Goal: Task Accomplishment & Management: Manage account settings

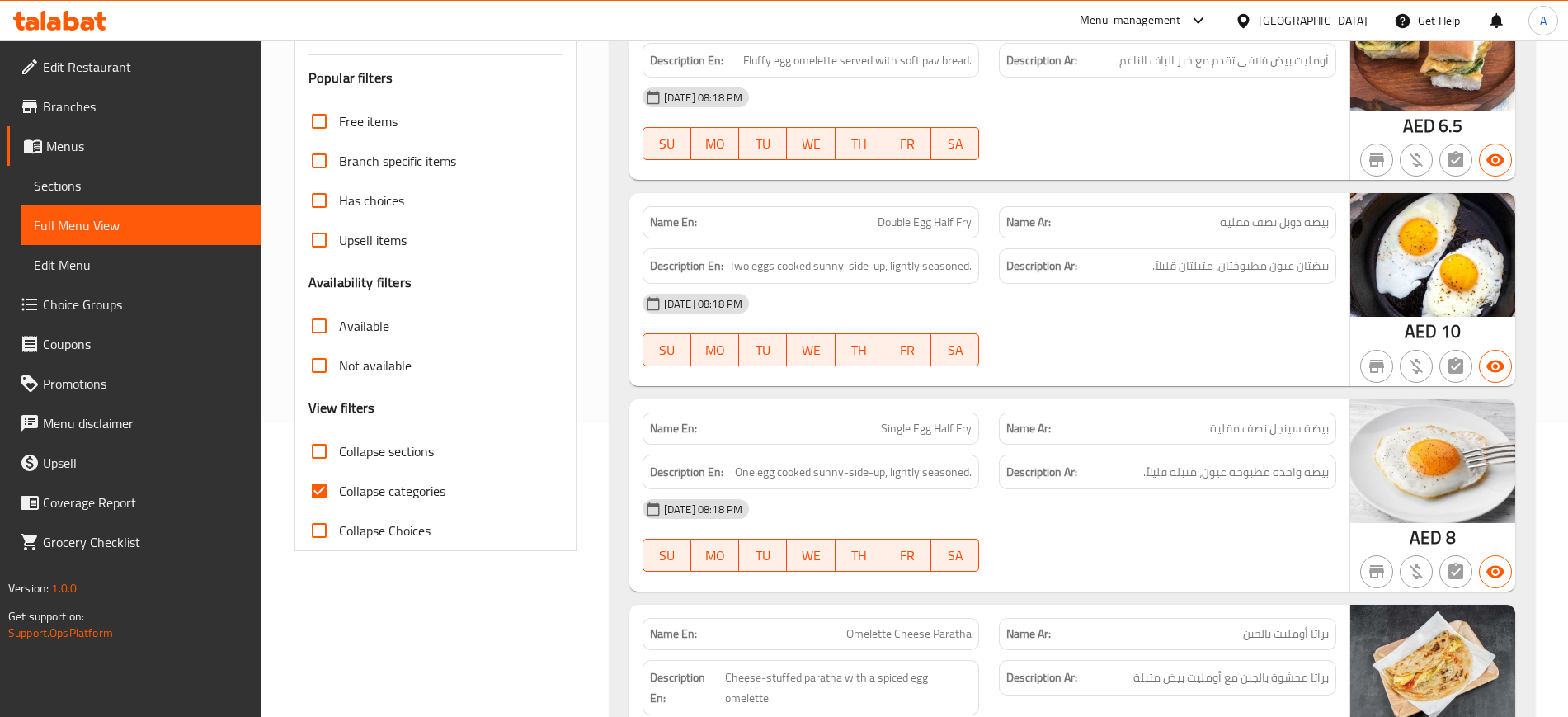
scroll to position [226, 0]
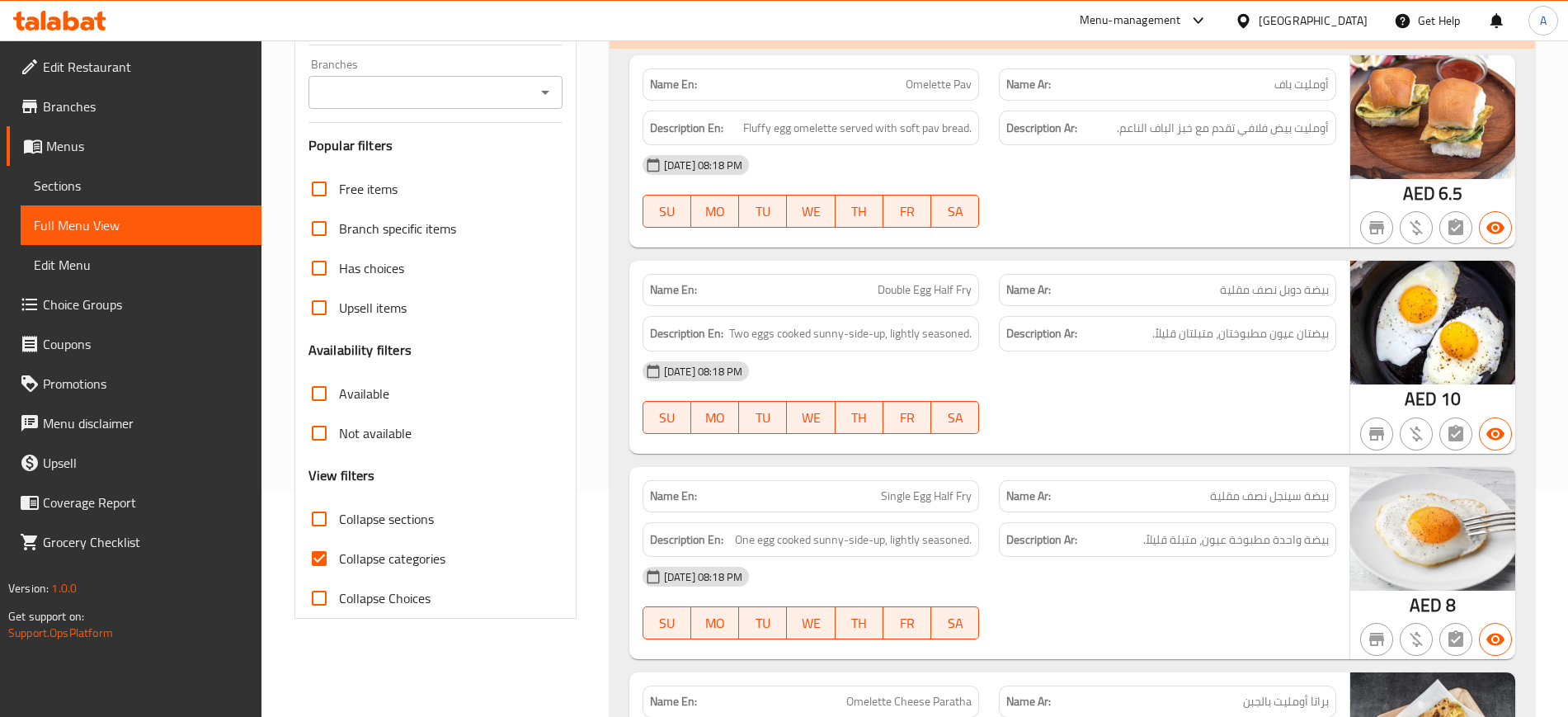
click at [322, 557] on input "Collapse categories" at bounding box center [319, 558] width 40 height 40
checkbox input "false"
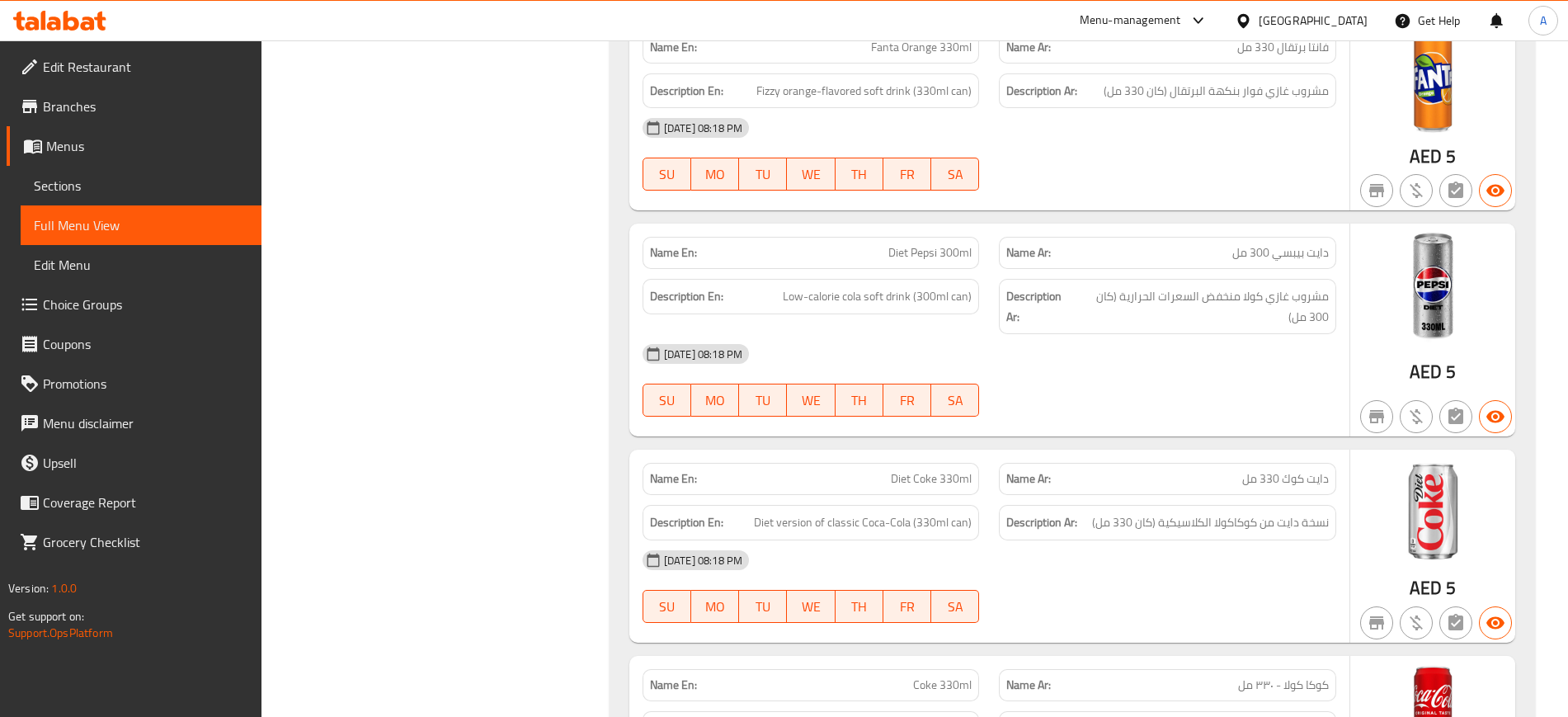
scroll to position [5381, 0]
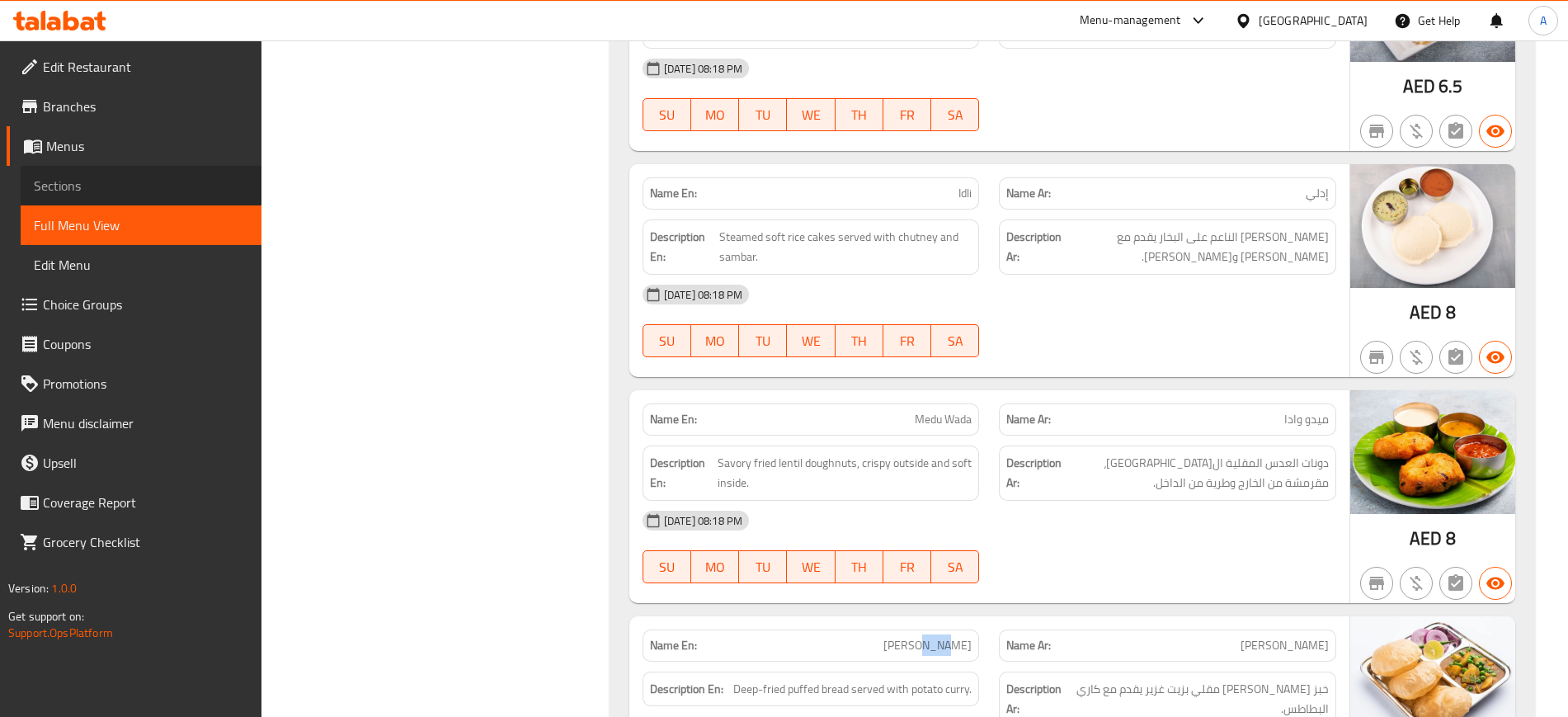
click at [75, 185] on span "Sections" at bounding box center [141, 185] width 215 height 20
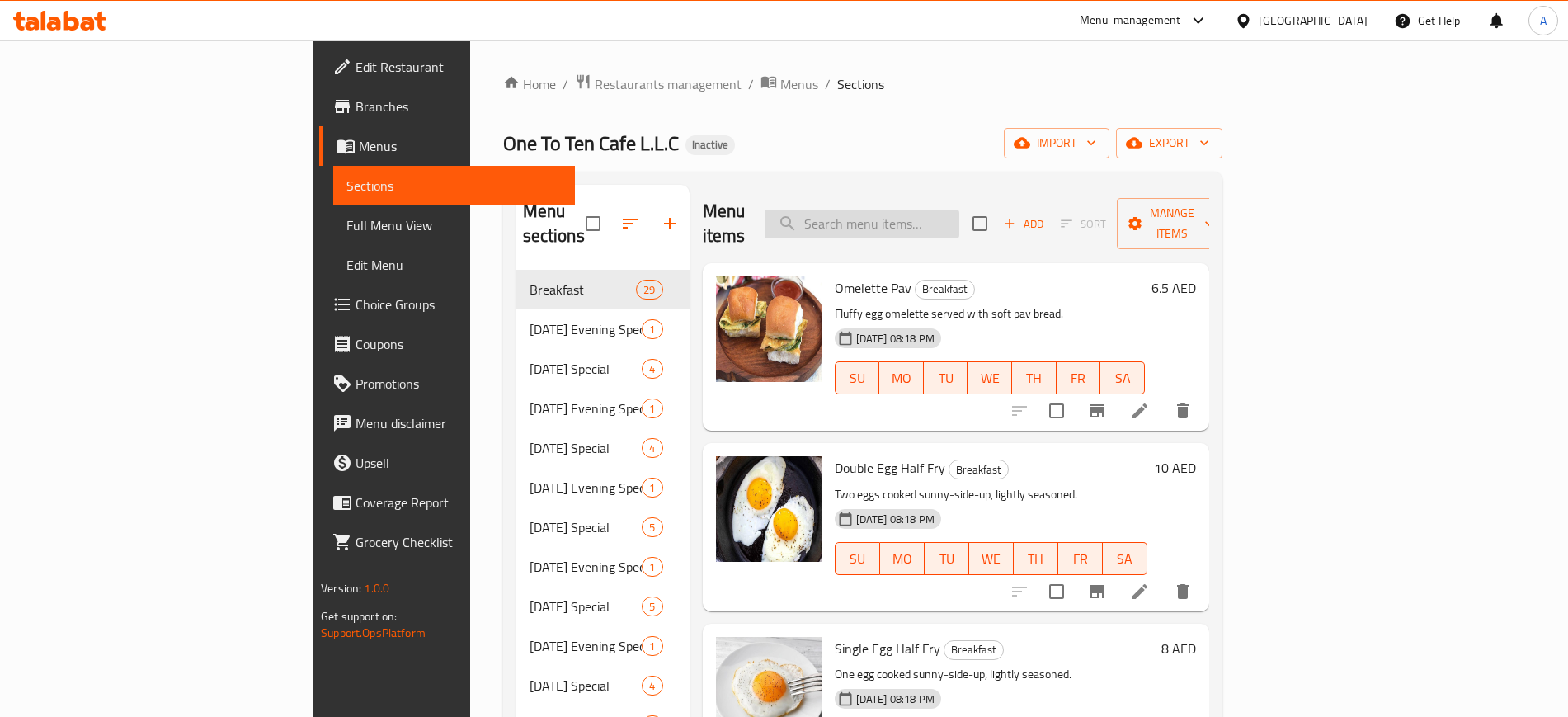
paste input "Wada"
type input "Wada"
paste input "Wada"
click at [959, 209] on input "Wada" at bounding box center [862, 224] width 194 height 29
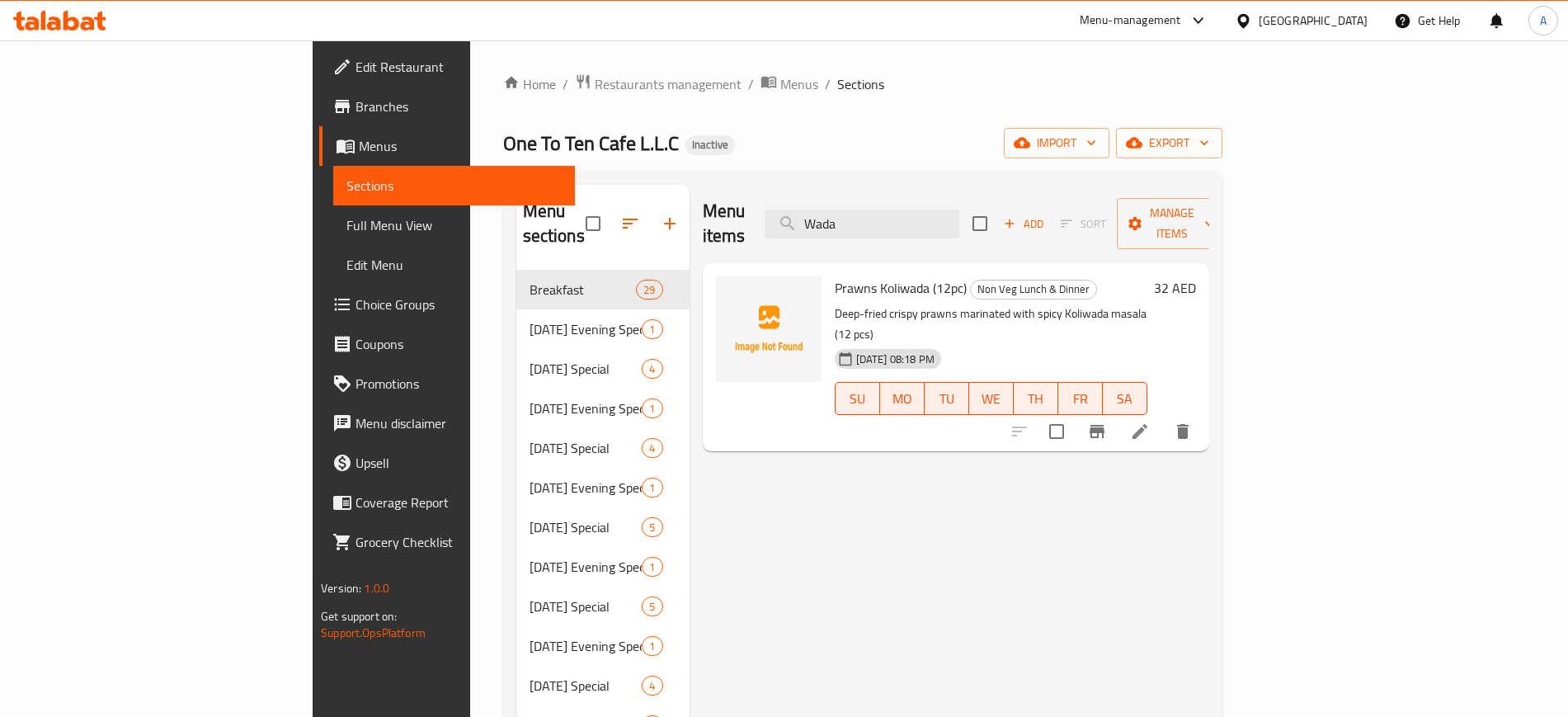
type input "Wada"
click at [1147, 424] on icon at bounding box center [1139, 431] width 15 height 15
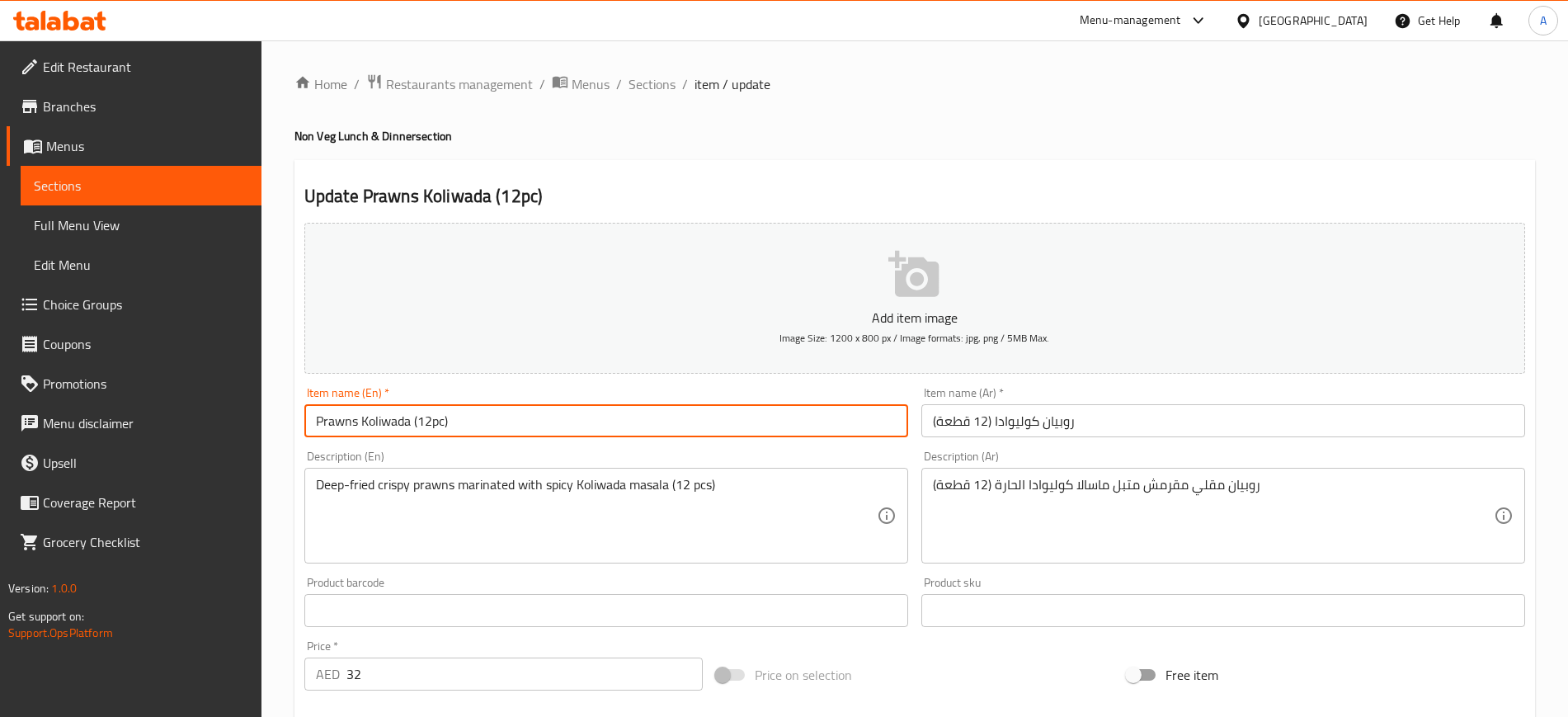
click at [393, 419] on input "Prawns Koliwada (12pc)" at bounding box center [606, 421] width 604 height 33
type input "Prawns Koli vada (12pc)"
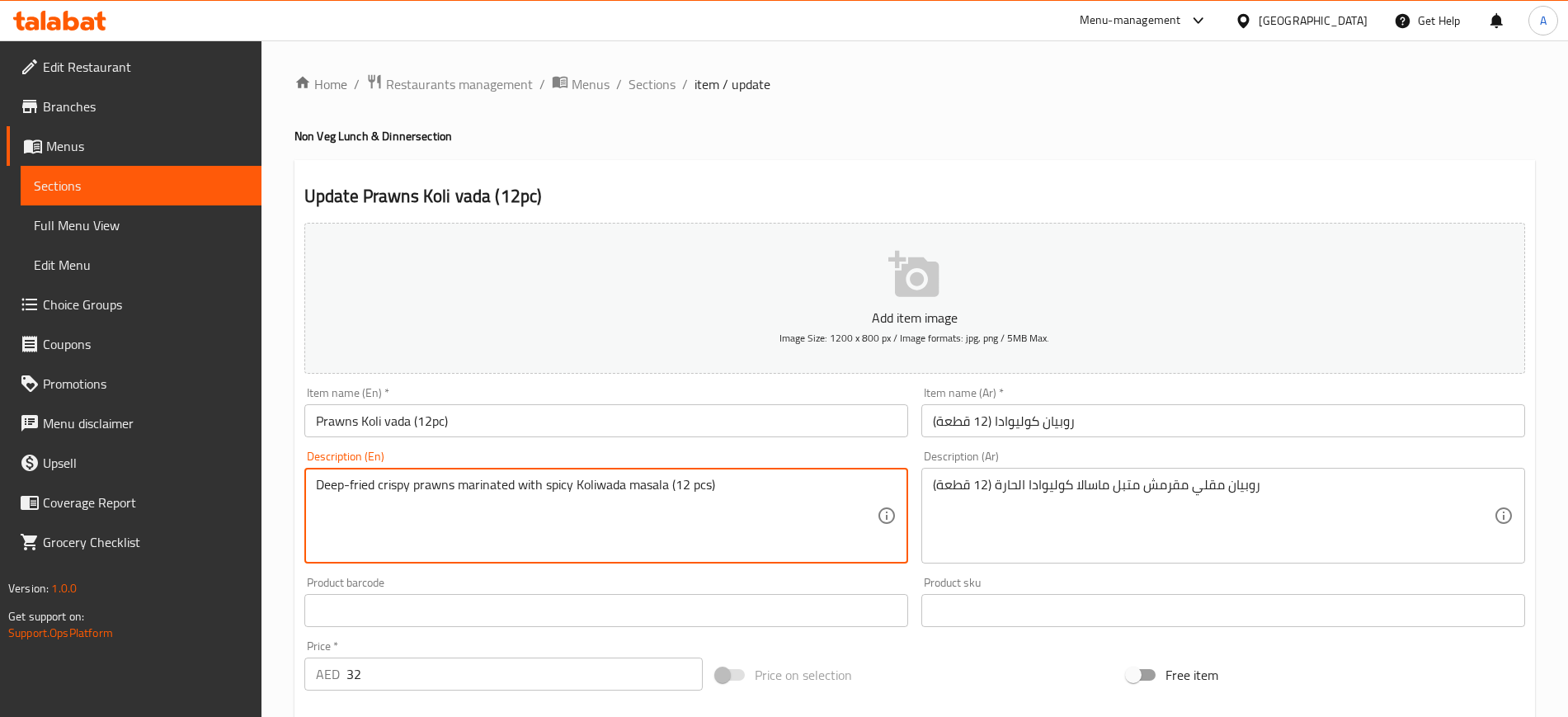
click at [608, 483] on textarea "Deep-fried crispy prawns marinated with spicy Koliwada masala (12 pcs)" at bounding box center [596, 516] width 561 height 78
type textarea "Deep-fried crispy prawns marinated with spicy Koli vada masala (12 pcs)"
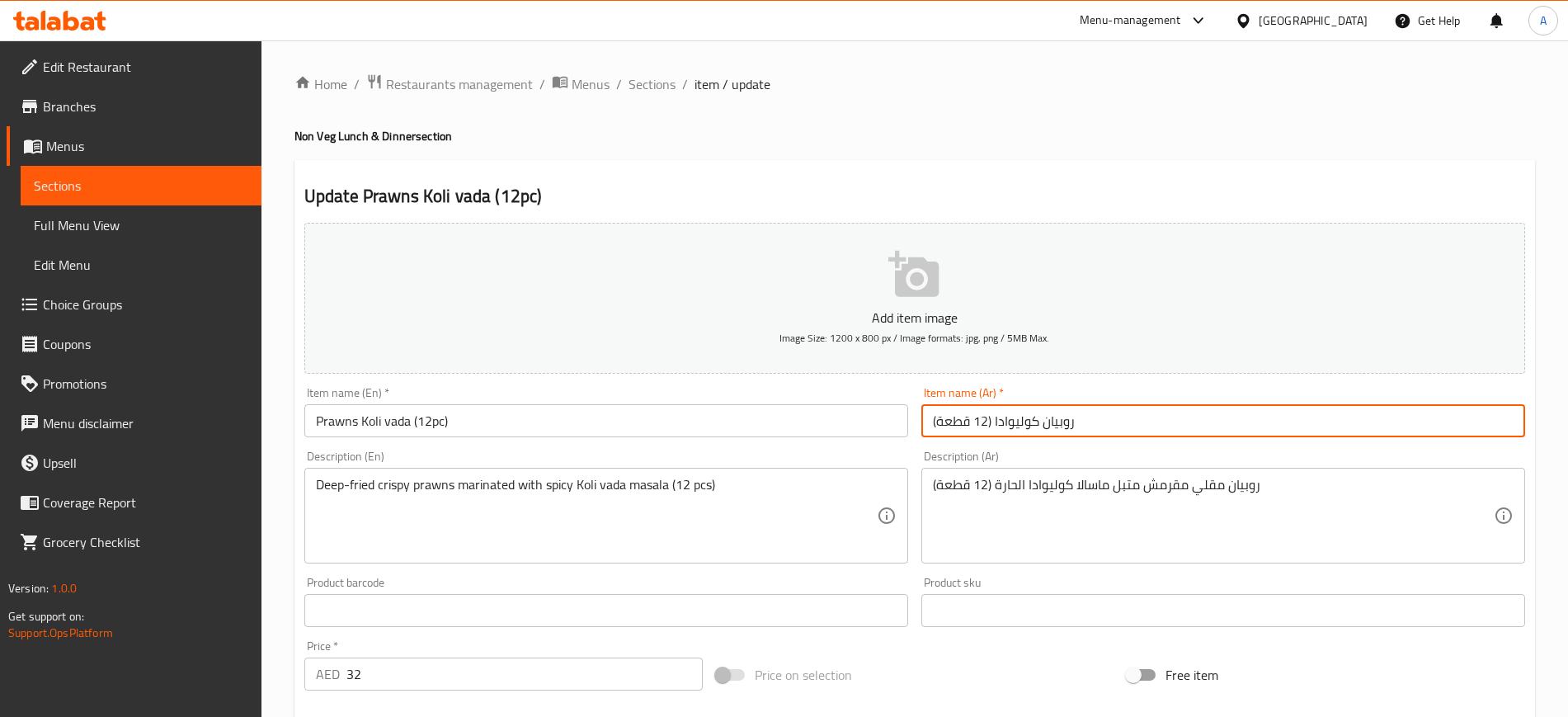
click at [1014, 415] on input "روبيان كوليوادا (12 قطعة)" at bounding box center [1223, 421] width 604 height 33
type input "روبيان كولي فادا (12 قطعة)"
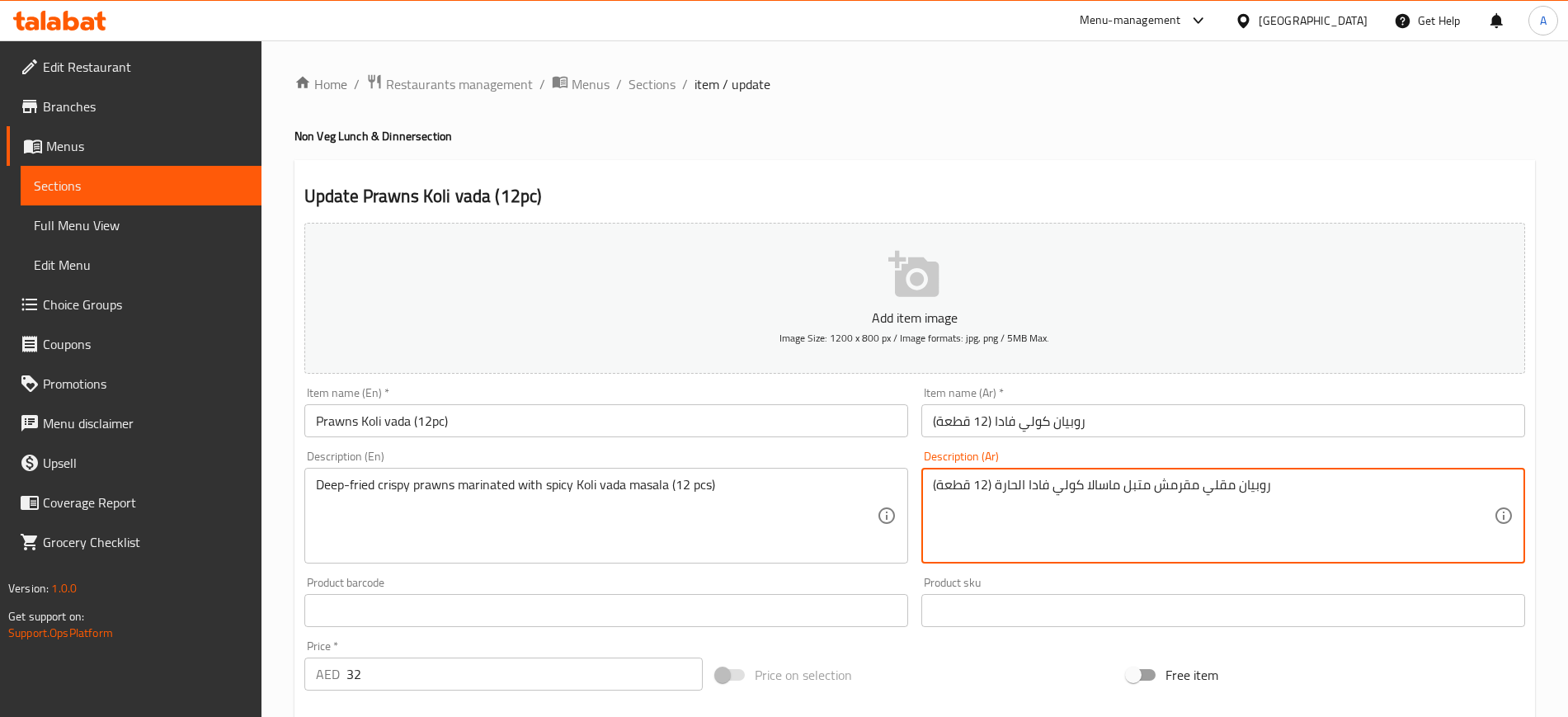
scroll to position [449, 0]
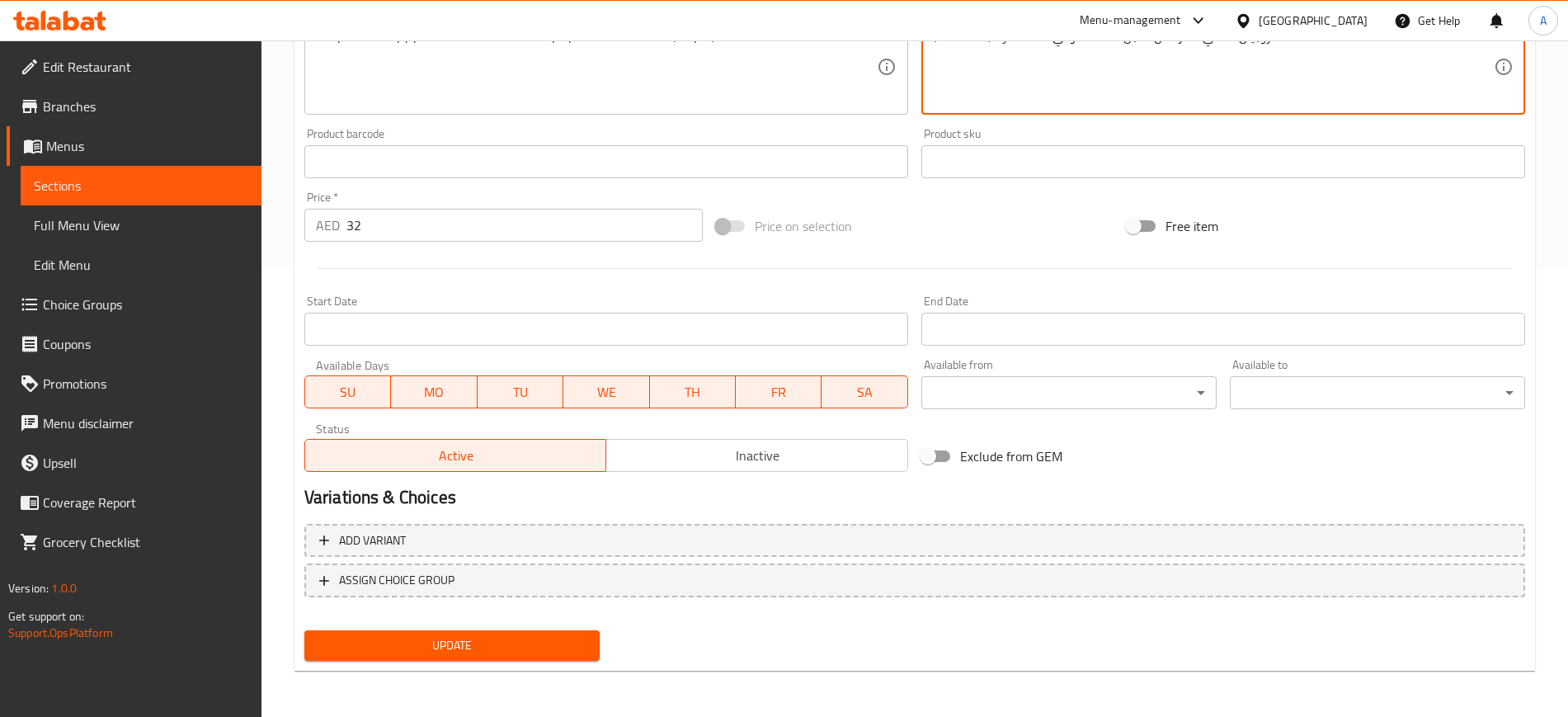
type textarea "روبيان مقلي مقرمش متبل ماسالا كولي فادا الحارة (12 قطعة)"
click at [462, 640] on span "Update" at bounding box center [452, 645] width 269 height 20
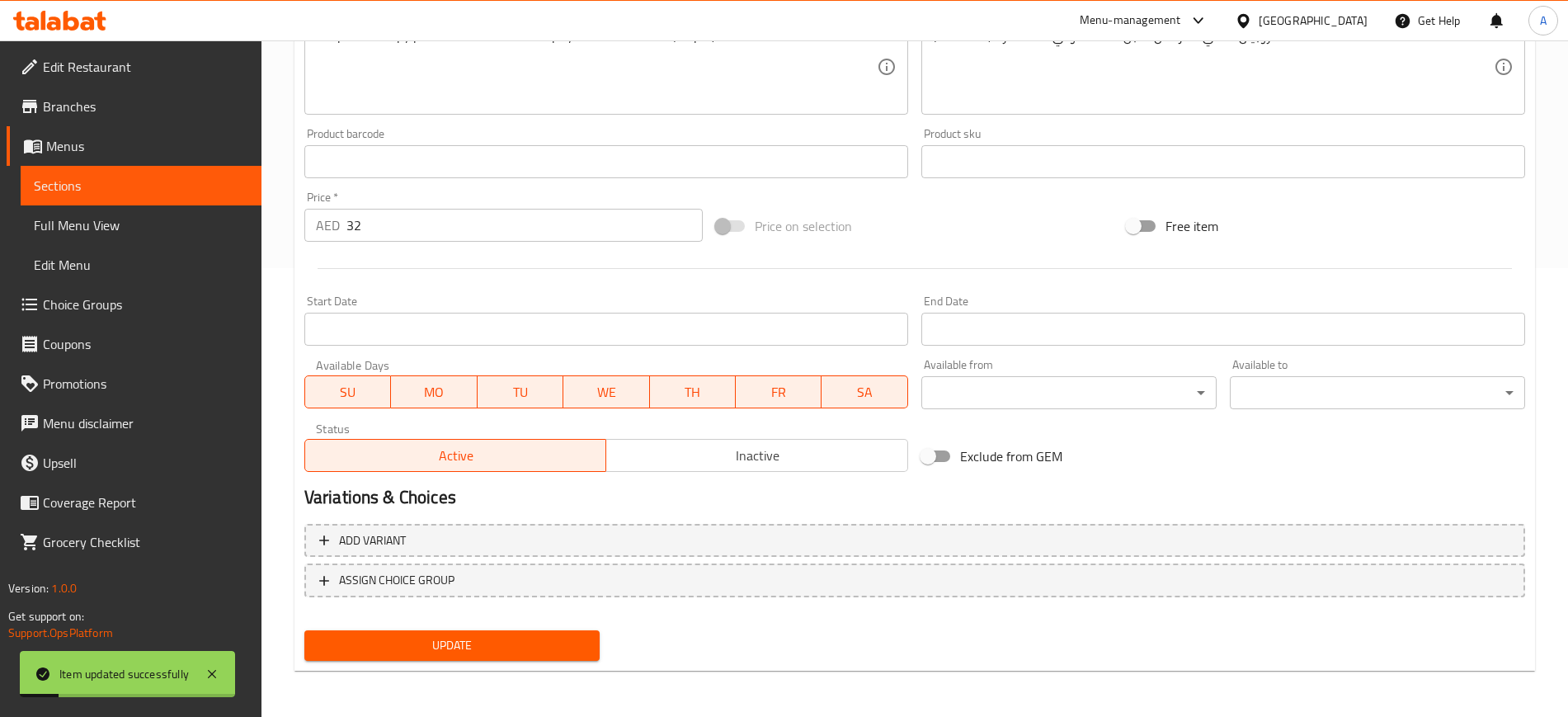
scroll to position [0, 0]
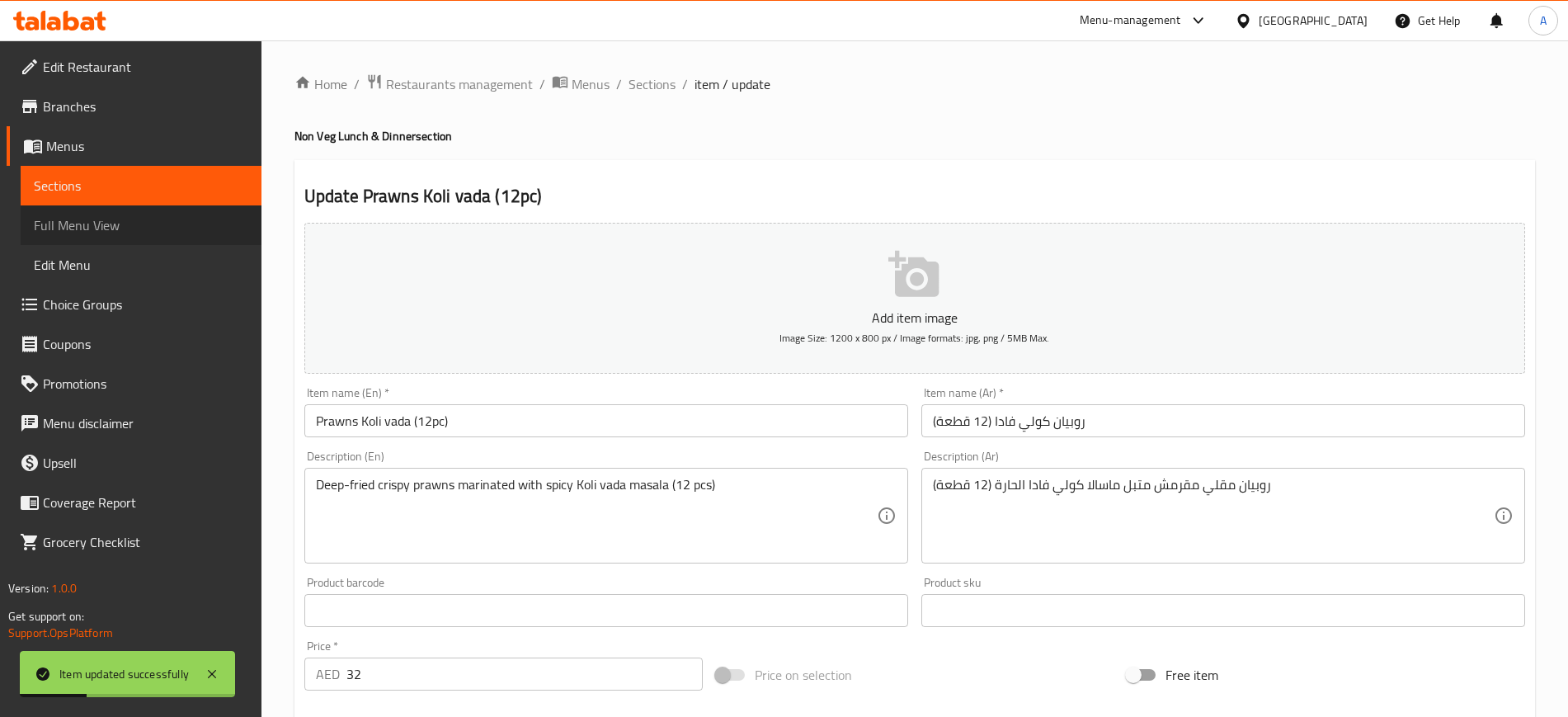
click at [99, 220] on span "Full Menu View" at bounding box center [141, 225] width 215 height 20
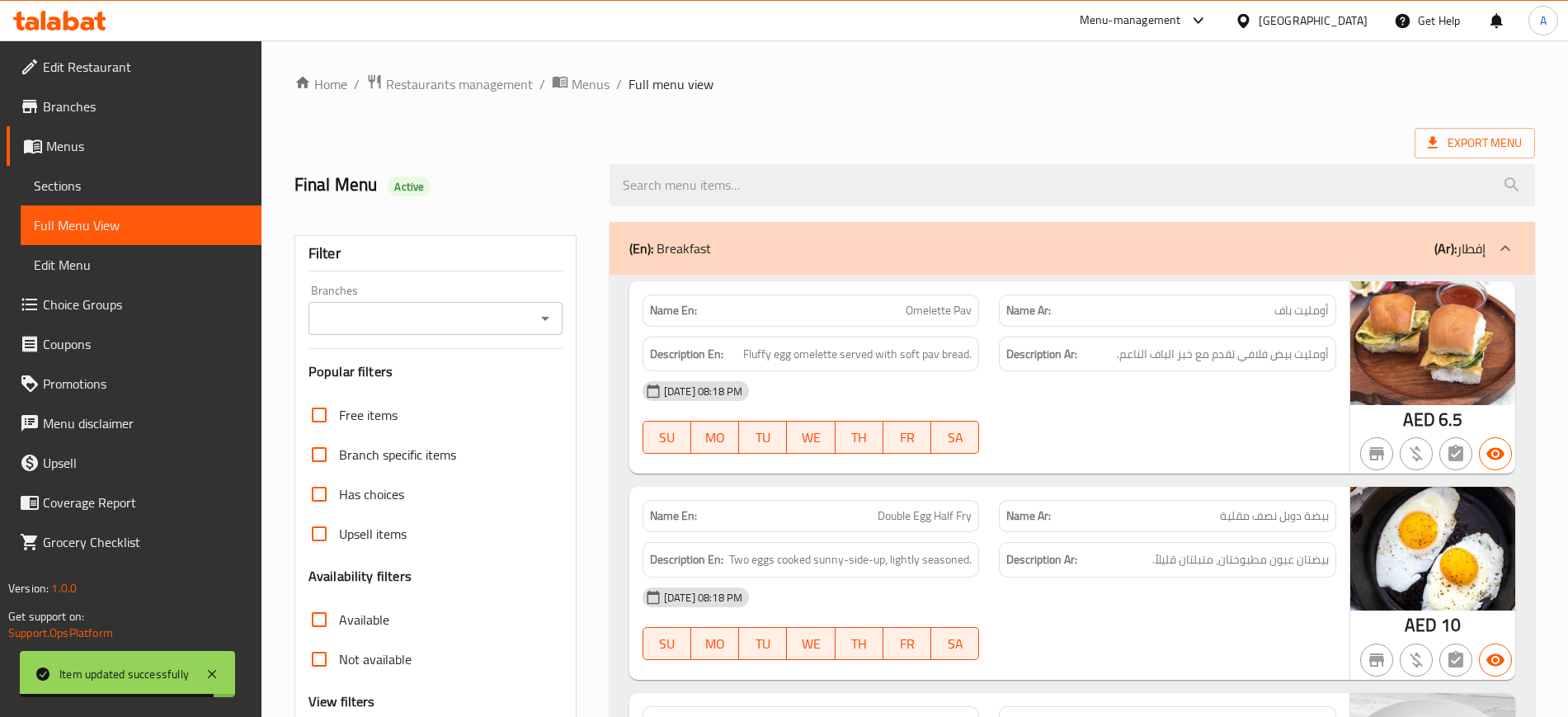
click at [576, 159] on div "Final Menu Active" at bounding box center [442, 185] width 315 height 74
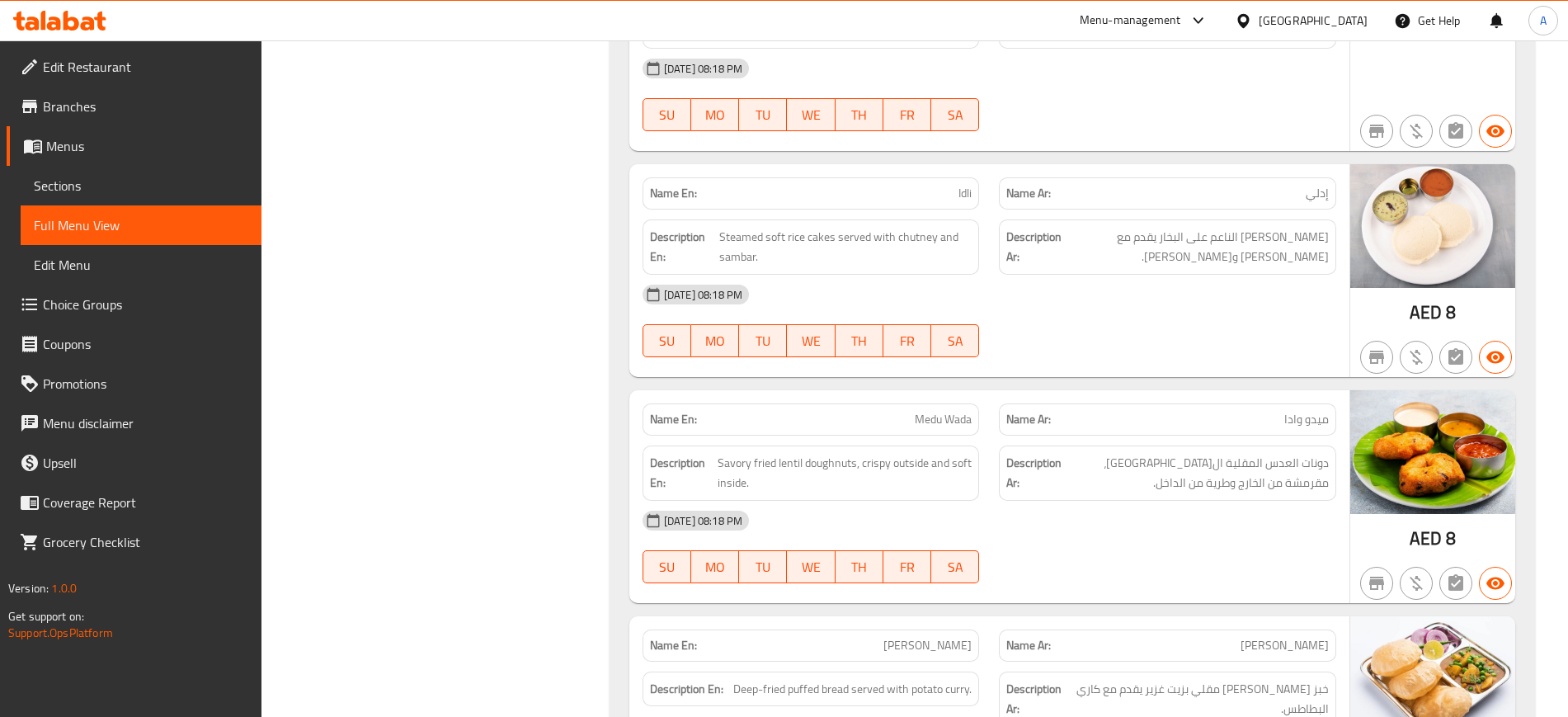
click at [930, 411] on span "Medu Wada" at bounding box center [943, 420] width 57 height 18
copy span "Medu Wada"
click at [930, 411] on span "Medu Wada" at bounding box center [943, 420] width 57 height 18
click at [86, 186] on span "Sections" at bounding box center [141, 185] width 215 height 20
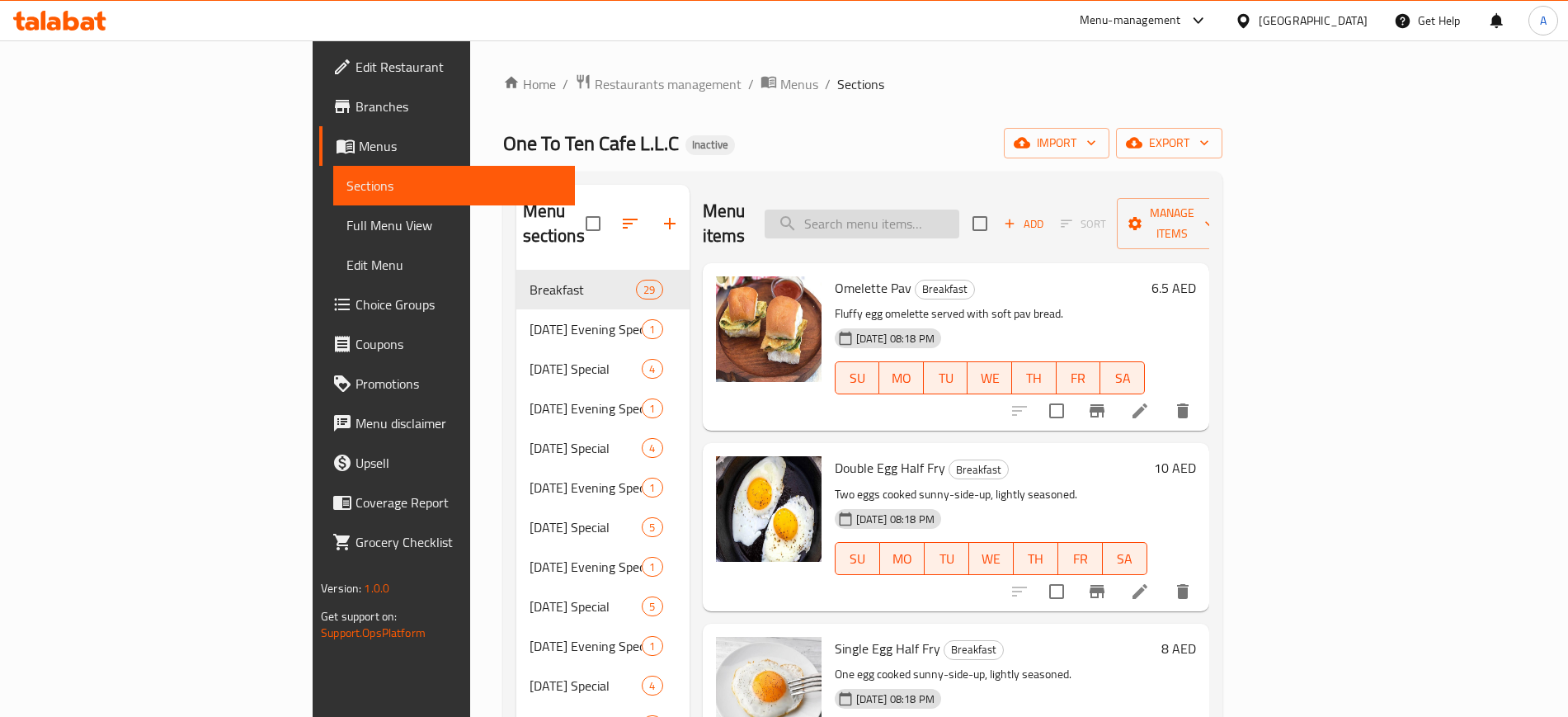
paste input "Medu Wada"
click at [959, 209] on input "search" at bounding box center [862, 224] width 194 height 29
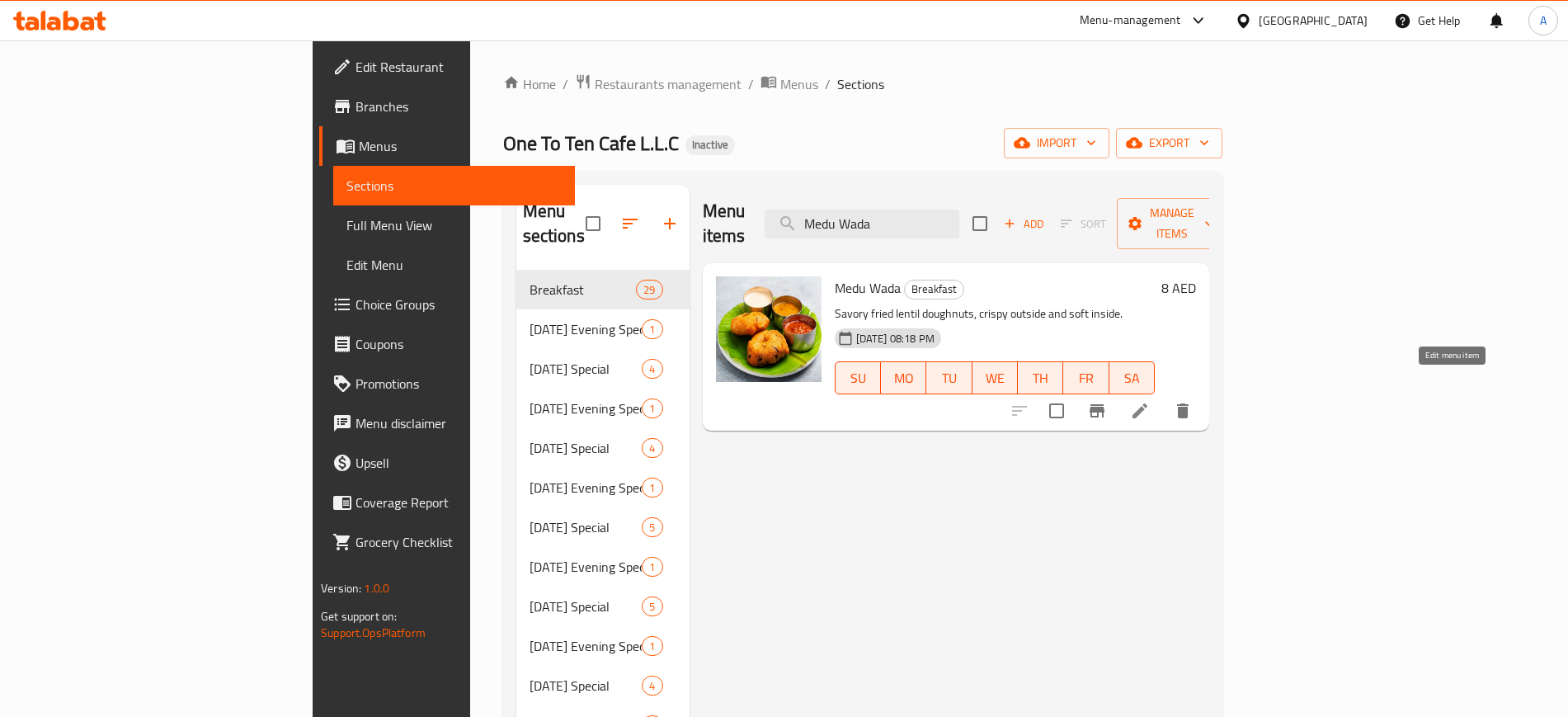
type input "Medu Wada"
click at [1150, 401] on icon at bounding box center [1140, 411] width 20 height 20
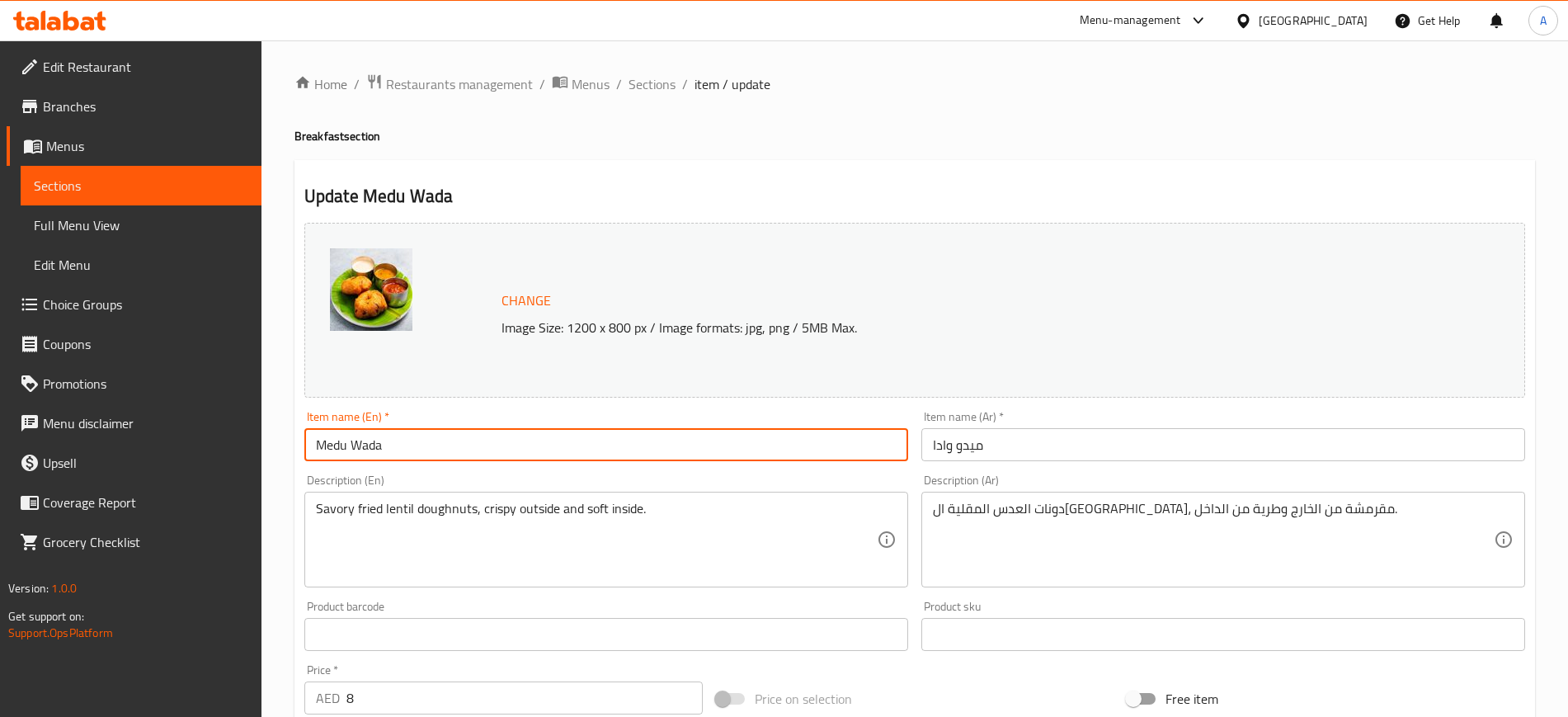
click at [453, 434] on input "Medu Wada" at bounding box center [606, 445] width 604 height 33
type input "Medu Vada"
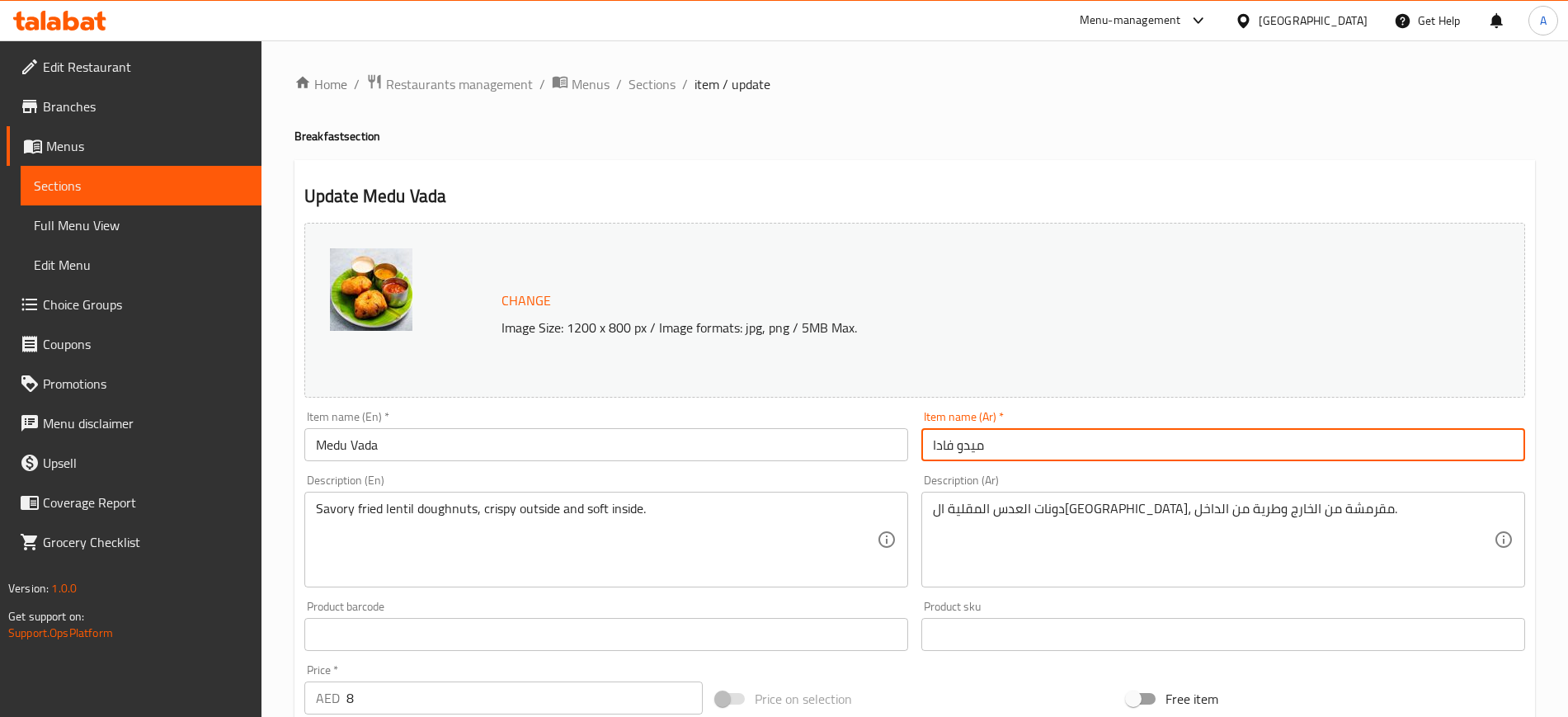
scroll to position [473, 0]
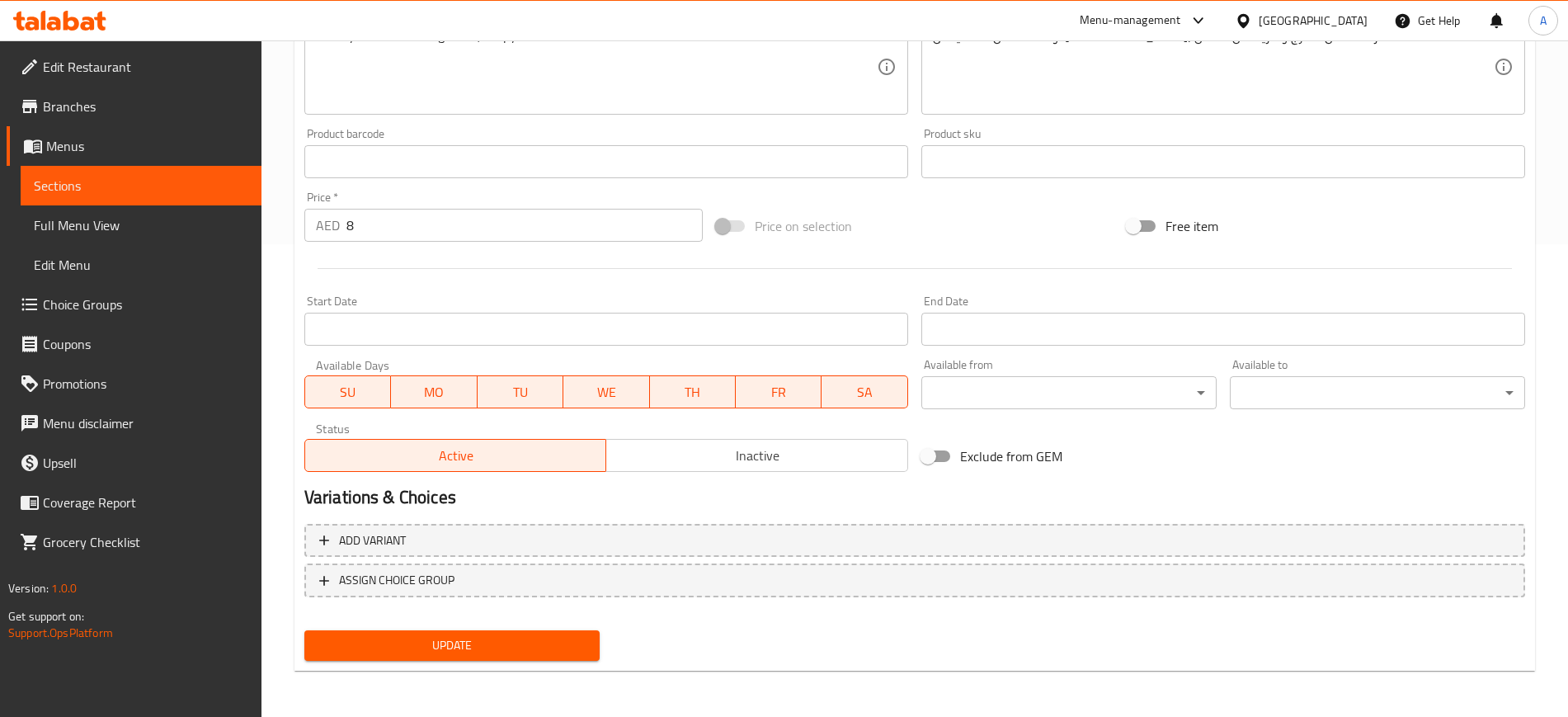
type input "ميدو فادا"
click at [445, 654] on span "Update" at bounding box center [452, 645] width 269 height 20
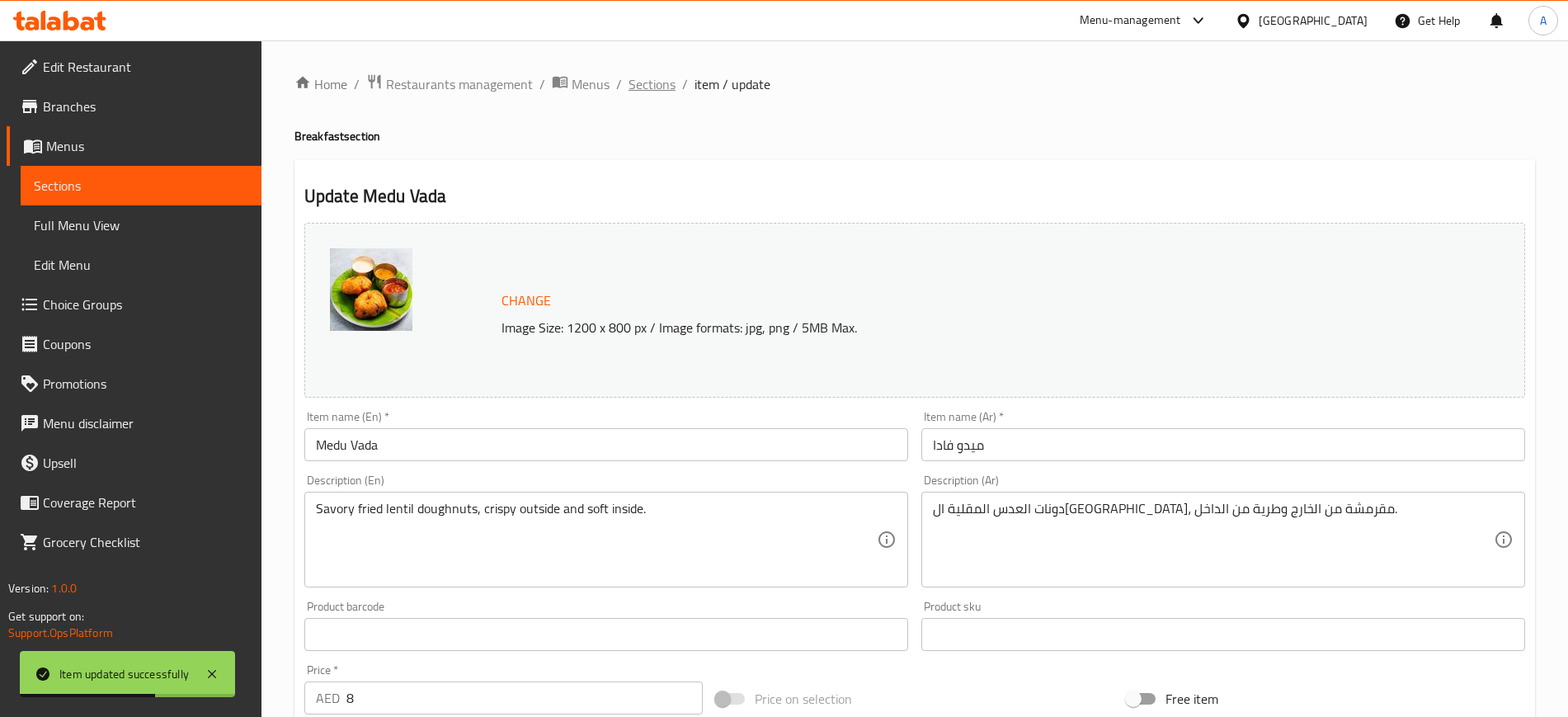
click at [650, 91] on span "Sections" at bounding box center [651, 84] width 47 height 20
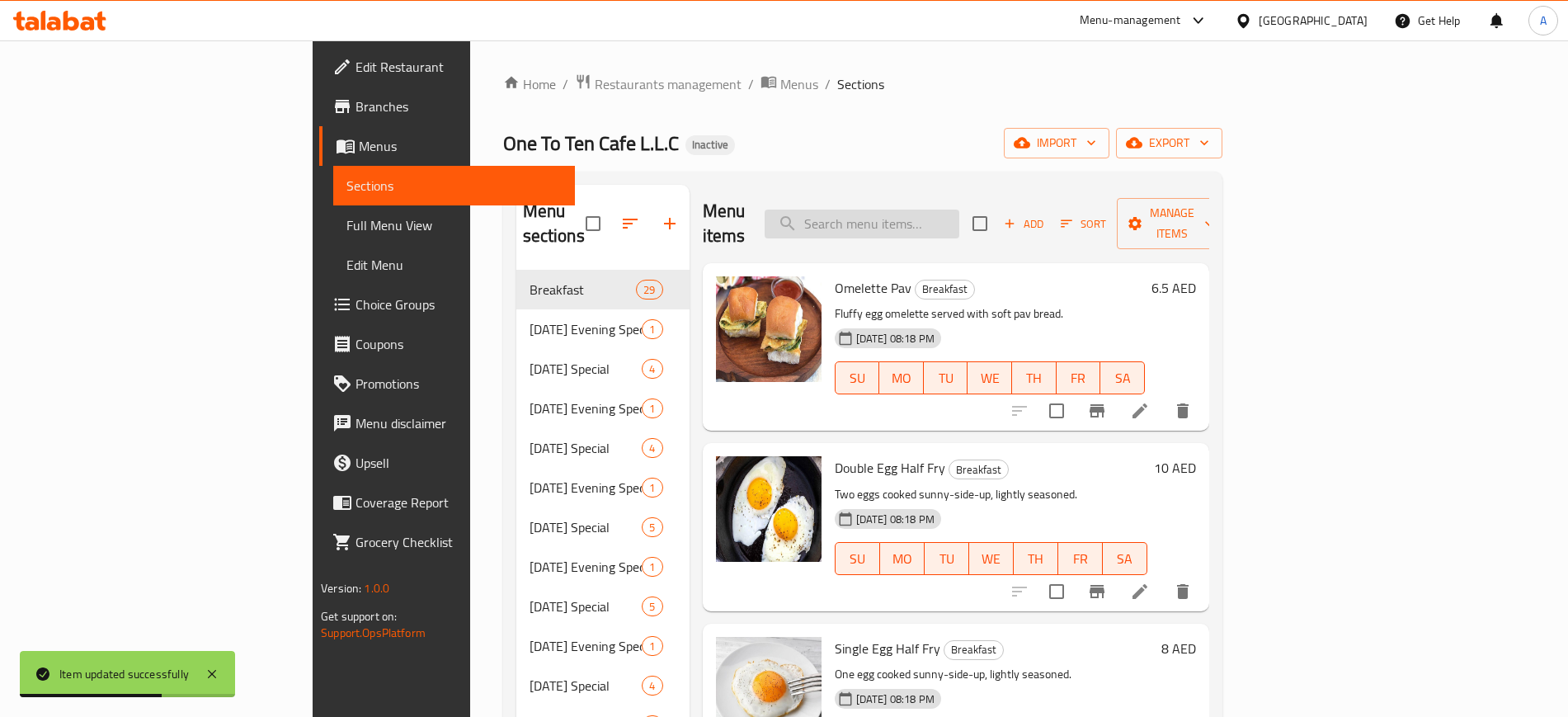
click at [959, 213] on input "search" at bounding box center [862, 224] width 194 height 29
paste input "Baji"
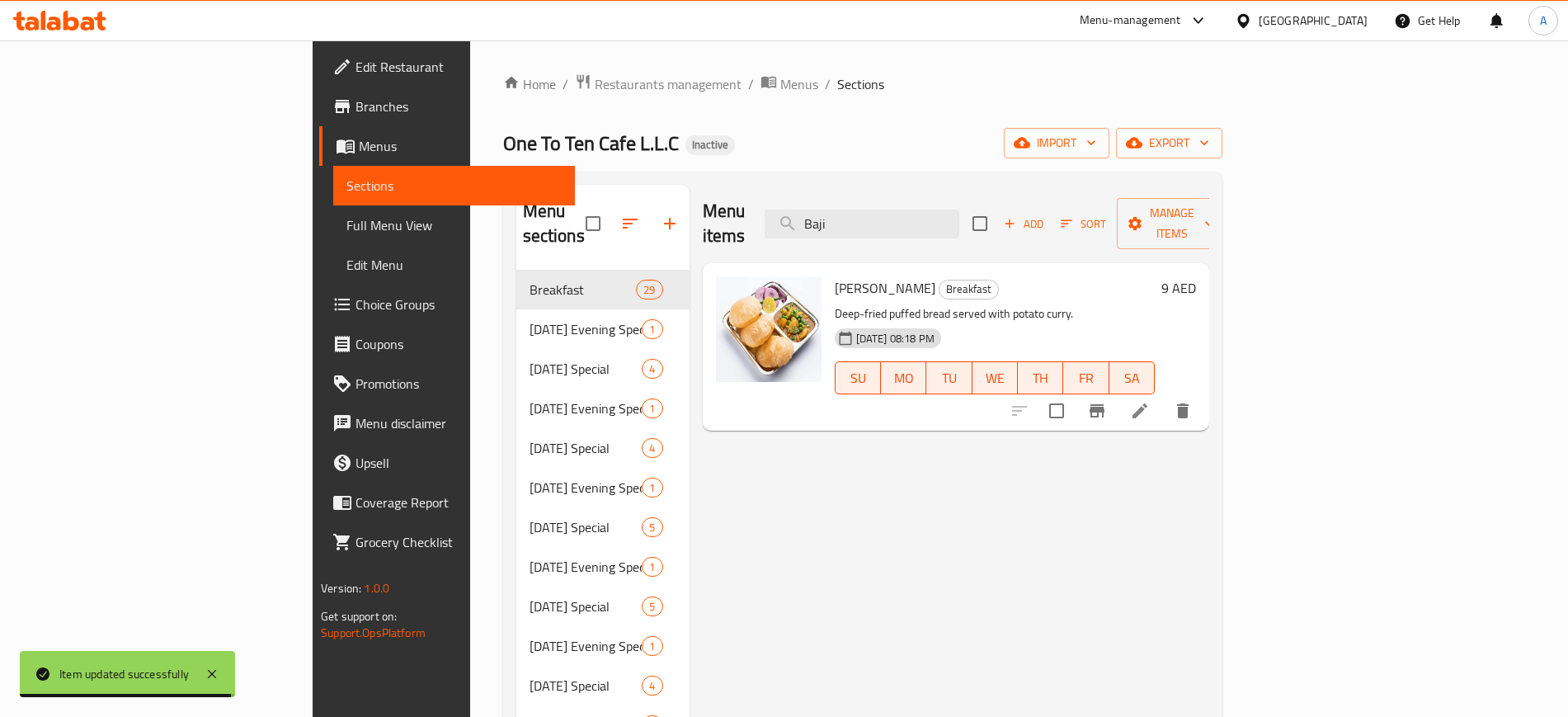
type input "Baji"
click at [1163, 396] on li at bounding box center [1140, 410] width 46 height 29
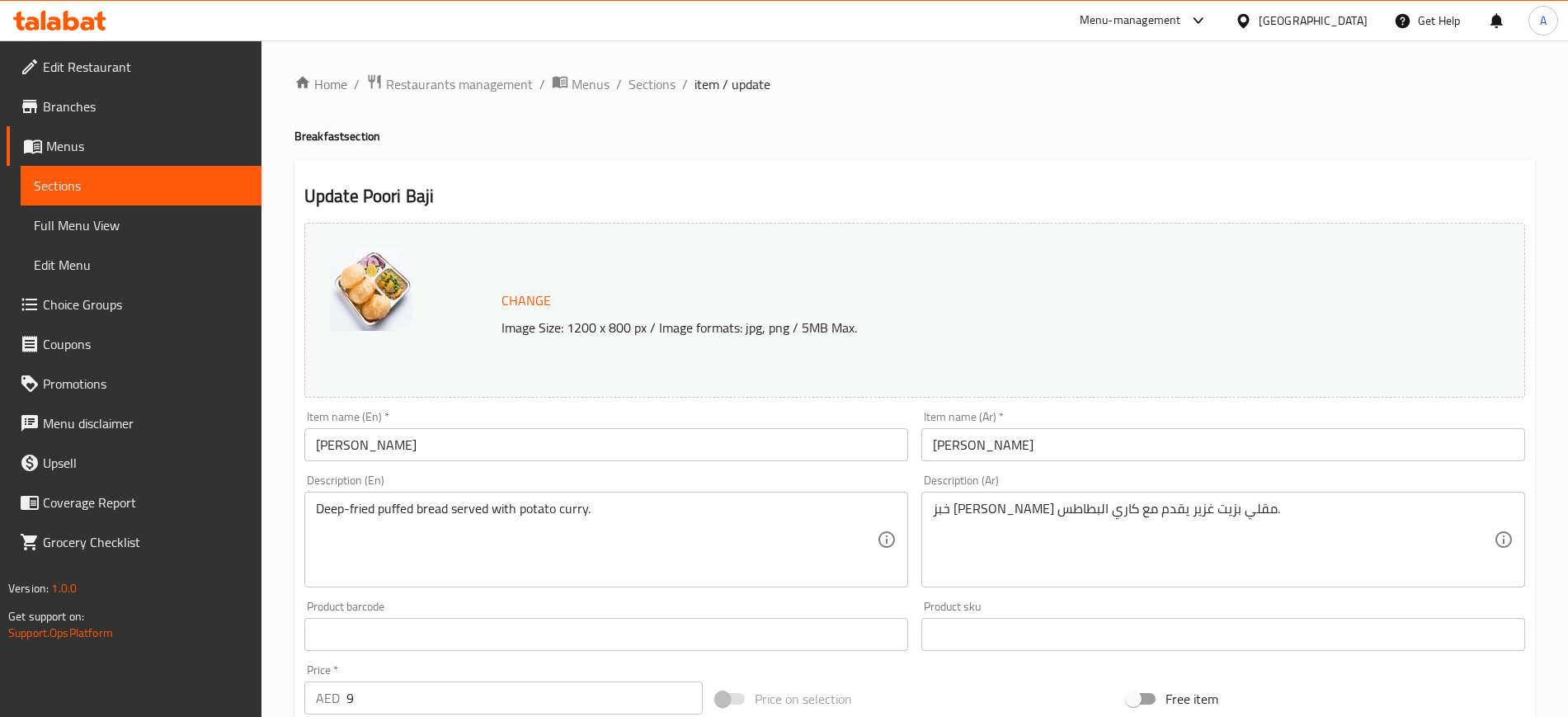
click at [363, 440] on input "Poori Baji" at bounding box center [606, 445] width 604 height 33
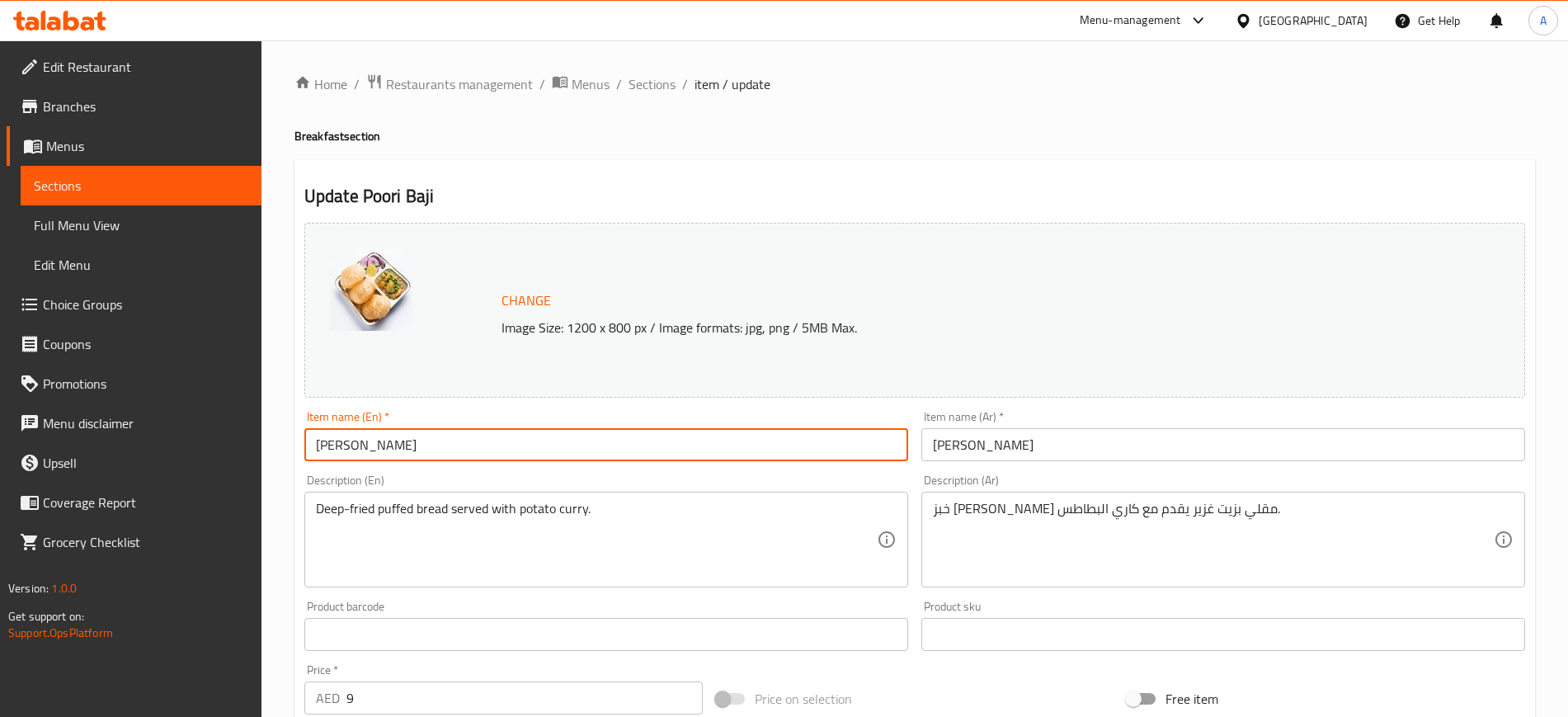
click at [363, 440] on input "Poori Baji" at bounding box center [606, 445] width 604 height 33
paste input "h"
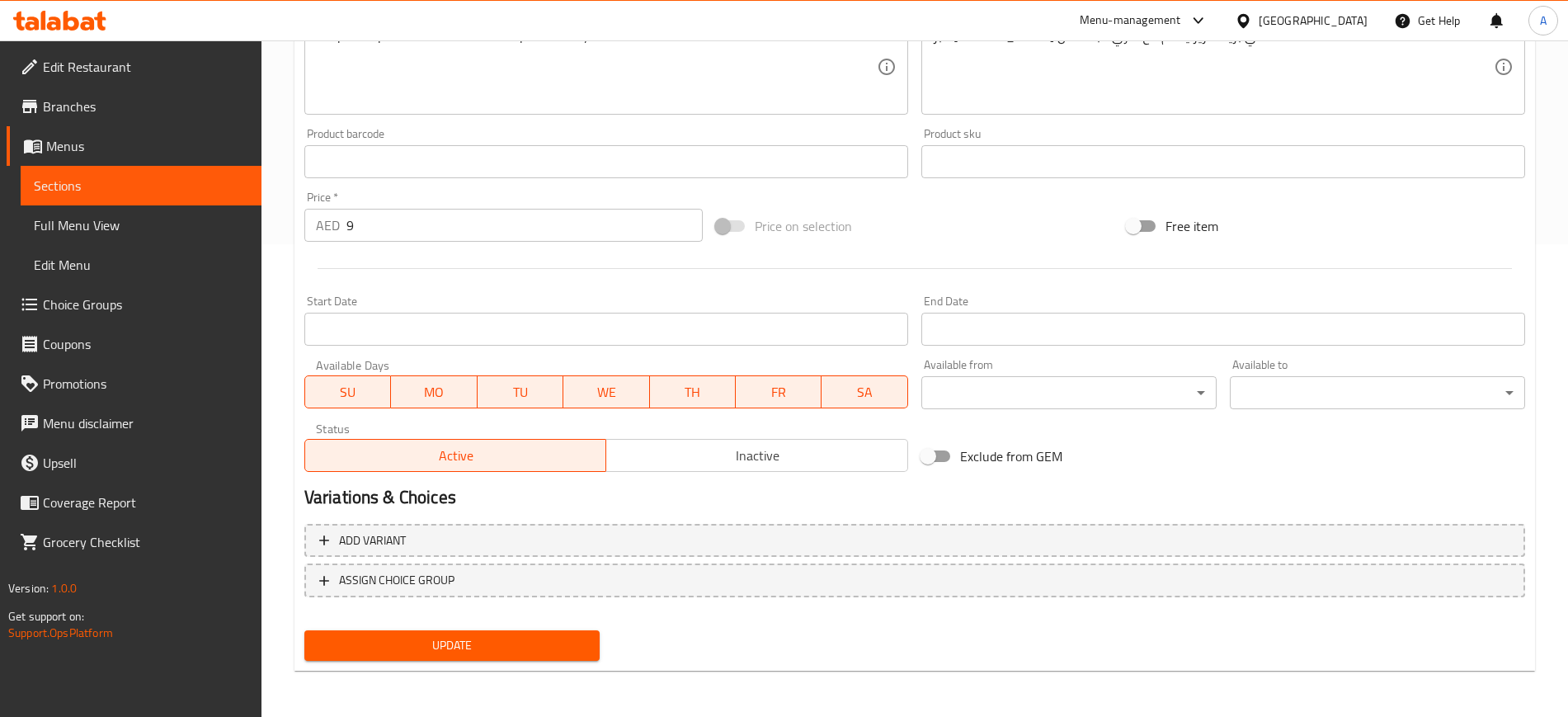
type input "Poori Bhaji"
click at [445, 650] on span "Update" at bounding box center [452, 645] width 269 height 20
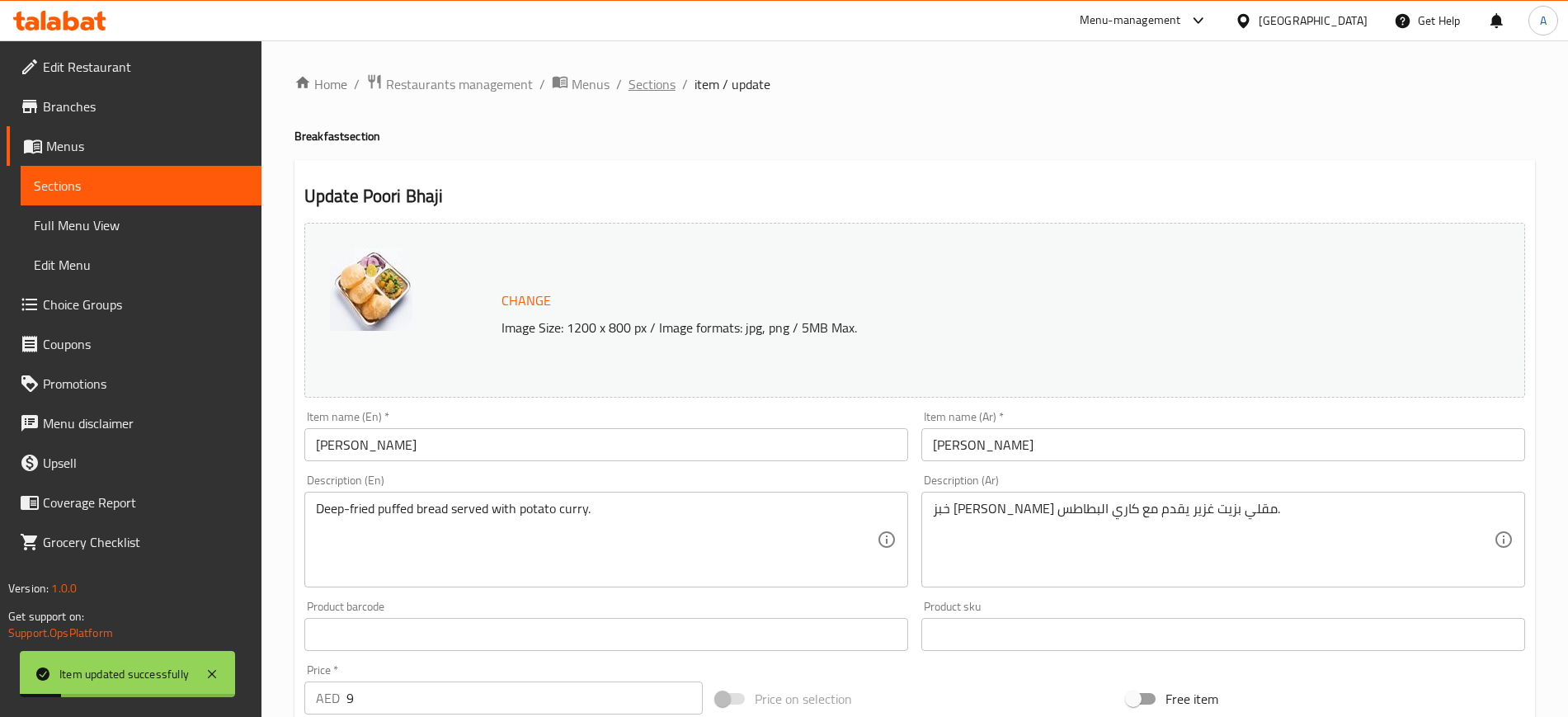
click at [642, 80] on span "Sections" at bounding box center [651, 84] width 47 height 20
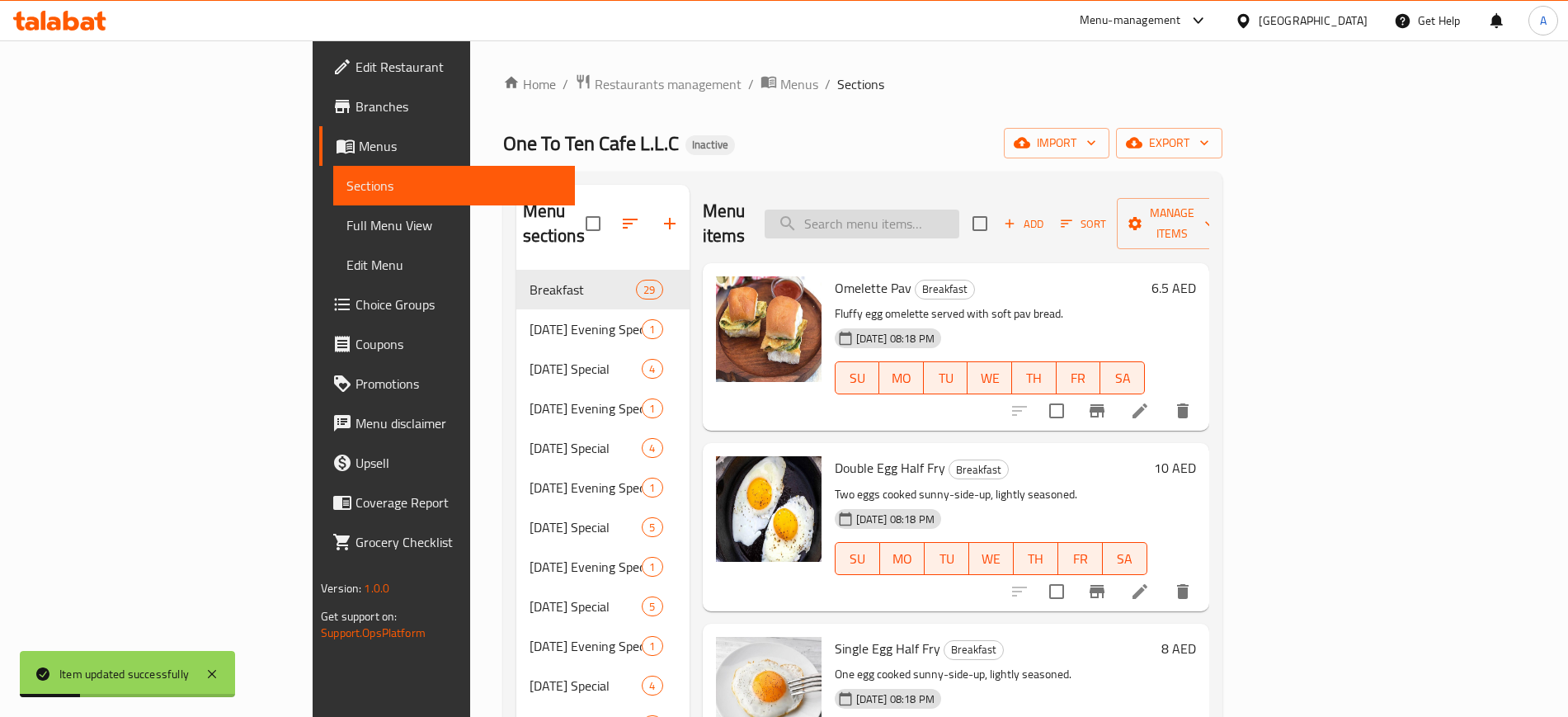
click at [950, 216] on input "search" at bounding box center [862, 224] width 194 height 29
paste input "Kichda"
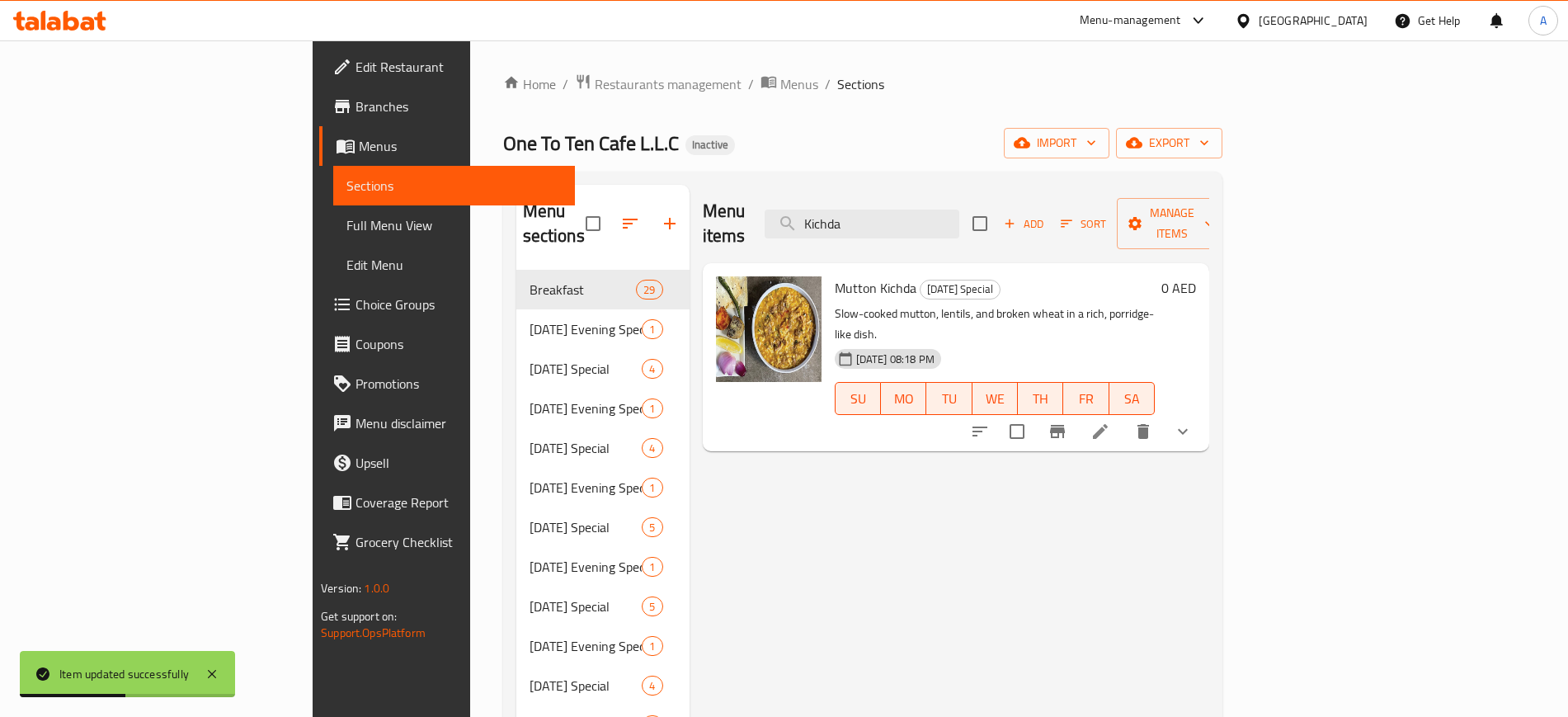
type input "Kichda"
click at [1123, 417] on li at bounding box center [1100, 431] width 46 height 29
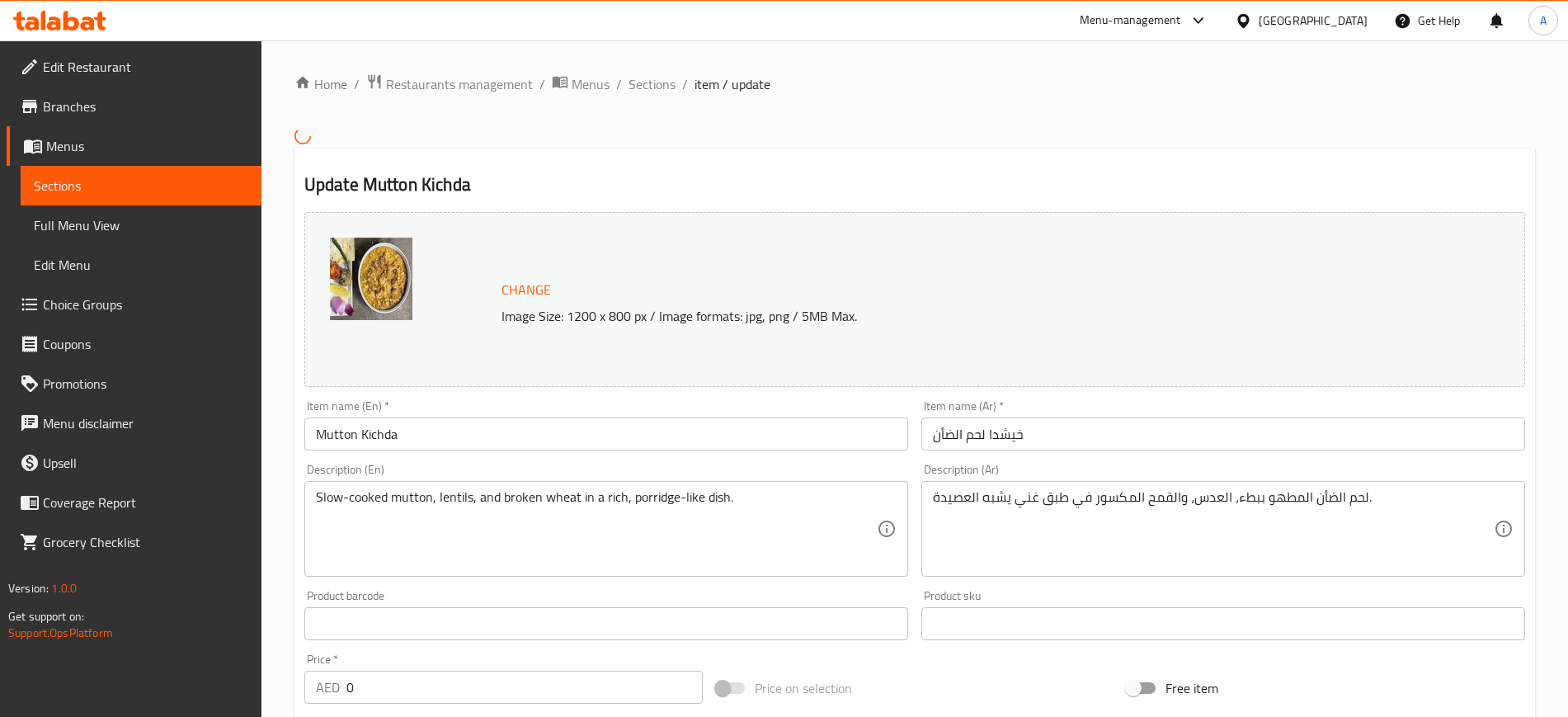
click at [386, 435] on input "Mutton Kichda" at bounding box center [606, 433] width 604 height 33
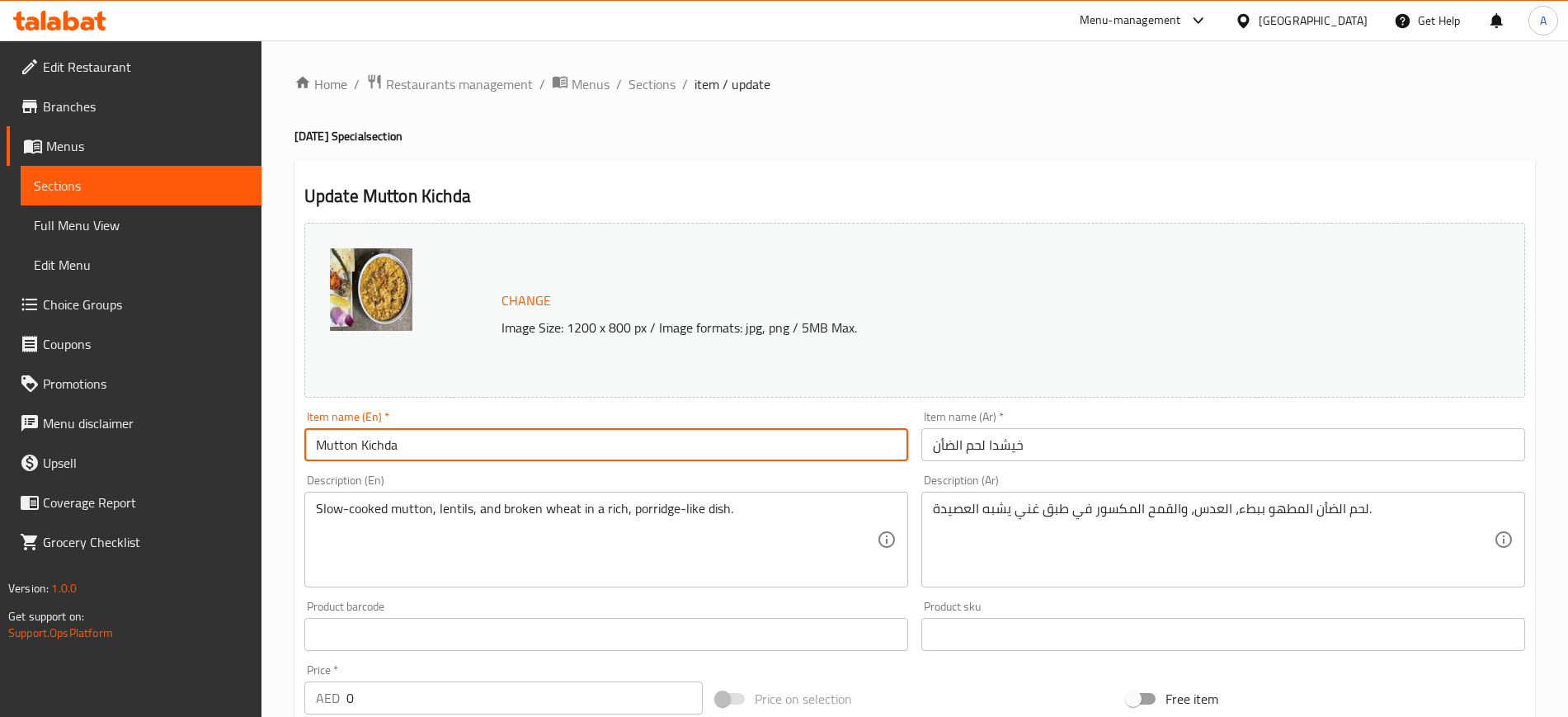
click at [386, 435] on input "Mutton Kichda" at bounding box center [606, 445] width 604 height 33
paste input "h"
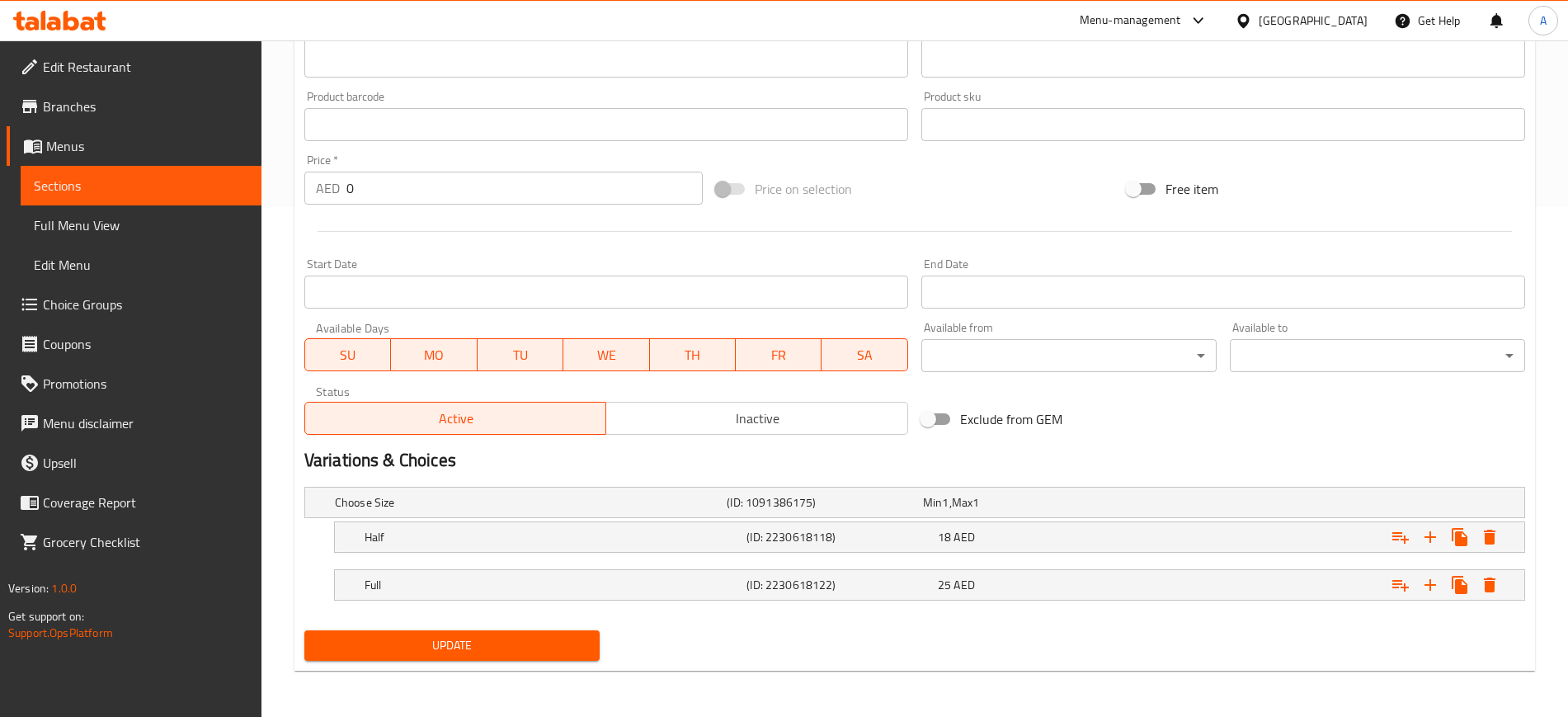
type input "Mutton Khichda"
click at [452, 643] on span "Update" at bounding box center [452, 645] width 269 height 20
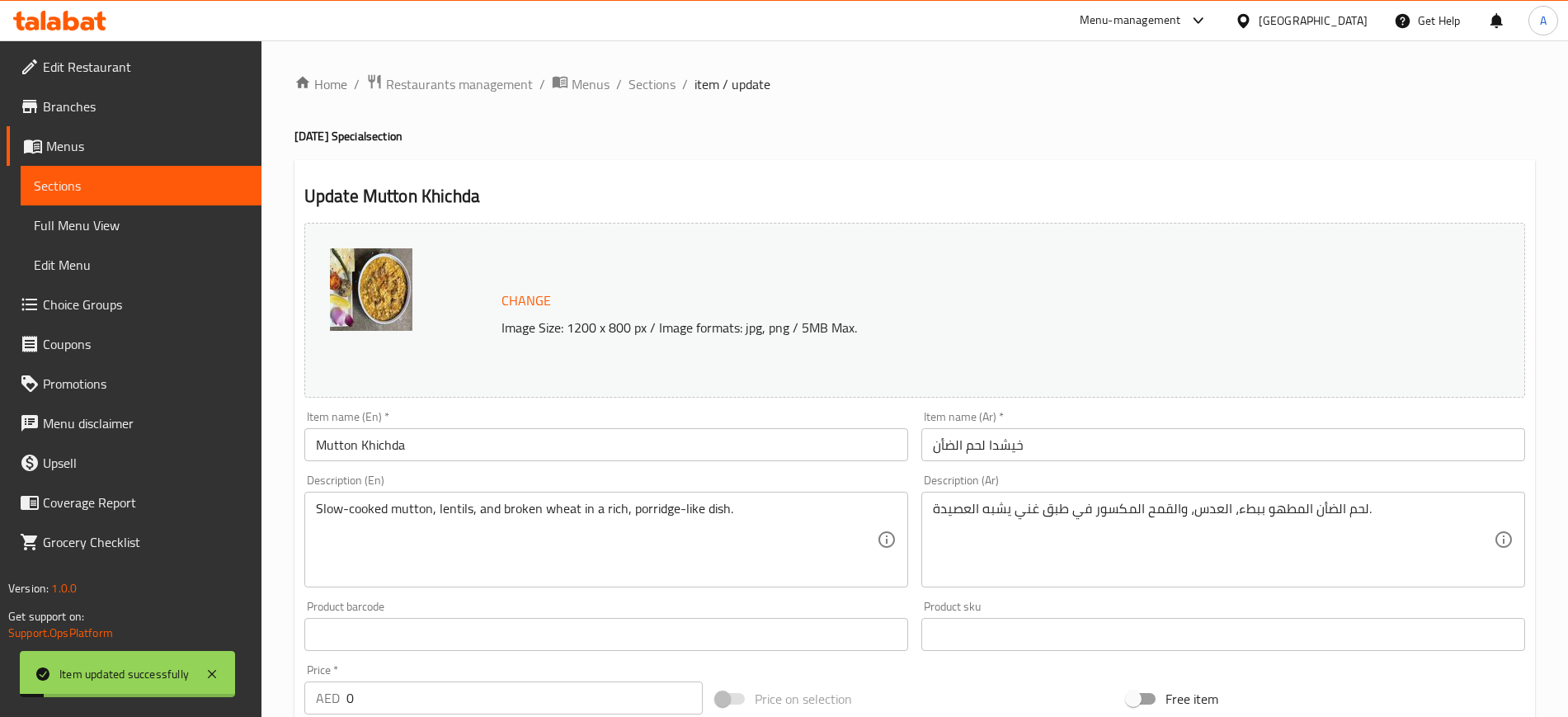
scroll to position [1, 0]
click at [656, 90] on span "Sections" at bounding box center [651, 83] width 47 height 20
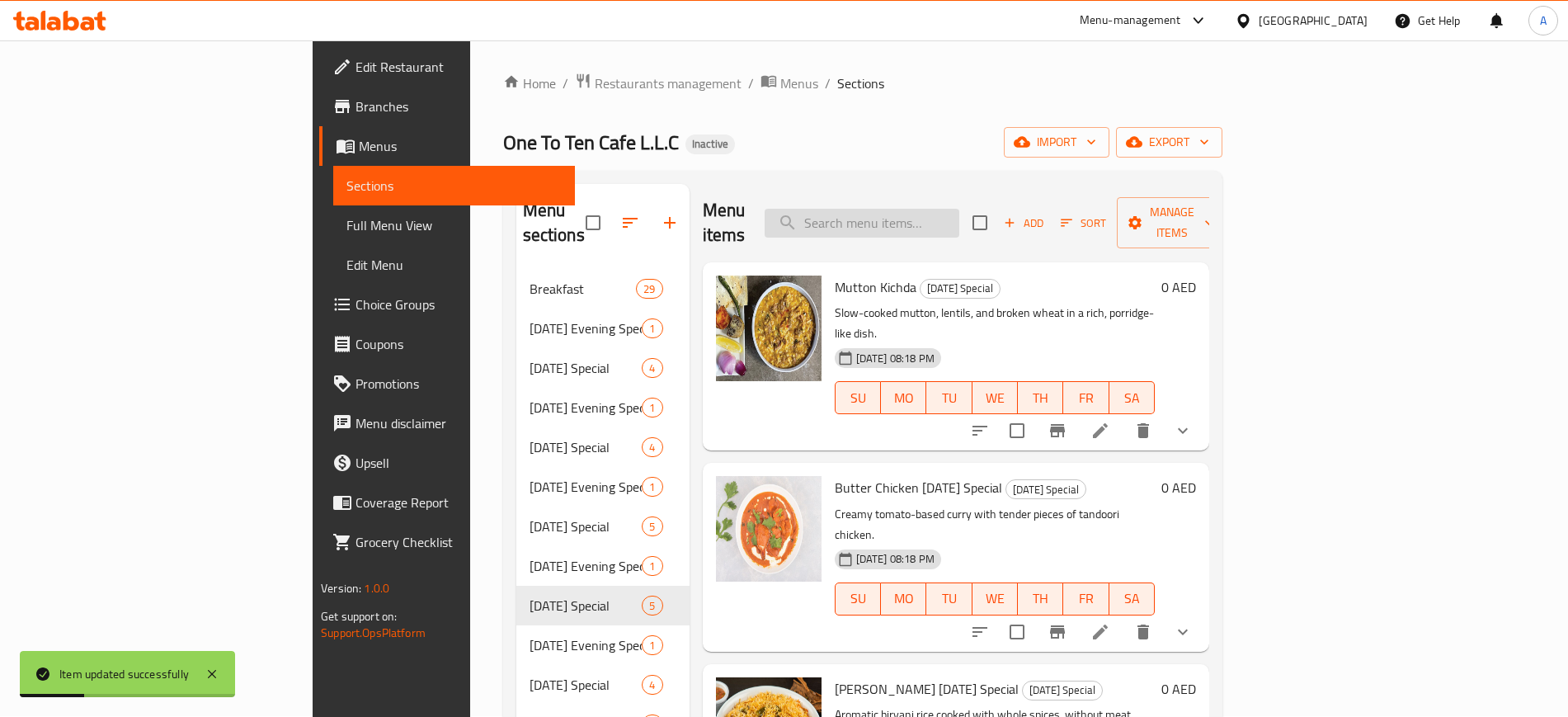
paste input "Ghosh"
click at [959, 212] on input "Ghosh" at bounding box center [862, 223] width 194 height 29
type input "Ghosh"
click at [959, 209] on input "Ghosh" at bounding box center [862, 223] width 194 height 29
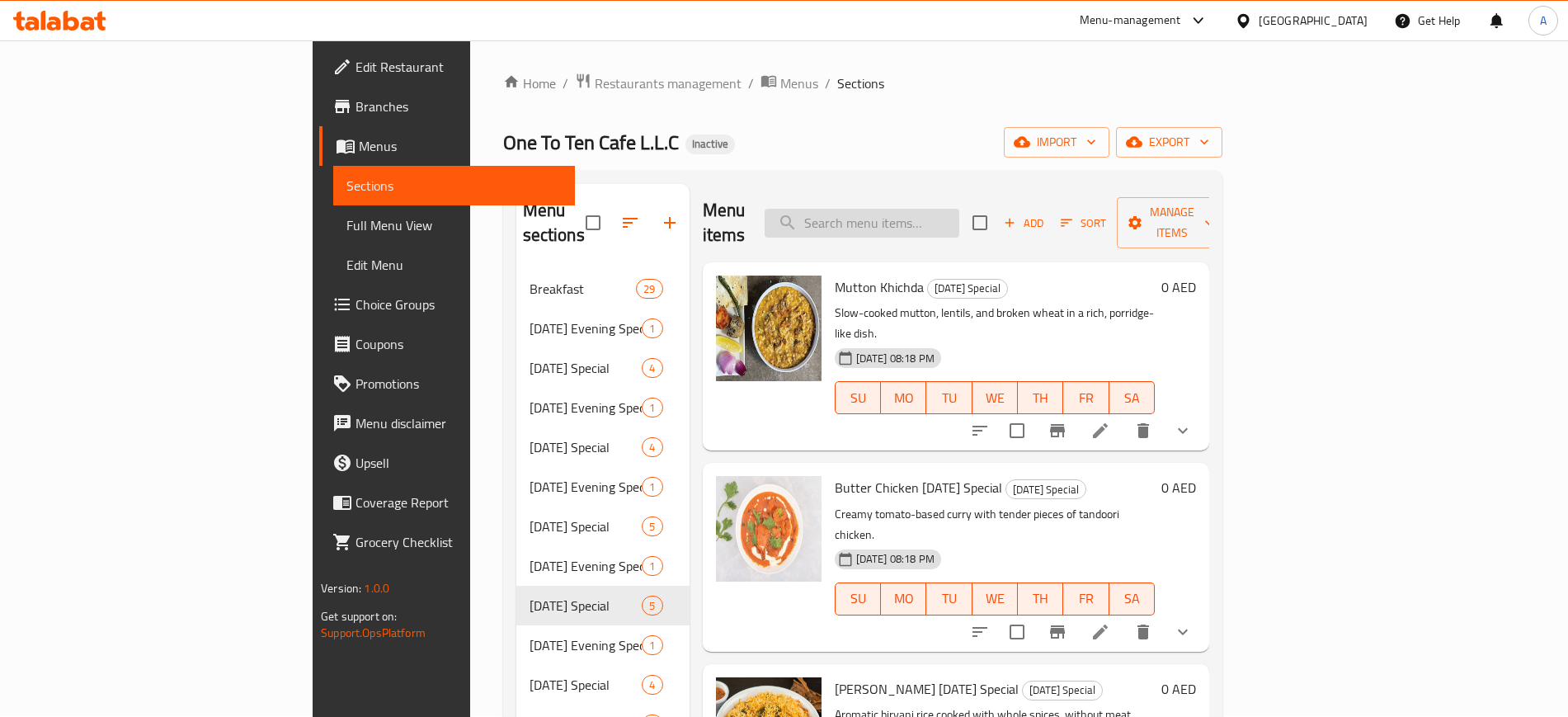
click at [959, 209] on input "search" at bounding box center [862, 223] width 194 height 29
paste input "Ghosh"
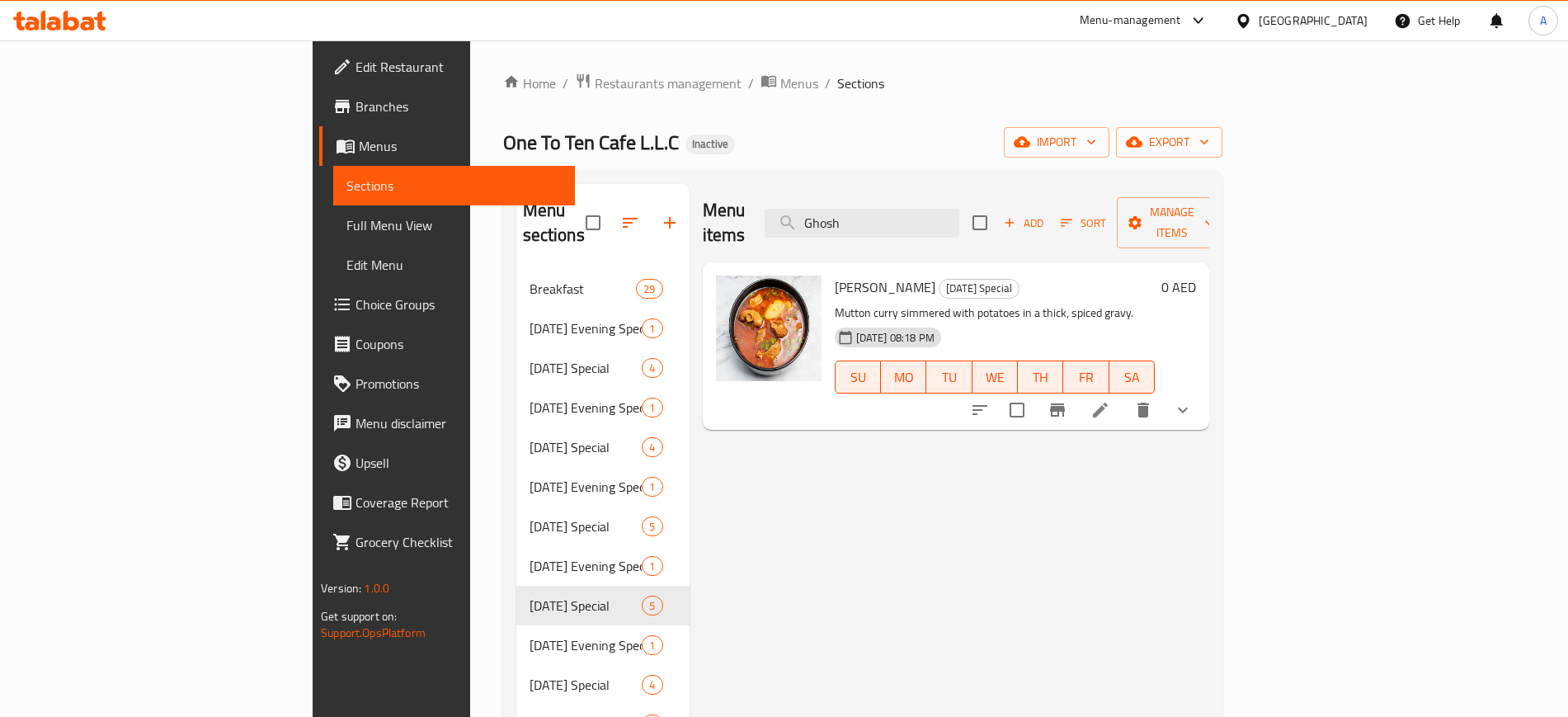
type input "Ghosh"
click at [1123, 395] on li at bounding box center [1100, 409] width 46 height 29
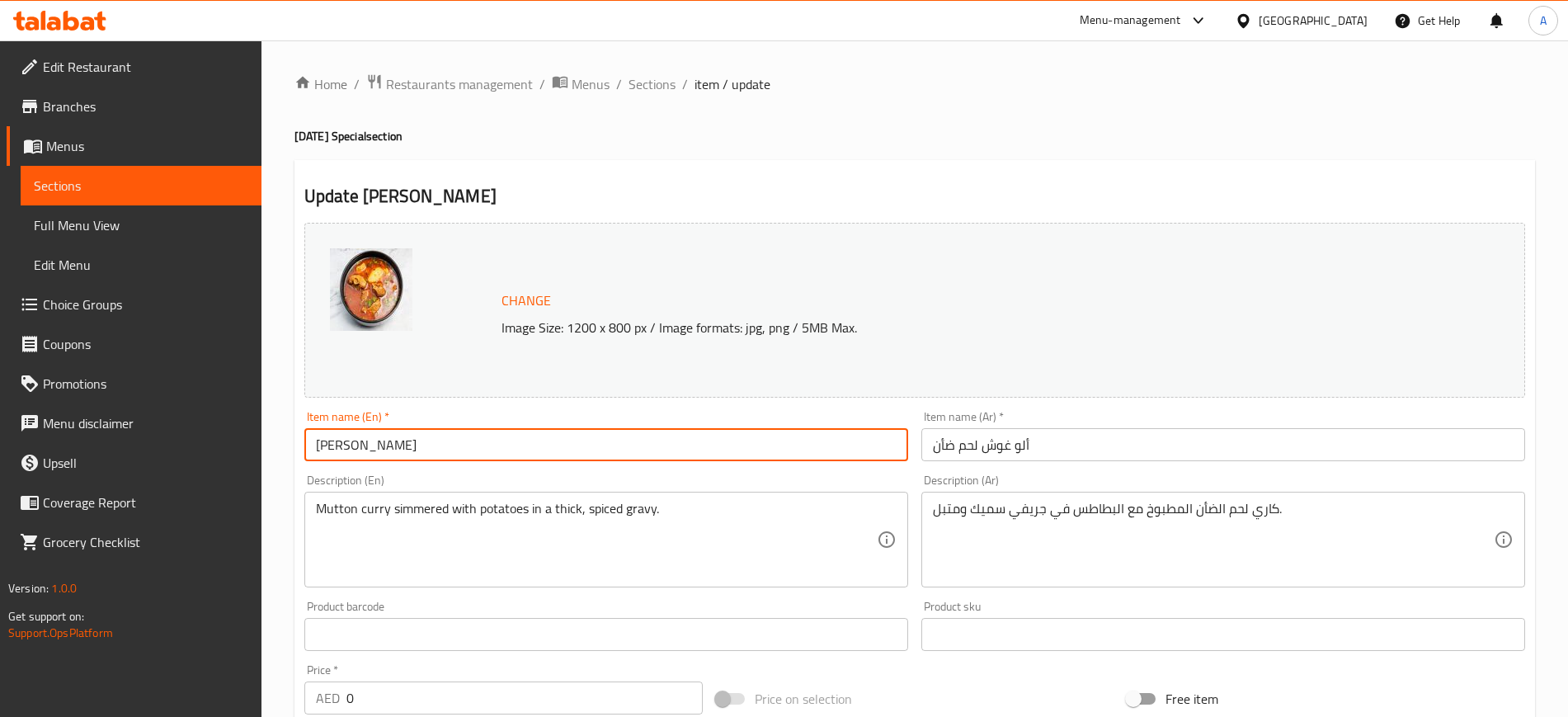
click at [350, 437] on input "Aloo Ghosh Mutton" at bounding box center [606, 445] width 604 height 33
paste input "osht"
type input "Aloo Gosht Mutton"
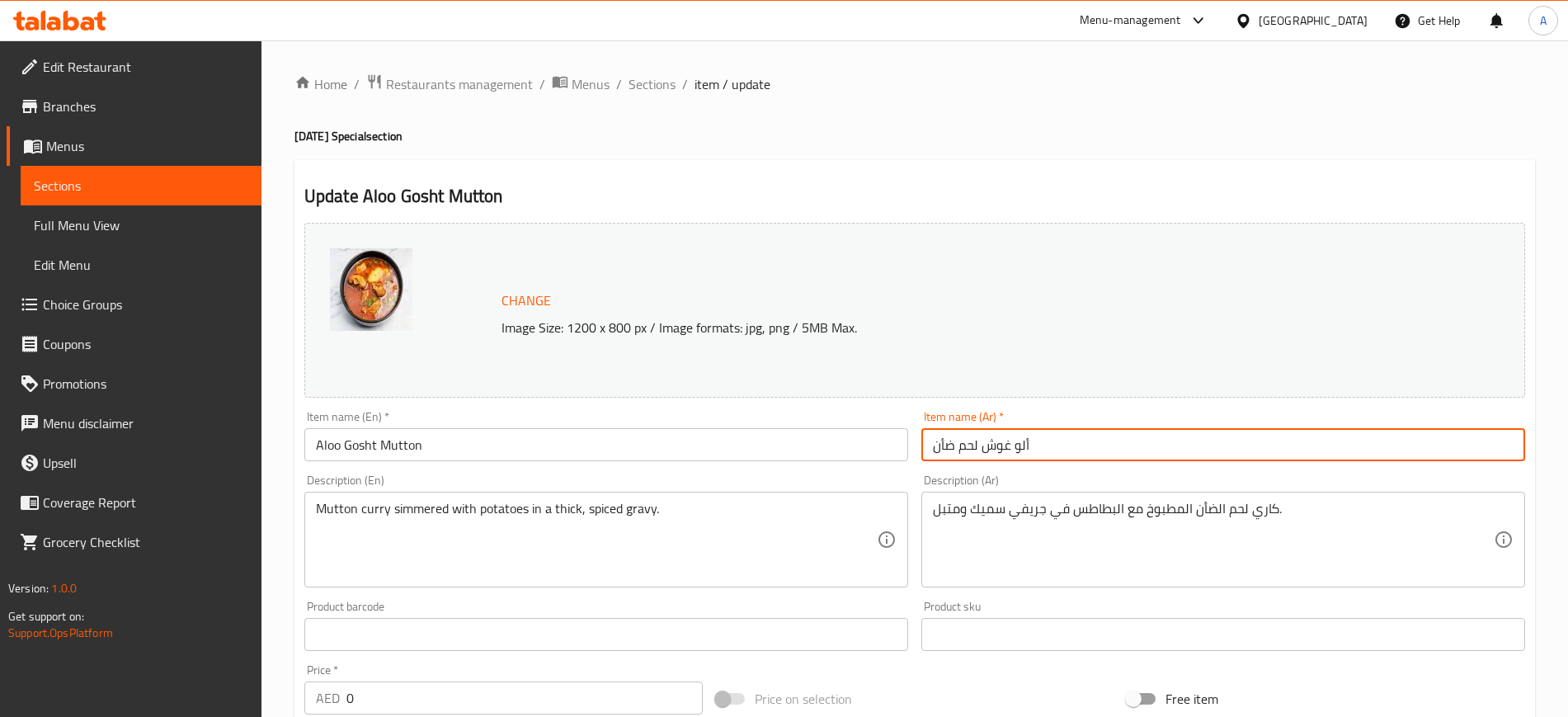
click at [985, 443] on input "ألو غوش لحم ضأن" at bounding box center [1223, 445] width 604 height 33
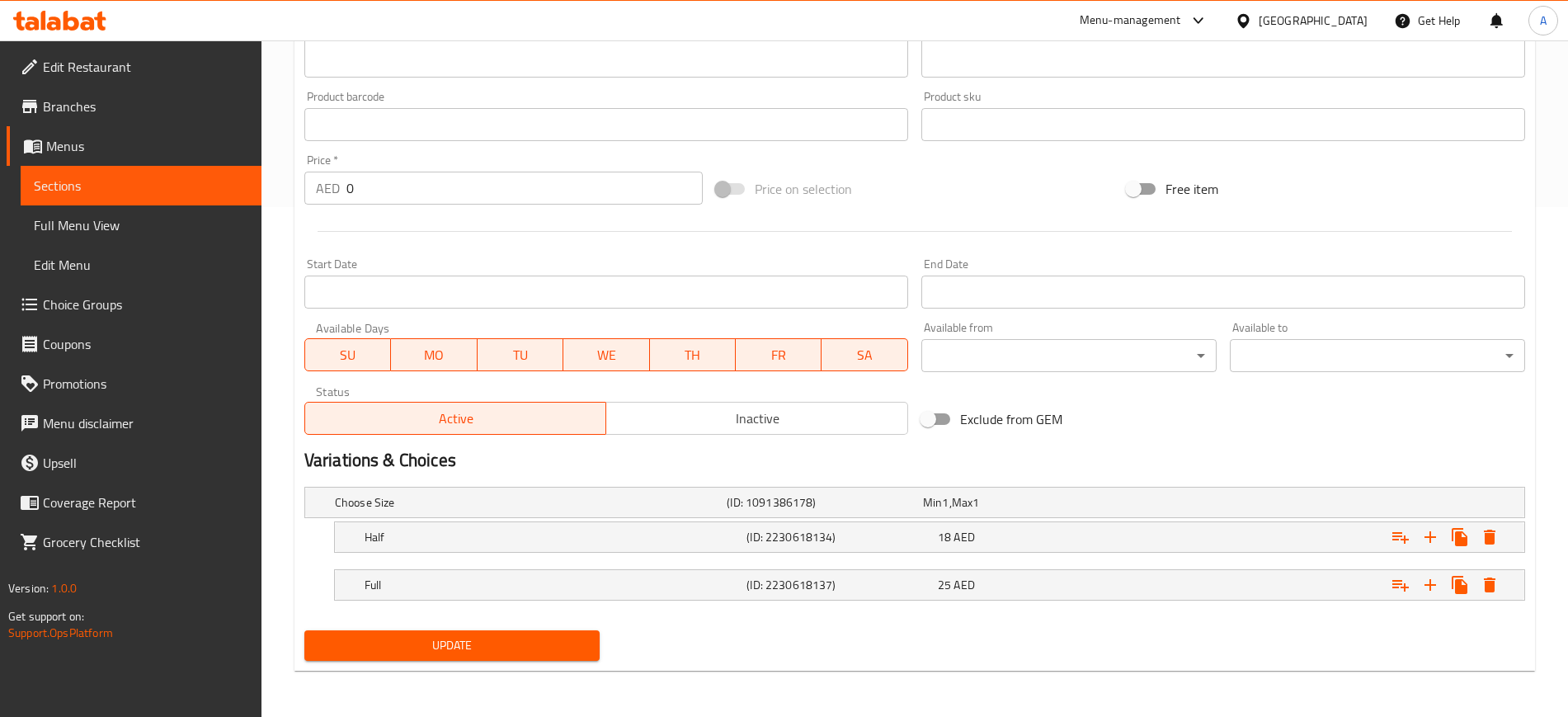
type input "ألو غوشت لحم ضأن"
click at [422, 641] on span "Update" at bounding box center [452, 645] width 269 height 20
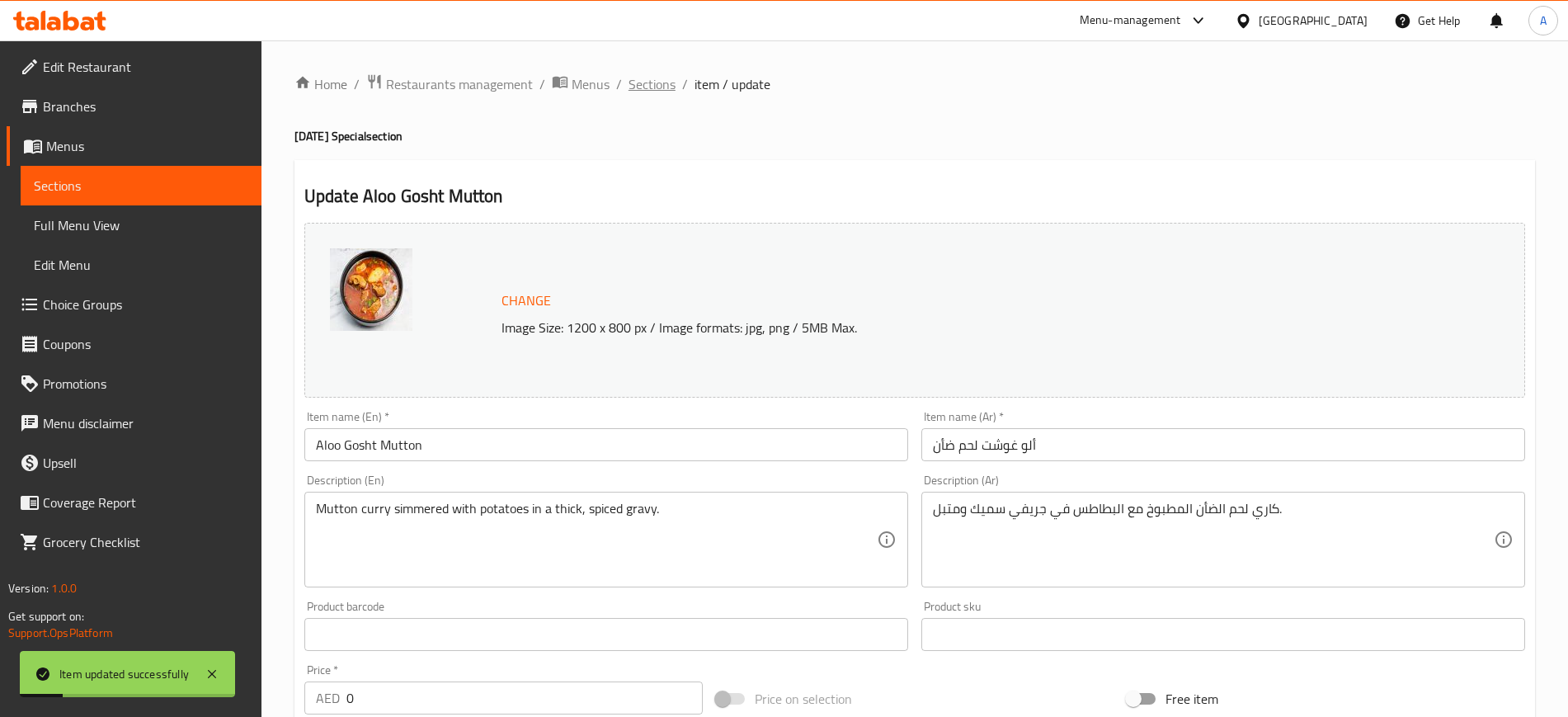
click at [654, 76] on span "Sections" at bounding box center [651, 84] width 47 height 20
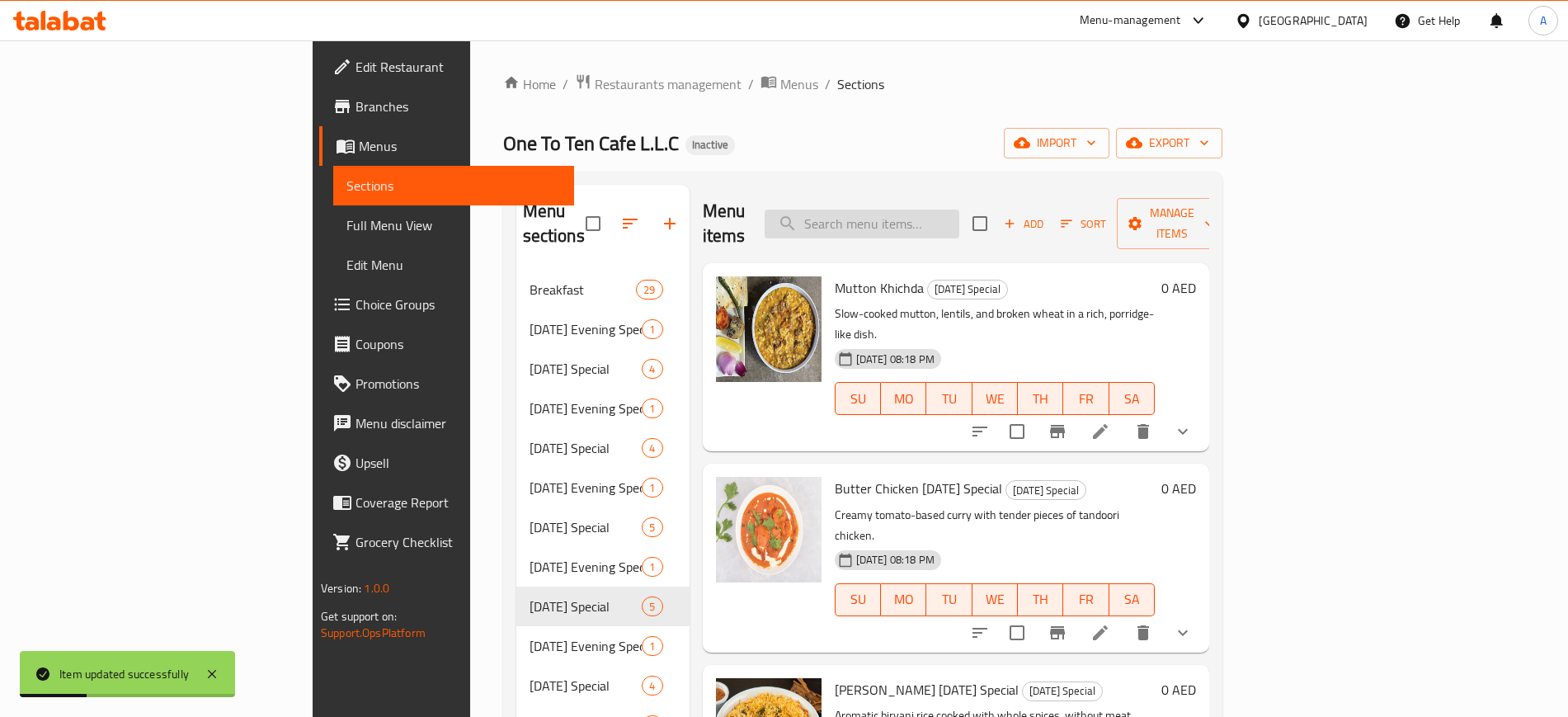
drag, startPoint x: 969, startPoint y: 229, endPoint x: 1027, endPoint y: 205, distance: 62.8
click at [1027, 205] on div "Menu items Add Sort Manage items" at bounding box center [956, 224] width 507 height 78
click at [959, 209] on input "search" at bounding box center [862, 224] width 194 height 29
paste input "Zeera"
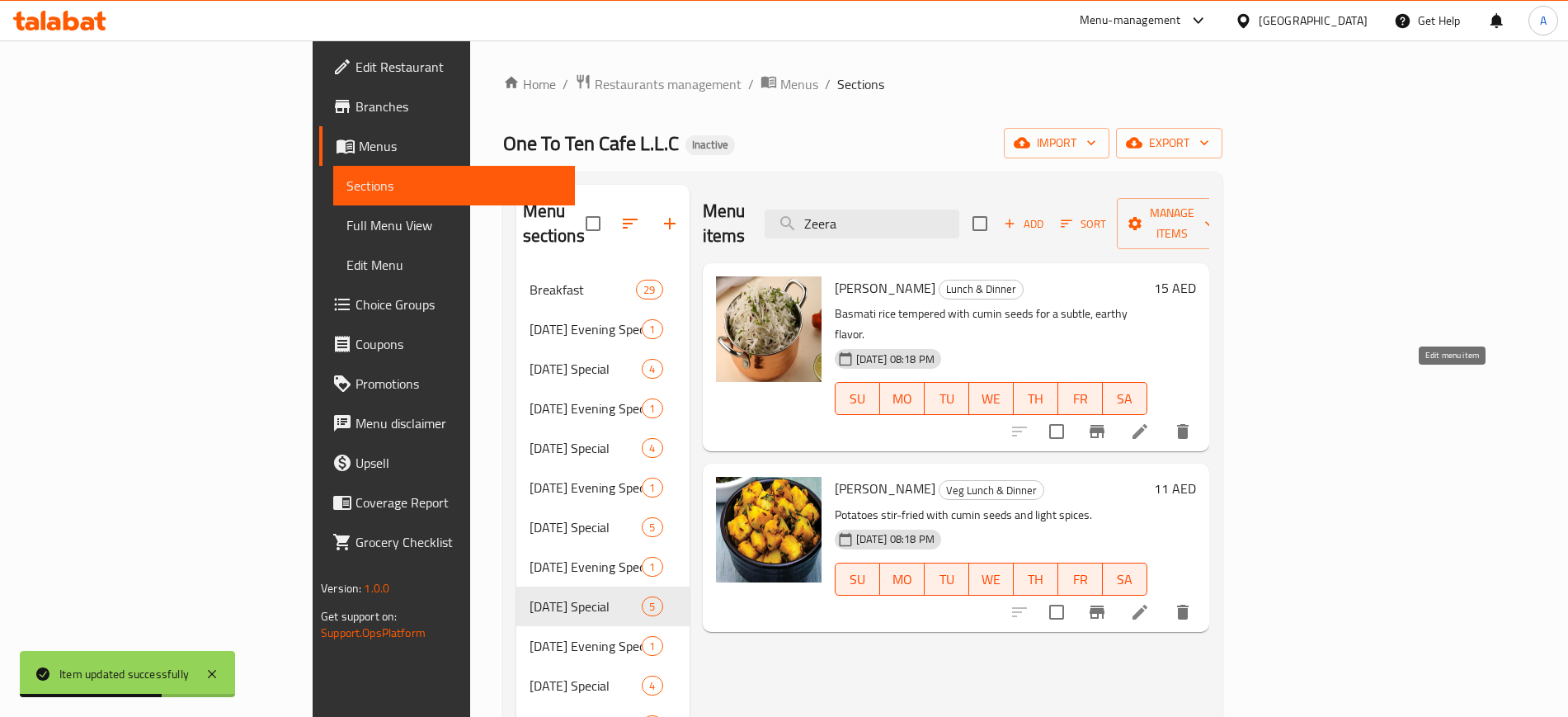
type input "Zeera"
click at [1150, 422] on icon at bounding box center [1140, 431] width 20 height 20
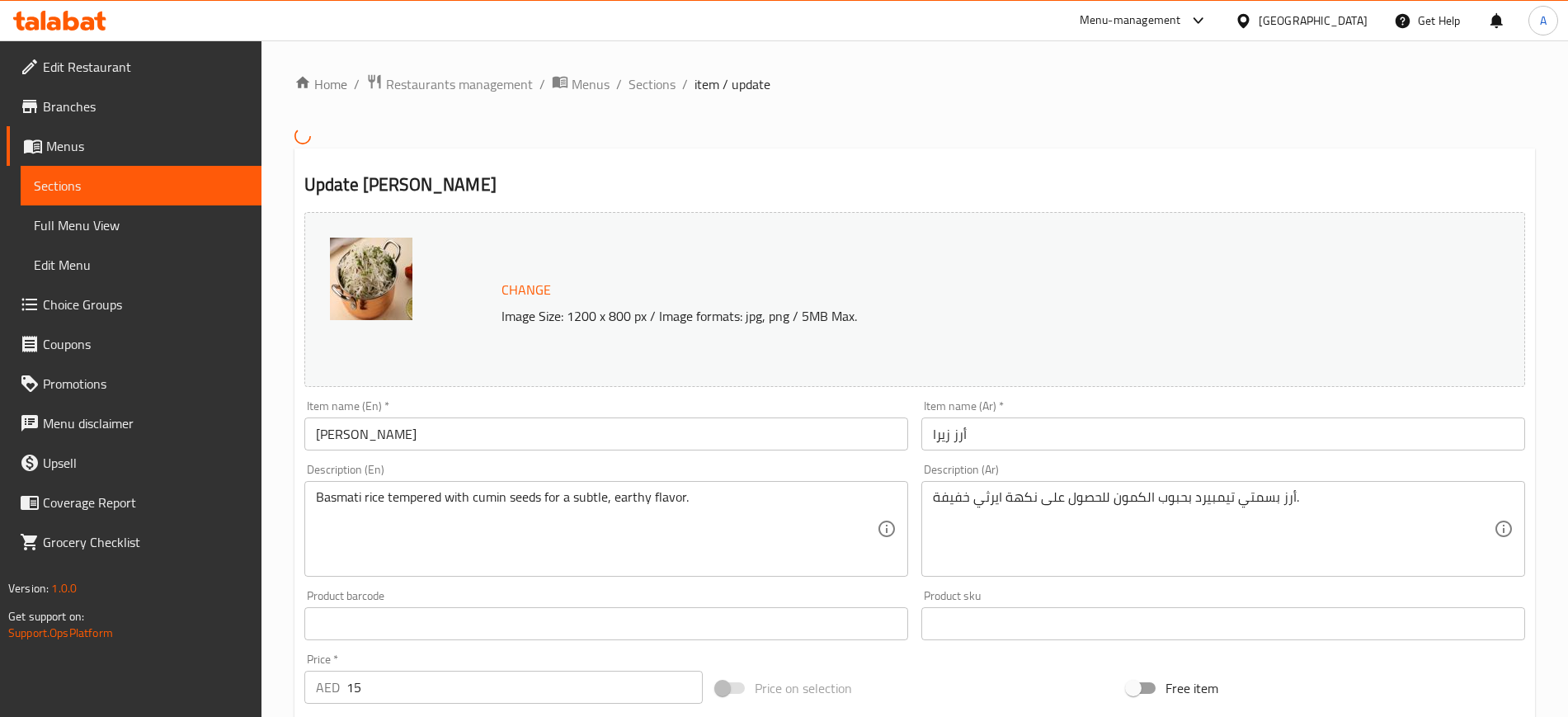
click at [500, 430] on input "Zeera Rice" at bounding box center [606, 433] width 604 height 33
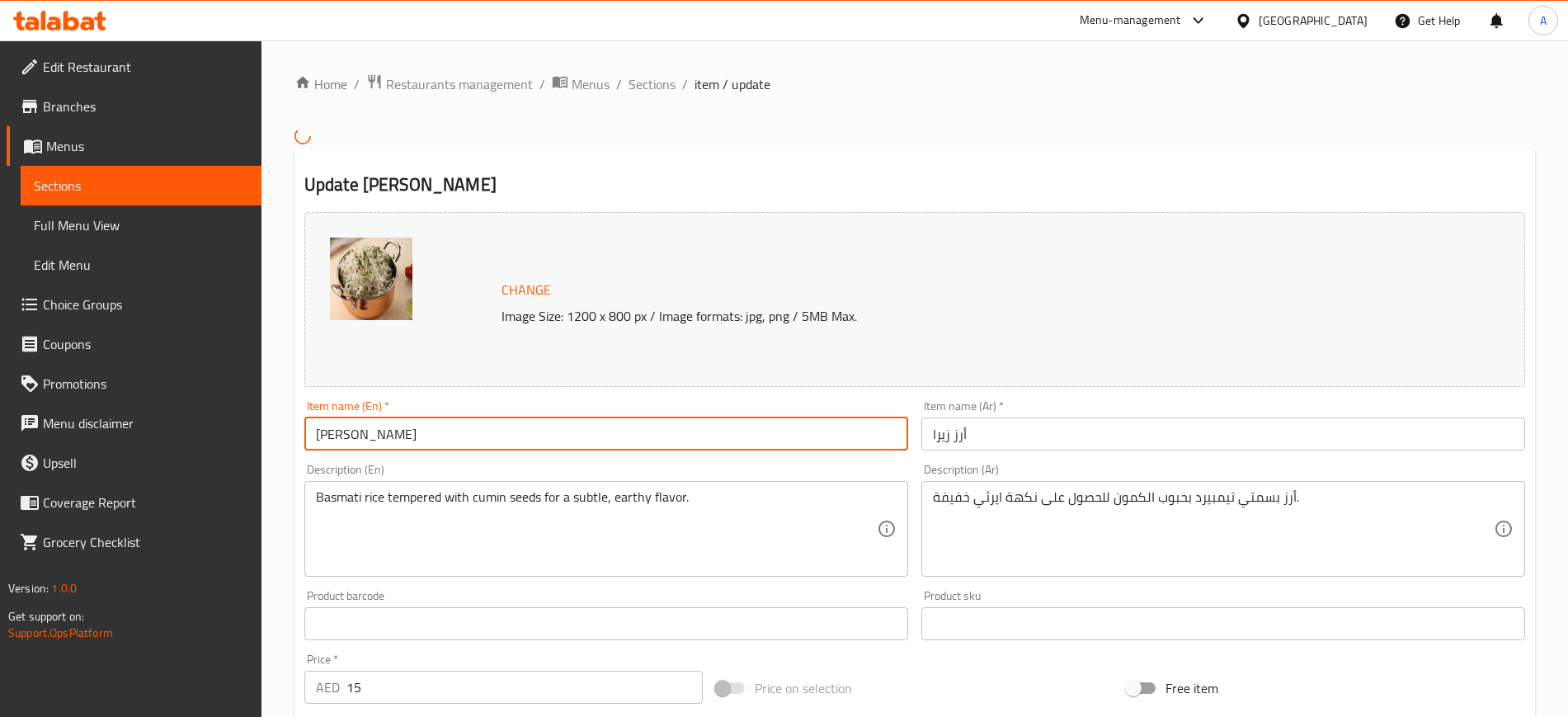
type input "Jeera Rice"
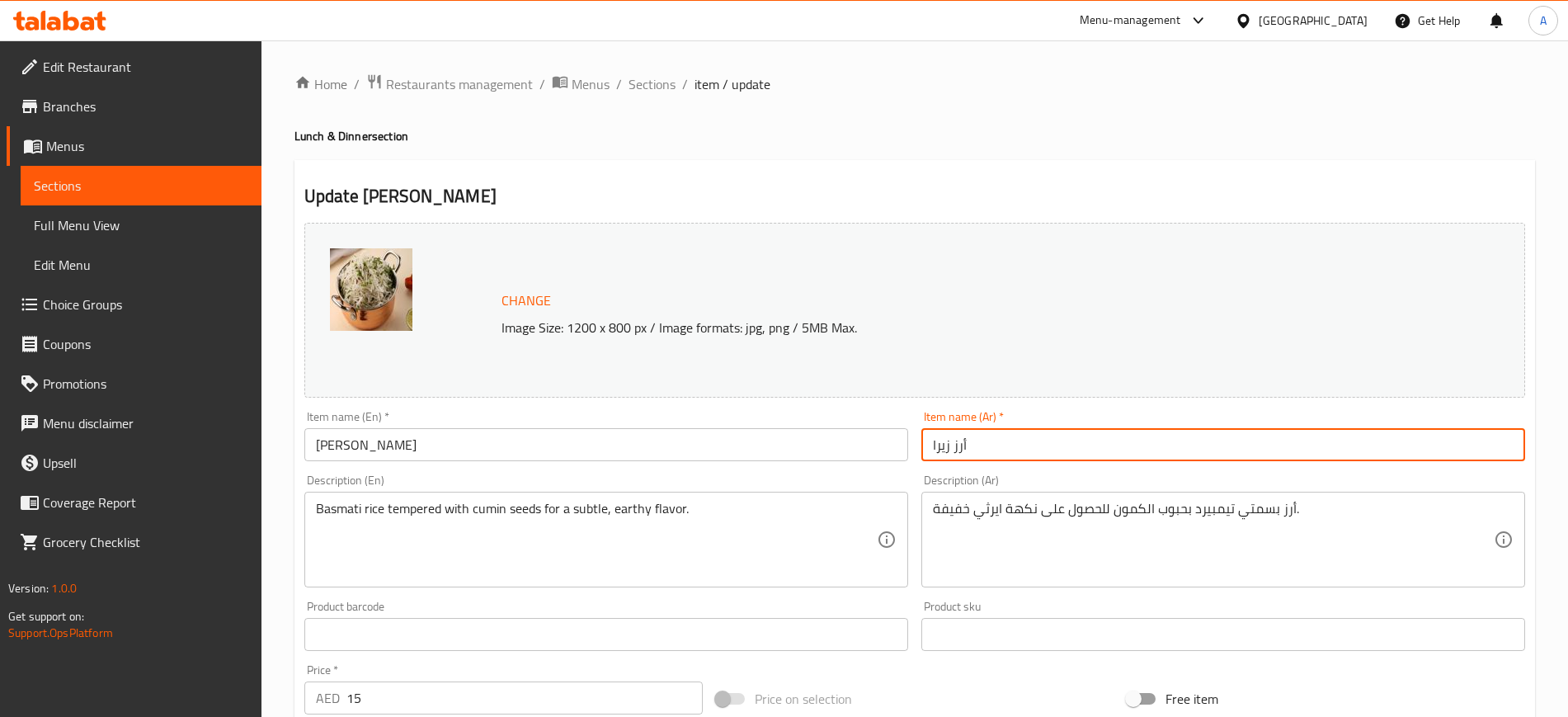
click at [1007, 447] on input "أرز زيرا" at bounding box center [1223, 445] width 604 height 33
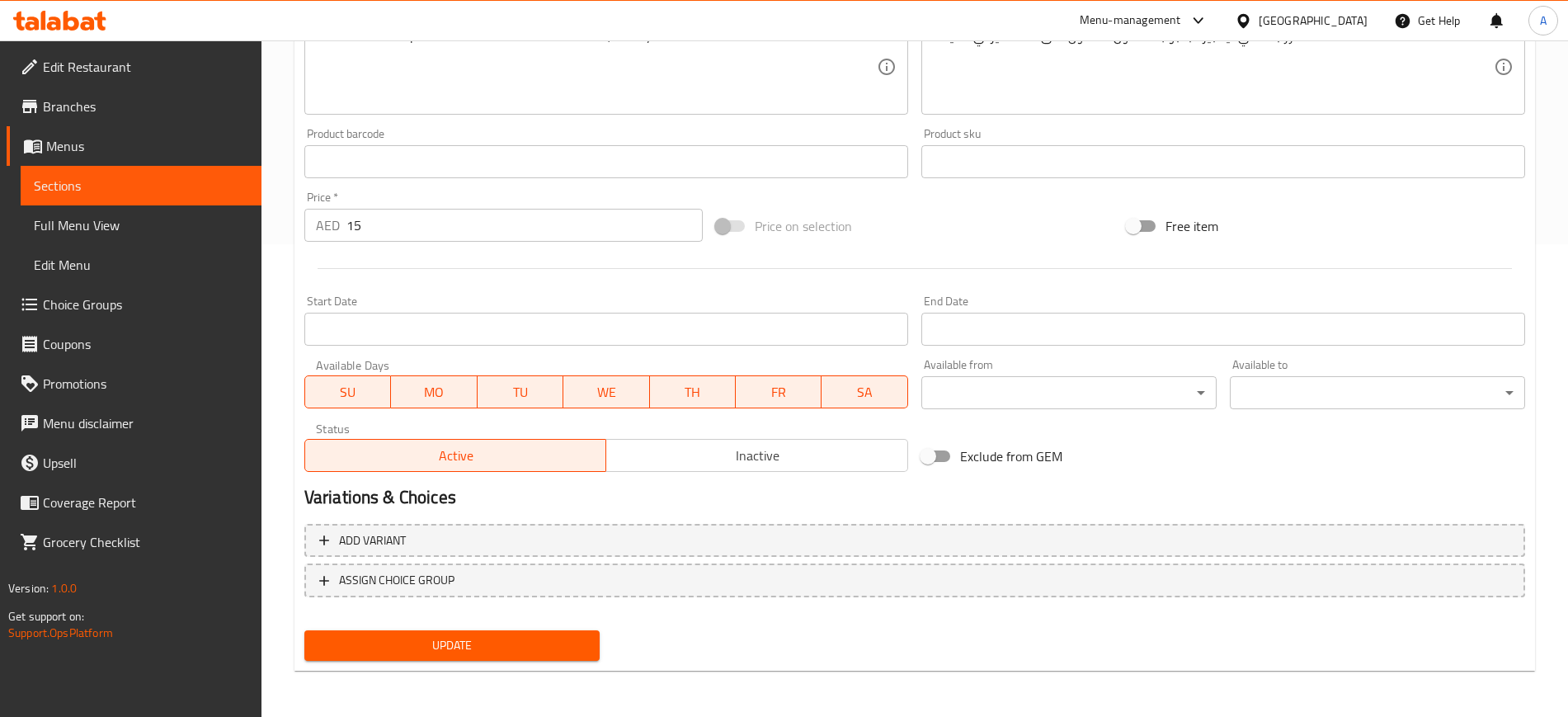
type input "أرز جيرا"
click at [453, 642] on span "Update" at bounding box center [452, 645] width 269 height 20
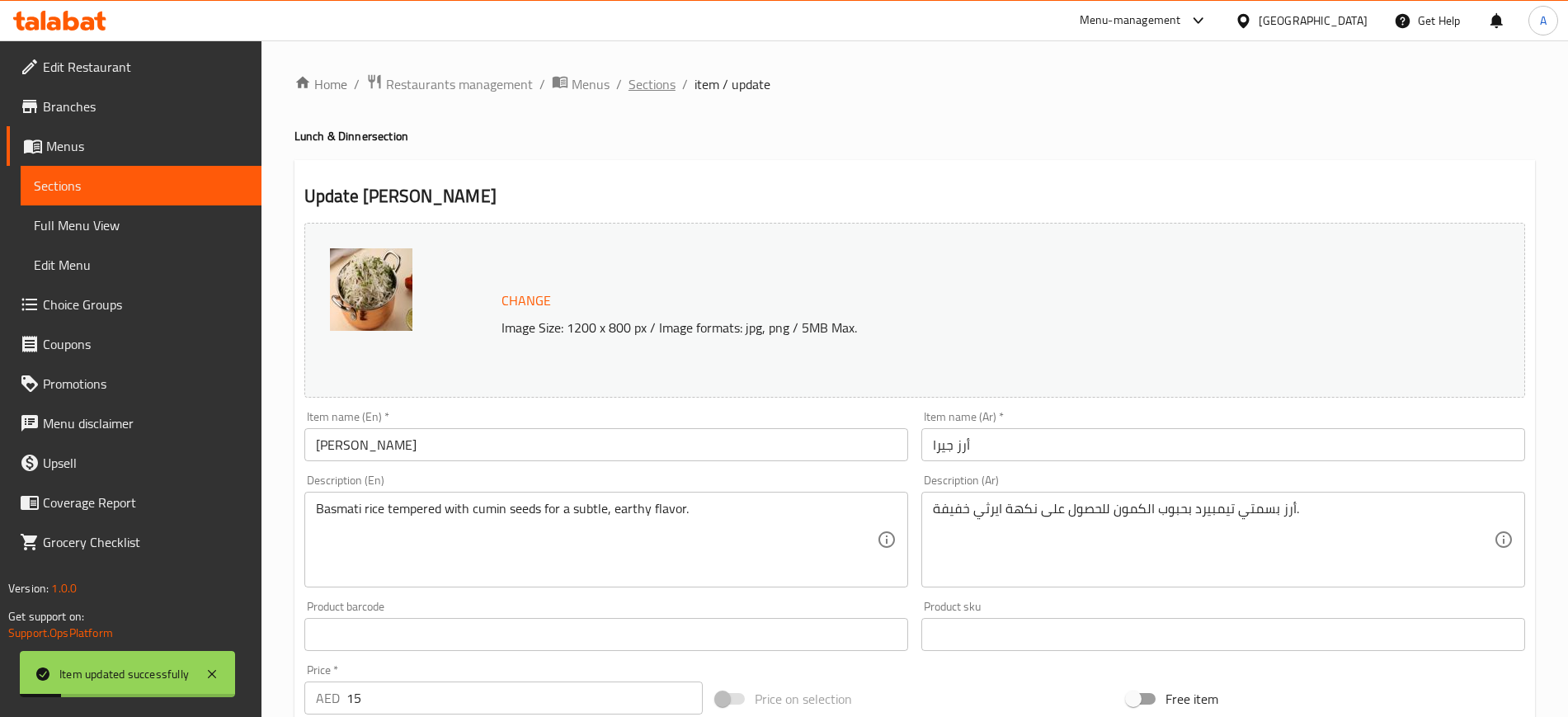
click at [650, 94] on span "Sections" at bounding box center [651, 84] width 47 height 20
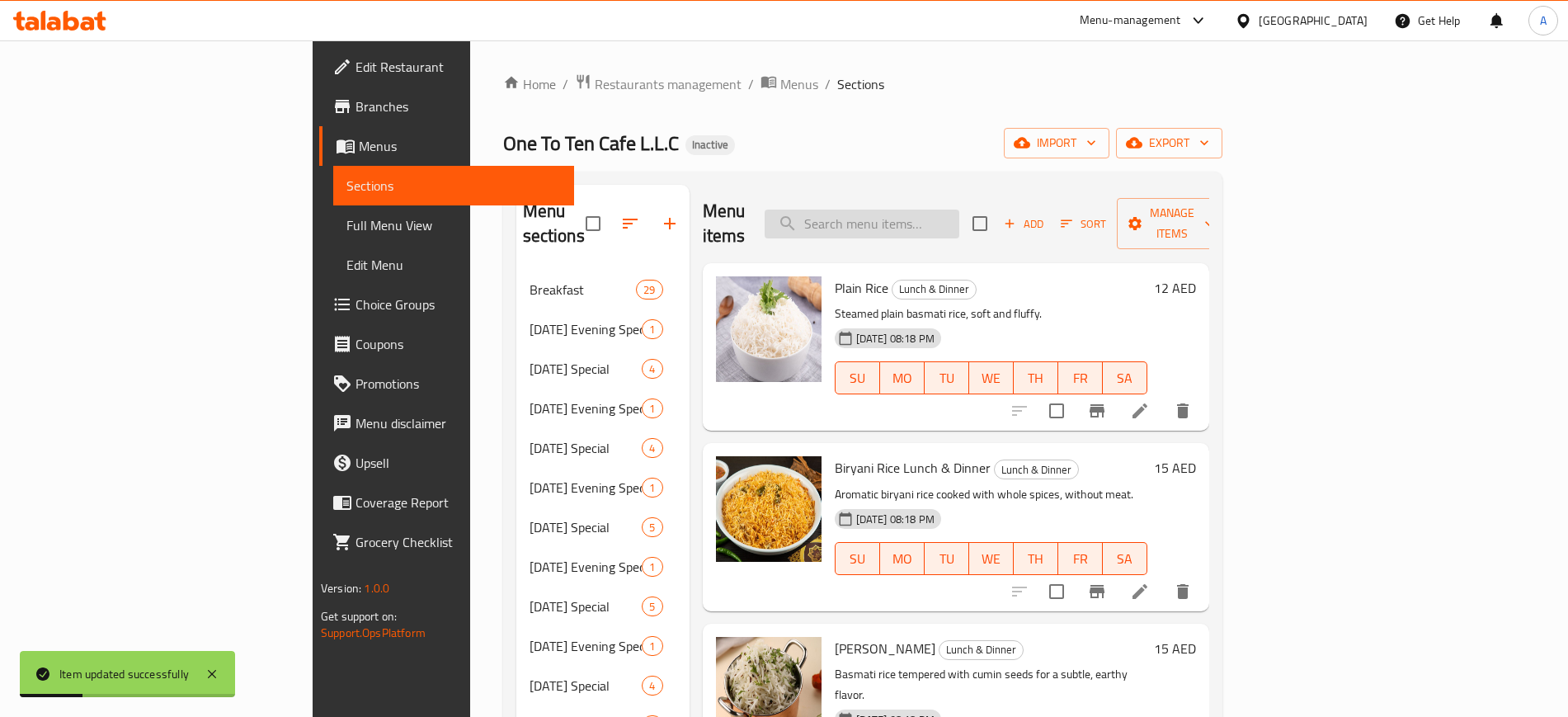
paste input "Zeera"
click at [959, 209] on input "Zeera" at bounding box center [862, 224] width 194 height 29
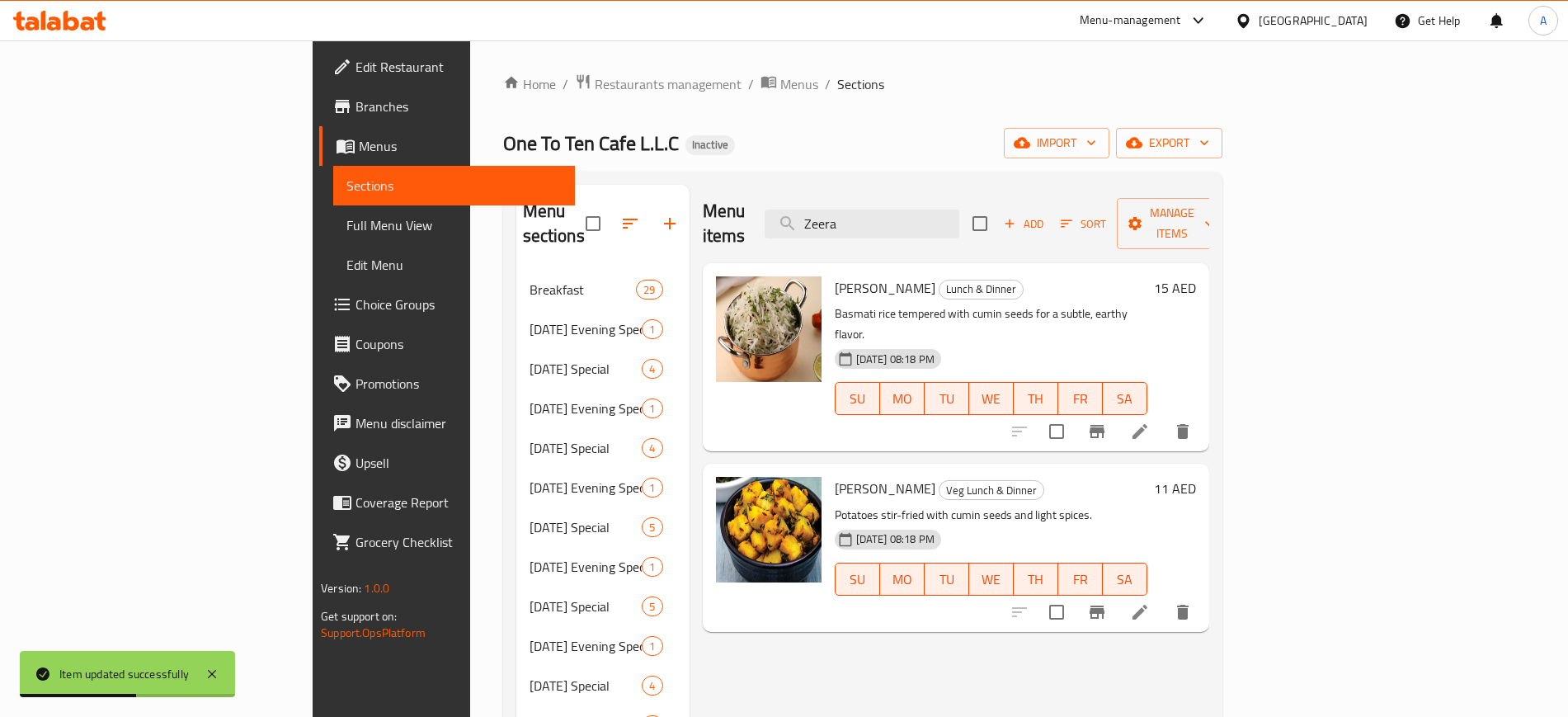
type input "Zeera"
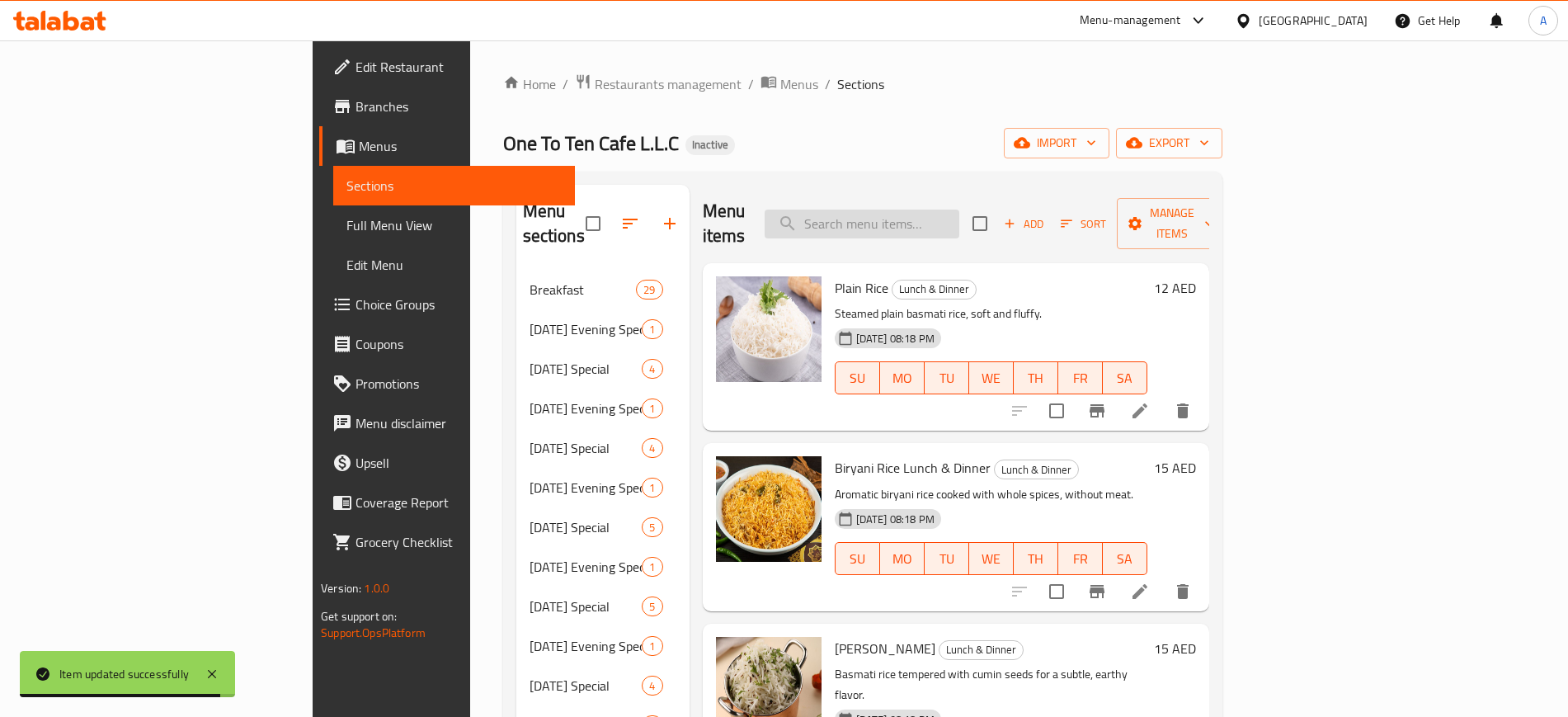
paste input "Zeera"
click at [959, 209] on input "Zeera" at bounding box center [862, 224] width 194 height 29
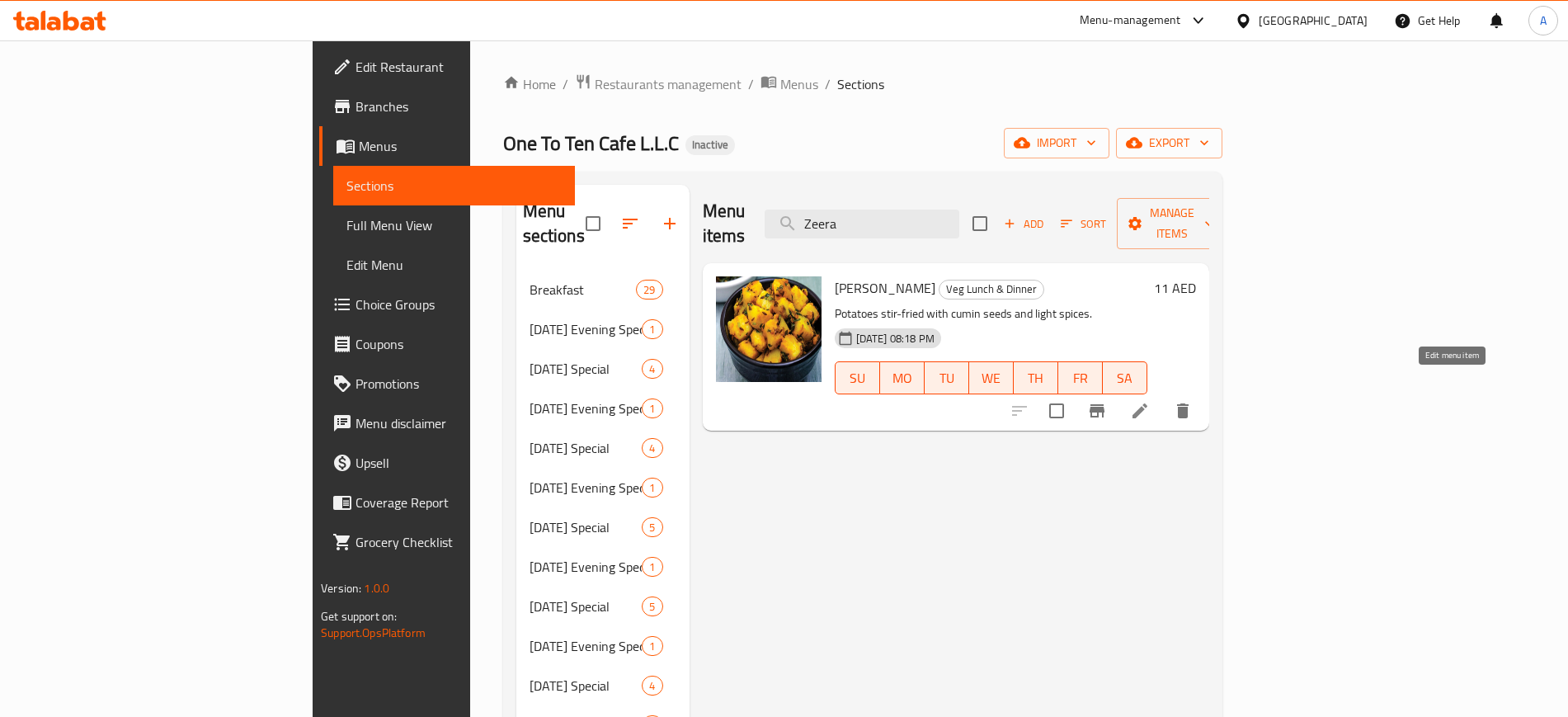
type input "Zeera"
click at [1150, 401] on icon at bounding box center [1140, 411] width 20 height 20
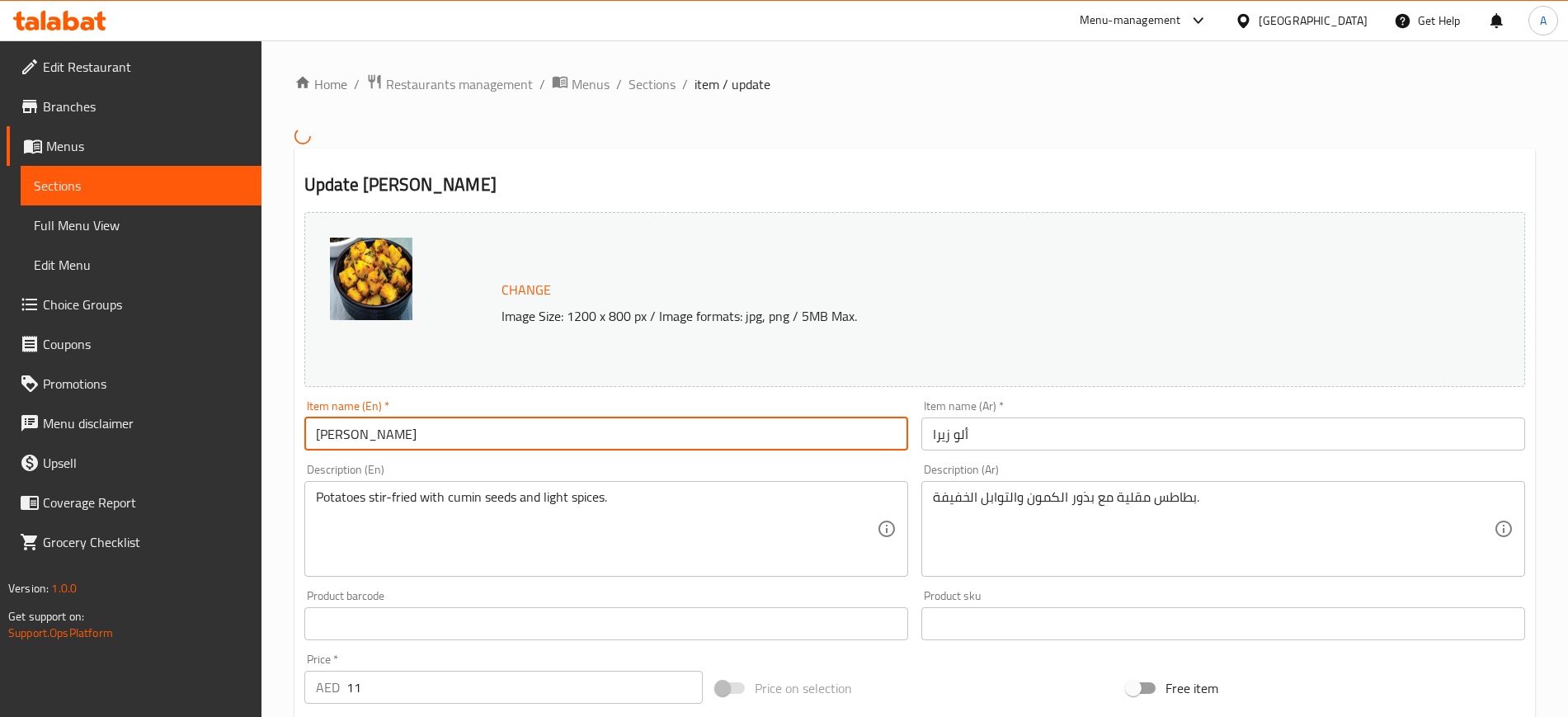
click at [416, 428] on input "Aloo Zeera" at bounding box center [606, 433] width 604 height 33
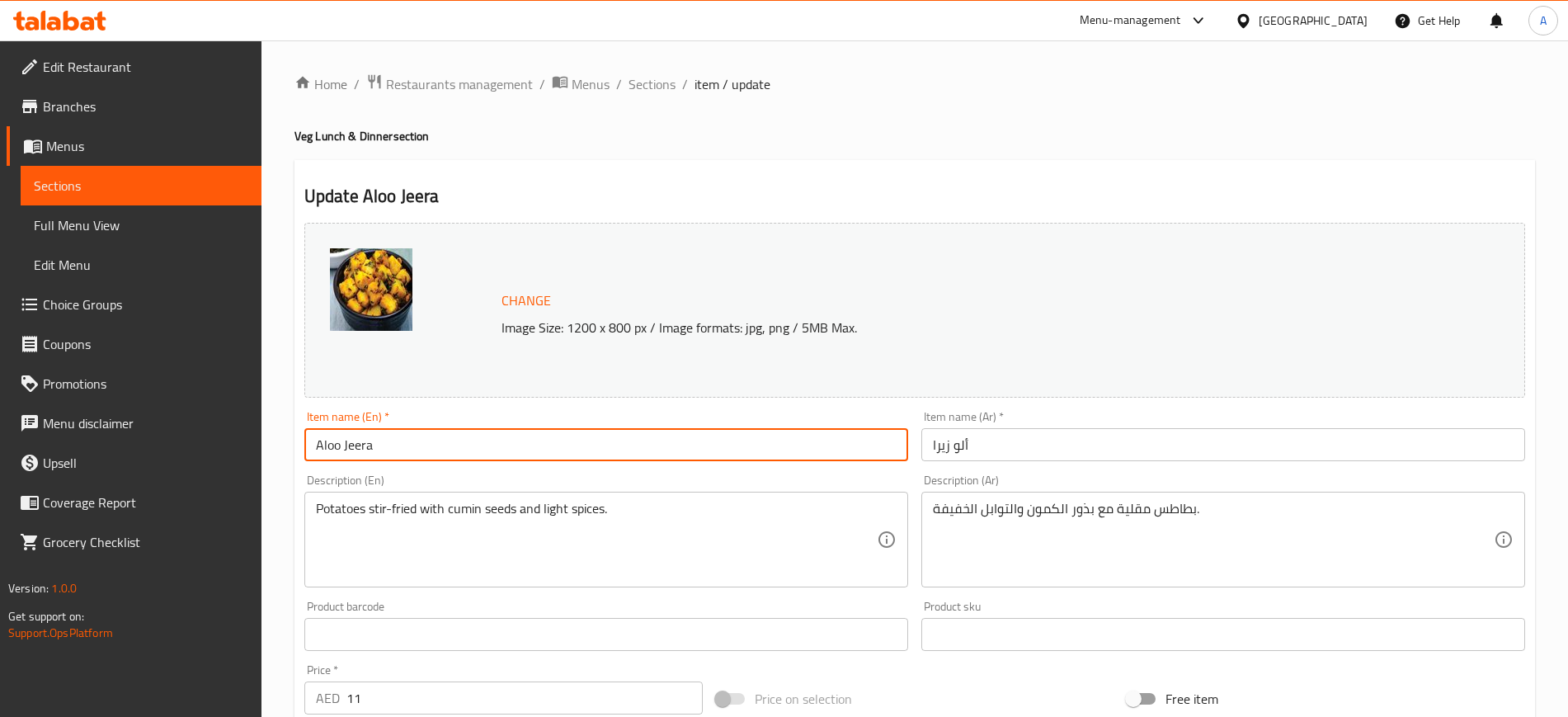
type input "Aloo Jeera"
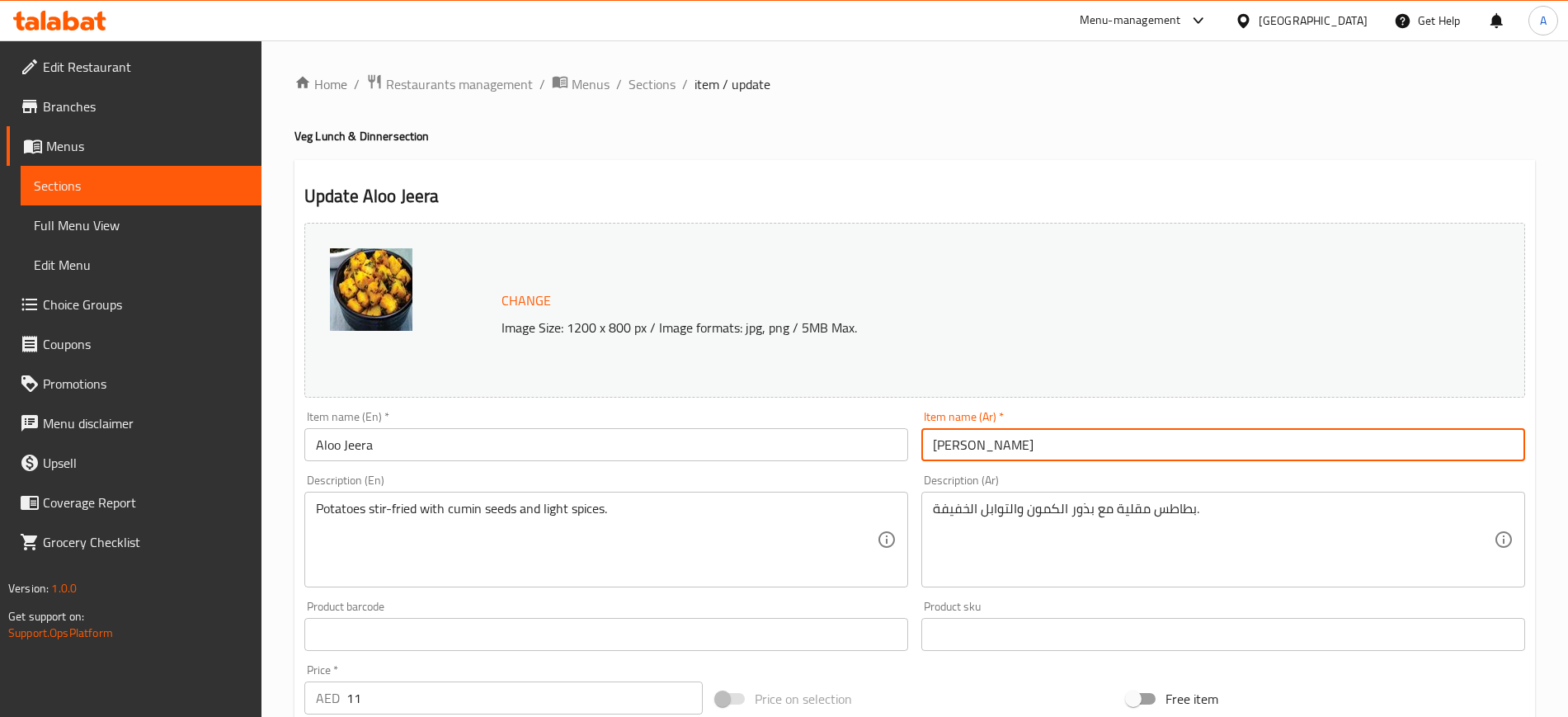
scroll to position [473, 0]
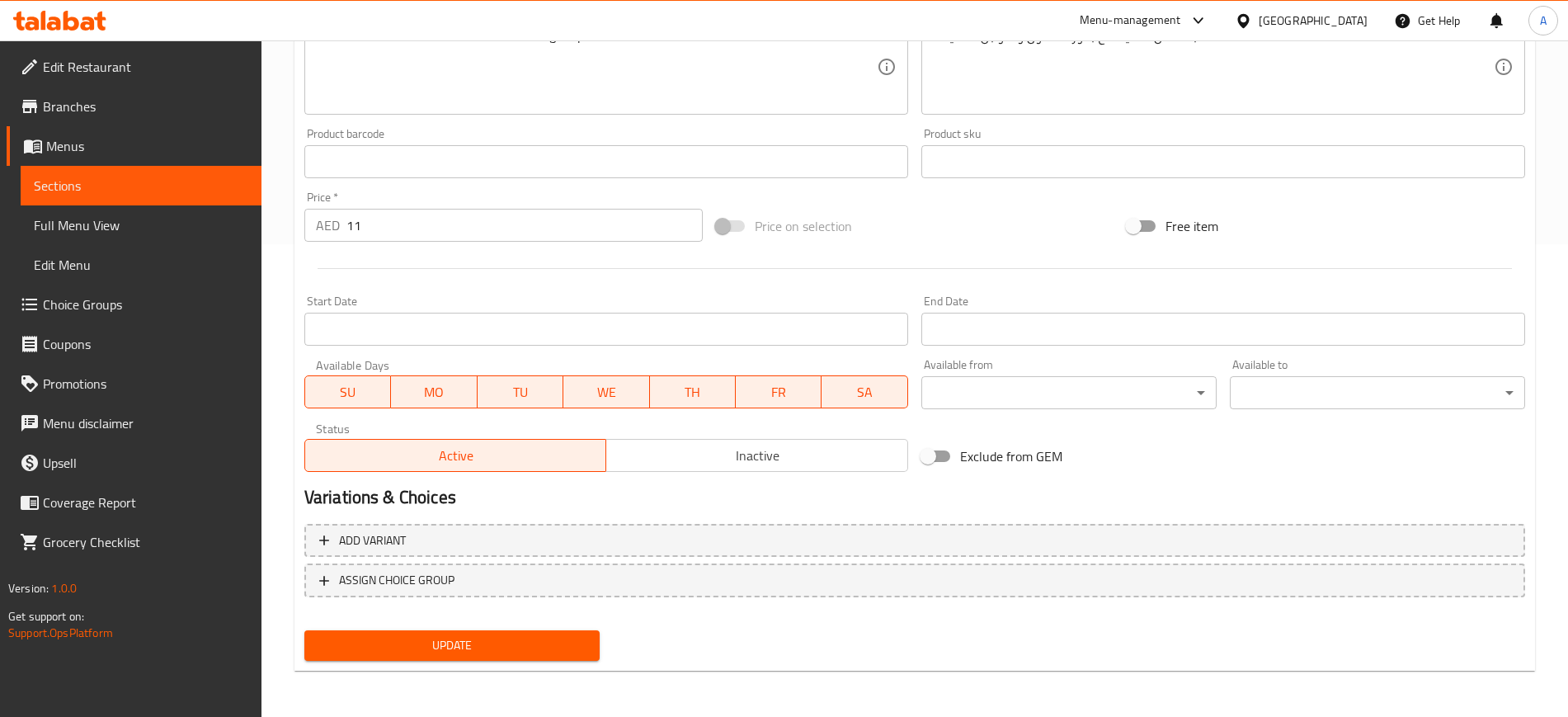
type input "ألو جيرا"
click at [442, 650] on span "Update" at bounding box center [452, 645] width 269 height 20
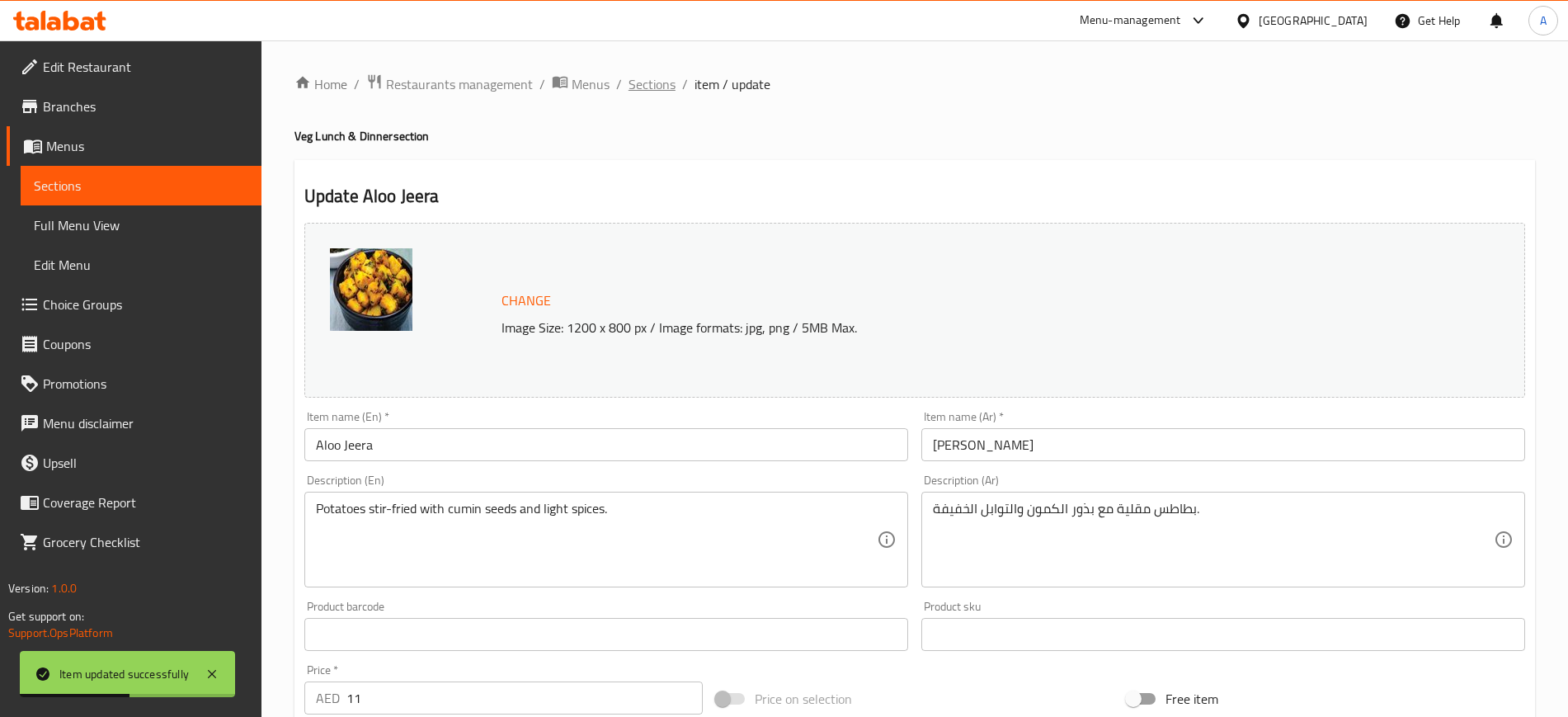
click at [649, 82] on span "Sections" at bounding box center [651, 84] width 47 height 20
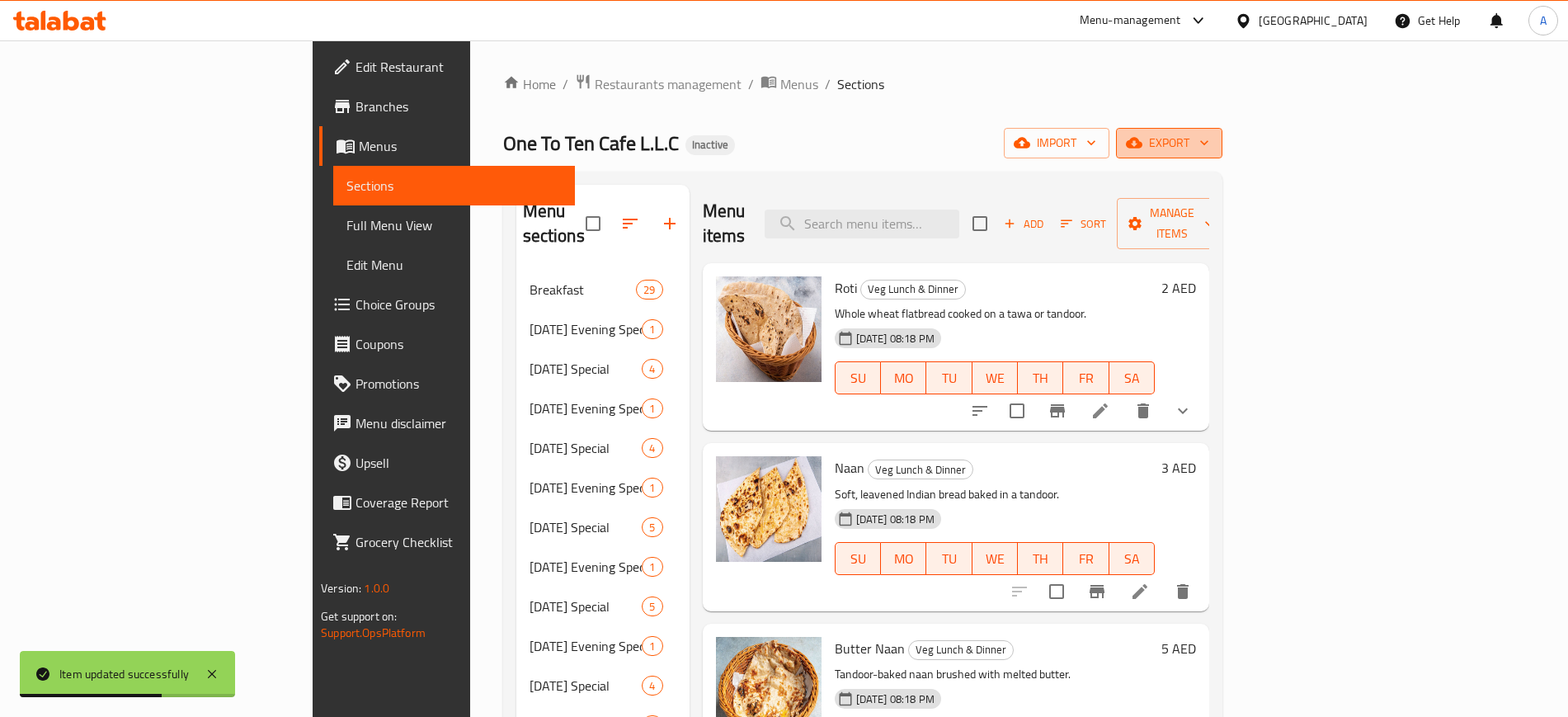
click at [1223, 155] on button "export" at bounding box center [1170, 143] width 106 height 30
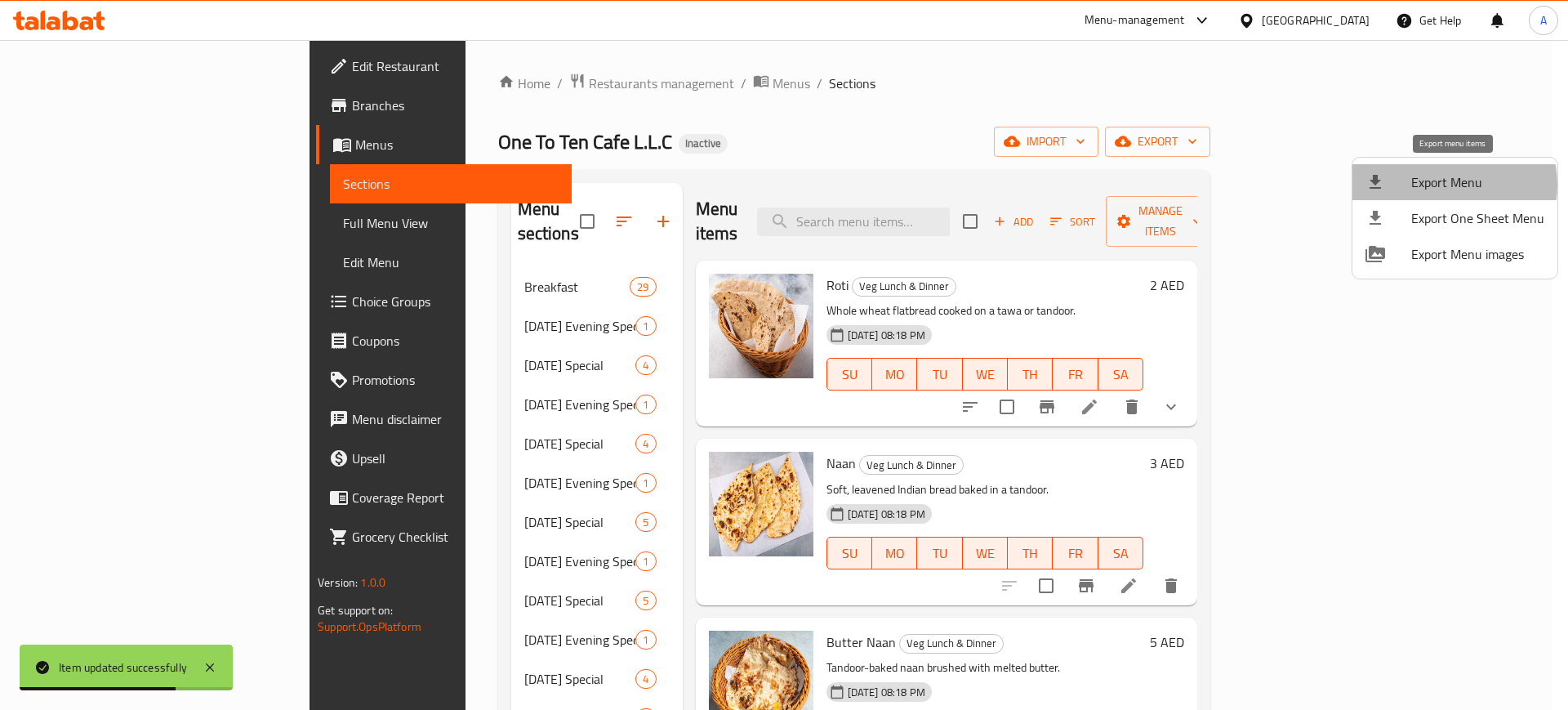
click at [1447, 185] on span "Export Menu" at bounding box center [1478, 182] width 134 height 19
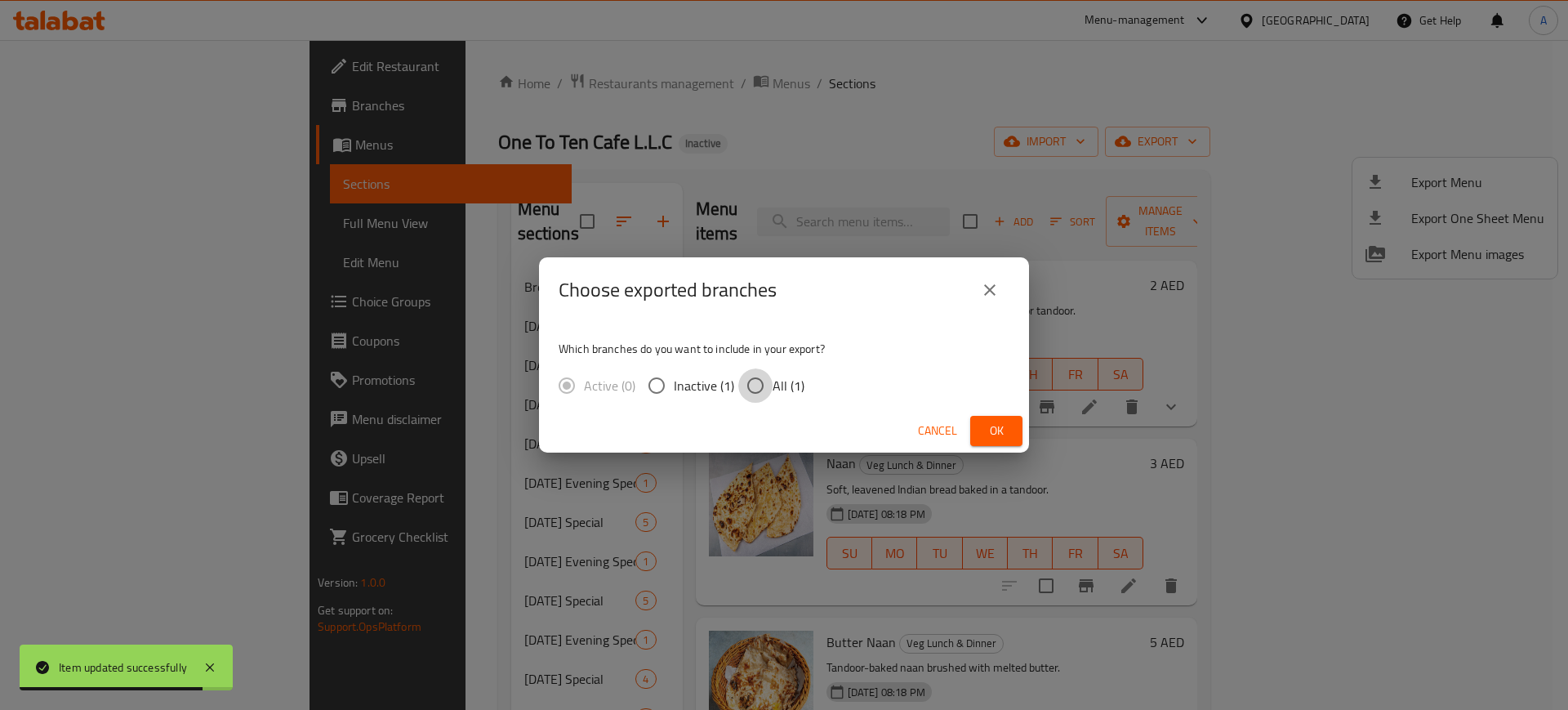
click at [755, 380] on input "All (1)" at bounding box center [755, 385] width 34 height 34
radio input "true"
click at [1011, 429] on button "Ok" at bounding box center [997, 431] width 53 height 30
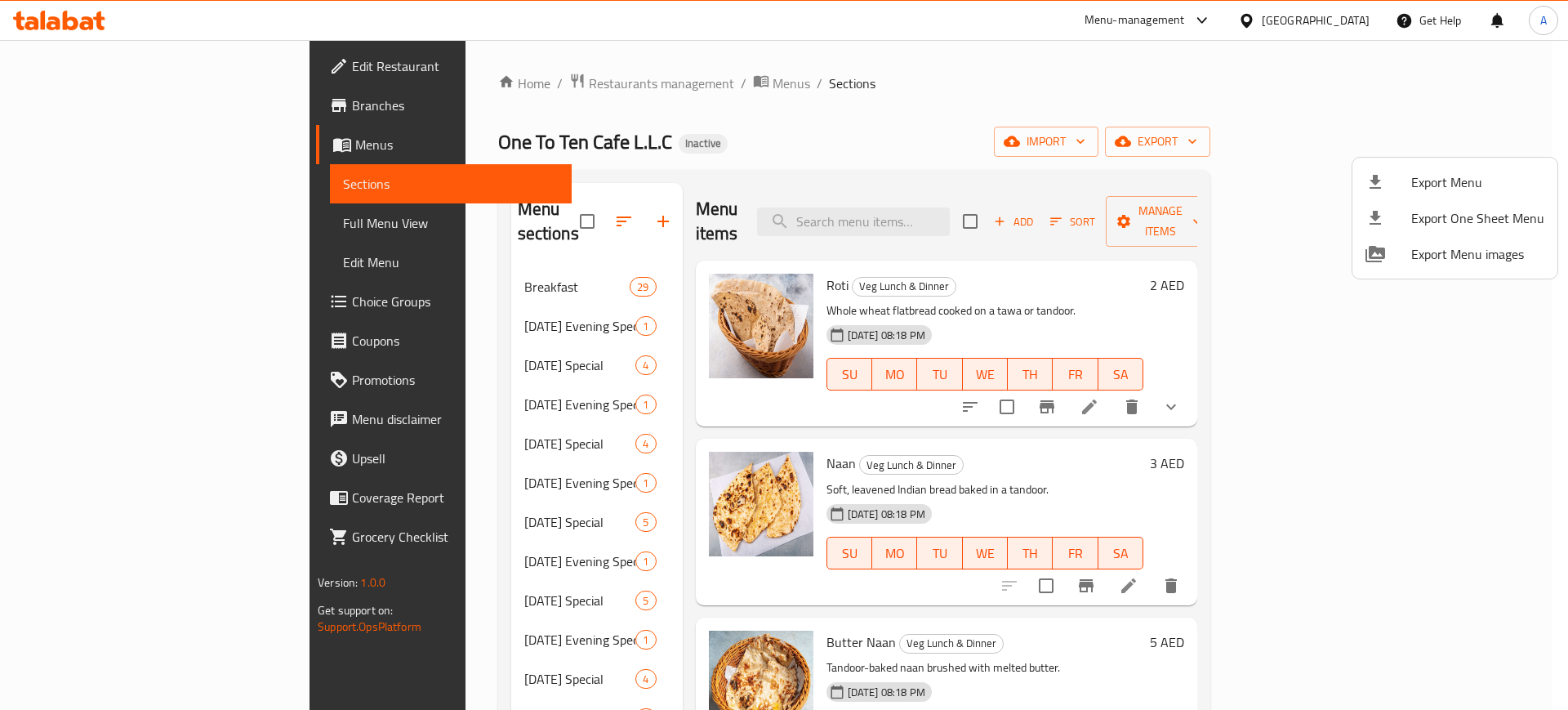
click at [931, 214] on div at bounding box center [784, 355] width 1568 height 710
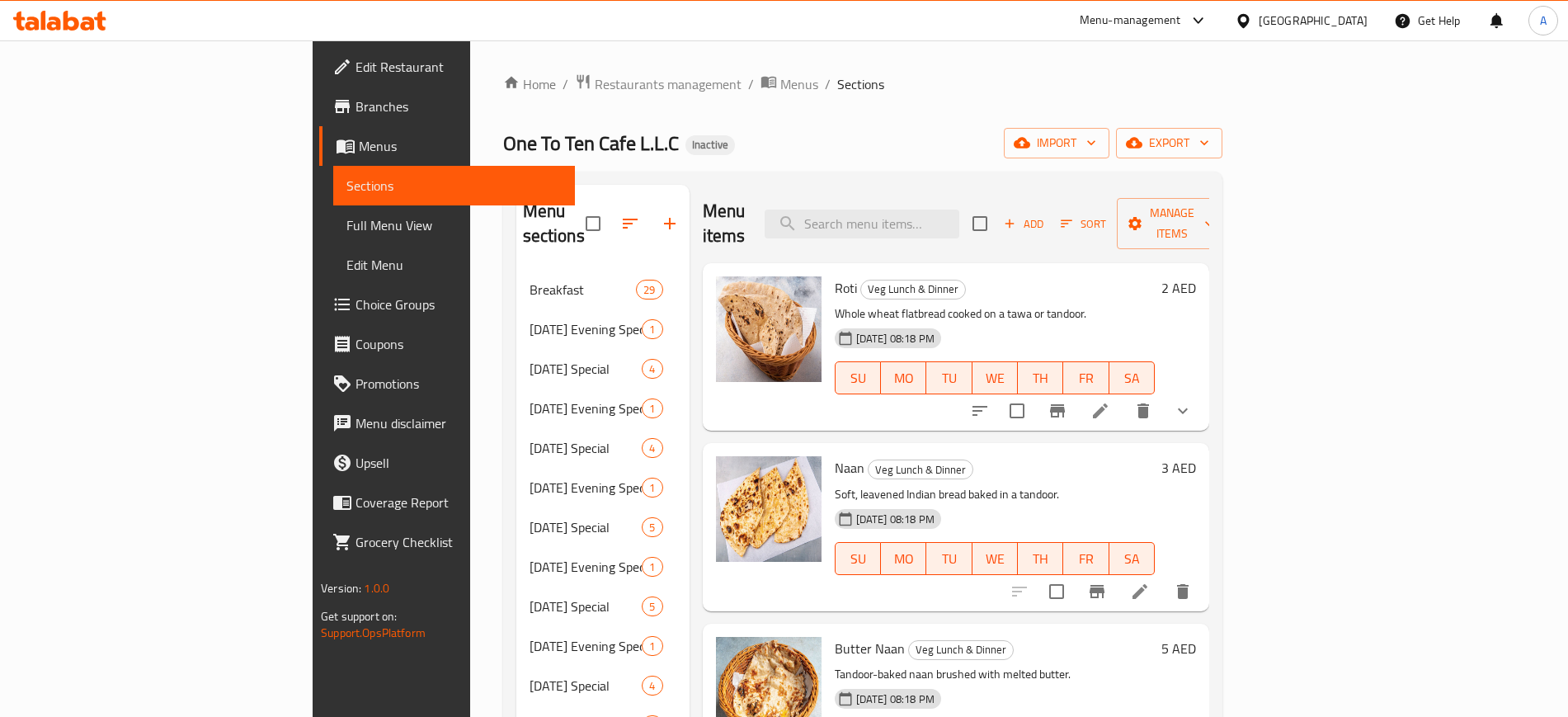
click at [941, 217] on input "search" at bounding box center [862, 224] width 194 height 29
paste input "Zeera"
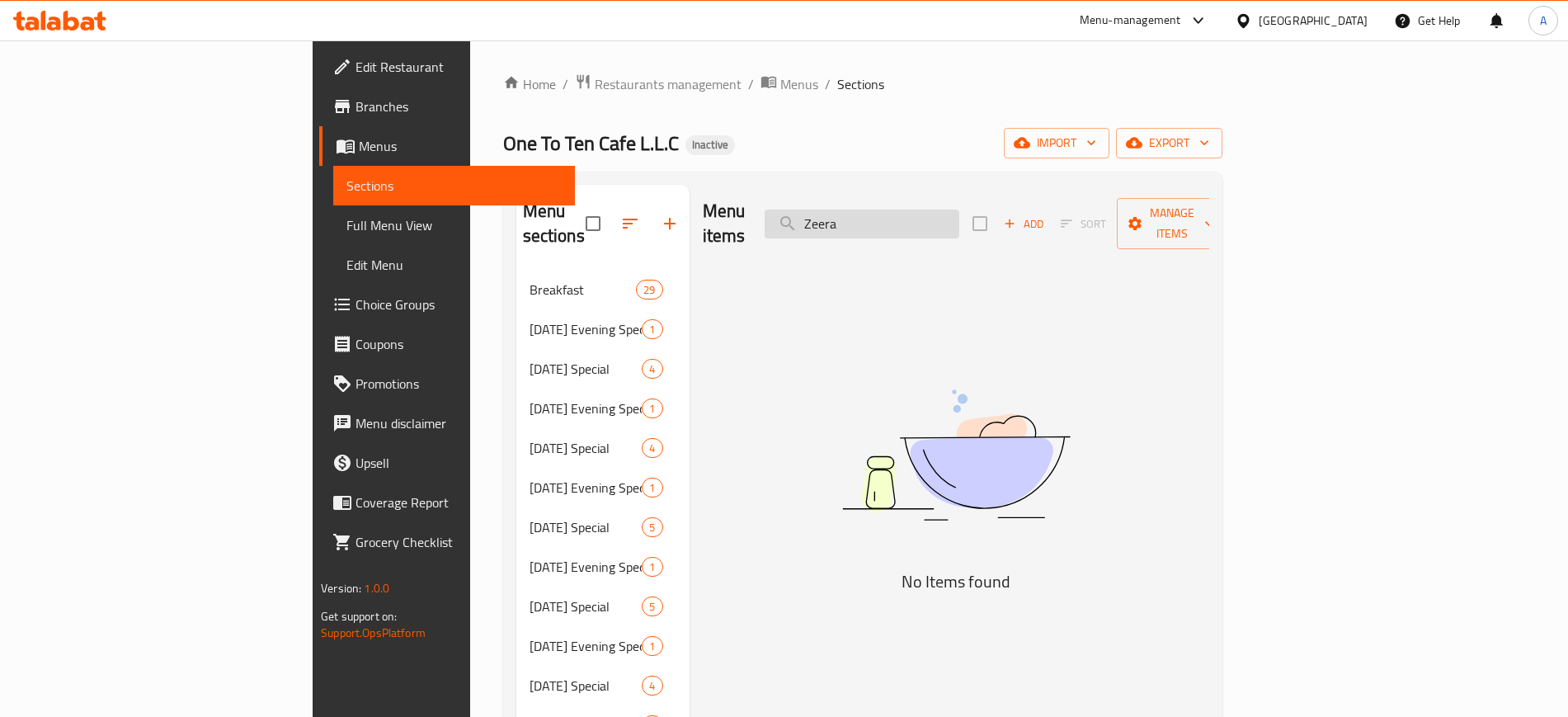
click at [934, 220] on input "Zeera" at bounding box center [862, 224] width 194 height 29
paste input "Parat"
click at [934, 220] on input "Parat" at bounding box center [862, 224] width 194 height 29
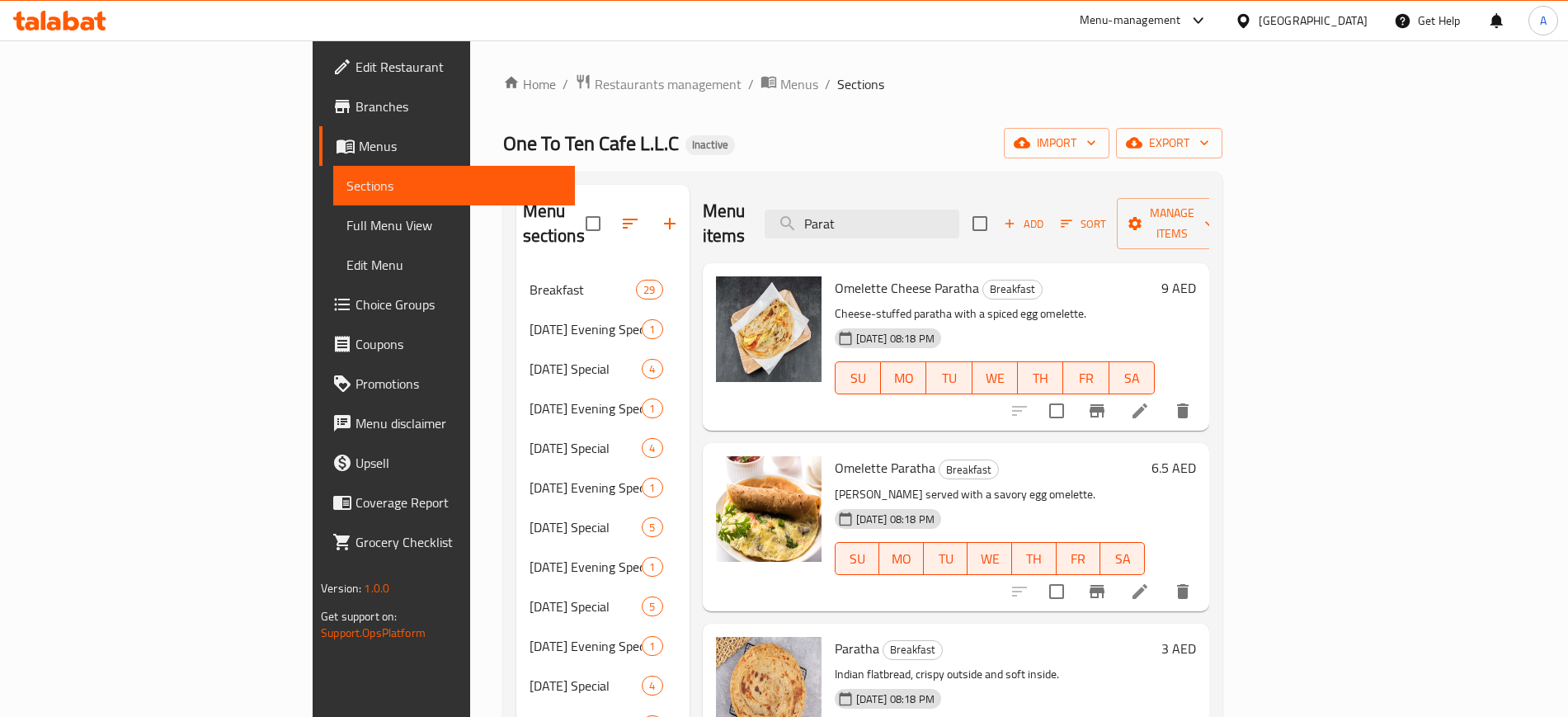
type input "Parat"
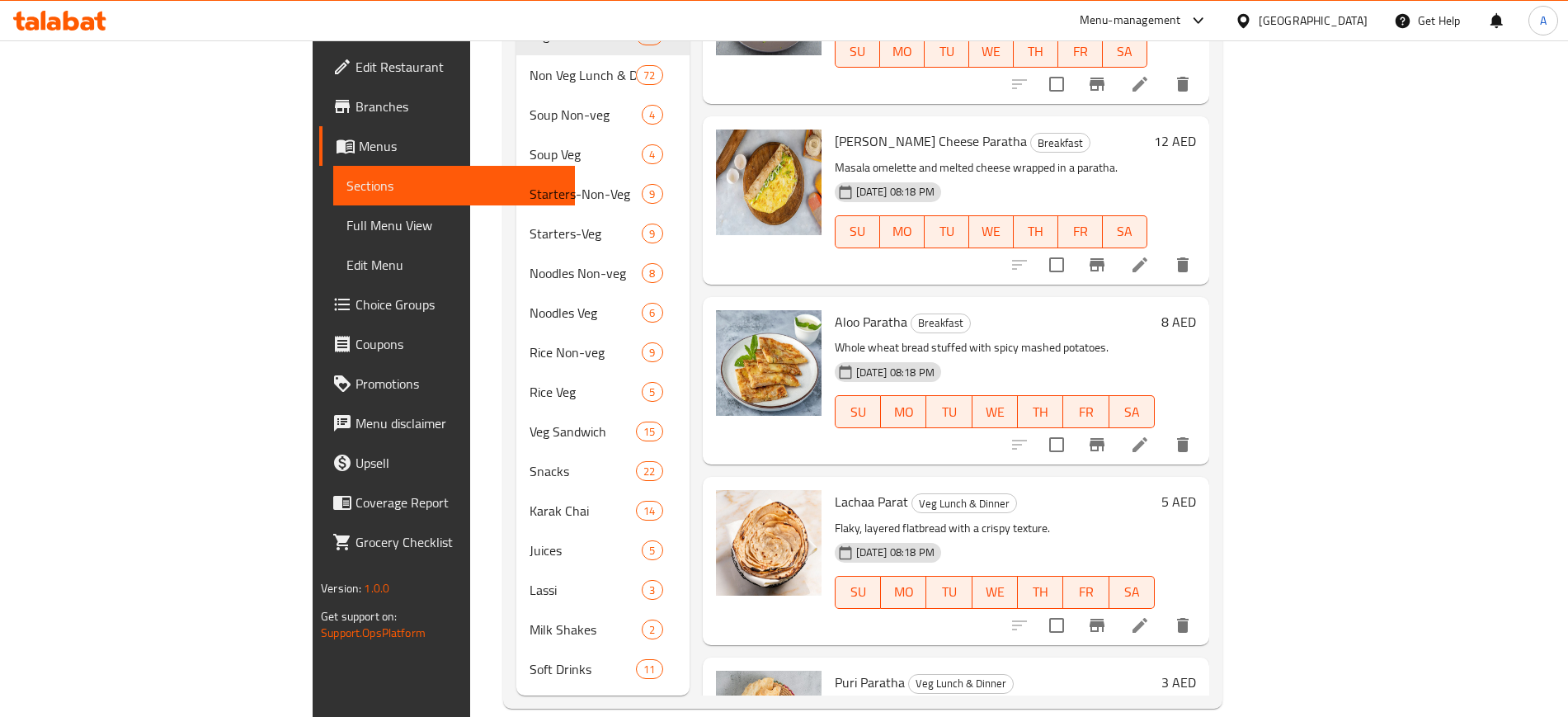
scroll to position [201, 0]
click at [1163, 610] on li at bounding box center [1140, 624] width 46 height 29
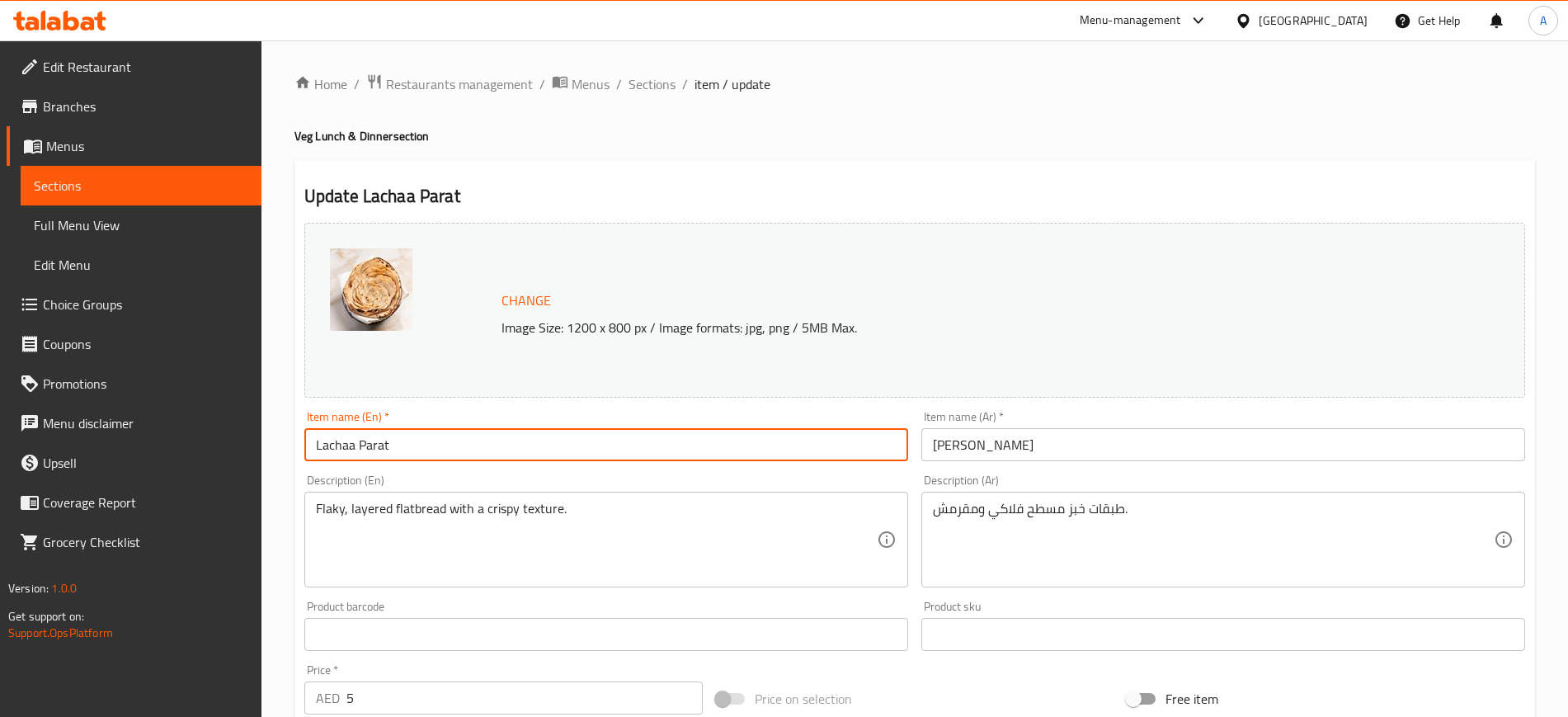
click at [489, 437] on input "Lachaa Parat" at bounding box center [606, 445] width 604 height 33
type input "Lachaa Paratha"
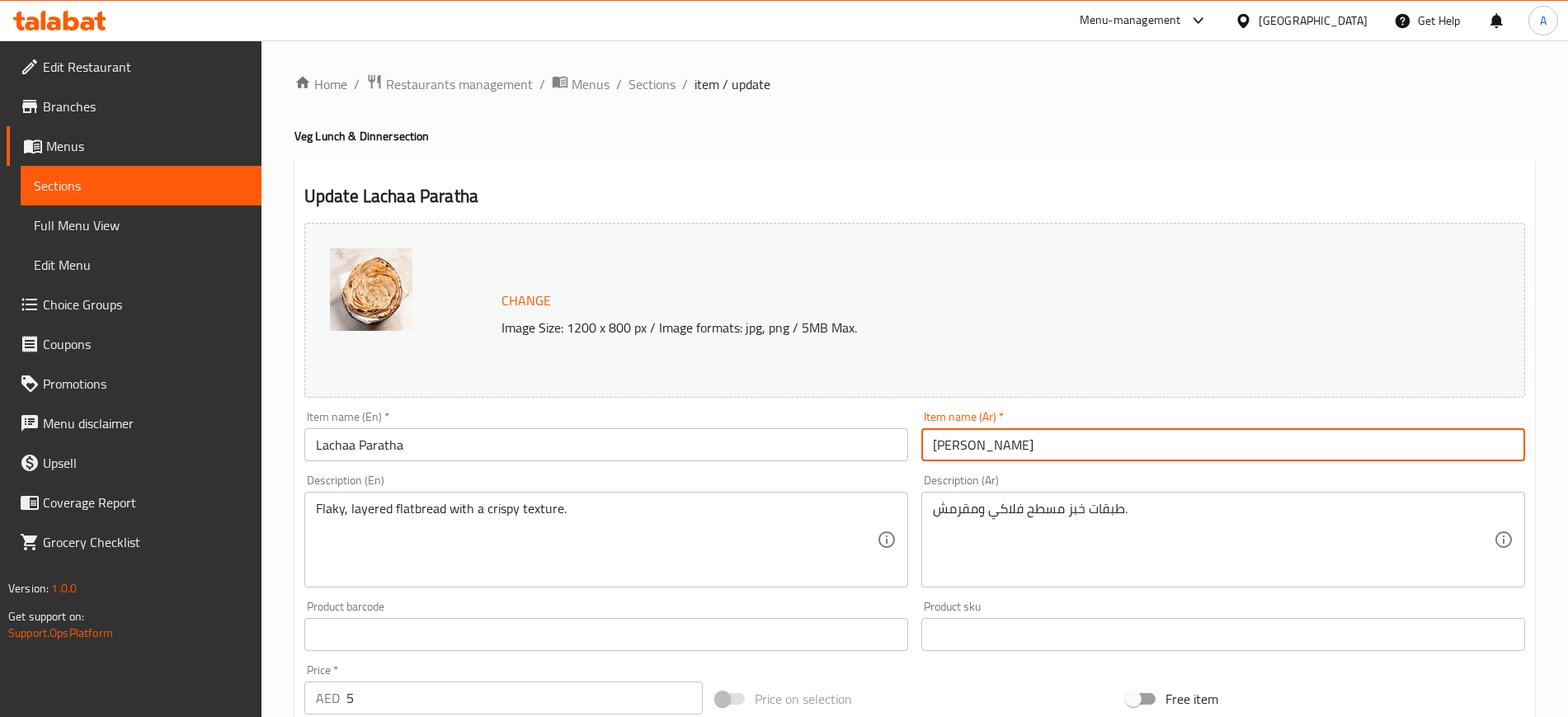
type input "لاشا باراتا"
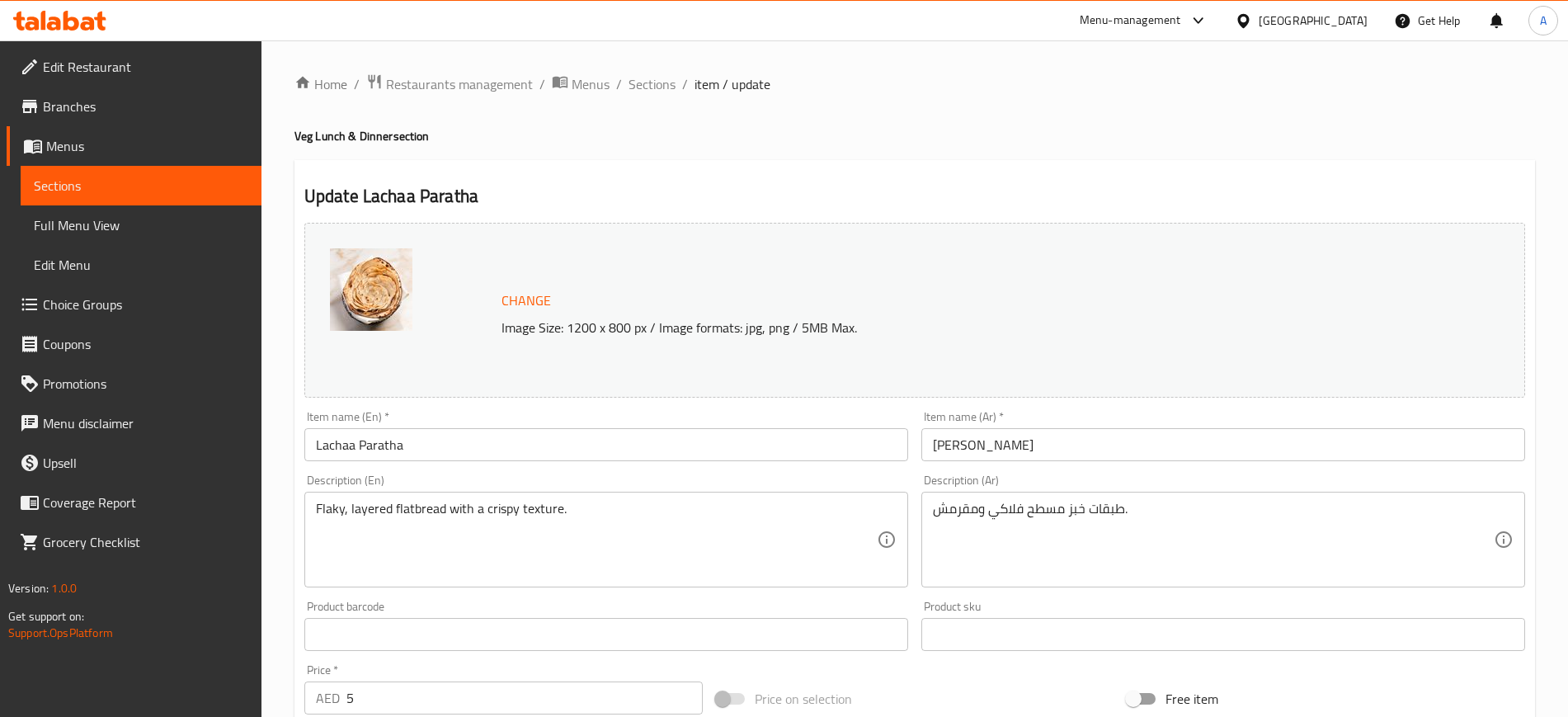
click at [528, 416] on div "Item name (En)   * Lachaa Paratha Item name (En) *" at bounding box center [606, 436] width 604 height 51
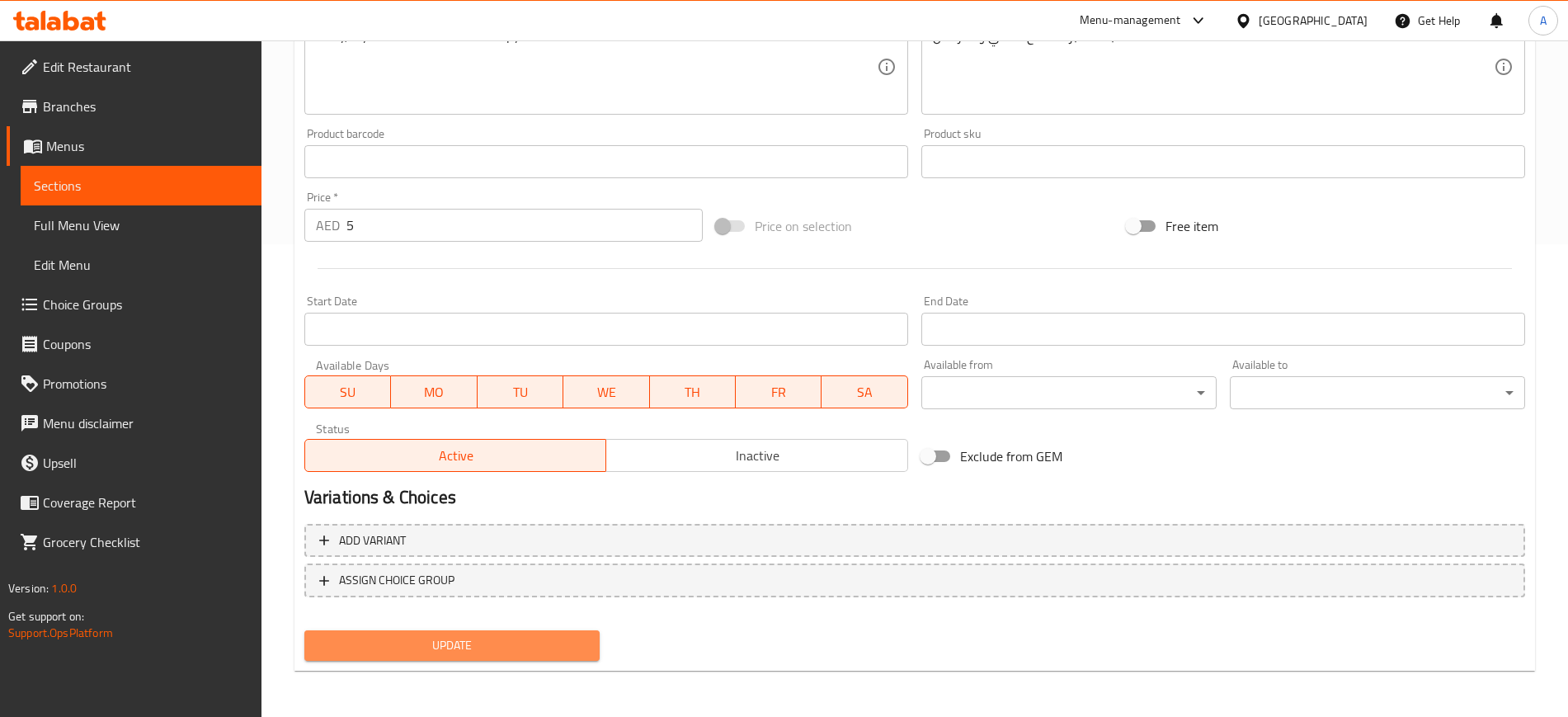
click at [454, 658] on button "Update" at bounding box center [452, 645] width 295 height 30
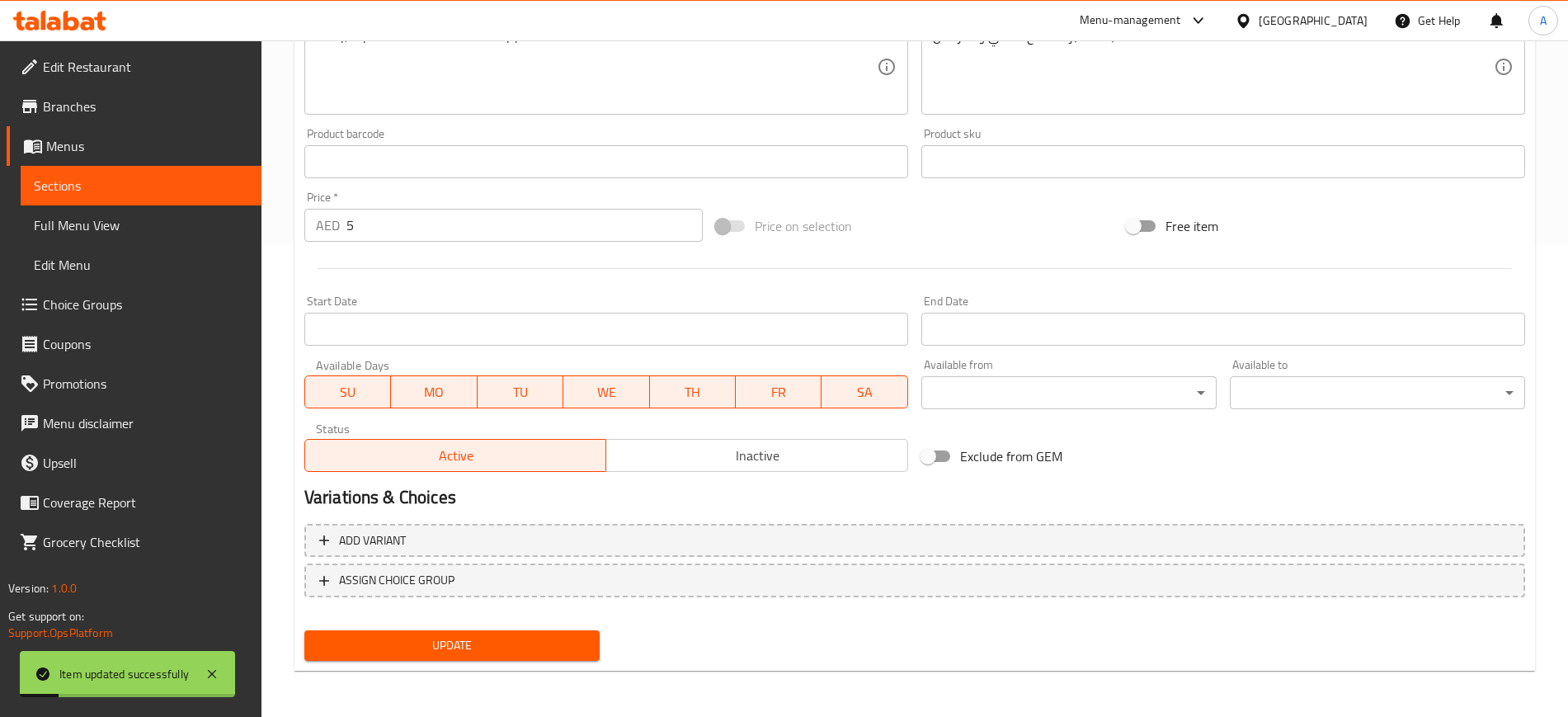
scroll to position [0, 0]
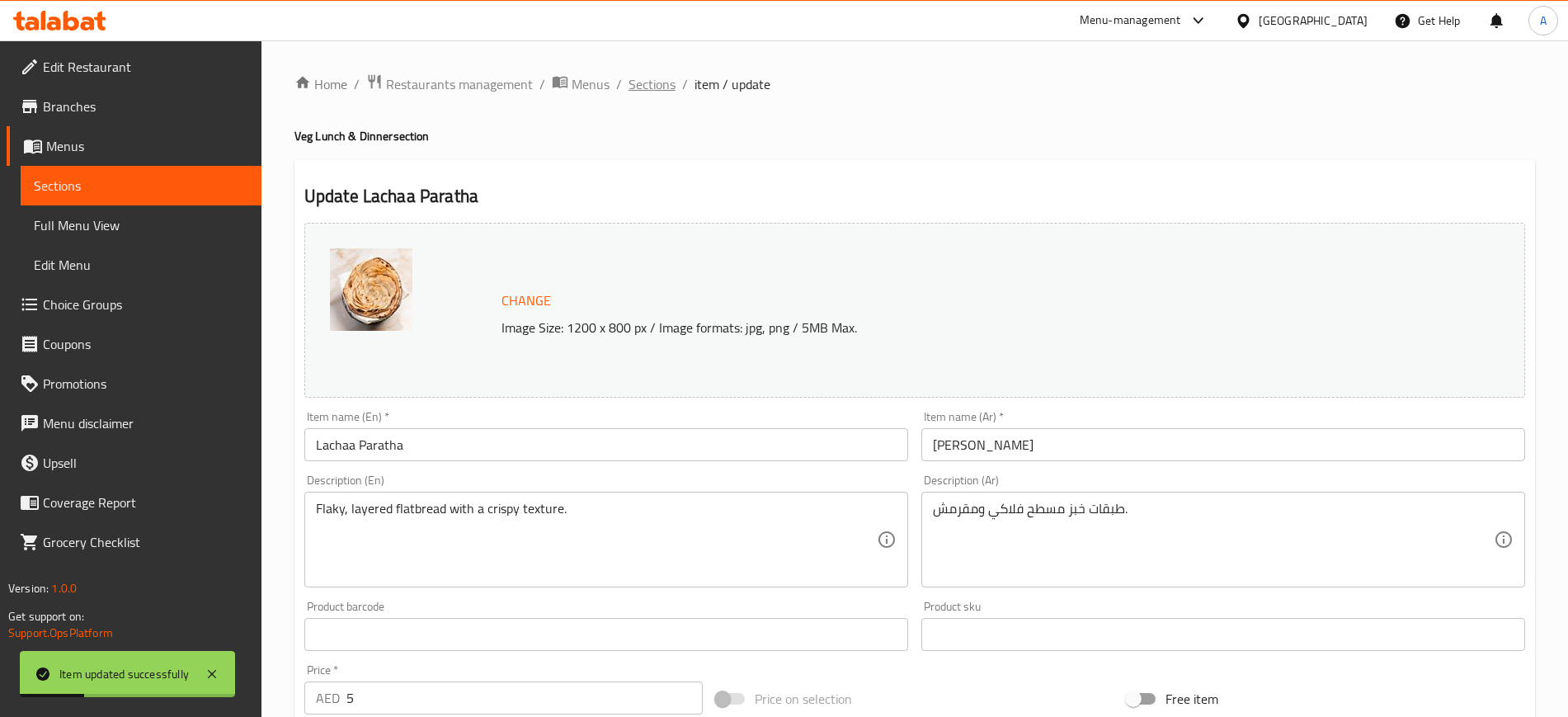
click at [651, 75] on span "Sections" at bounding box center [651, 84] width 47 height 20
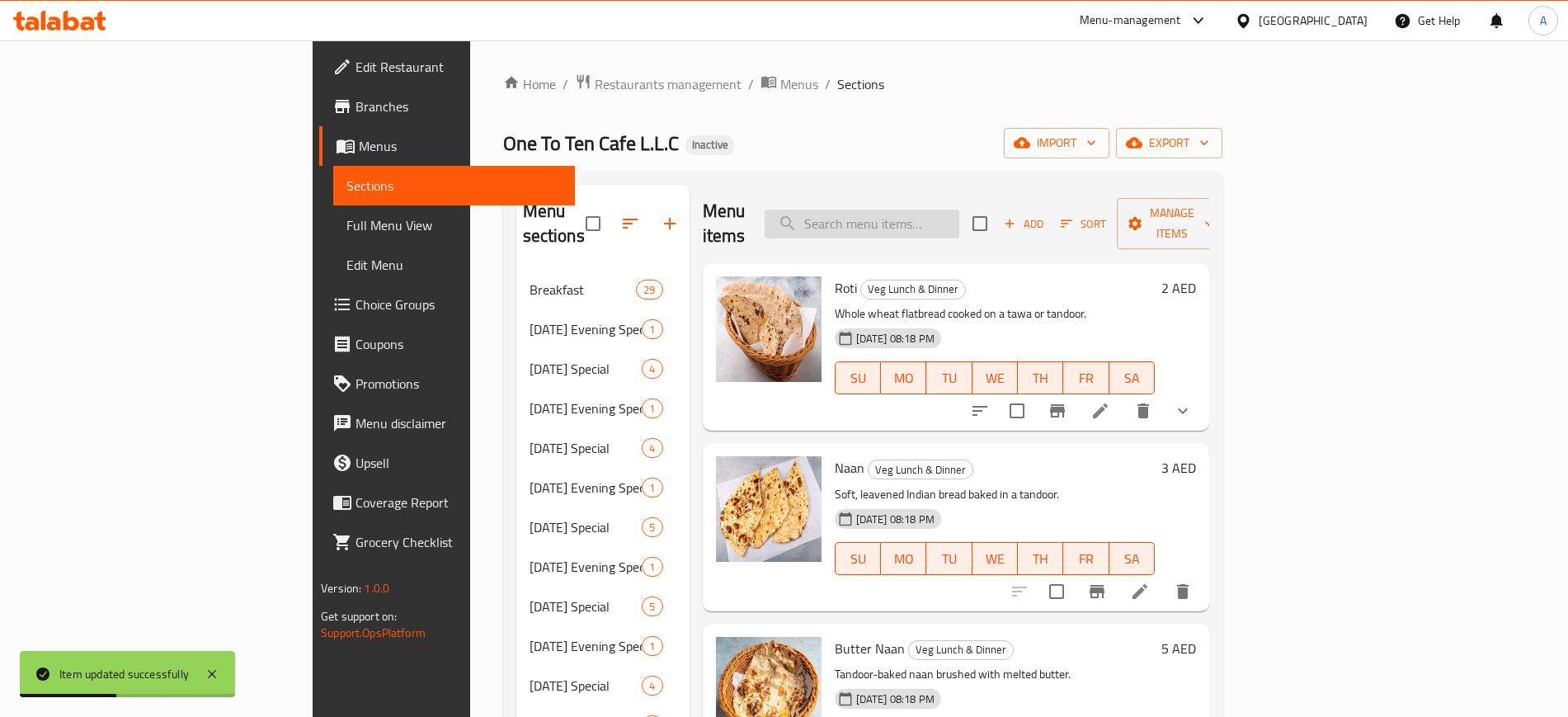
click at [913, 216] on input "search" at bounding box center [862, 224] width 194 height 29
paste input "Dall"
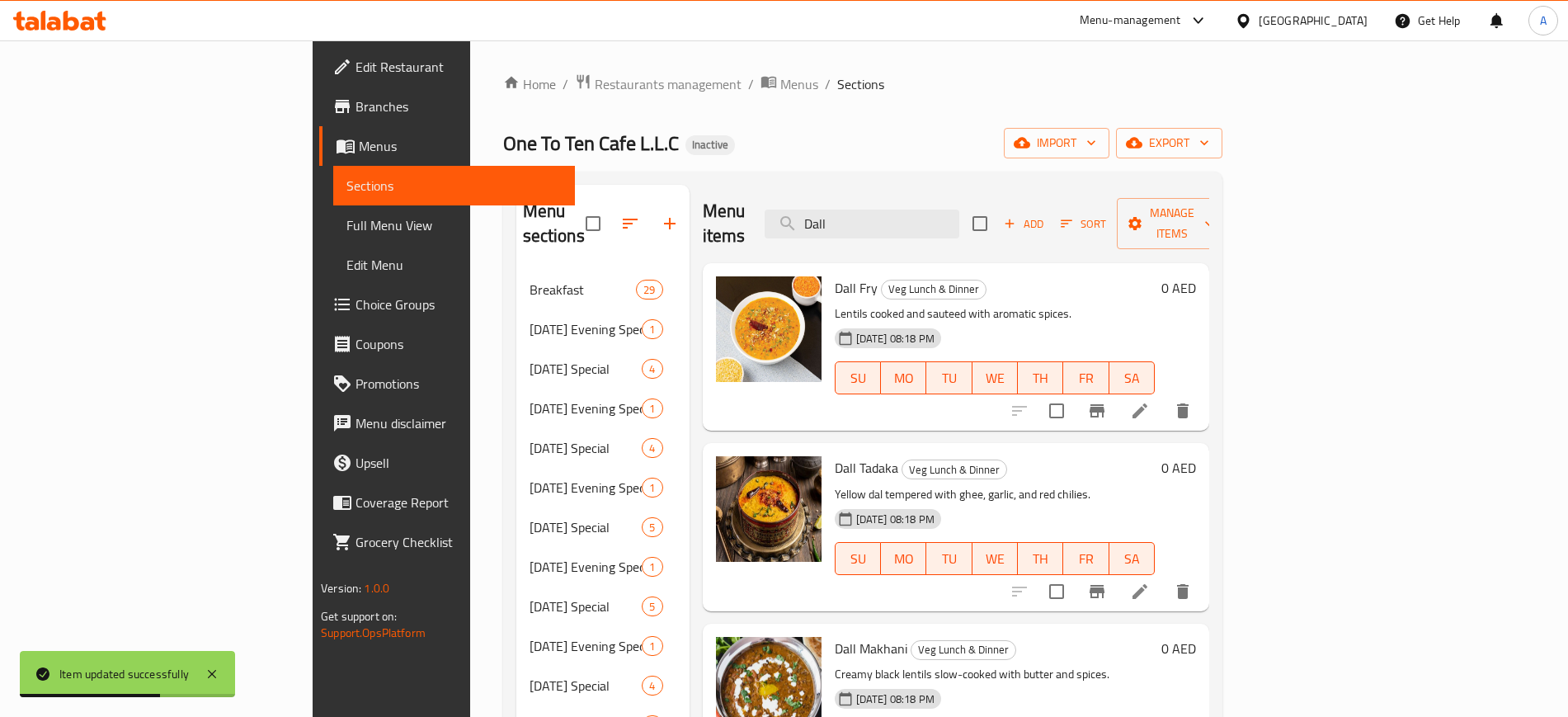
type input "Dall"
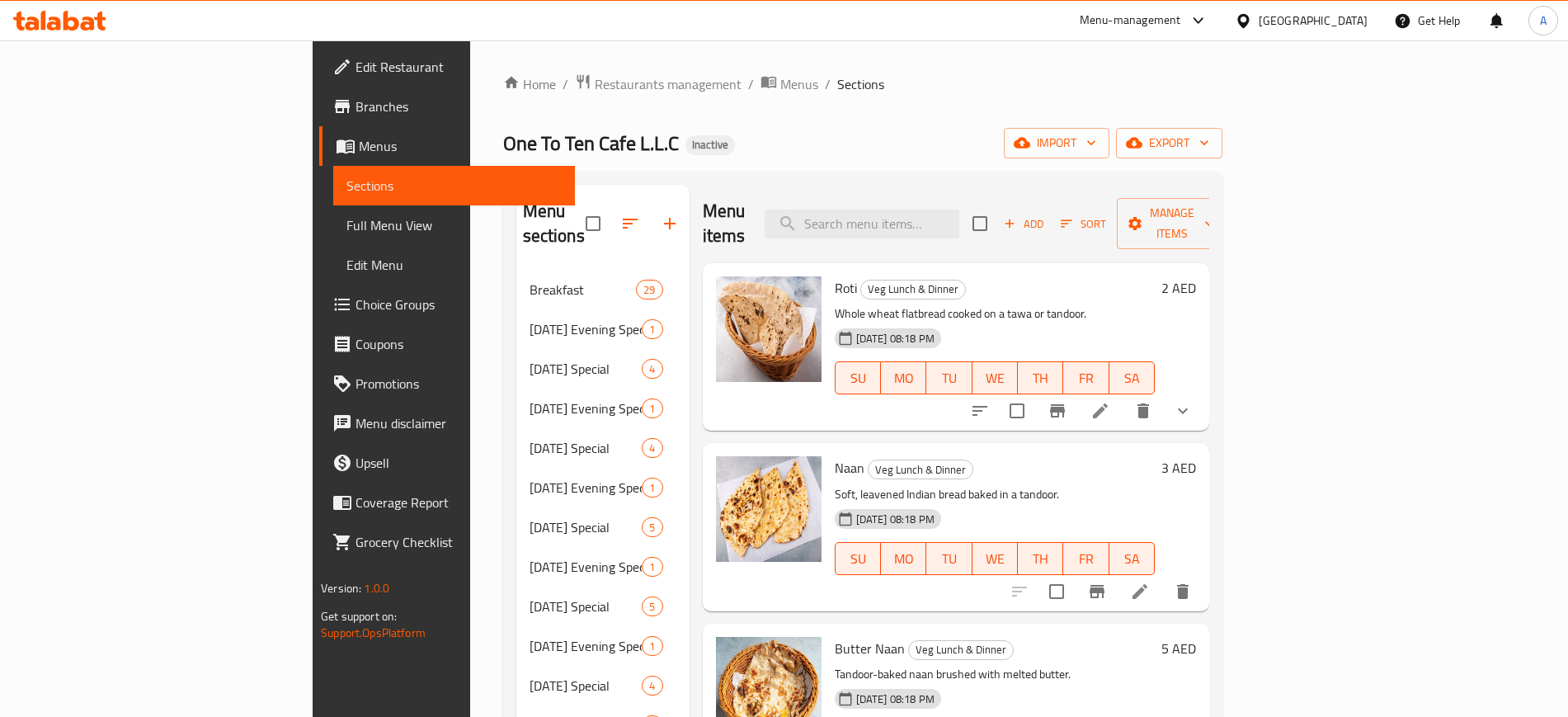
paste input "Dall"
type input "Dall"
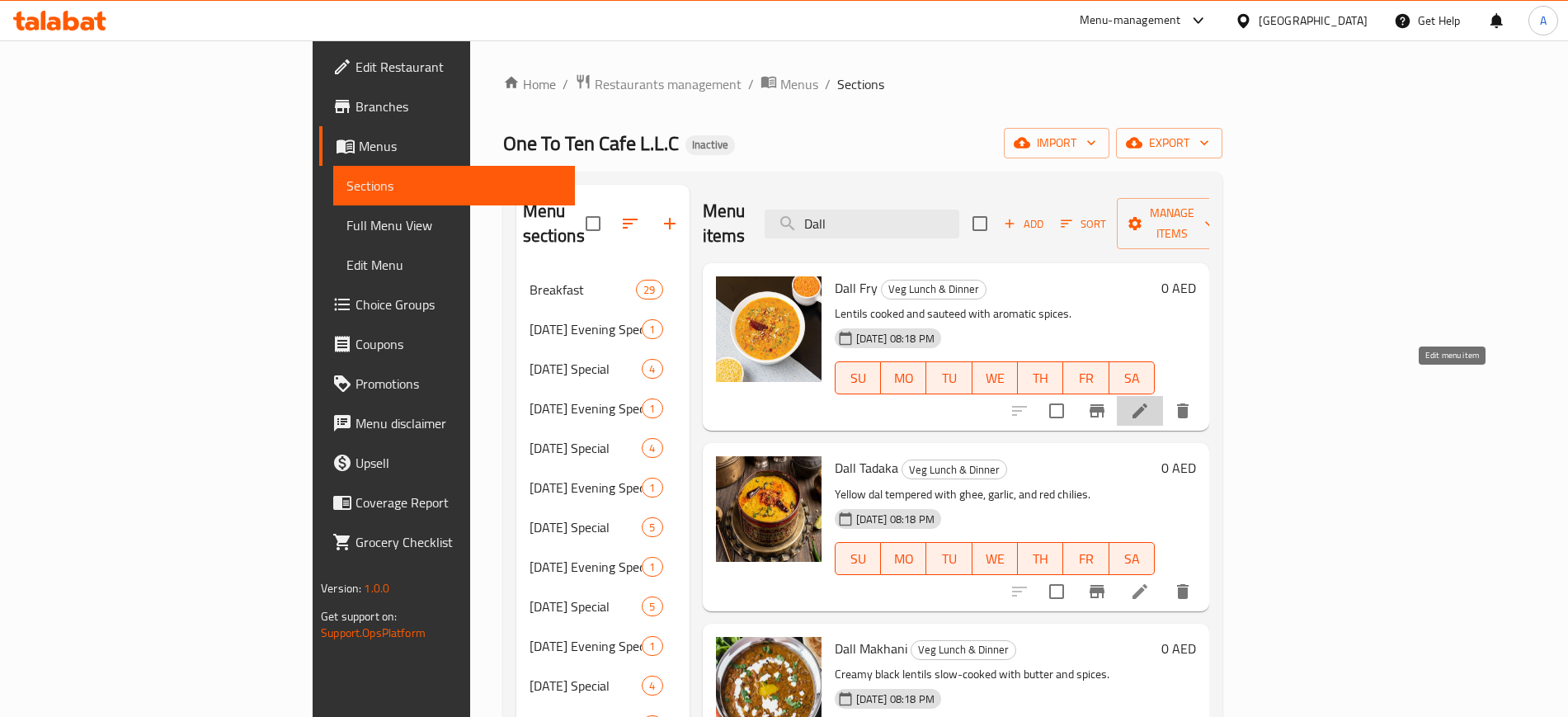
click at [1150, 401] on icon at bounding box center [1140, 411] width 20 height 20
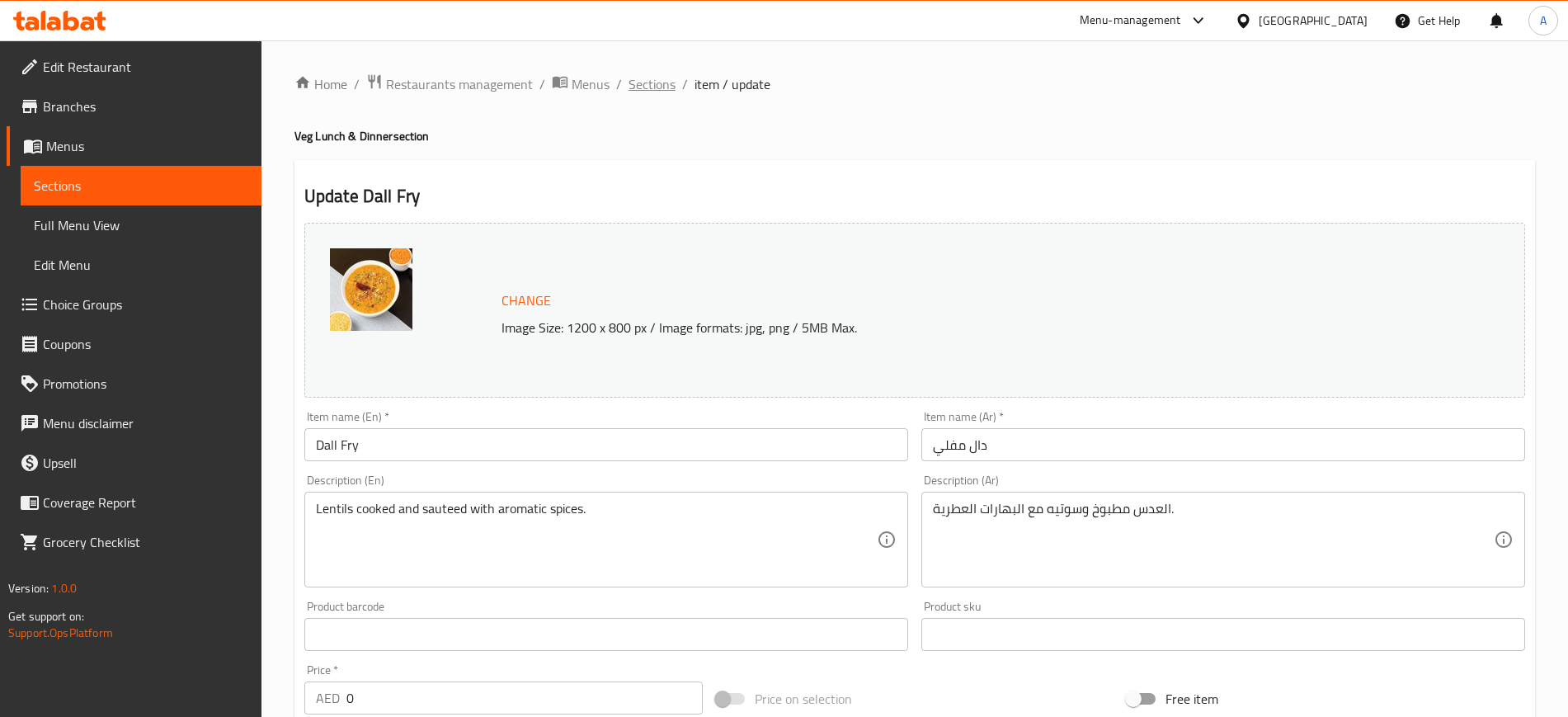
click at [642, 91] on span "Sections" at bounding box center [651, 84] width 47 height 20
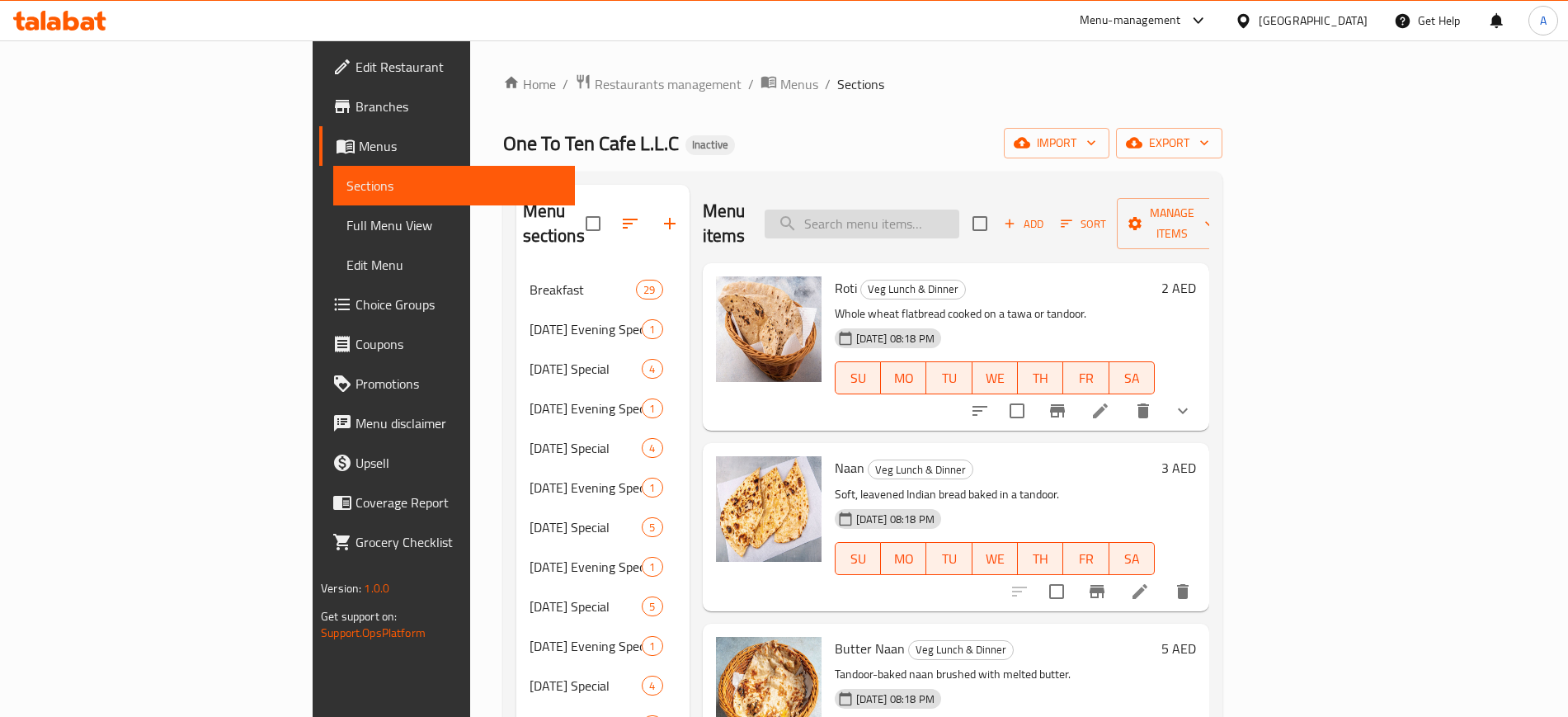
paste input "Dall"
click at [959, 214] on input "search" at bounding box center [862, 224] width 194 height 29
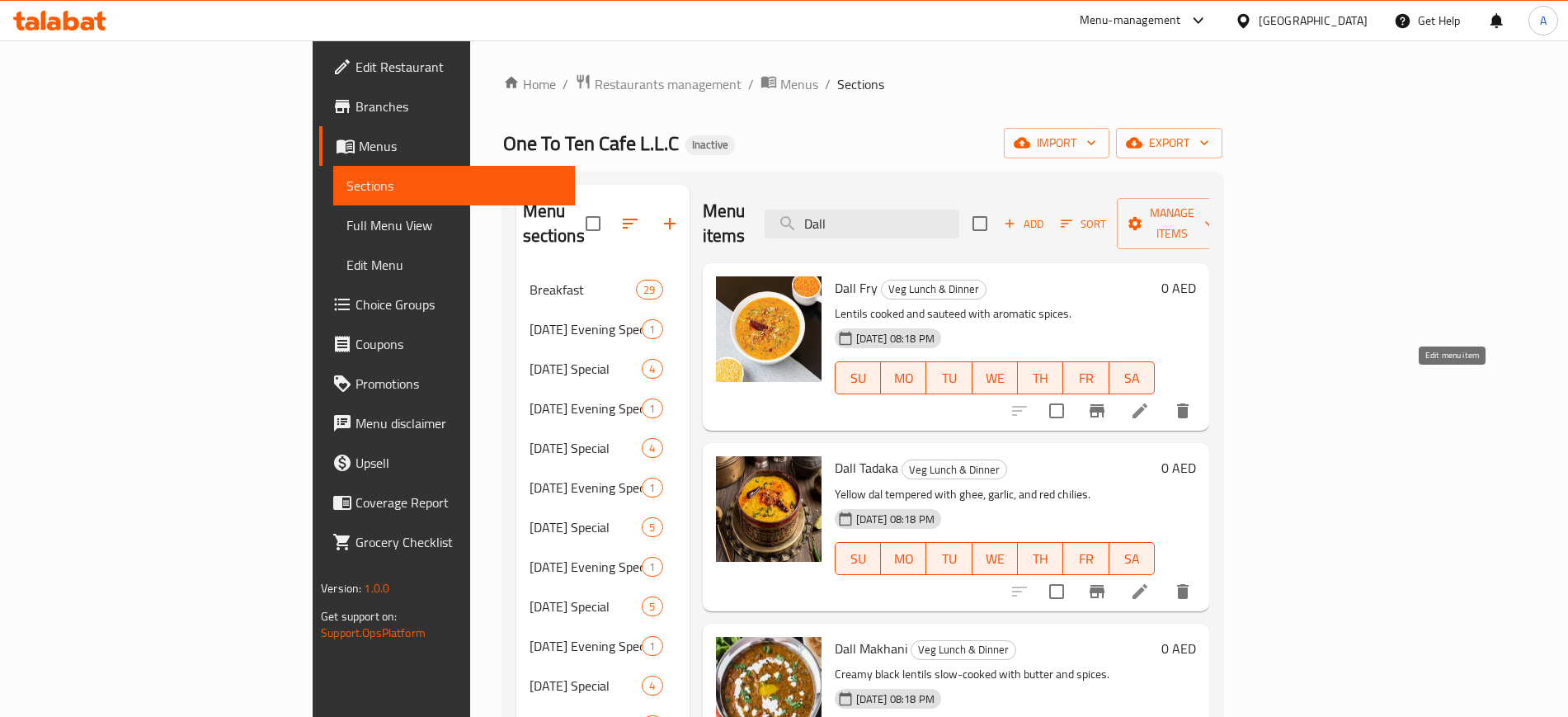
type input "Dall"
click at [1147, 584] on icon at bounding box center [1139, 591] width 15 height 15
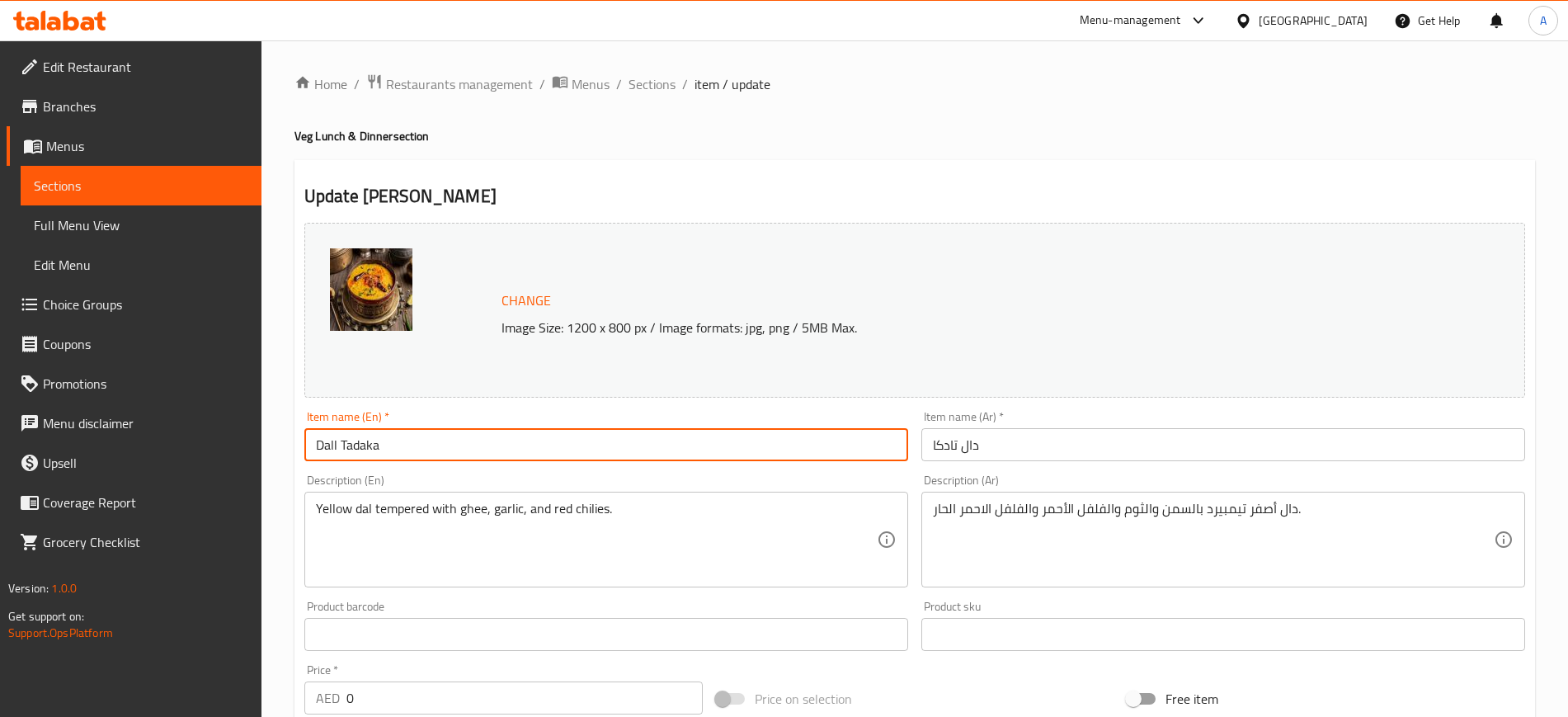
click at [440, 429] on input "Dall Tadaka" at bounding box center [606, 445] width 604 height 33
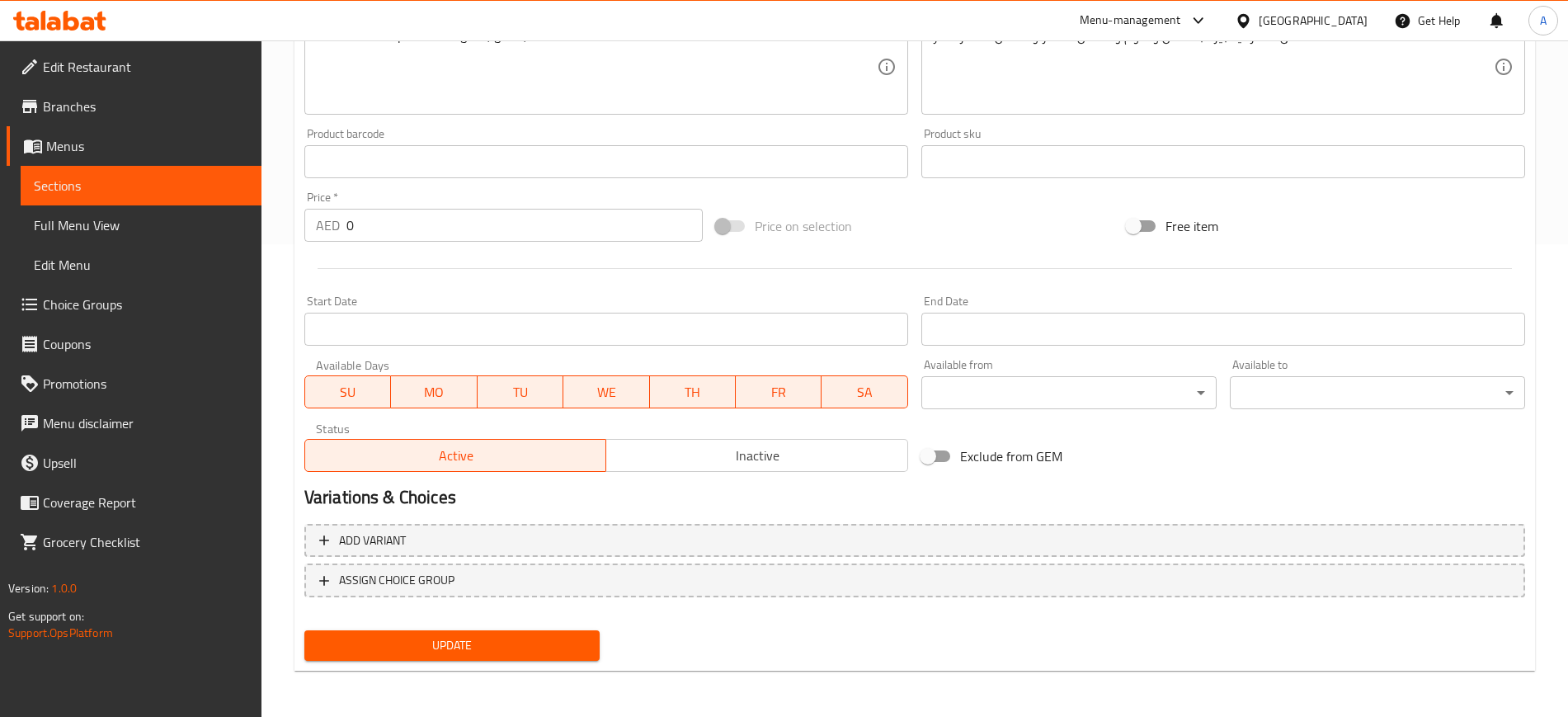
type input "[PERSON_NAME]"
click at [464, 652] on span "Update" at bounding box center [452, 645] width 269 height 20
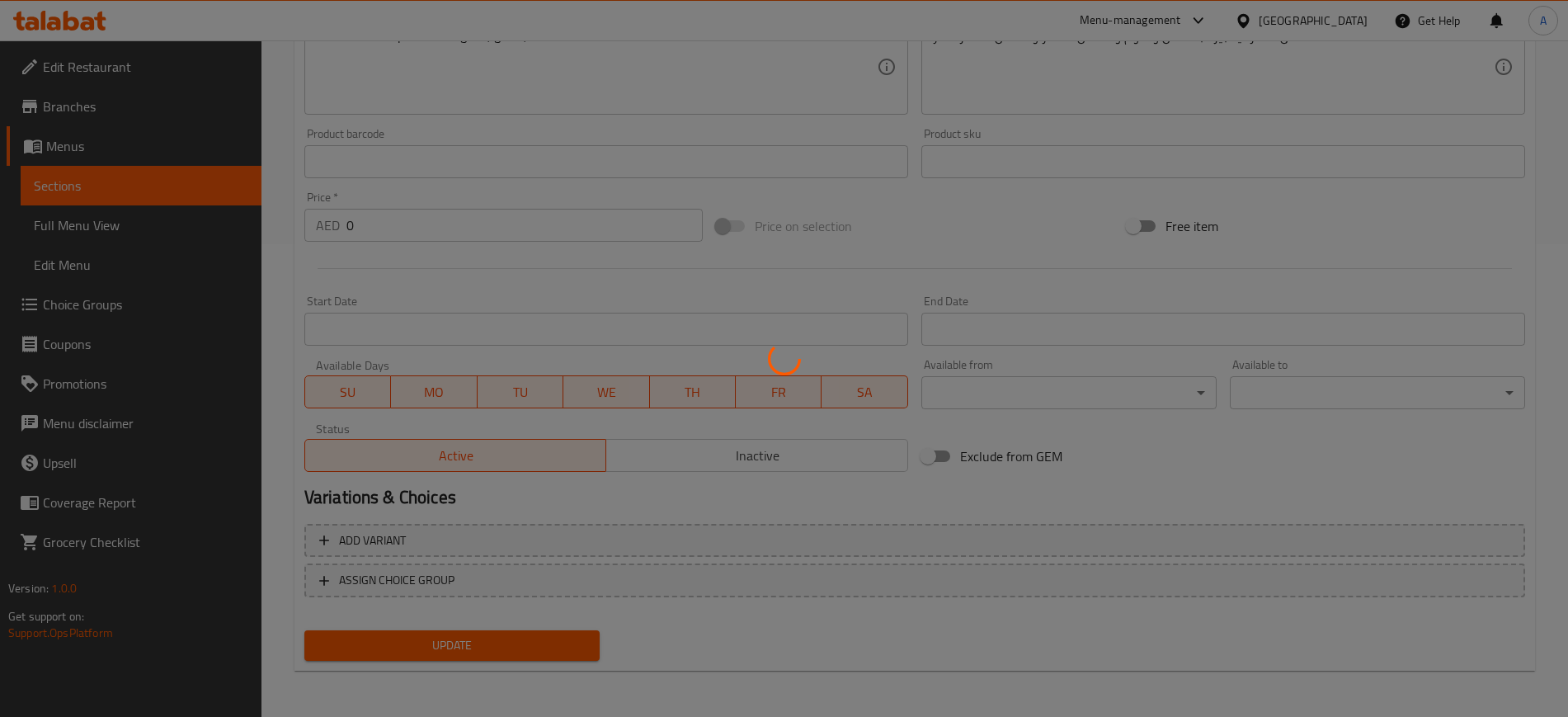
scroll to position [0, 0]
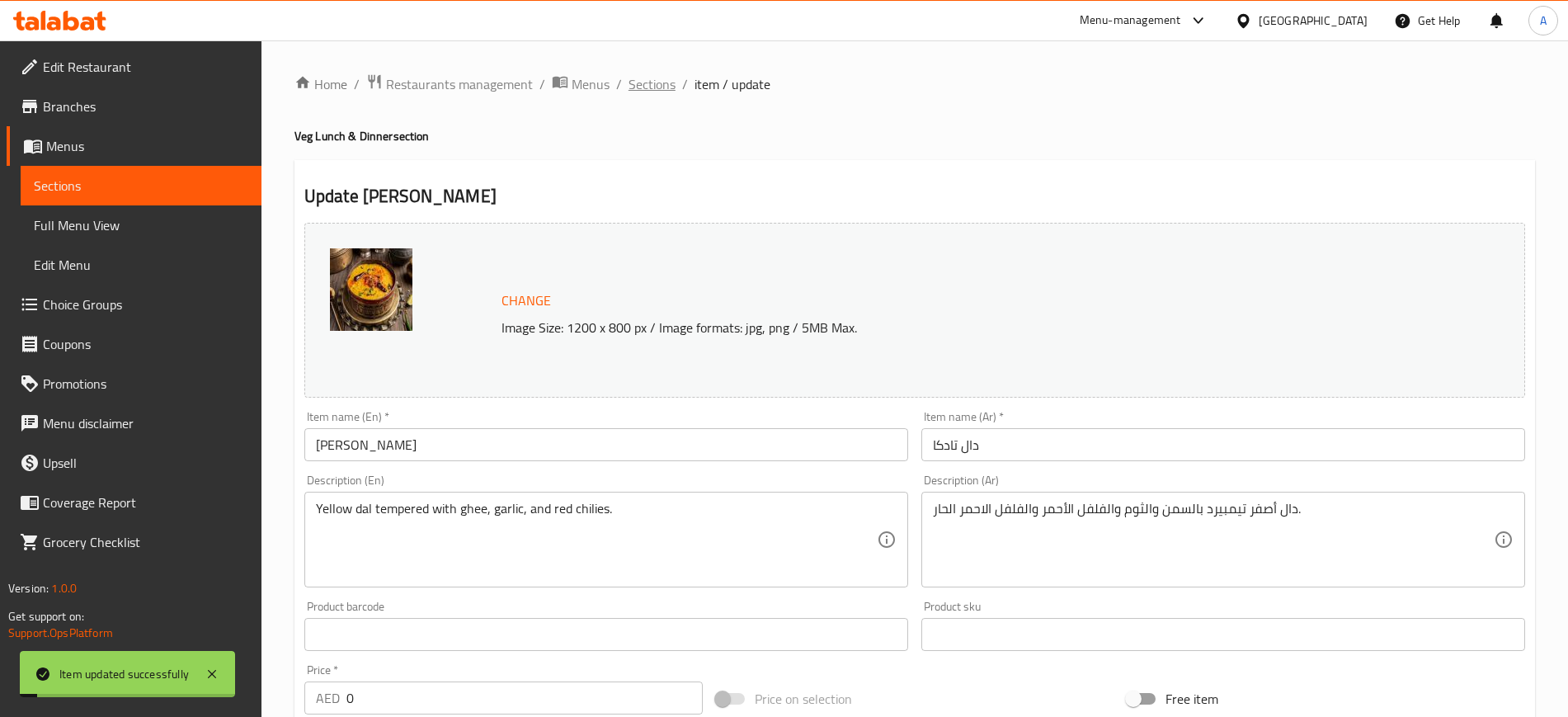
click at [650, 85] on span "Sections" at bounding box center [651, 84] width 47 height 20
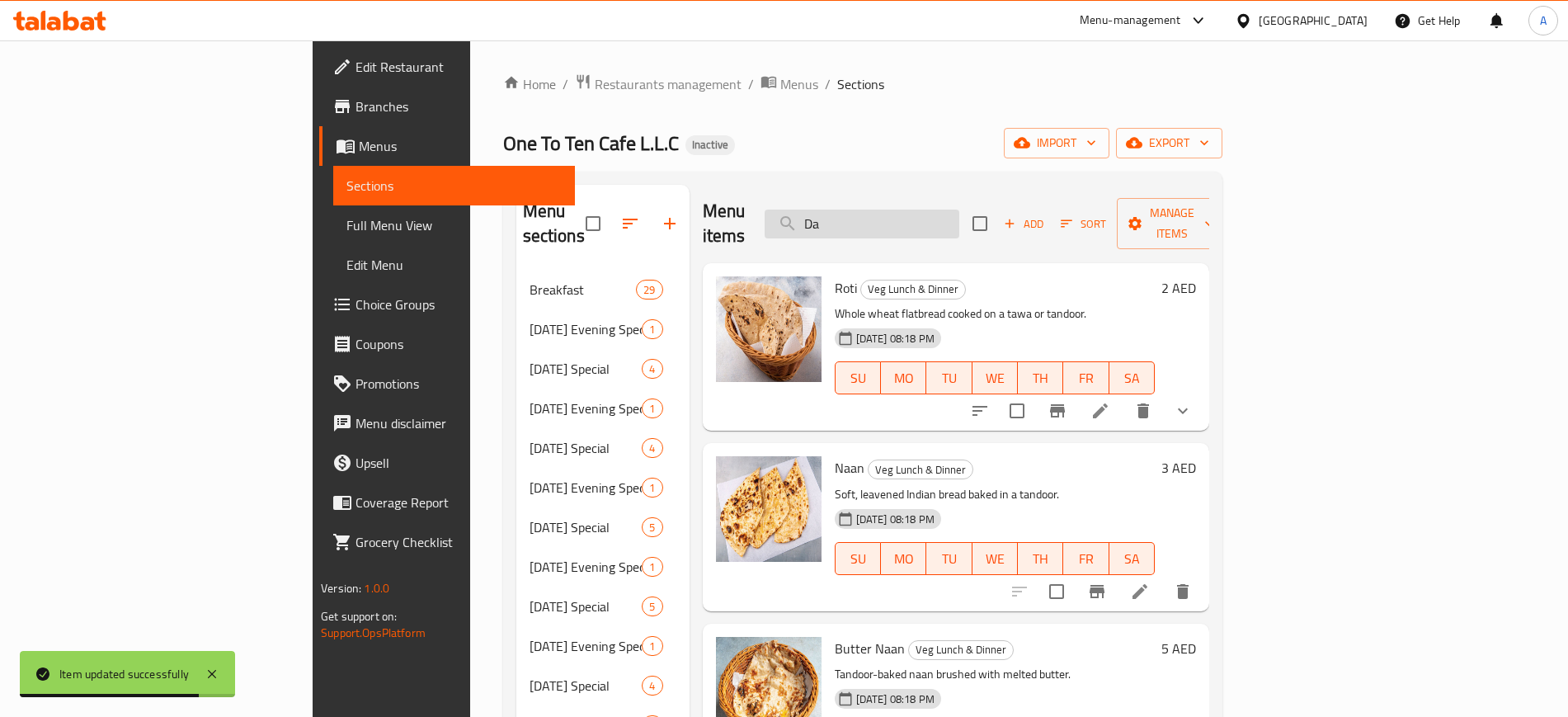
type input "D"
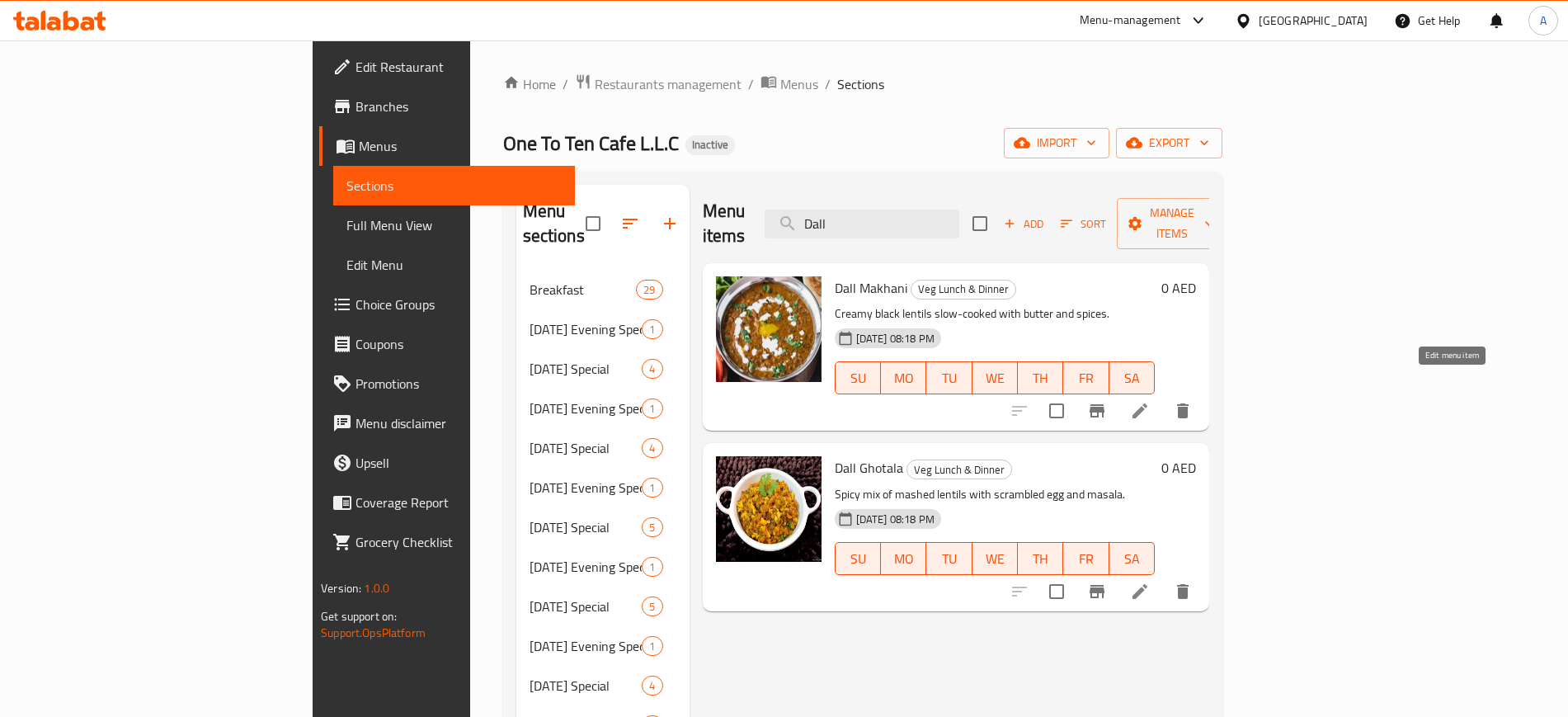
type input "Dall"
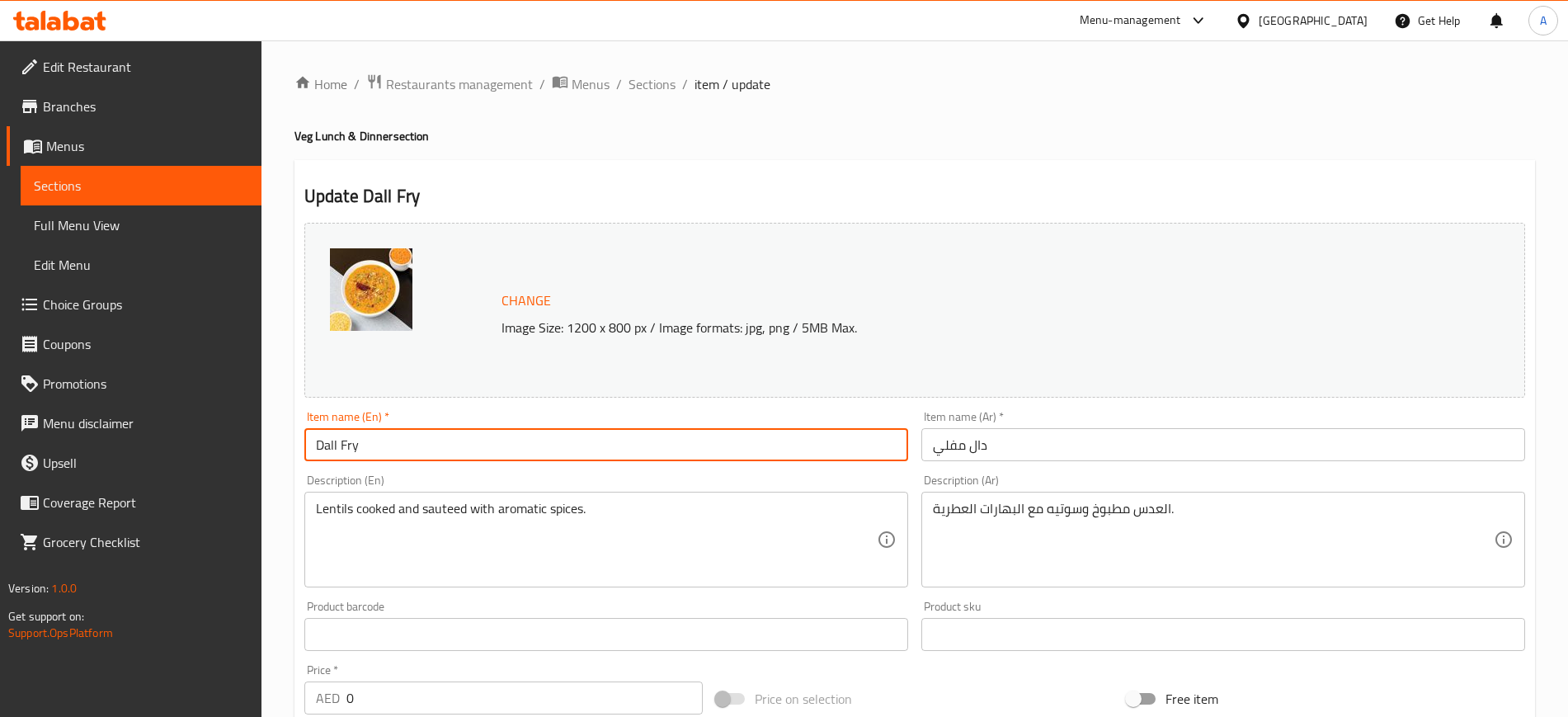
click at [485, 438] on input "Dall Fry" at bounding box center [606, 445] width 604 height 33
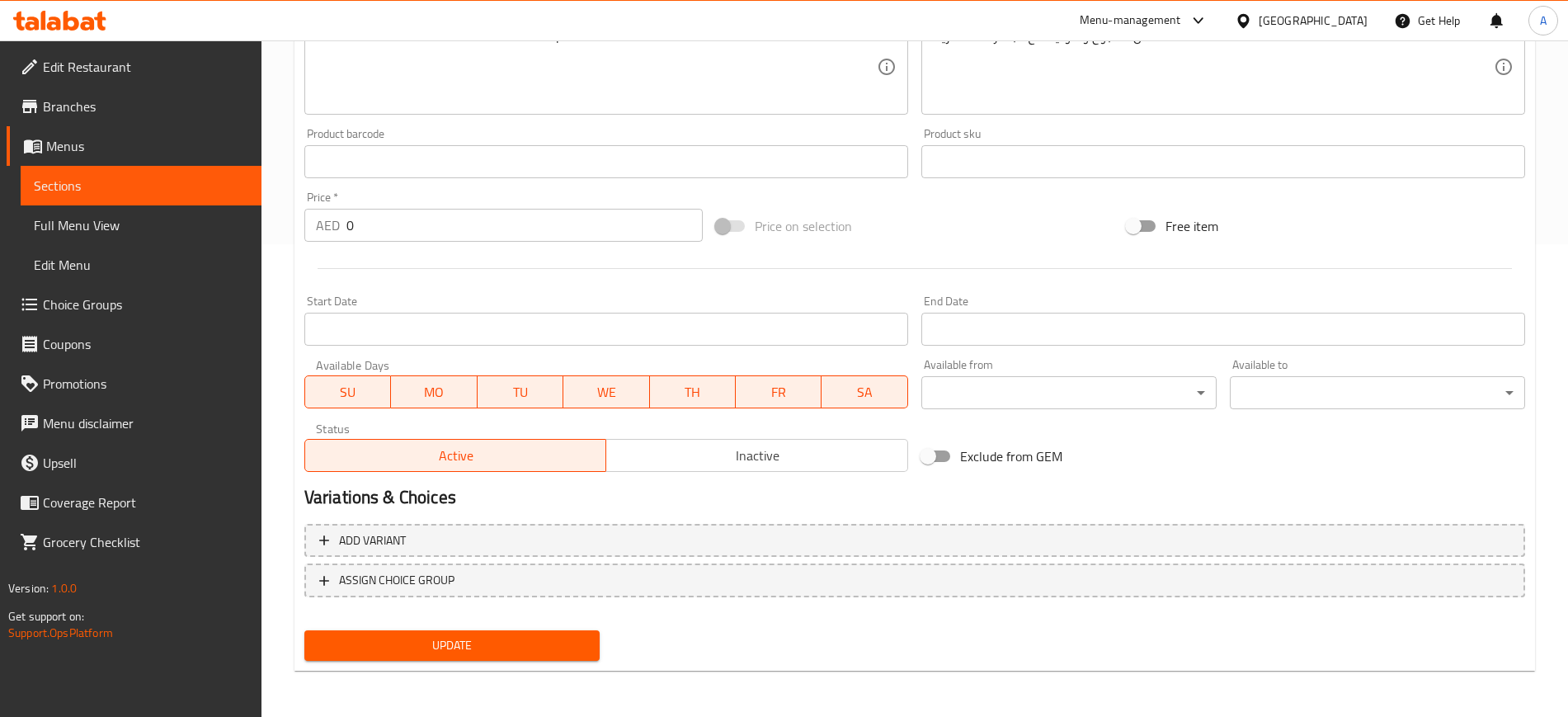
type input "Dal Fry"
click at [435, 647] on span "Update" at bounding box center [452, 645] width 269 height 20
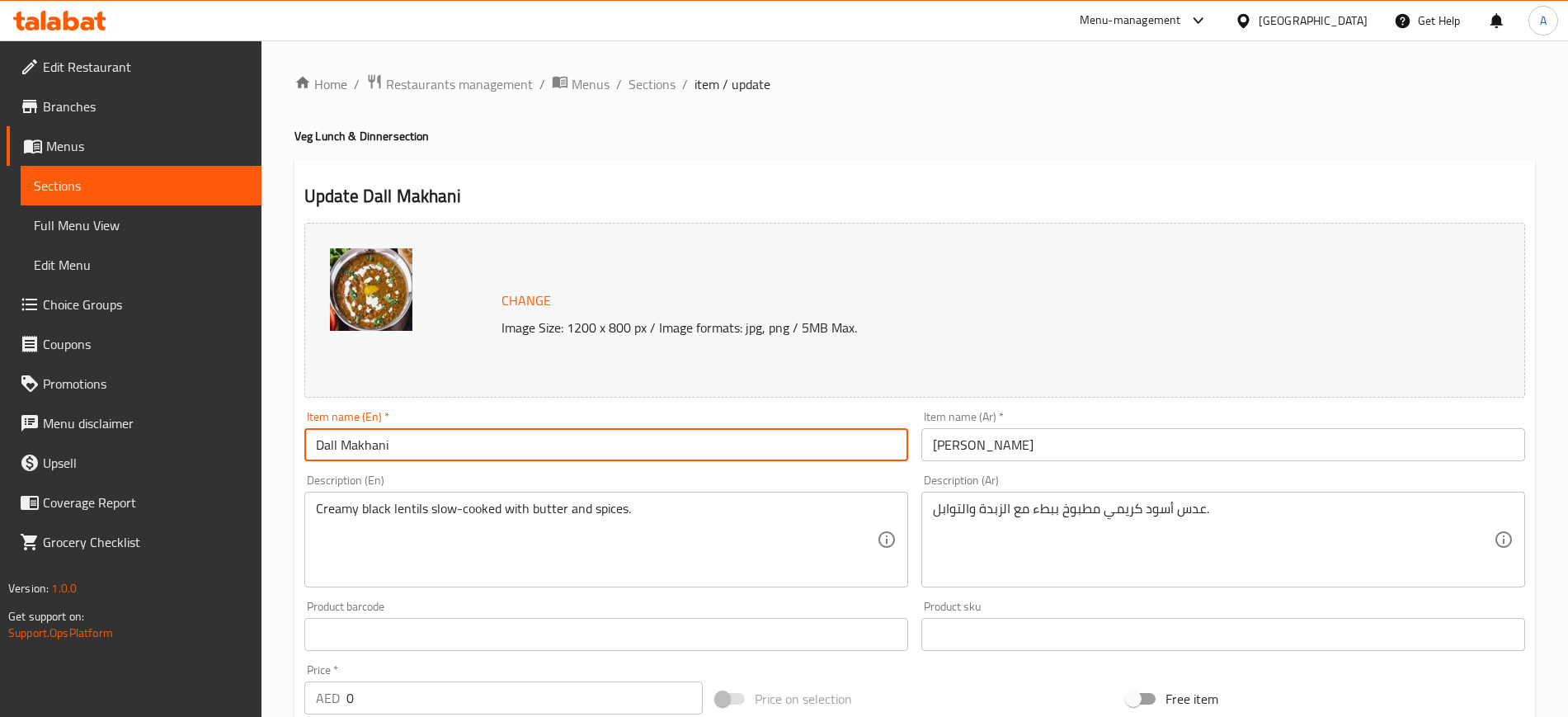
click at [427, 441] on input "Dall Makhani" at bounding box center [606, 445] width 604 height 33
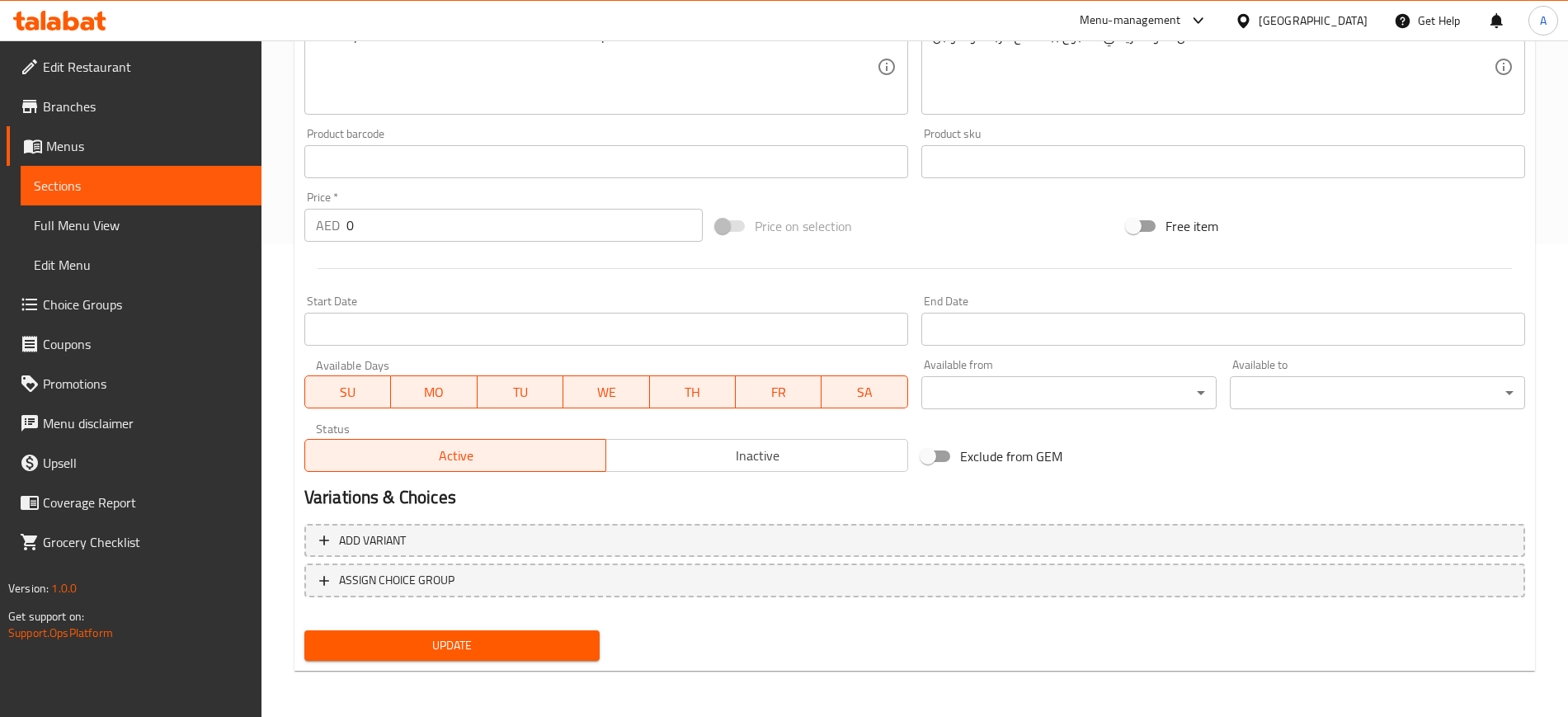
type input "[PERSON_NAME]"
click at [452, 656] on button "Update" at bounding box center [452, 645] width 295 height 30
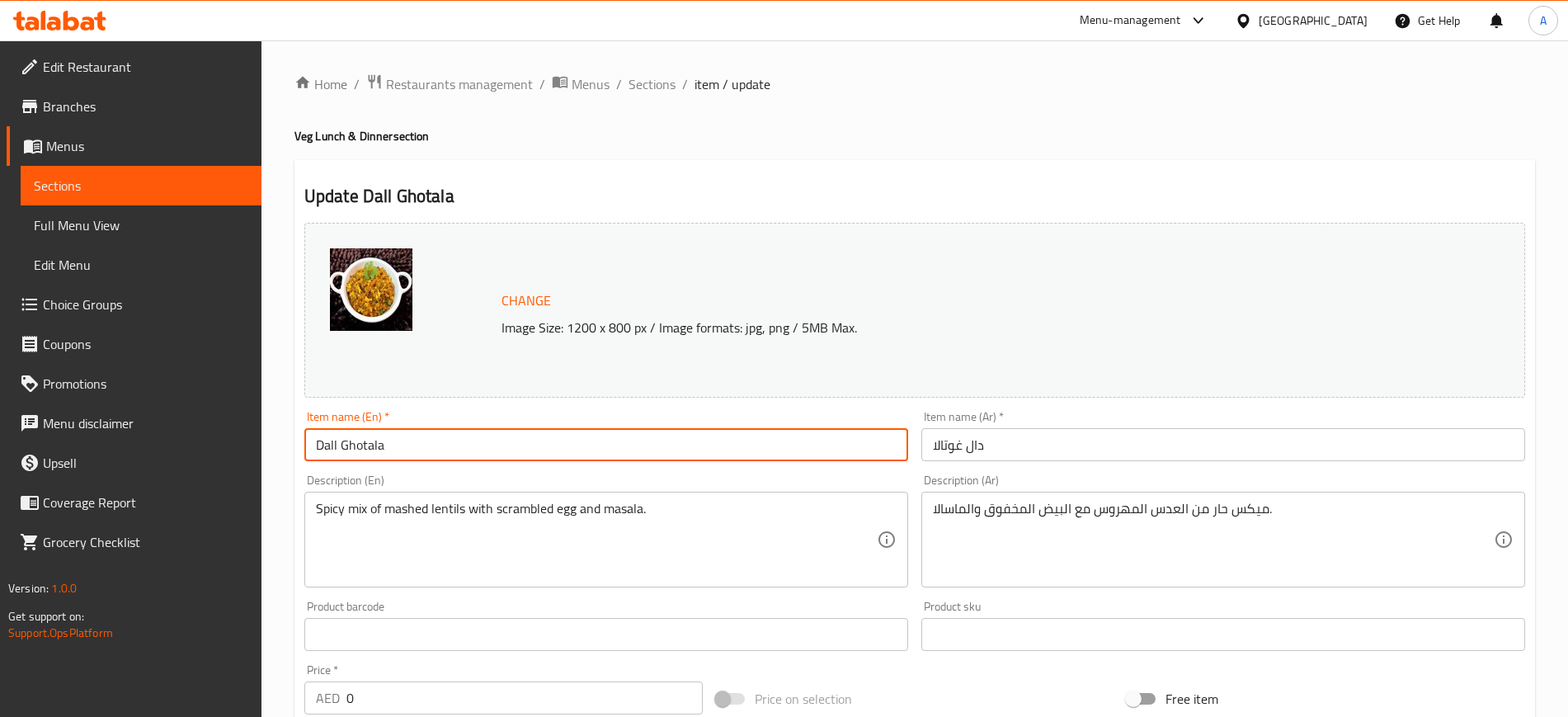
click at [412, 440] on input "Dall Ghotala" at bounding box center [606, 445] width 604 height 33
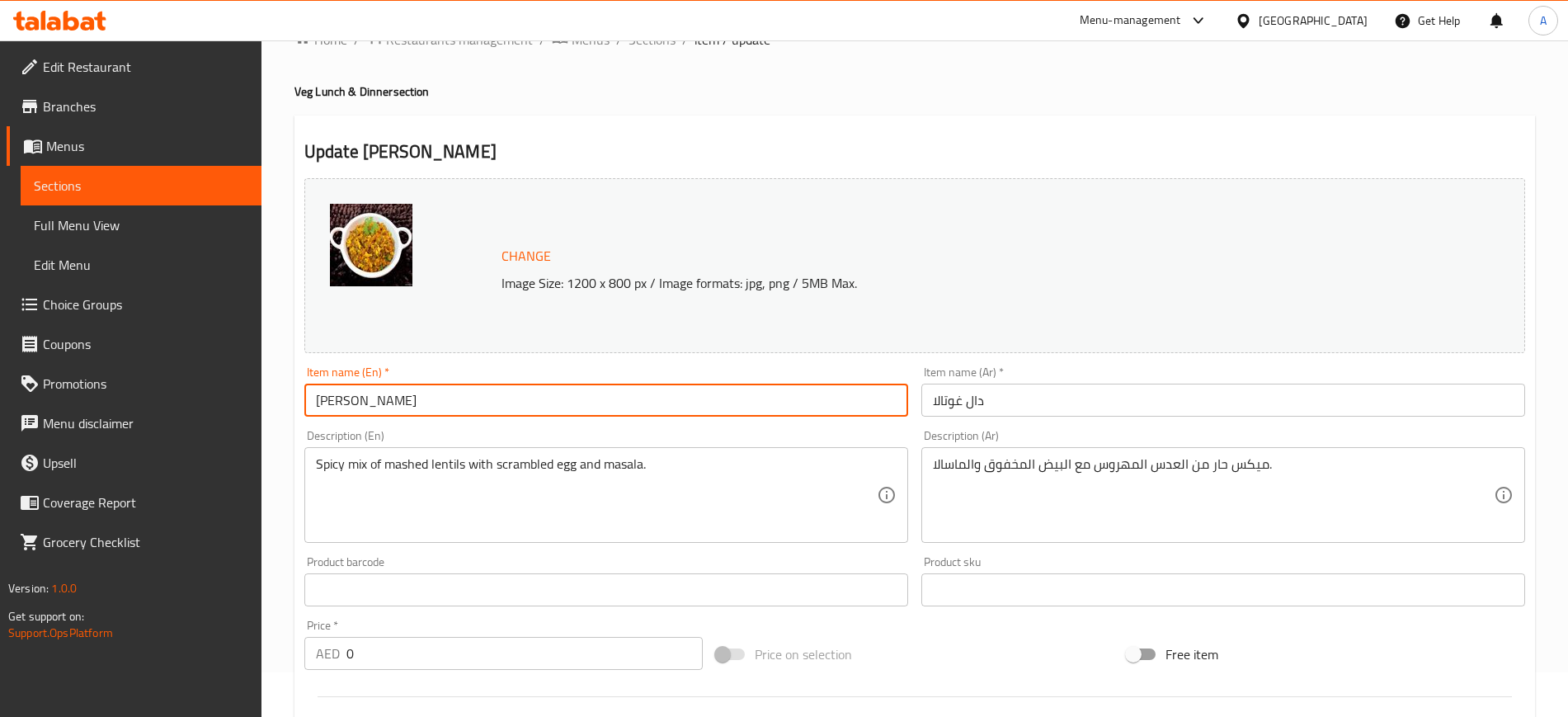
scroll to position [473, 0]
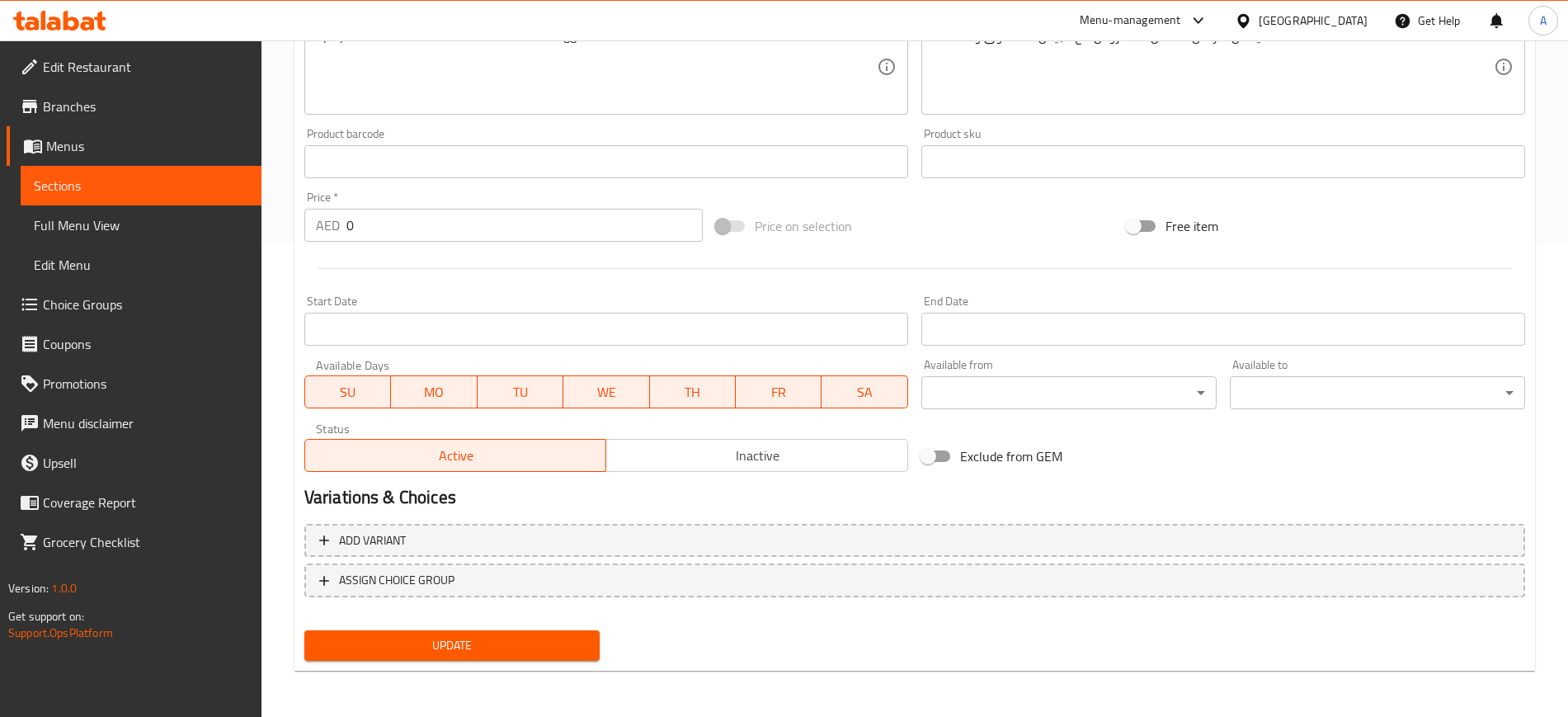
type input "[PERSON_NAME]"
click at [445, 653] on span "Update" at bounding box center [452, 645] width 269 height 20
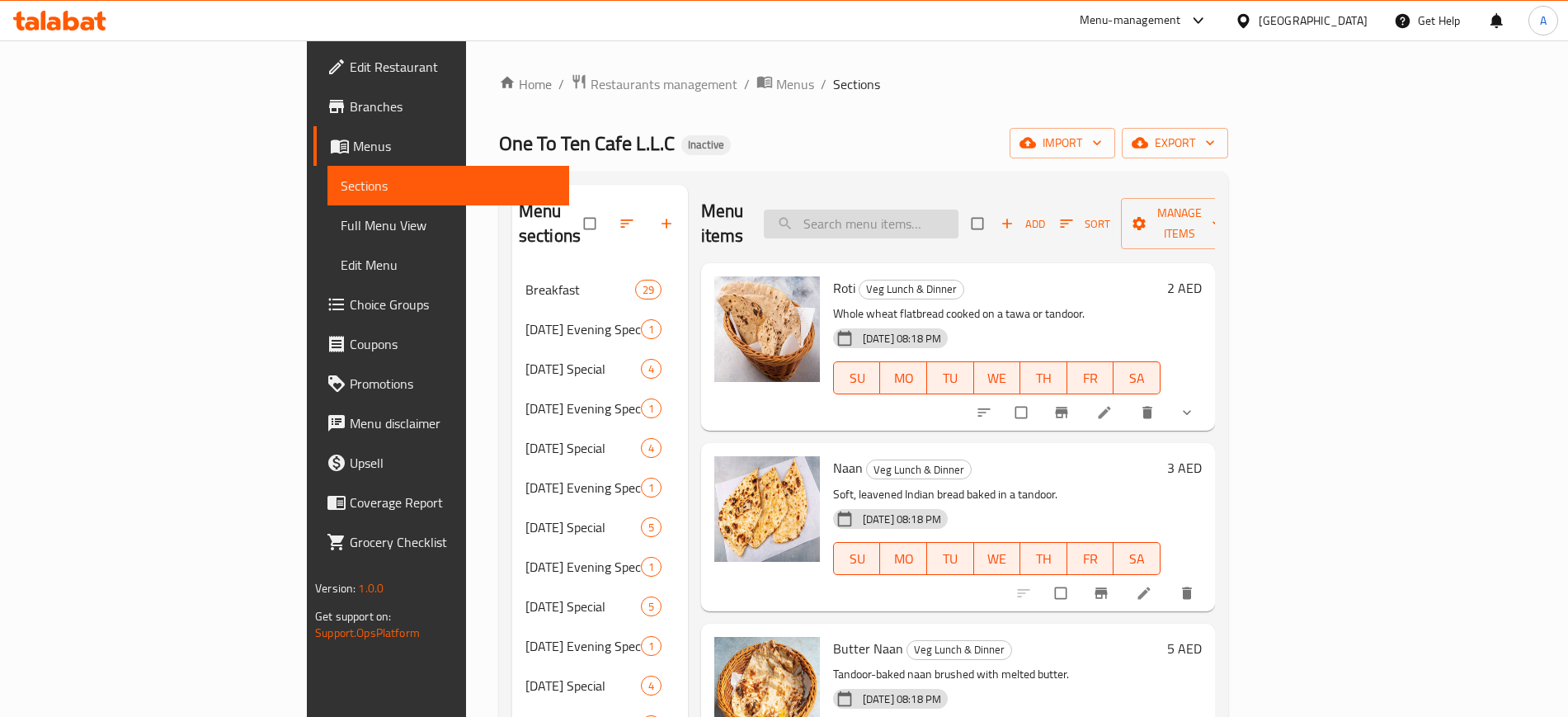
click at [920, 209] on input "search" at bounding box center [861, 224] width 194 height 29
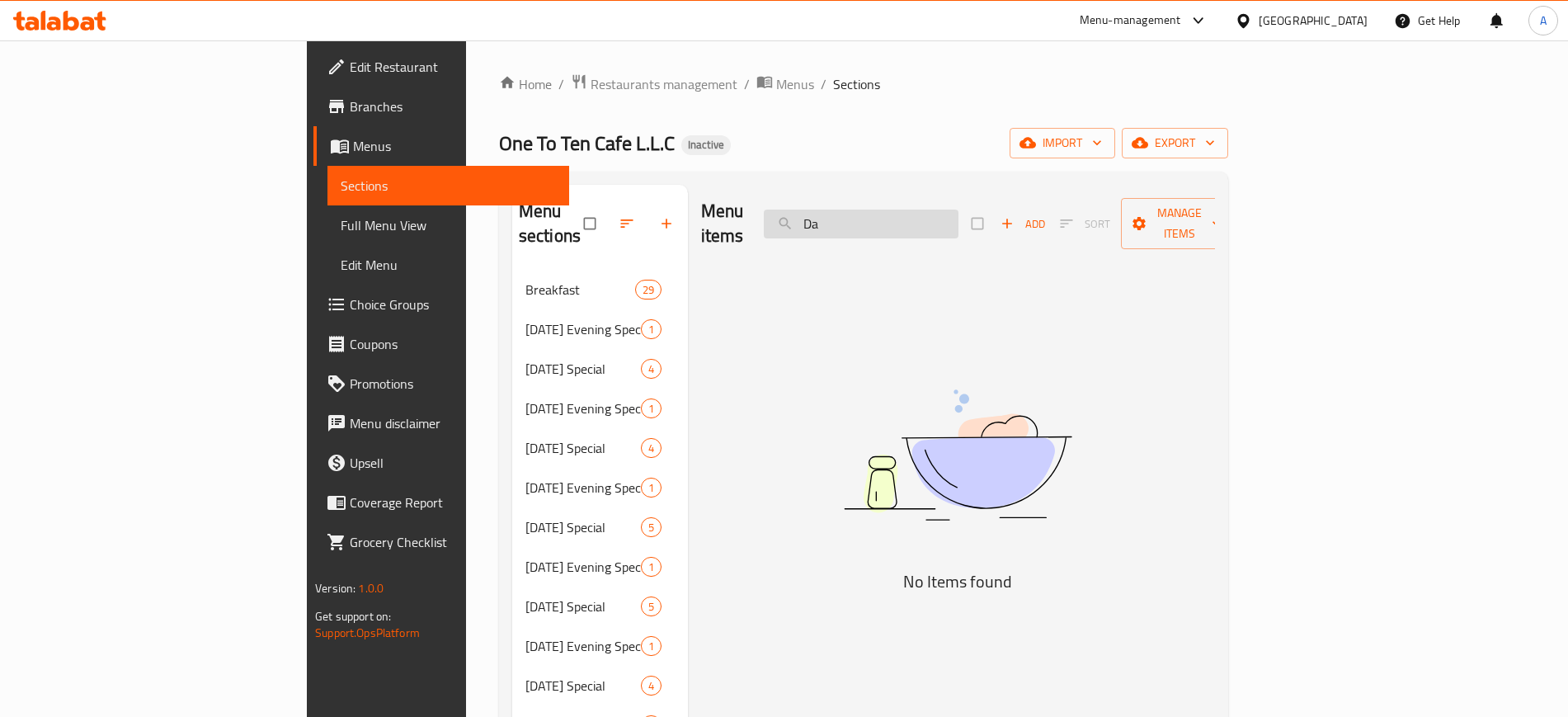
type input "D"
paste input "Kadhai"
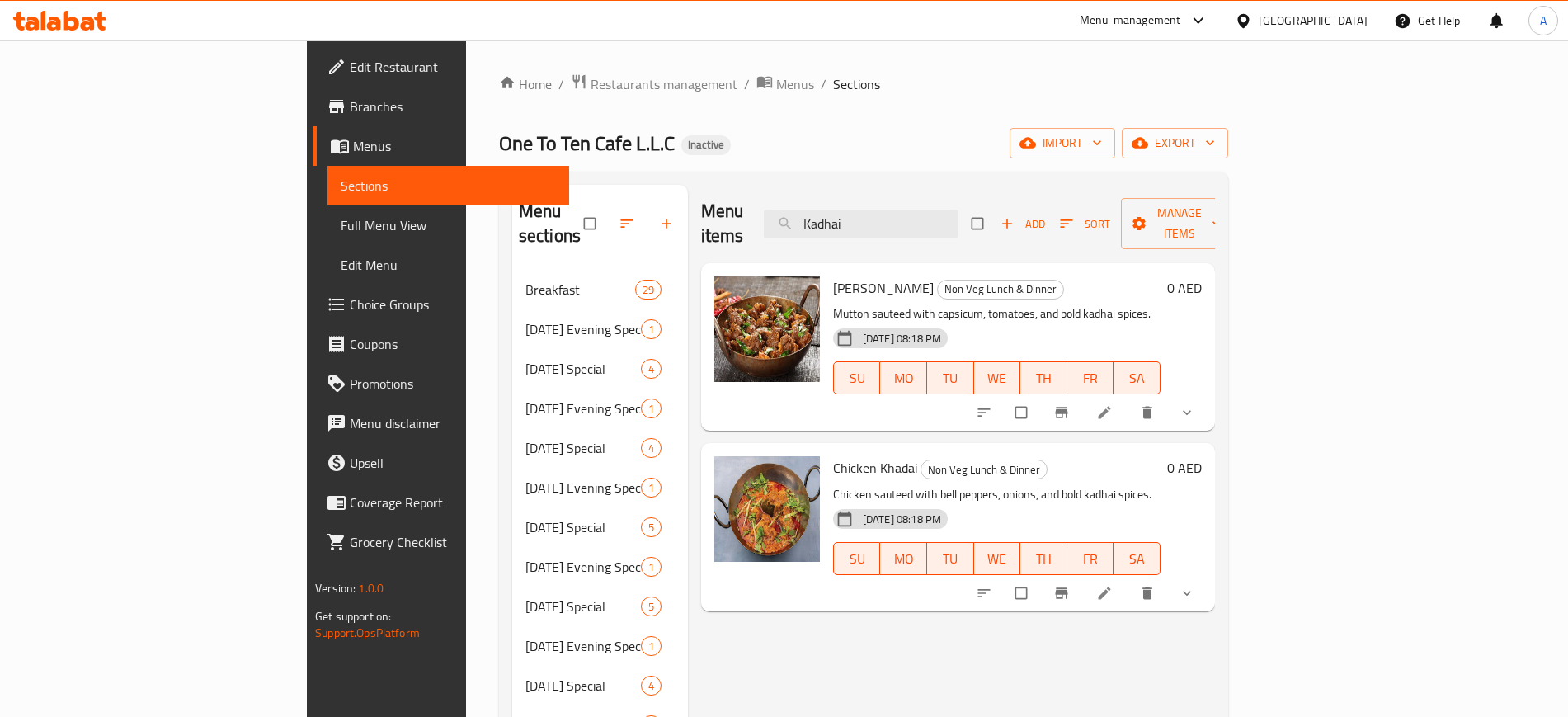
drag, startPoint x: 1402, startPoint y: 565, endPoint x: 1360, endPoint y: 625, distance: 73.2
click at [936, 210] on input "Kadhai" at bounding box center [861, 224] width 194 height 29
paste input "limirch"
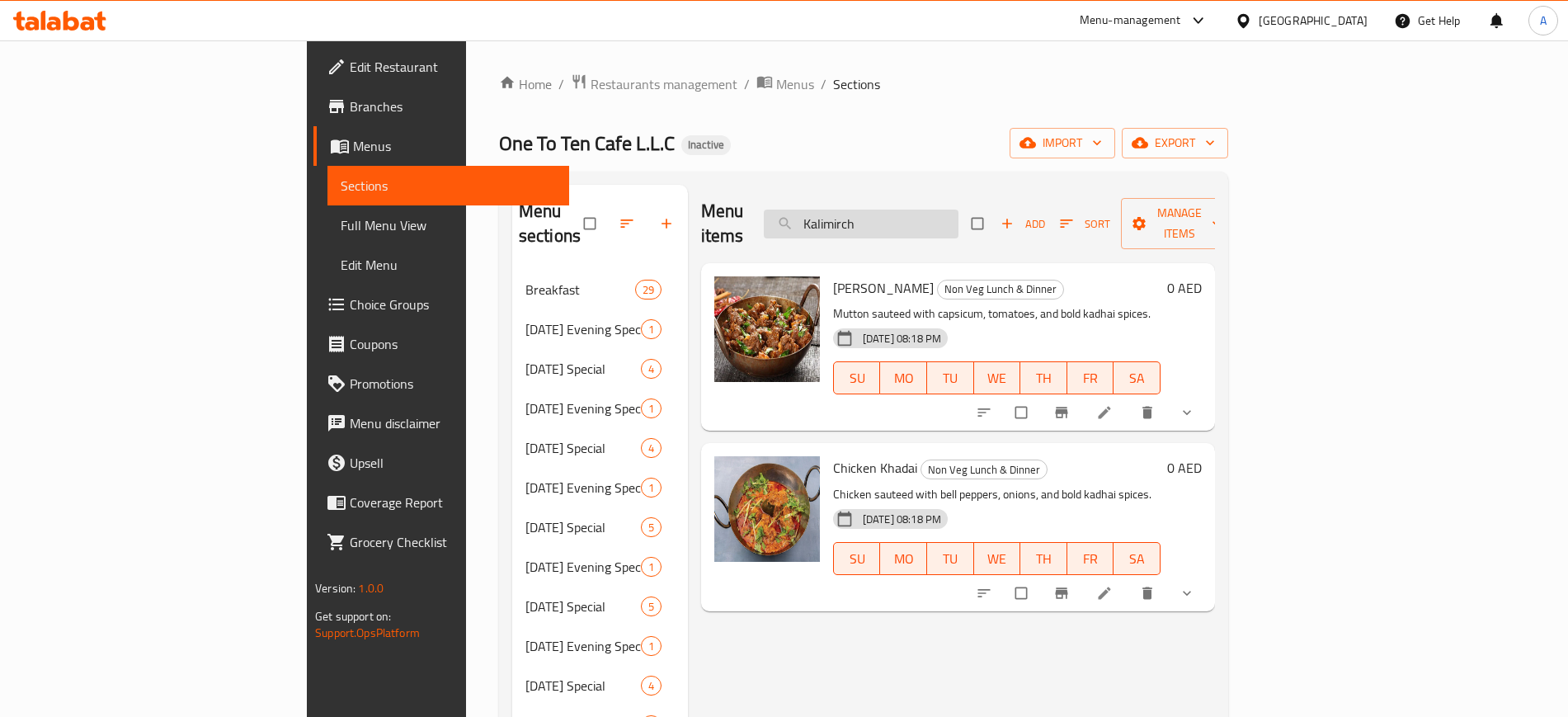
click at [936, 210] on input "Kalimirch" at bounding box center [861, 224] width 194 height 29
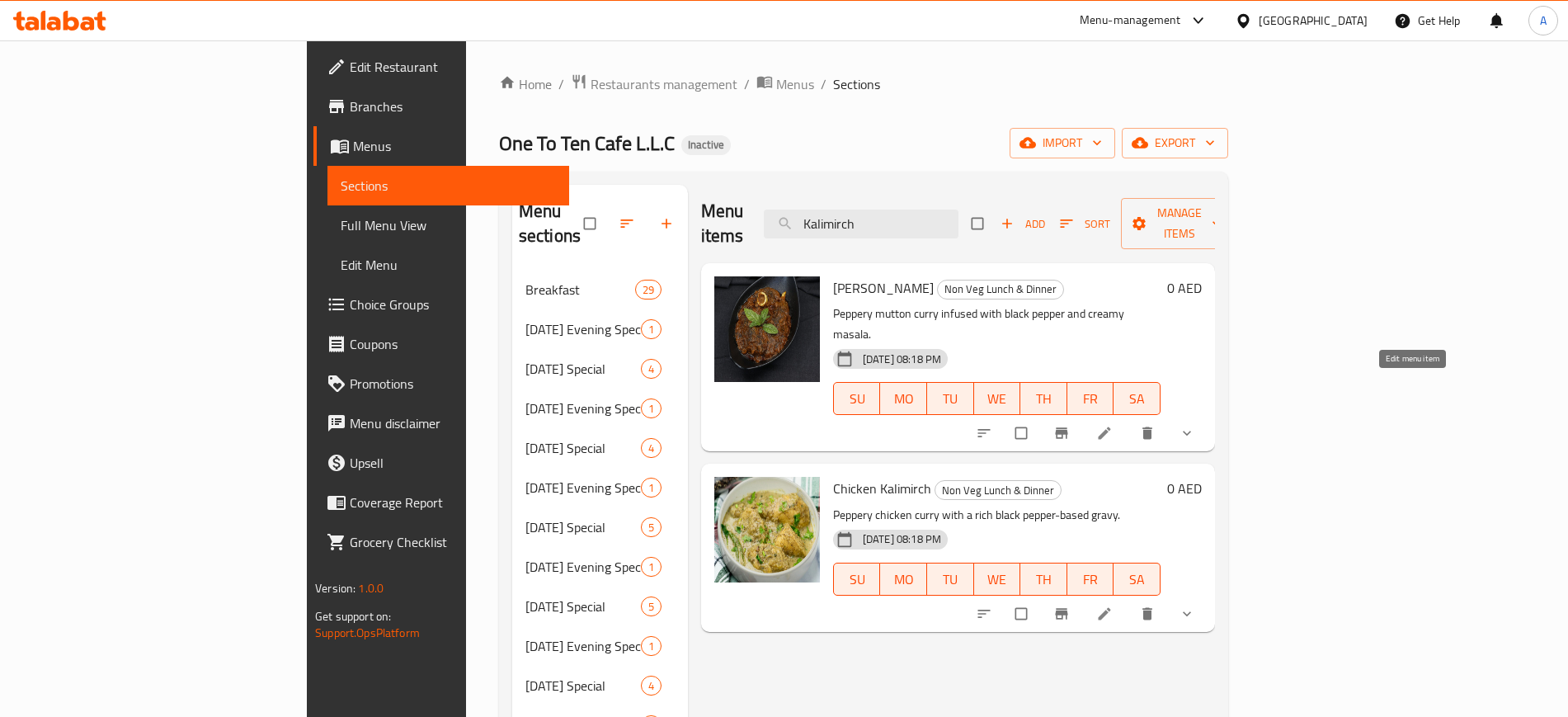
type input "Kalimirch"
click at [1113, 425] on icon at bounding box center [1105, 433] width 17 height 17
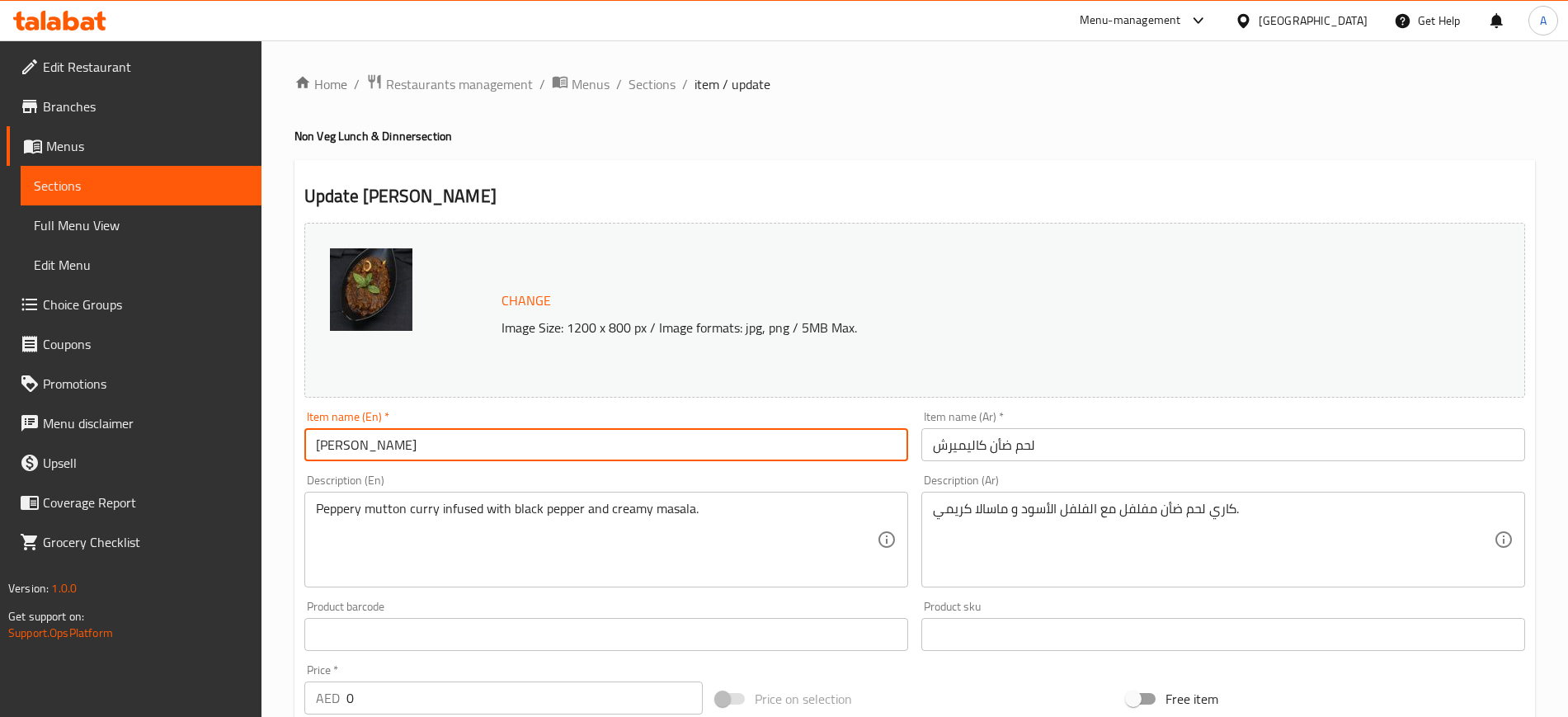
click at [403, 446] on input "Mutton Kalimirch" at bounding box center [606, 445] width 604 height 33
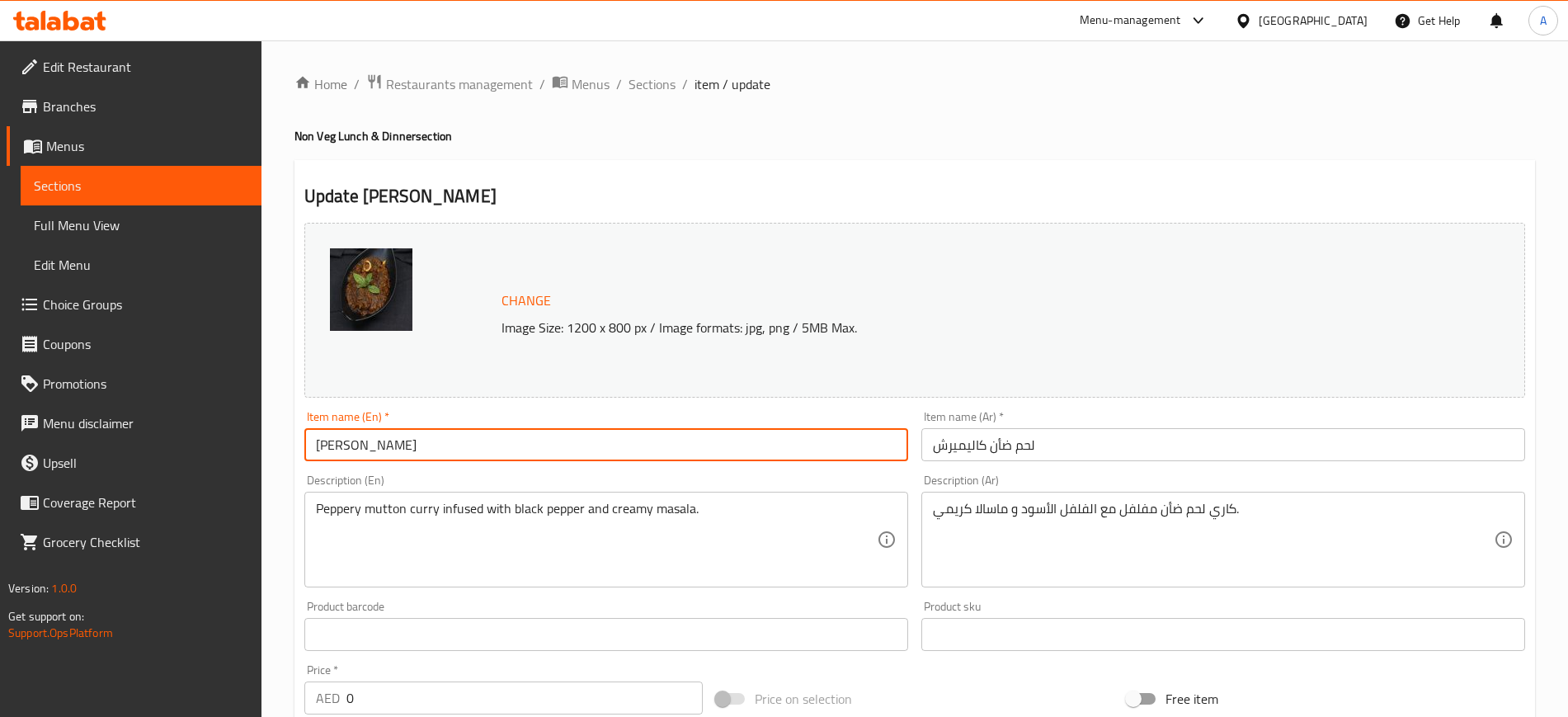
paste input "Kali M"
type input "Mutton Kali Mirch"
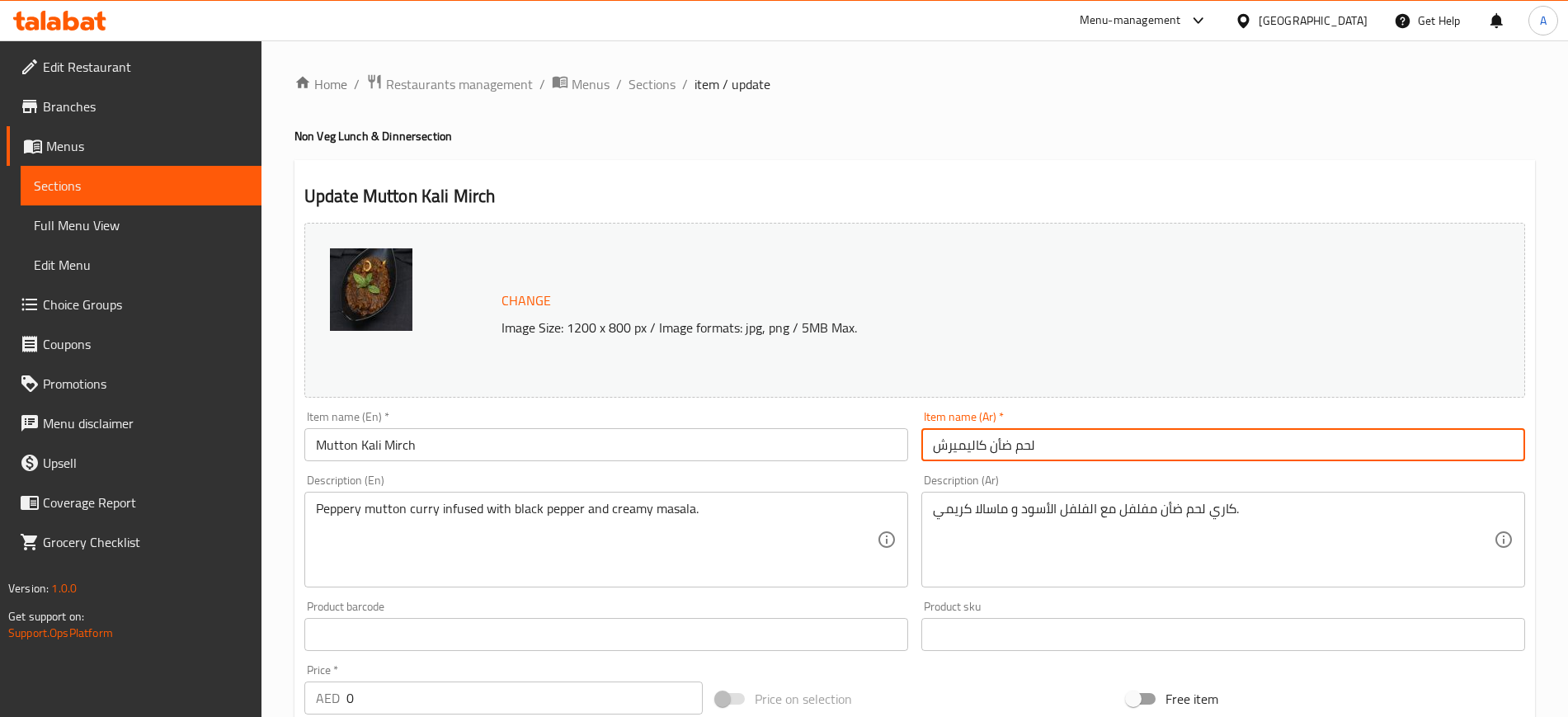
click at [962, 445] on input "لحم ضأن كاليميرش" at bounding box center [1223, 445] width 604 height 33
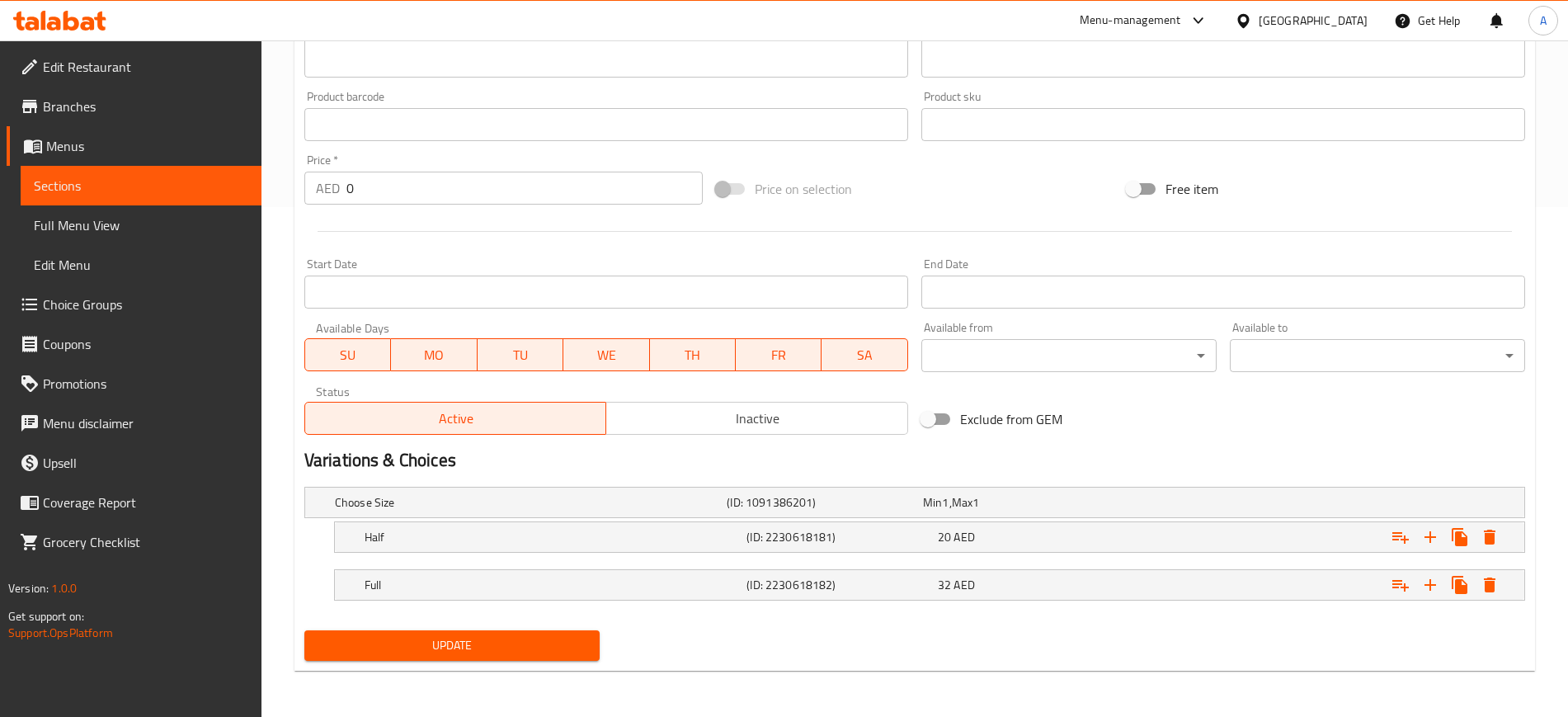
type input "لحم ضأن كالي ميرش"
click at [448, 639] on span "Update" at bounding box center [452, 645] width 269 height 20
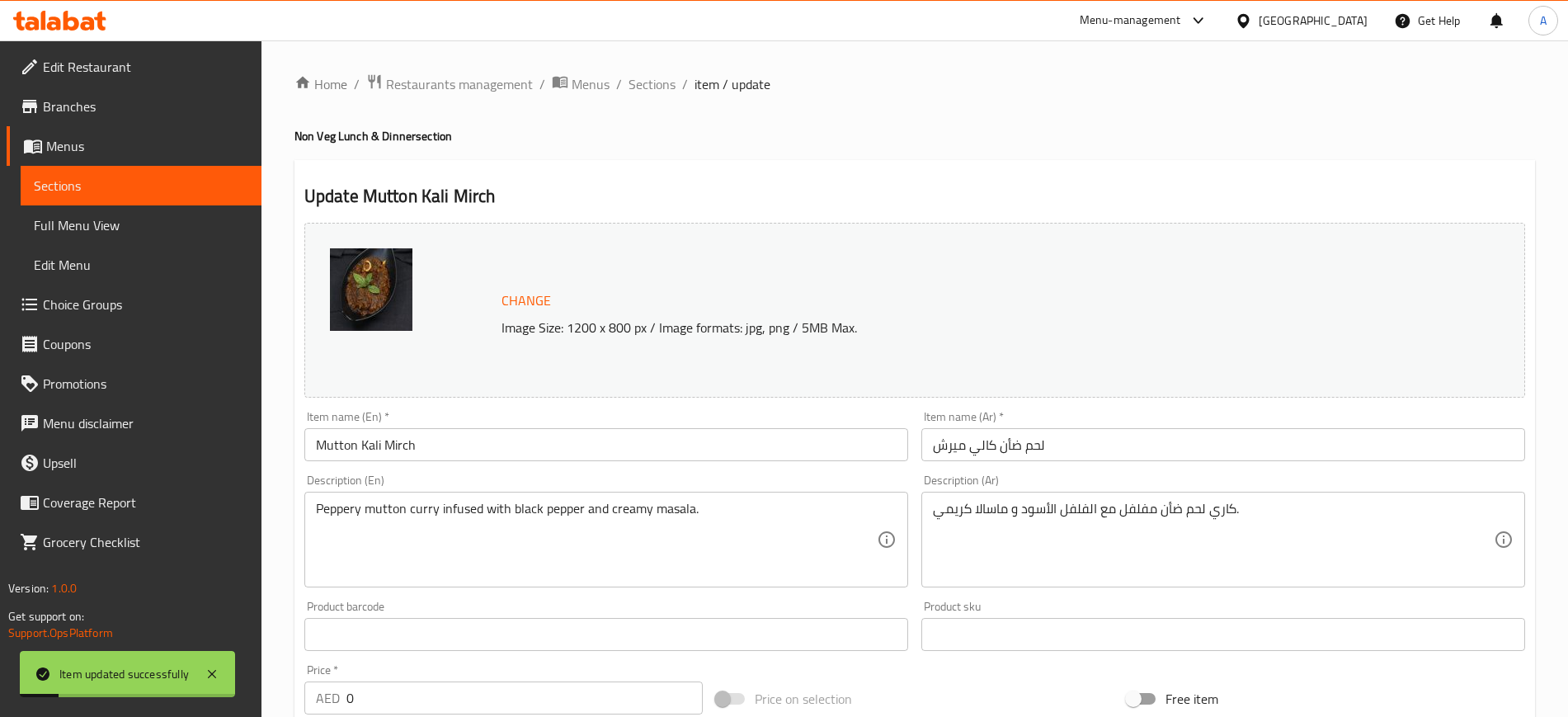
click at [641, 65] on div "Home / Restaurants management / Menus / Sections / item / update Non Veg Lunch …" at bounding box center [915, 634] width 1307 height 1186
click at [645, 84] on span "Sections" at bounding box center [651, 84] width 47 height 20
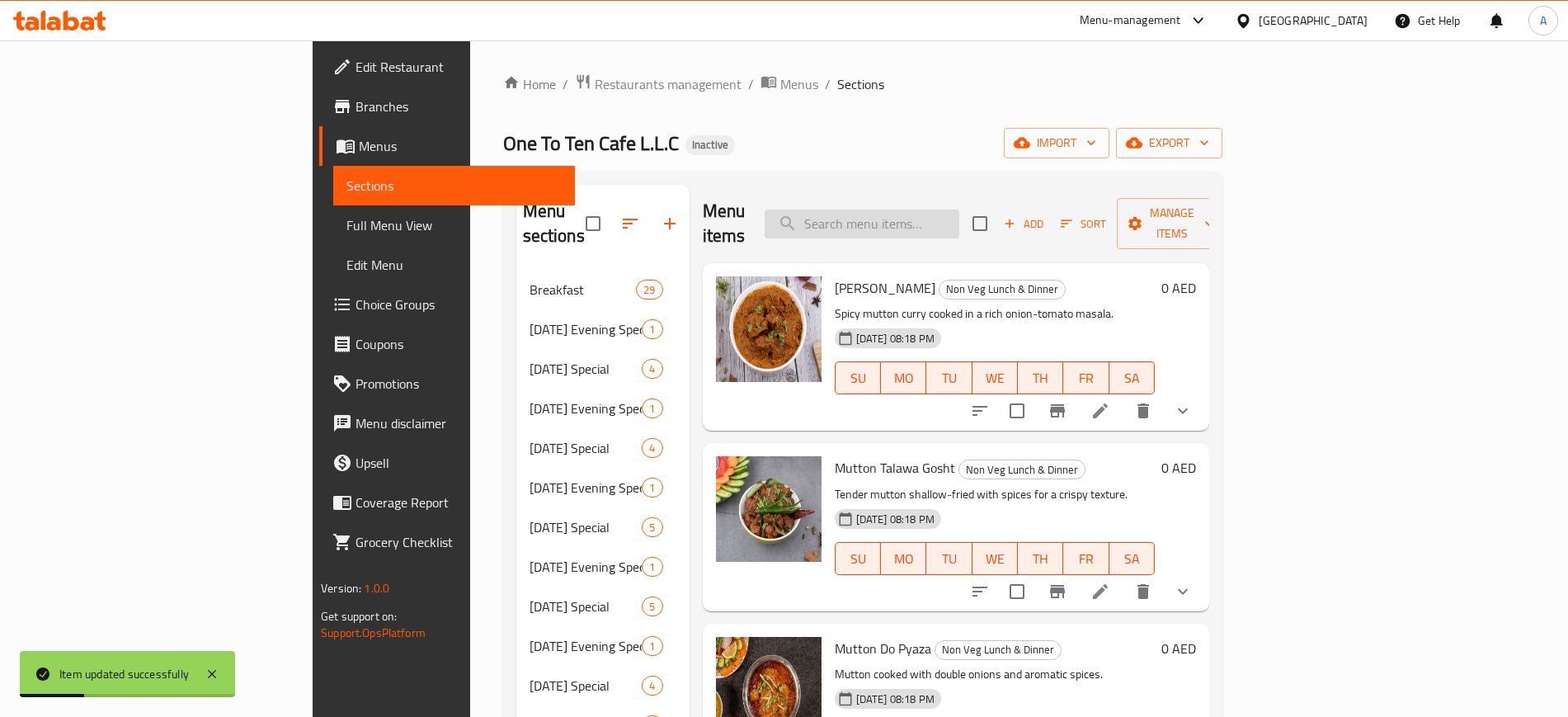
paste input "Kalimirch"
click at [959, 209] on input "Kalimirch" at bounding box center [862, 224] width 194 height 29
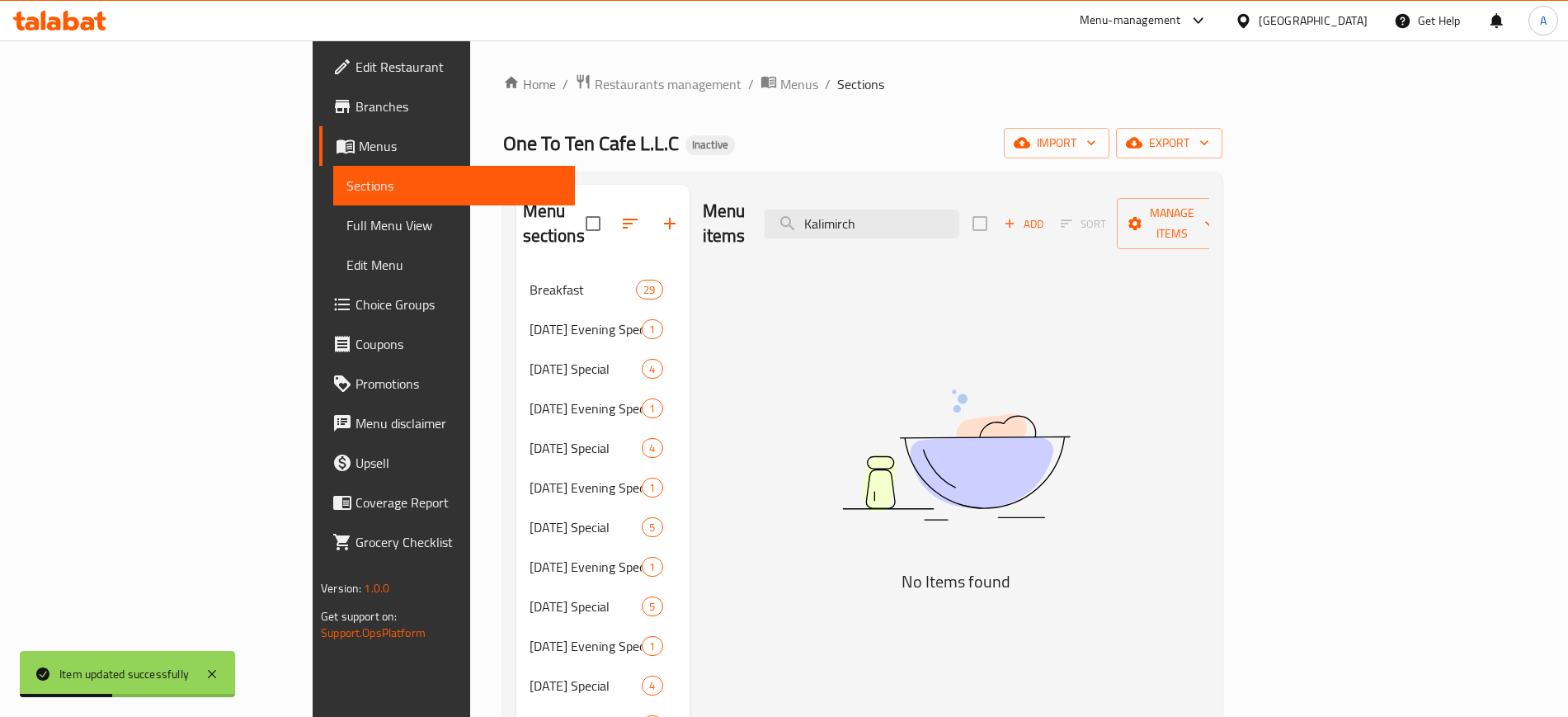
type input "Kalimirch"
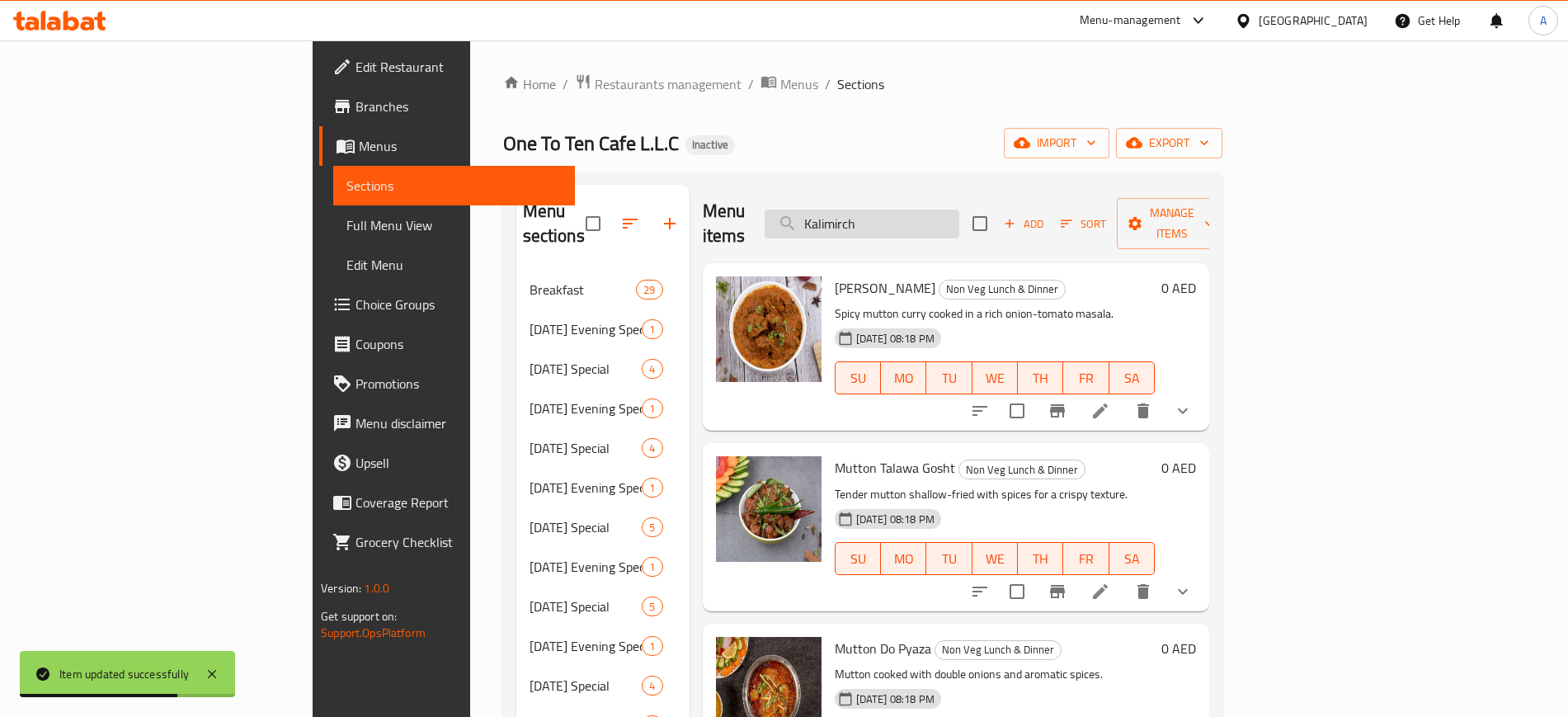
click at [959, 218] on input "Kalimirch" at bounding box center [862, 224] width 194 height 29
click at [959, 218] on input "search" at bounding box center [862, 224] width 194 height 29
paste input "Kalimirch"
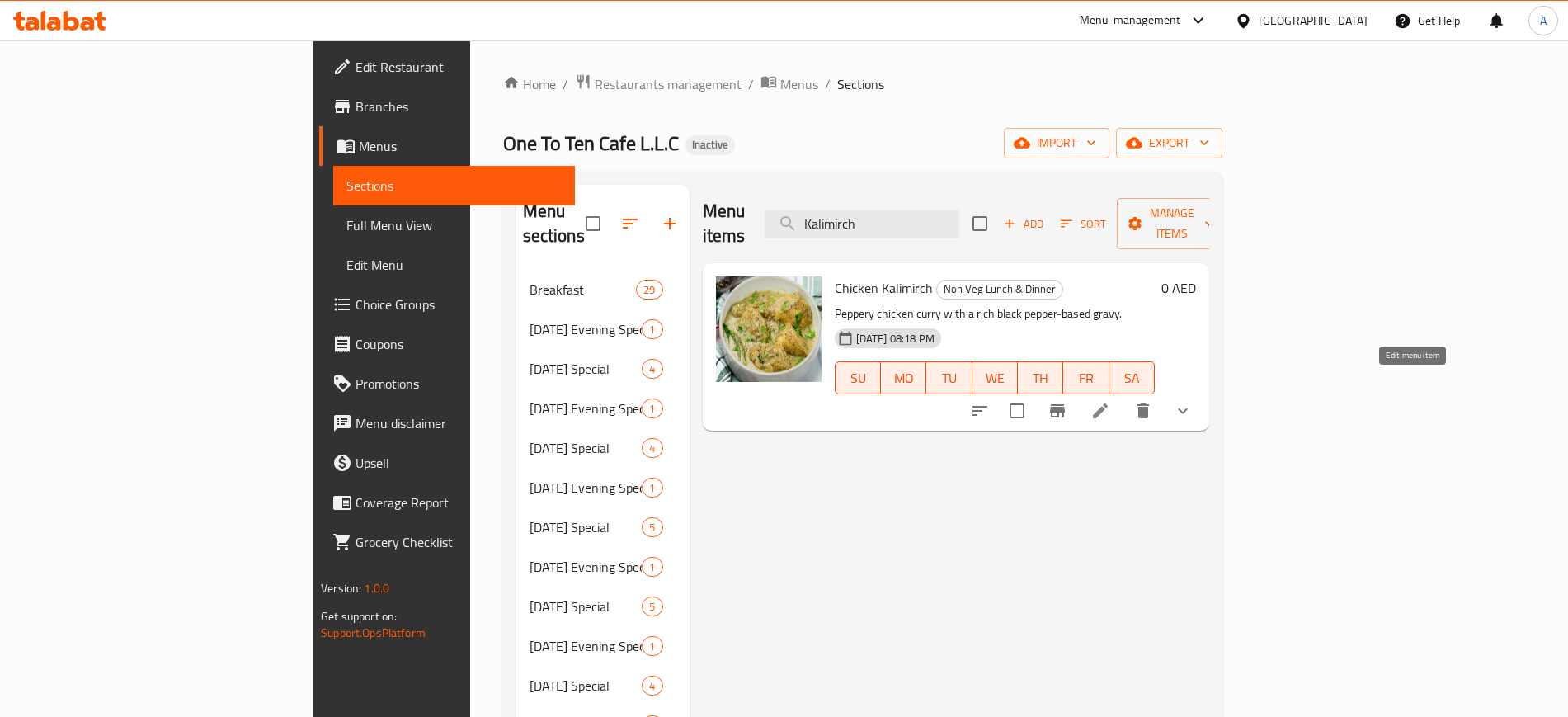
type input "Kalimirch"
click at [1108, 404] on icon at bounding box center [1100, 411] width 15 height 15
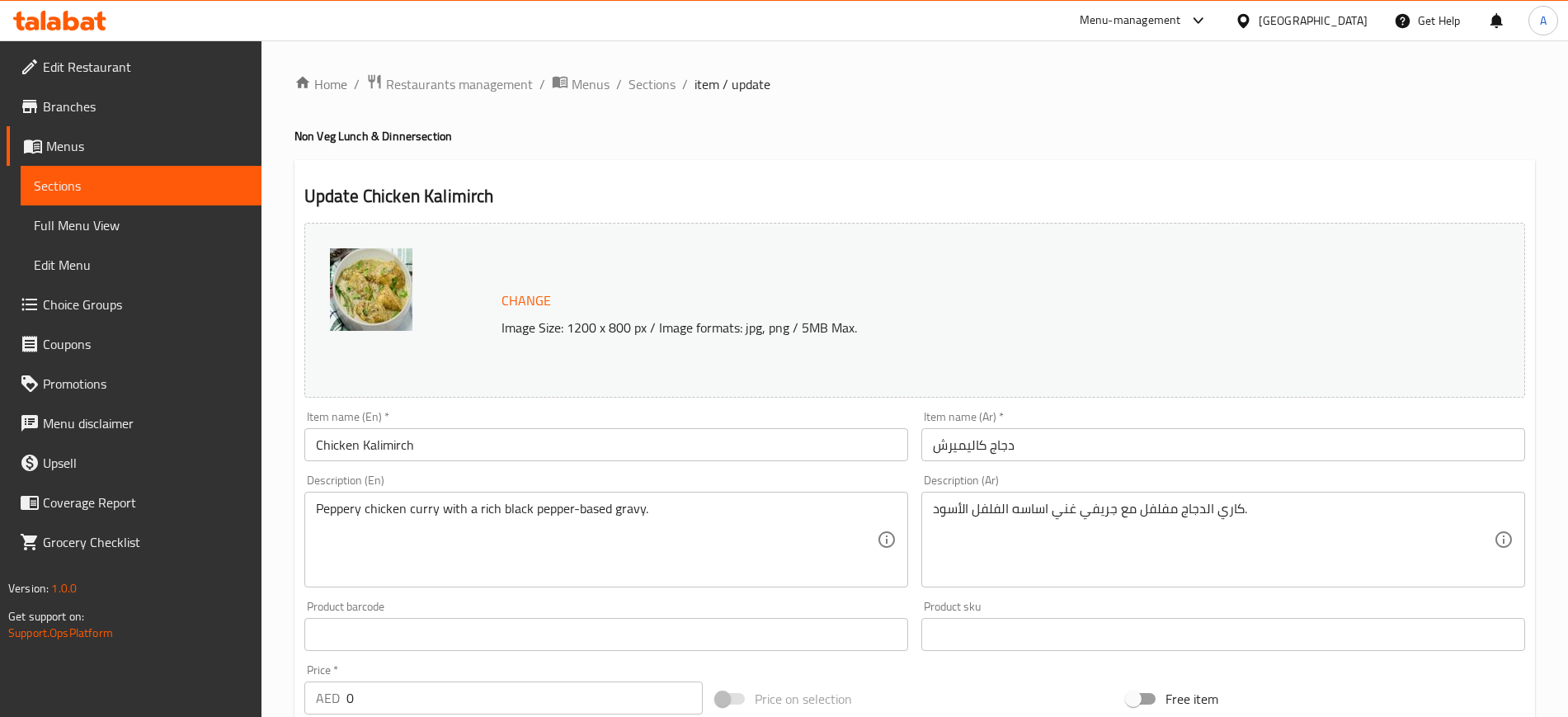
click at [429, 462] on div "Item name (En)   * Chicken Kalimirch Item name (En) *" at bounding box center [606, 437] width 617 height 64
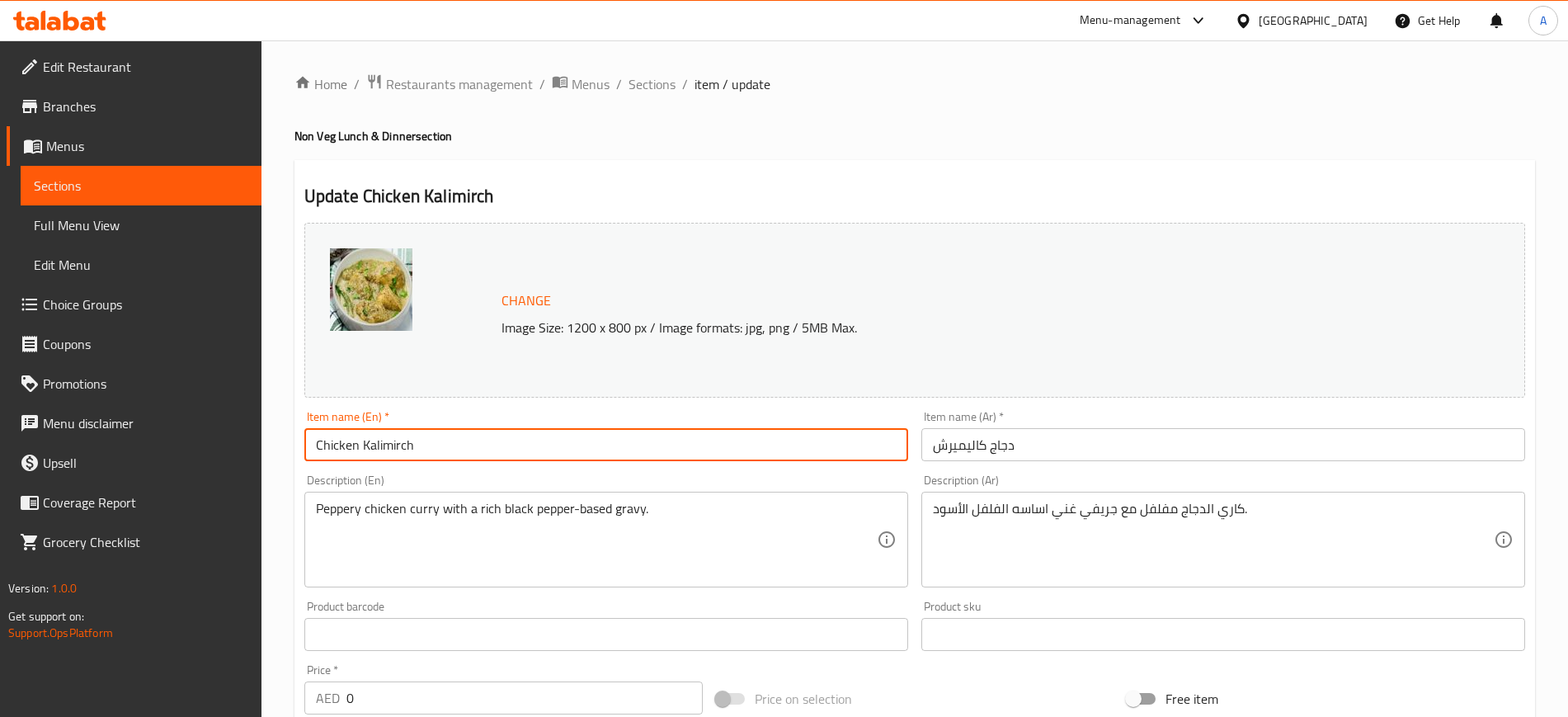
click at [452, 452] on input "Chicken Kalimirch" at bounding box center [606, 445] width 604 height 33
type input "Chicken Kali mirch"
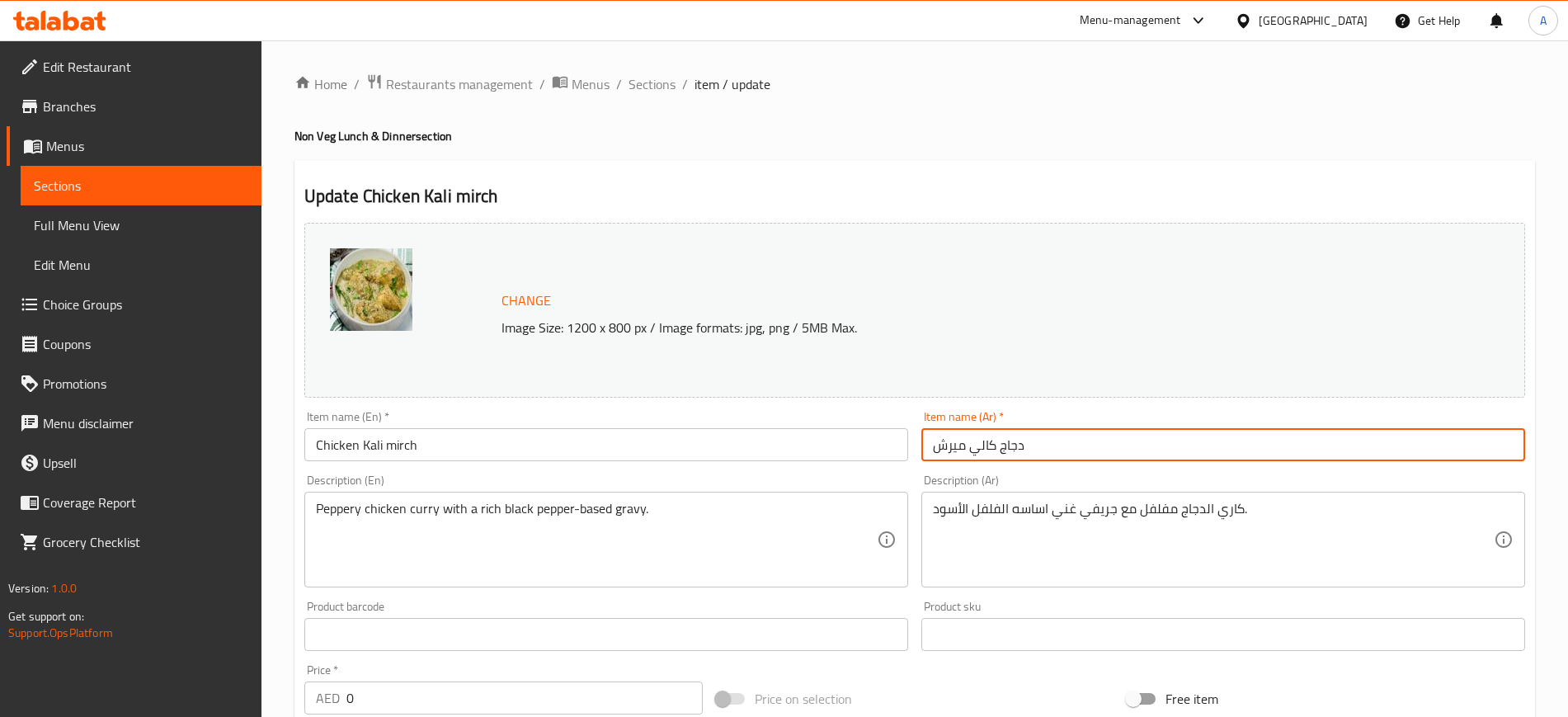
scroll to position [510, 0]
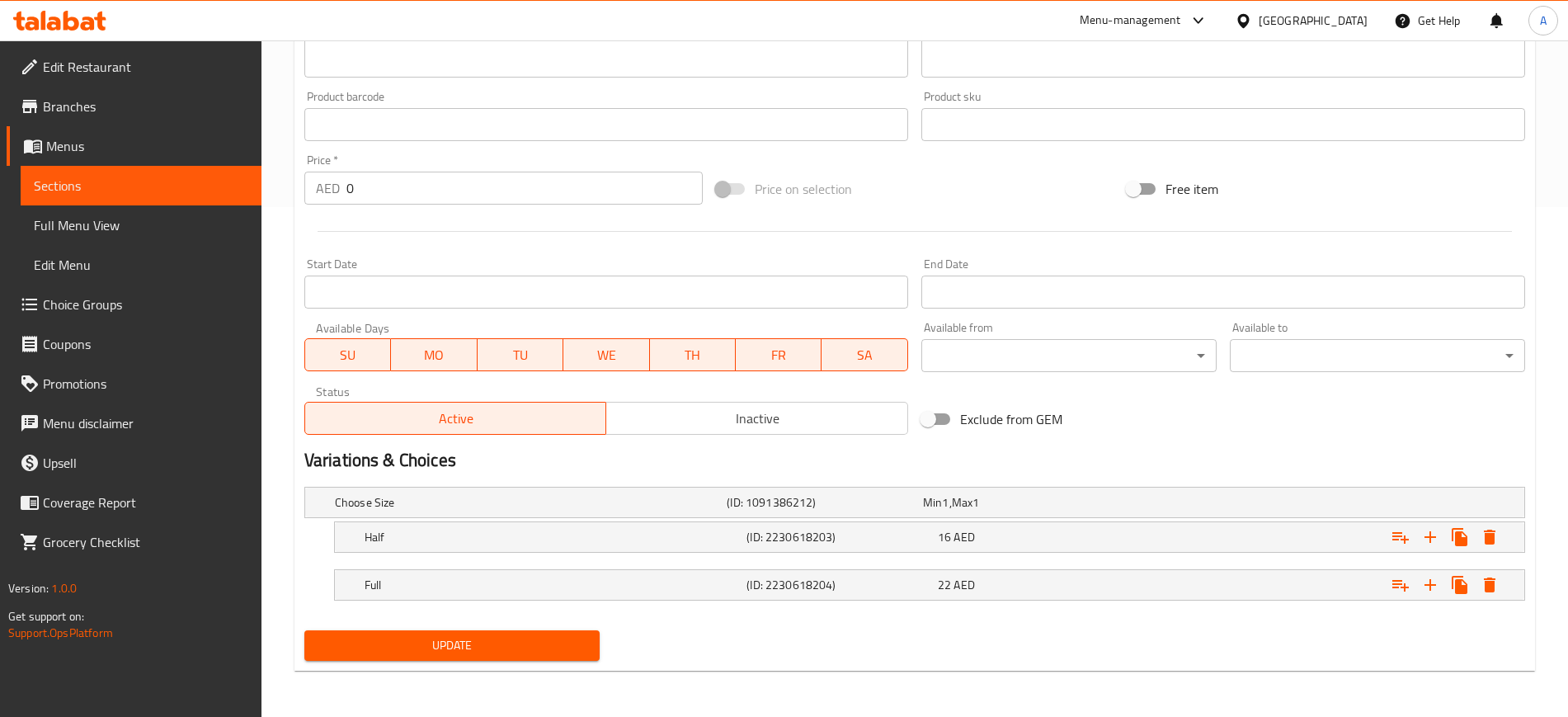
type input "دجاج كالي ميرش"
click at [469, 644] on span "Update" at bounding box center [452, 645] width 269 height 20
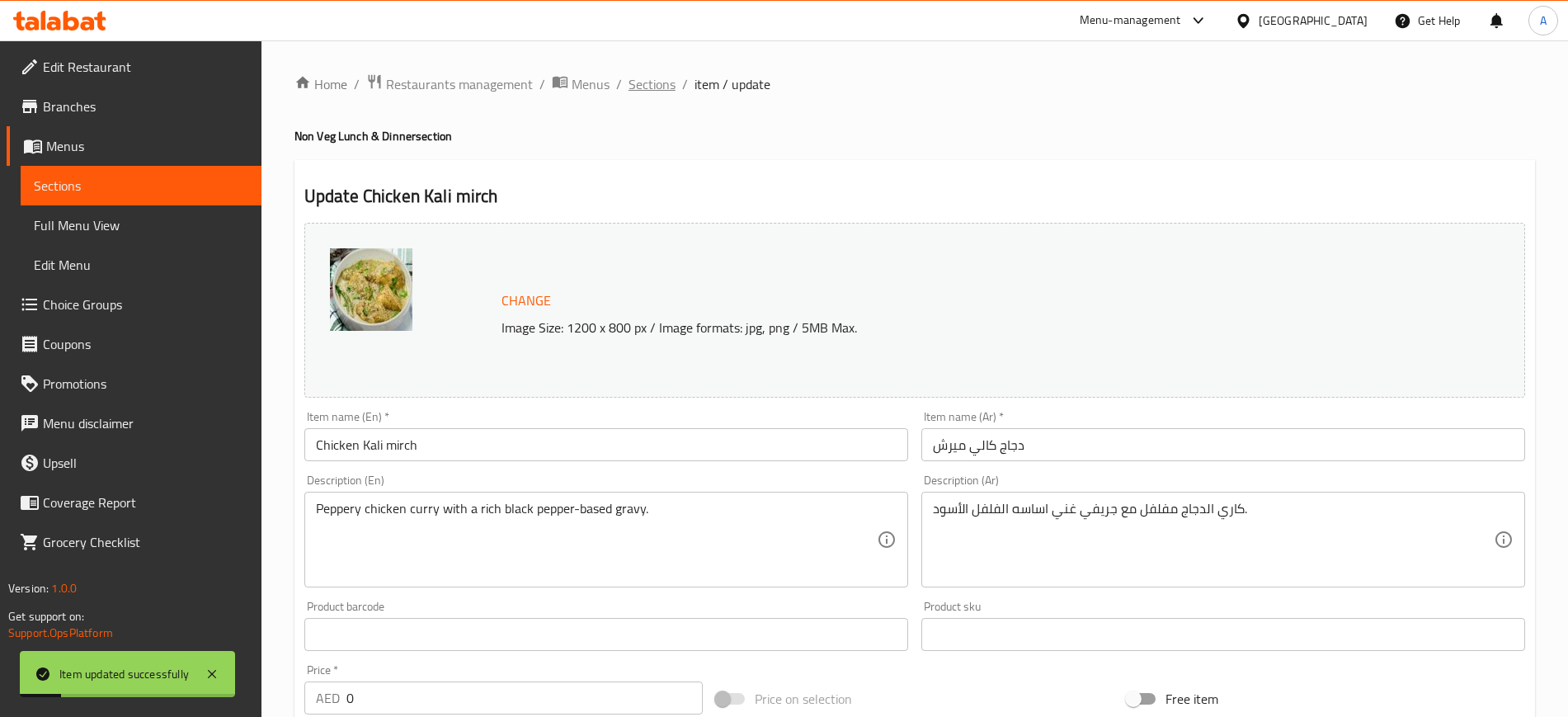
click at [658, 94] on span "Sections" at bounding box center [651, 84] width 47 height 20
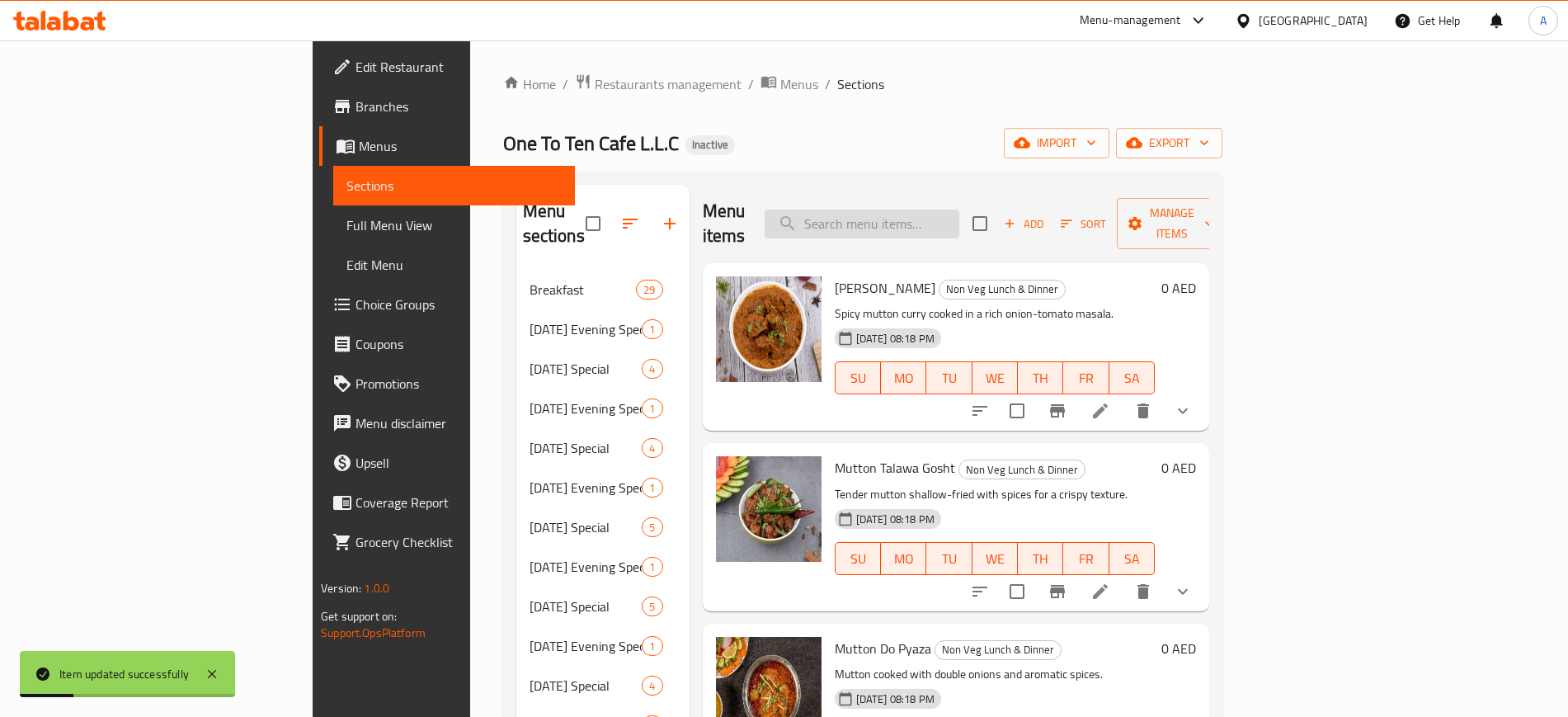
click at [950, 211] on input "search" at bounding box center [862, 224] width 194 height 29
paste input "Lucknowee"
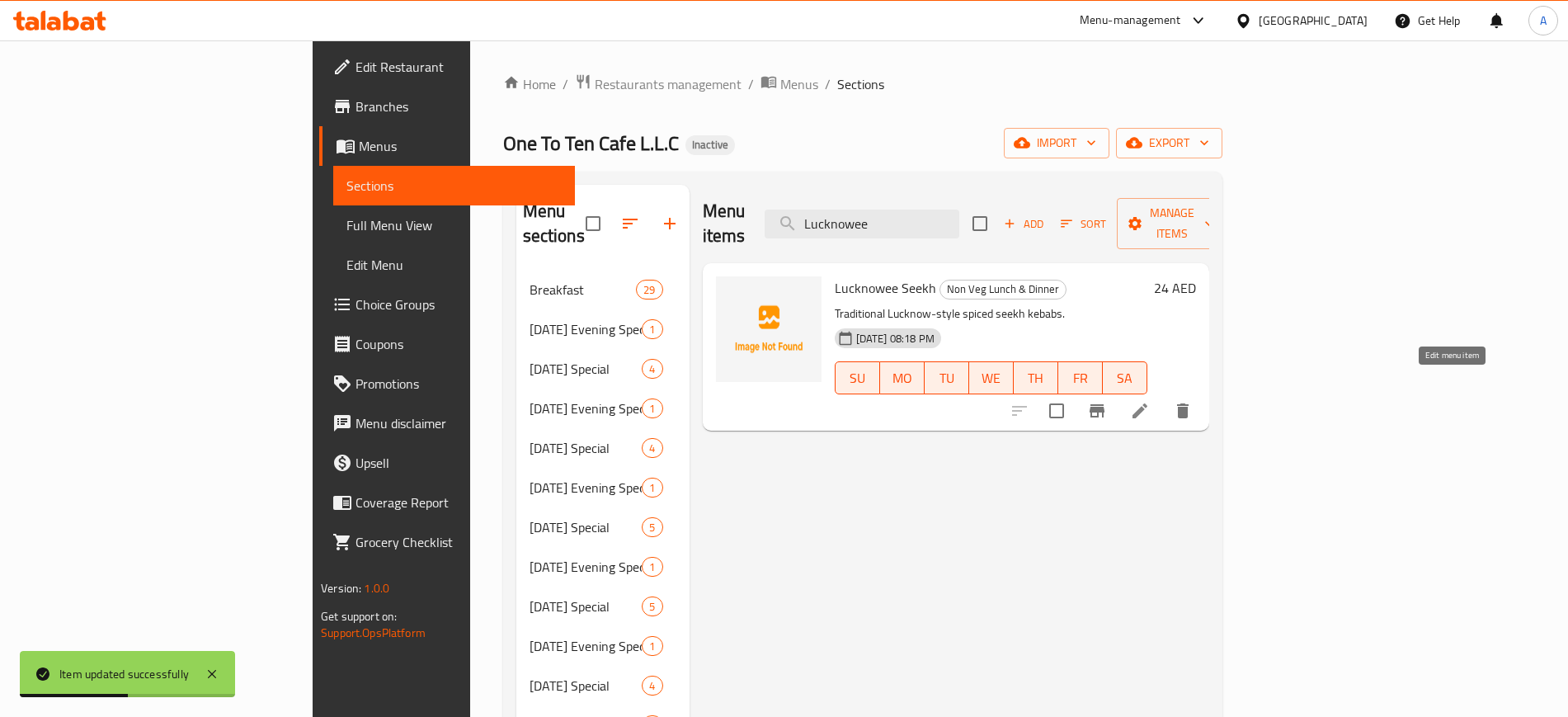
type input "Lucknowee"
click at [1150, 401] on icon at bounding box center [1140, 411] width 20 height 20
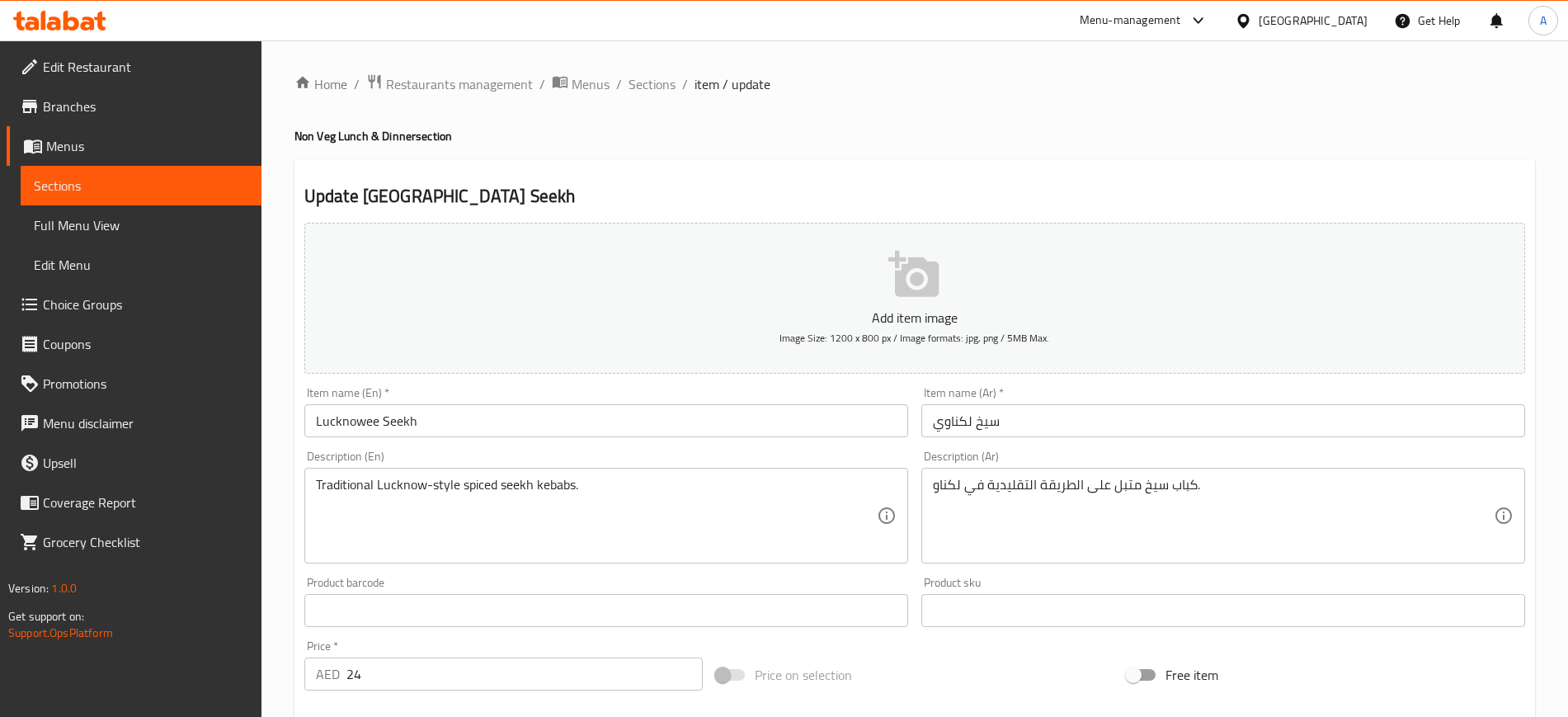
click at [328, 420] on input "Lucknowee Seekh" at bounding box center [606, 421] width 604 height 33
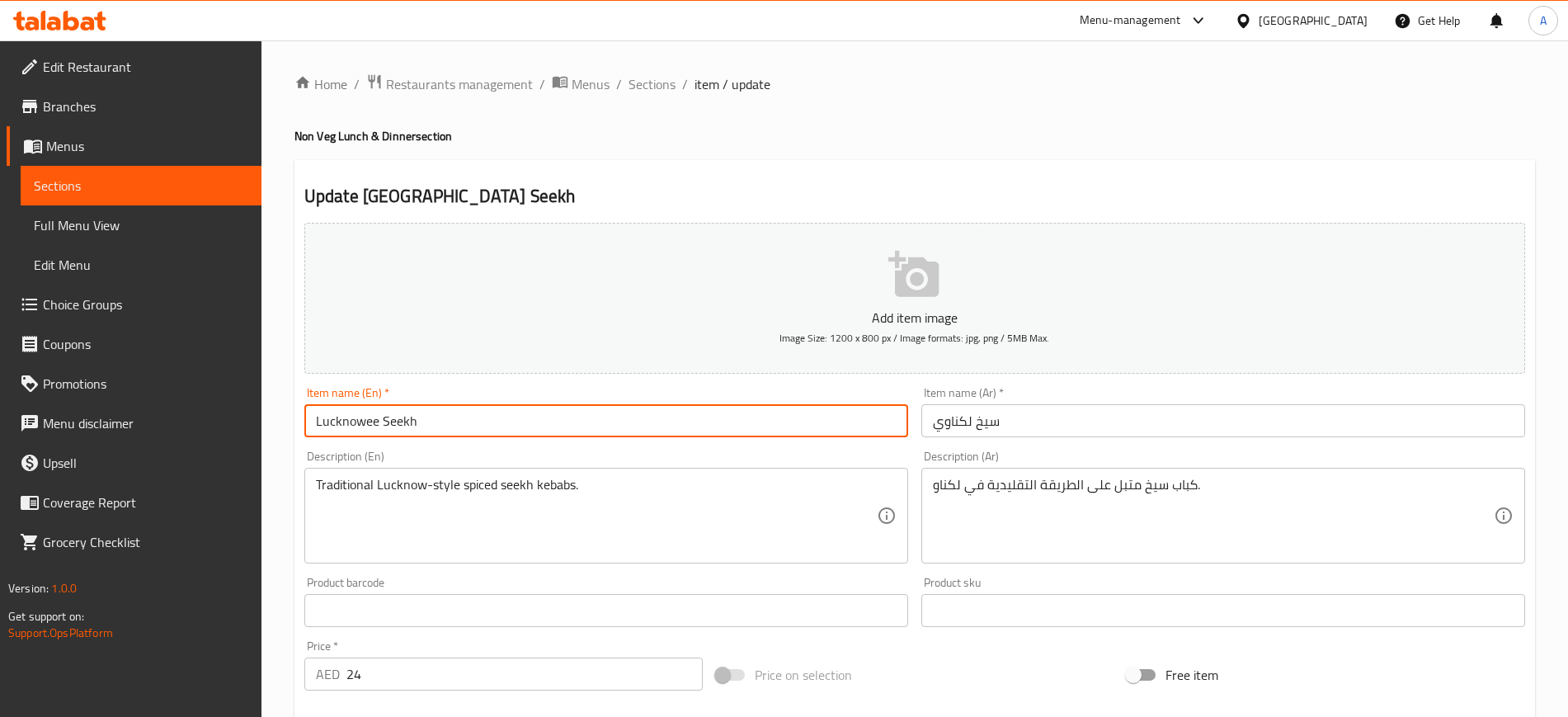
click at [328, 420] on input "Lucknowee Seekh" at bounding box center [606, 421] width 604 height 33
paste input "i"
type input "Lucknowi Seekh"
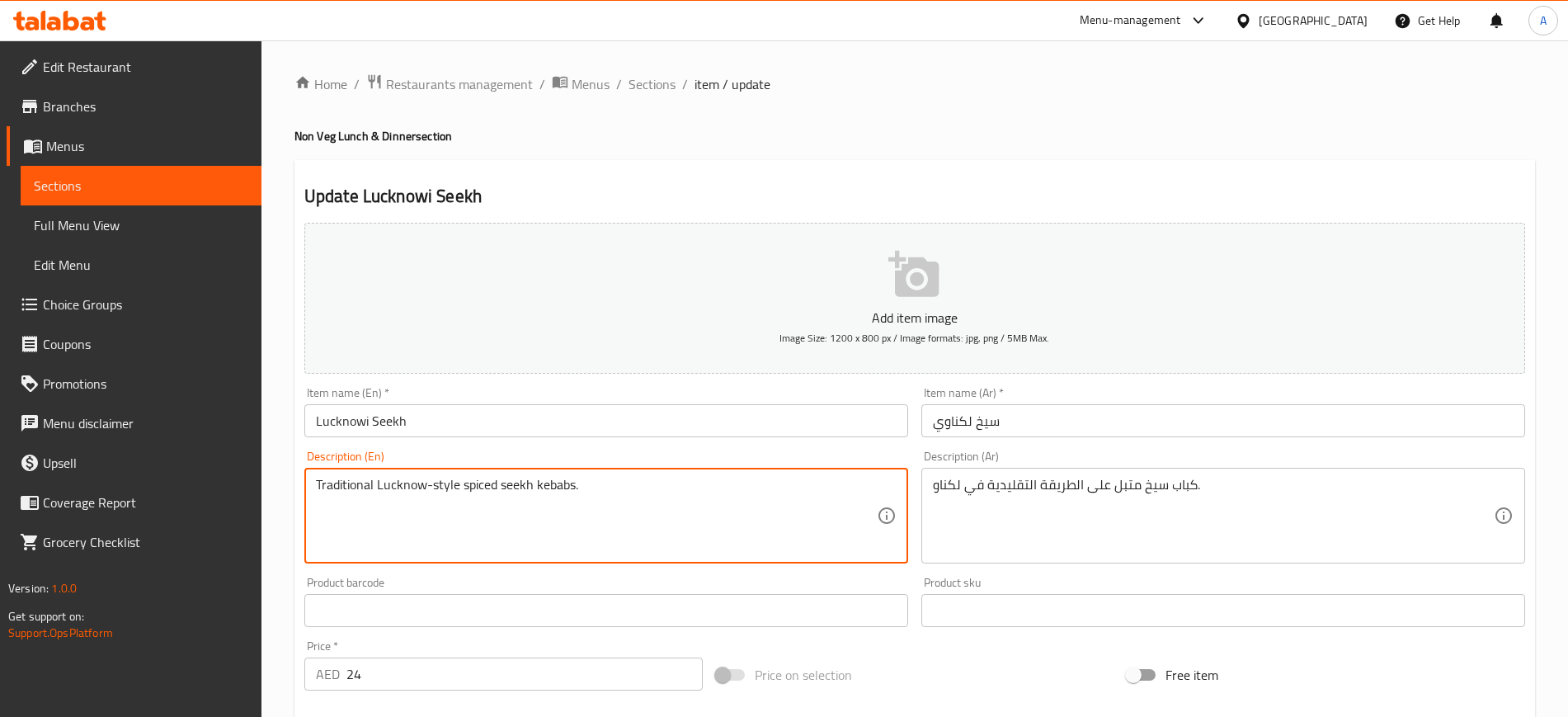
drag, startPoint x: 374, startPoint y: 481, endPoint x: 405, endPoint y: 484, distance: 31.1
click at [405, 484] on textarea "Traditional Lucknow-style spiced seekh kebabs." at bounding box center [596, 516] width 561 height 78
paste textarea "i"
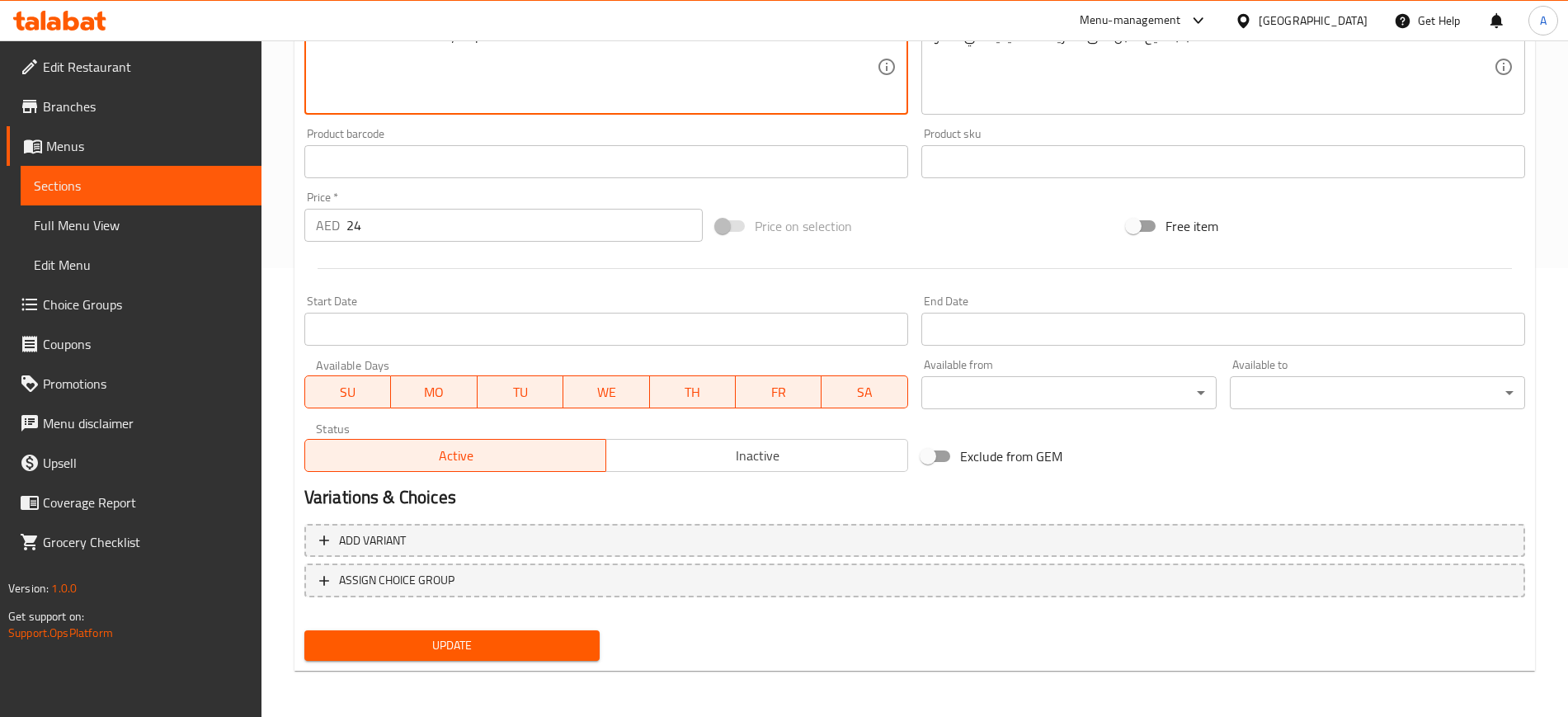
scroll to position [448, 0]
type textarea "Traditional Lucknowi -style spiced seekh kebabs."
click at [466, 659] on button "Update" at bounding box center [452, 646] width 295 height 30
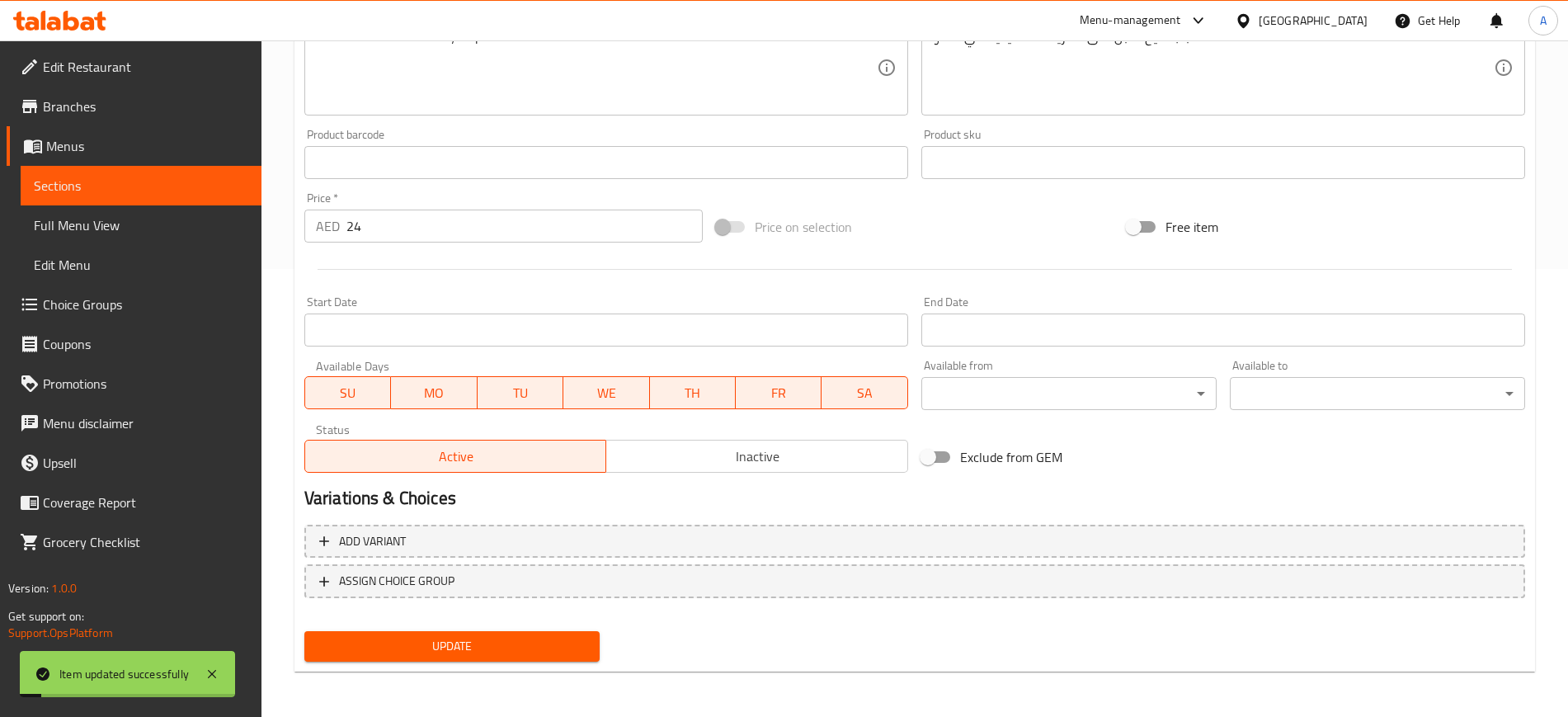
scroll to position [0, 0]
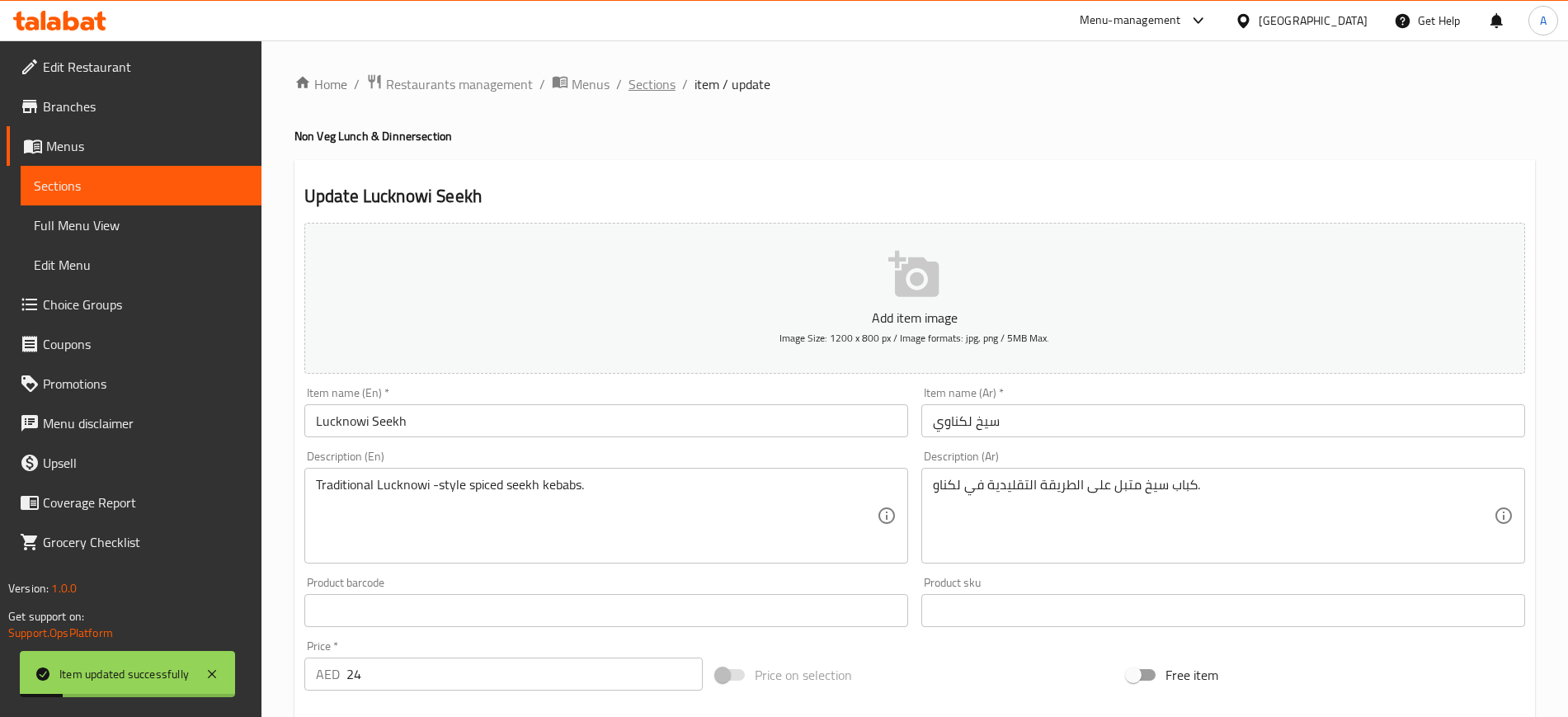
click at [657, 82] on span "Sections" at bounding box center [651, 84] width 47 height 20
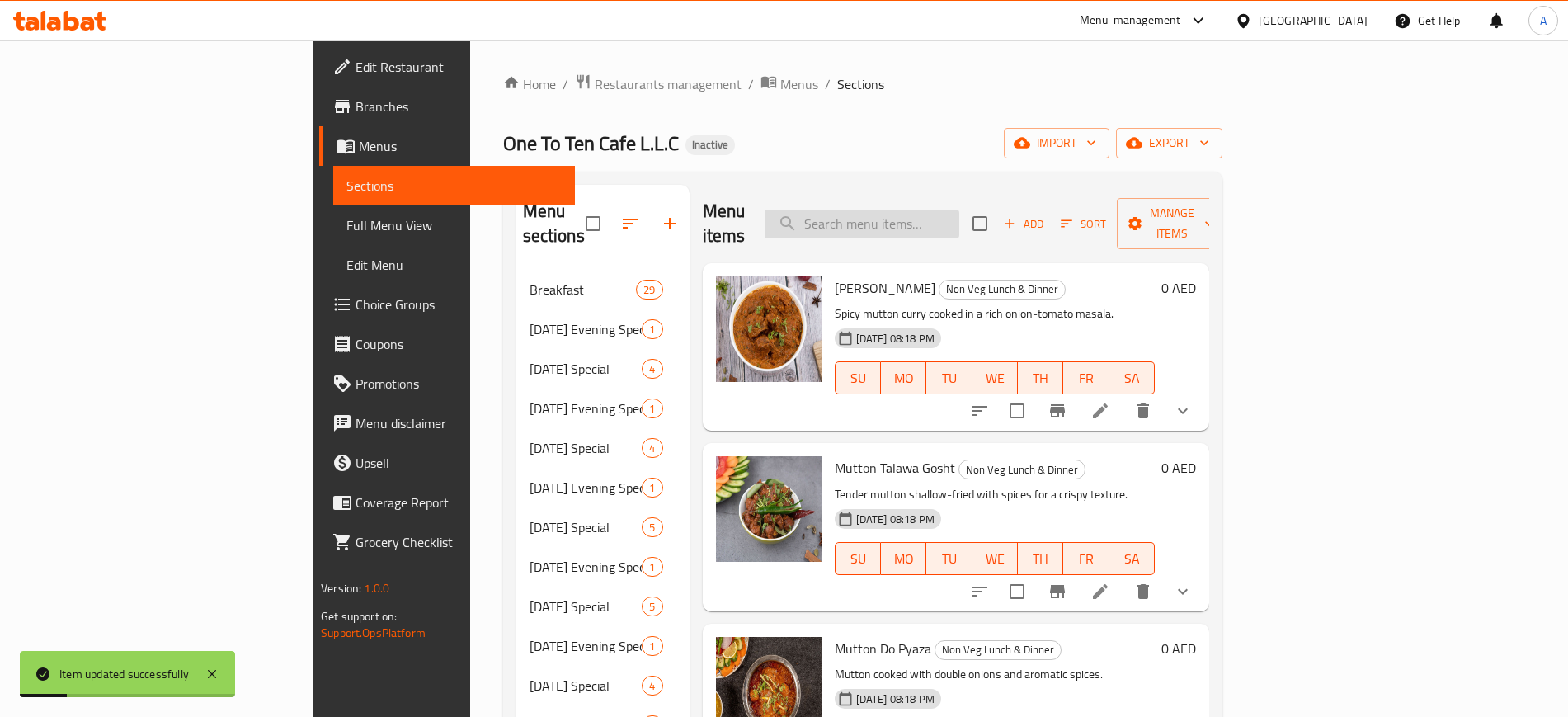
paste input "Chilly"
click at [945, 209] on input "Chilly" at bounding box center [862, 224] width 194 height 29
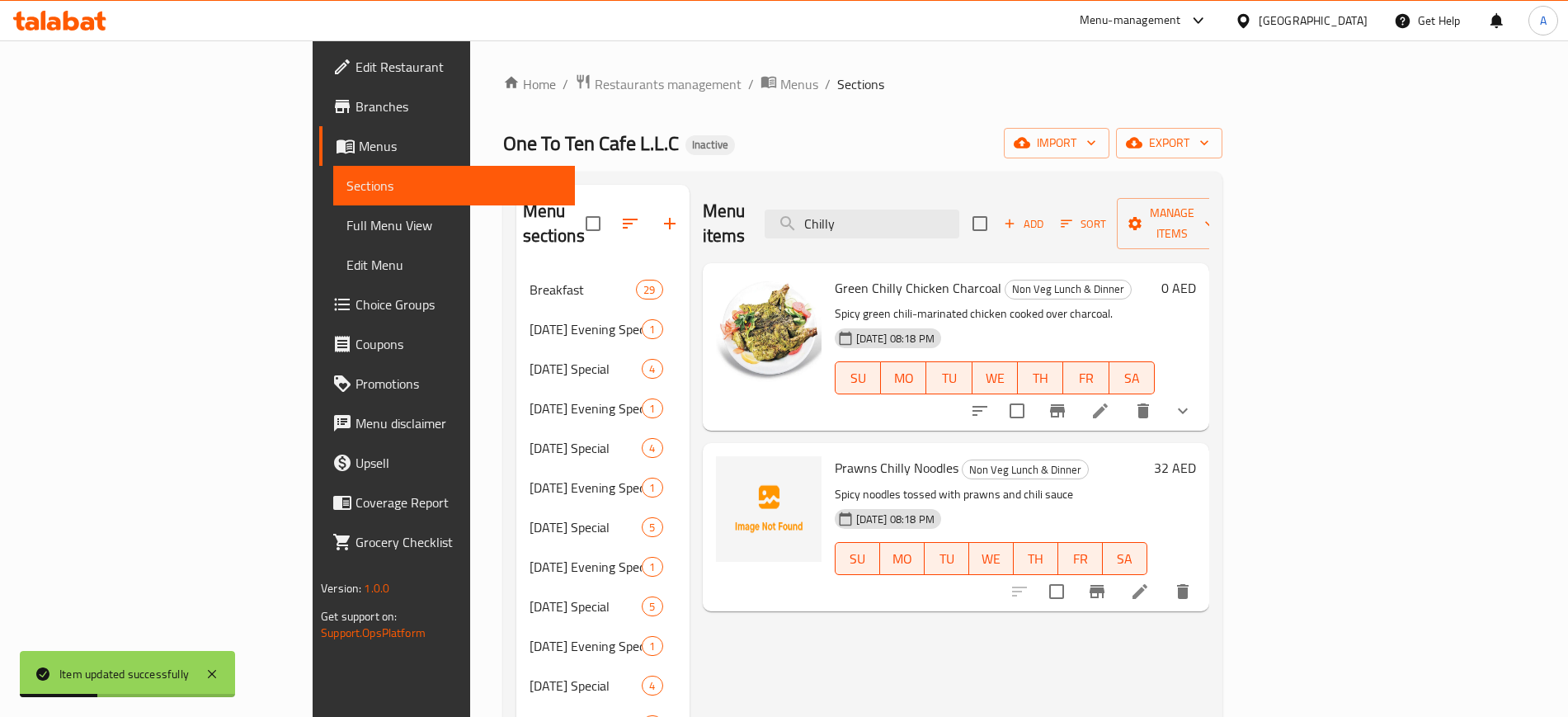
type input "Chilly"
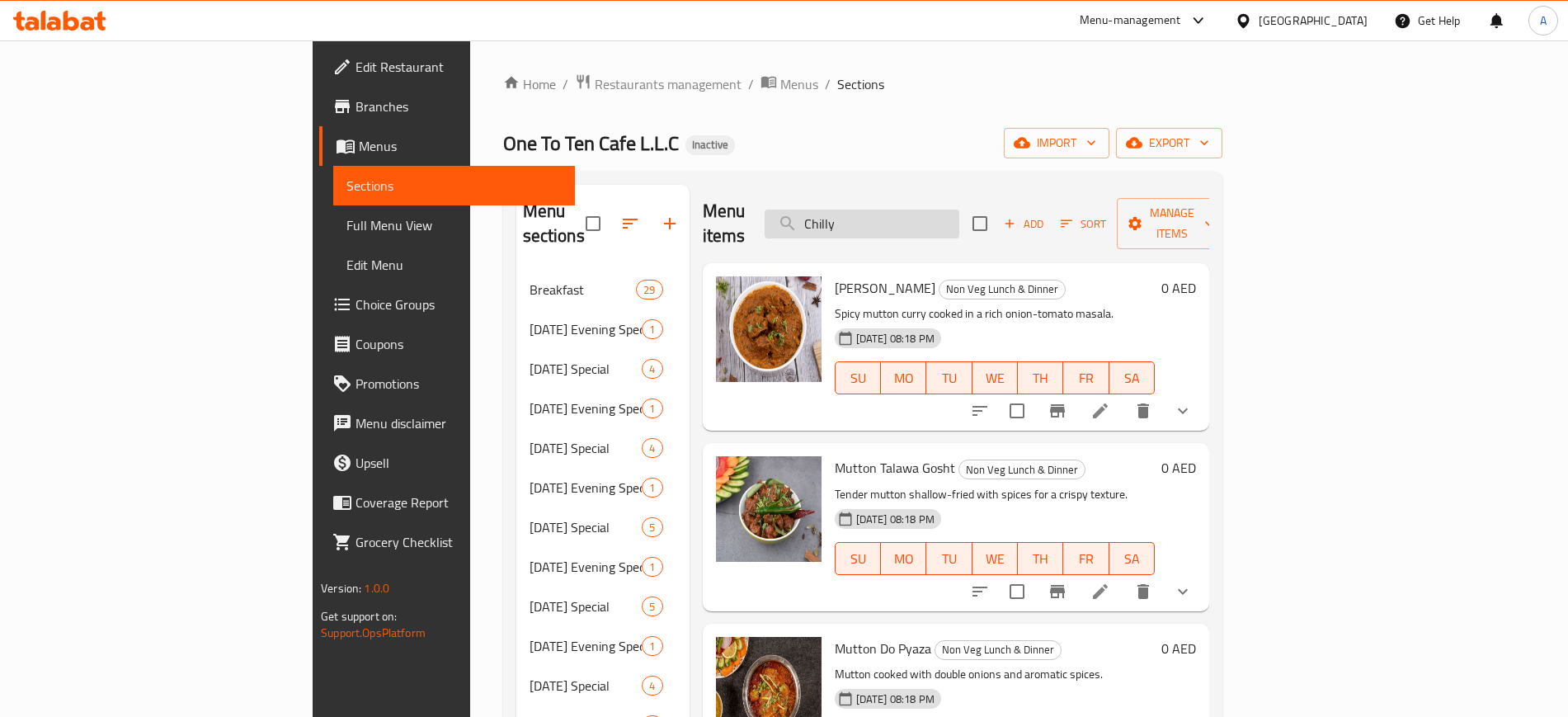
click at [959, 209] on input "Chilly" at bounding box center [862, 224] width 194 height 29
paste input "Singaporian"
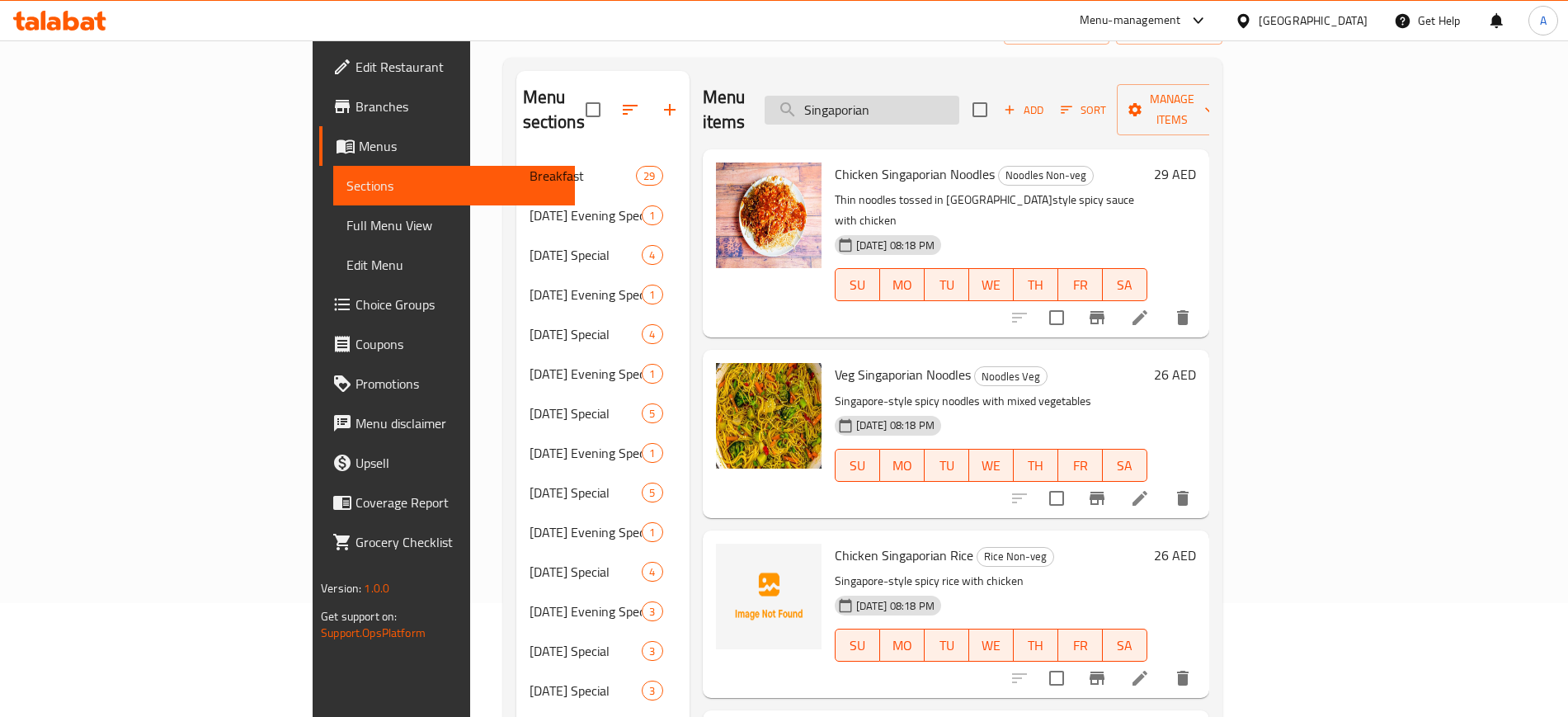
scroll to position [162, 0]
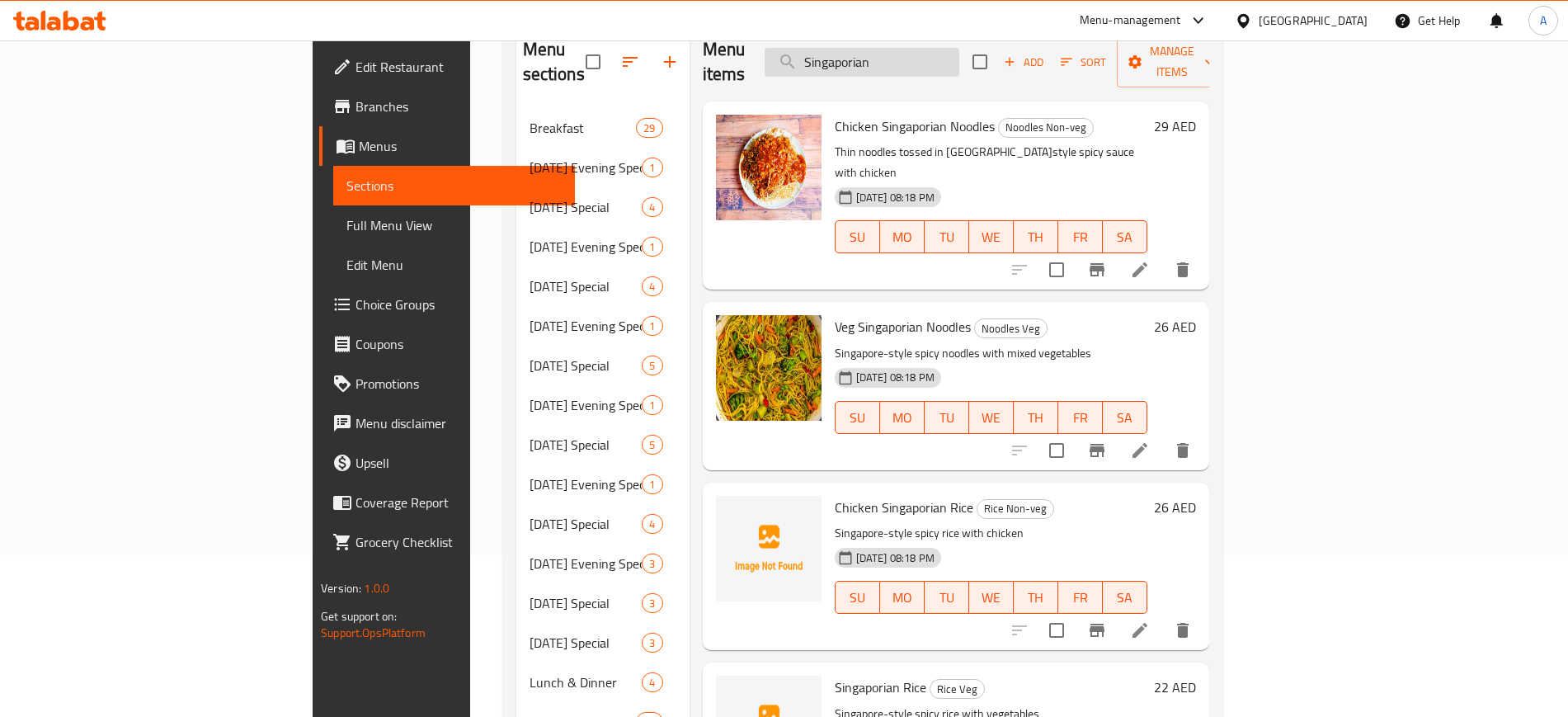
type input "Singaporian"
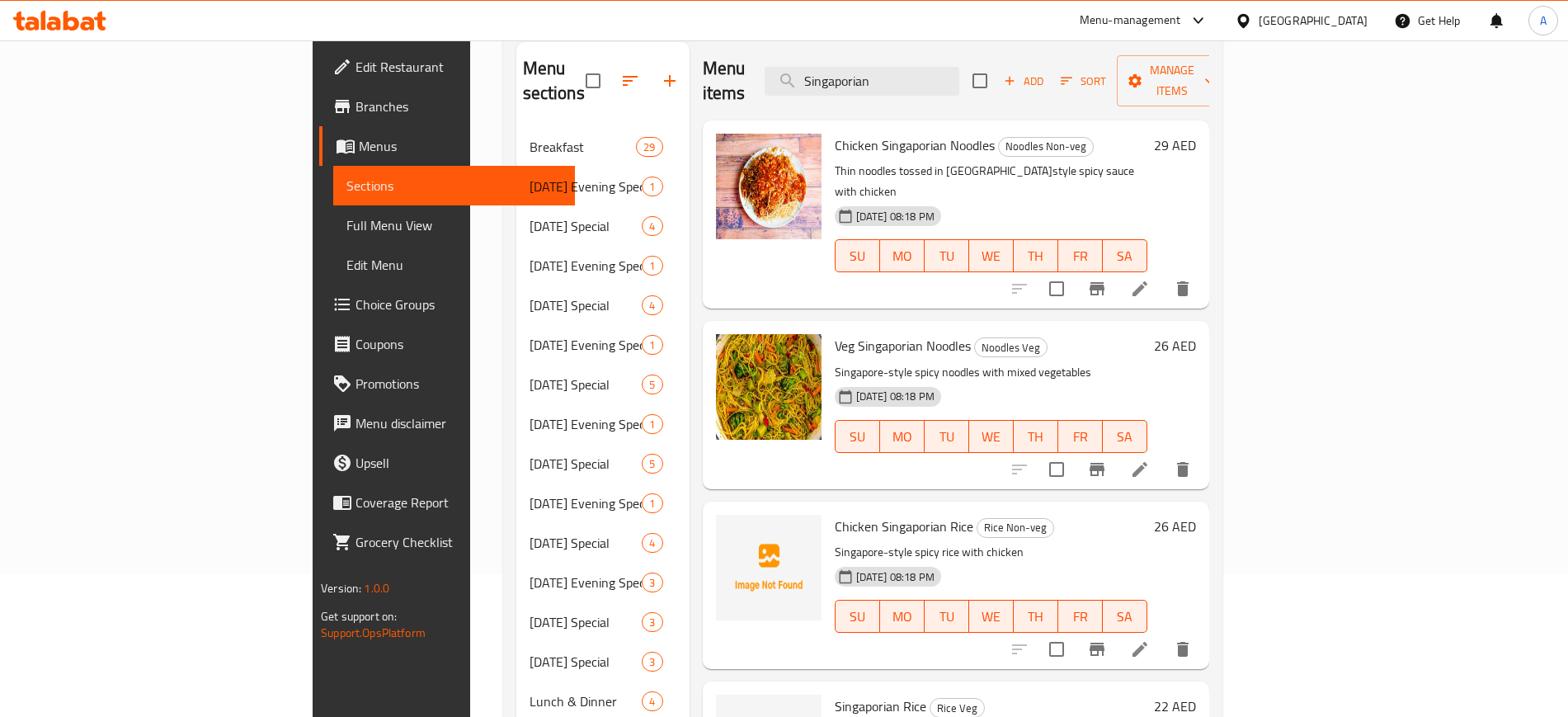
scroll to position [141, 0]
click at [1150, 280] on icon at bounding box center [1140, 290] width 20 height 20
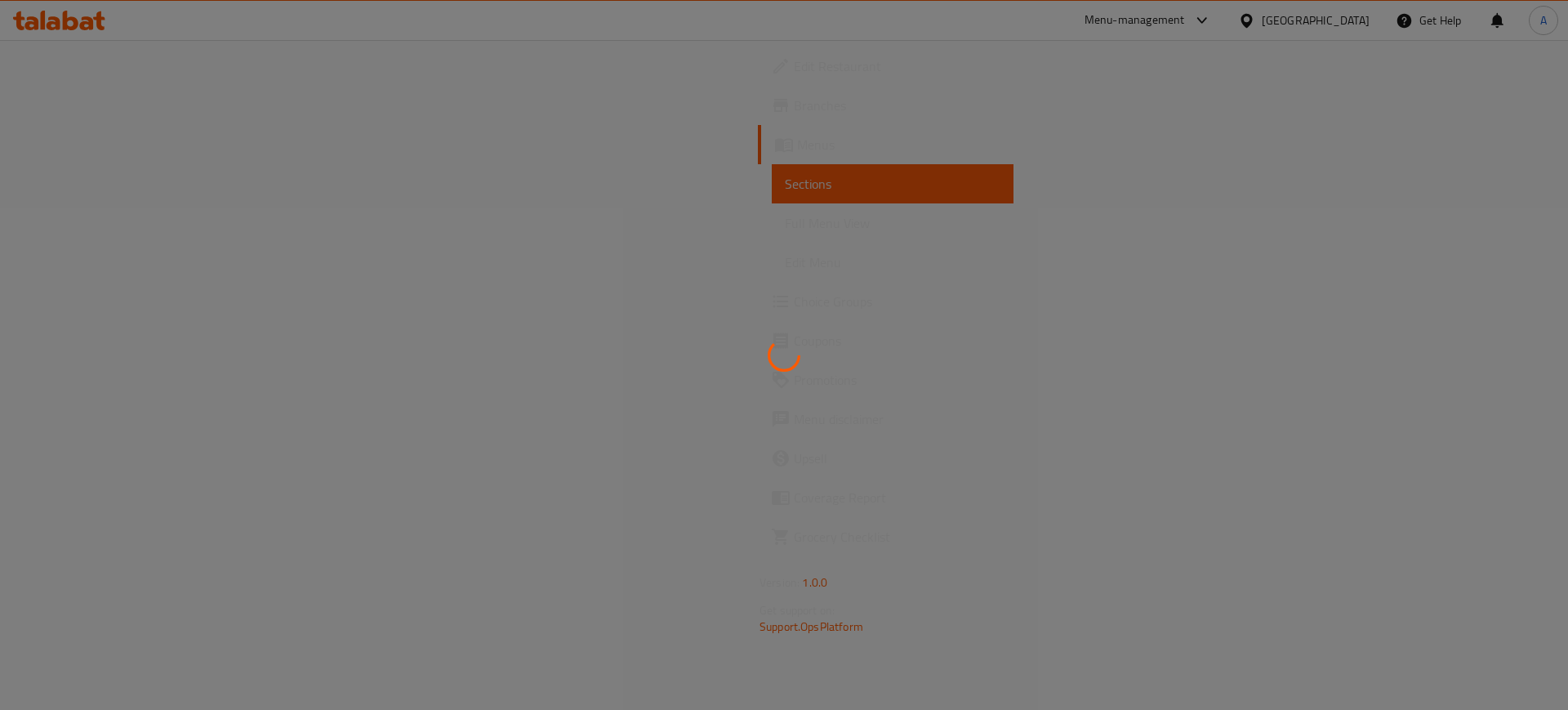
click at [1431, 242] on div at bounding box center [784, 355] width 1568 height 710
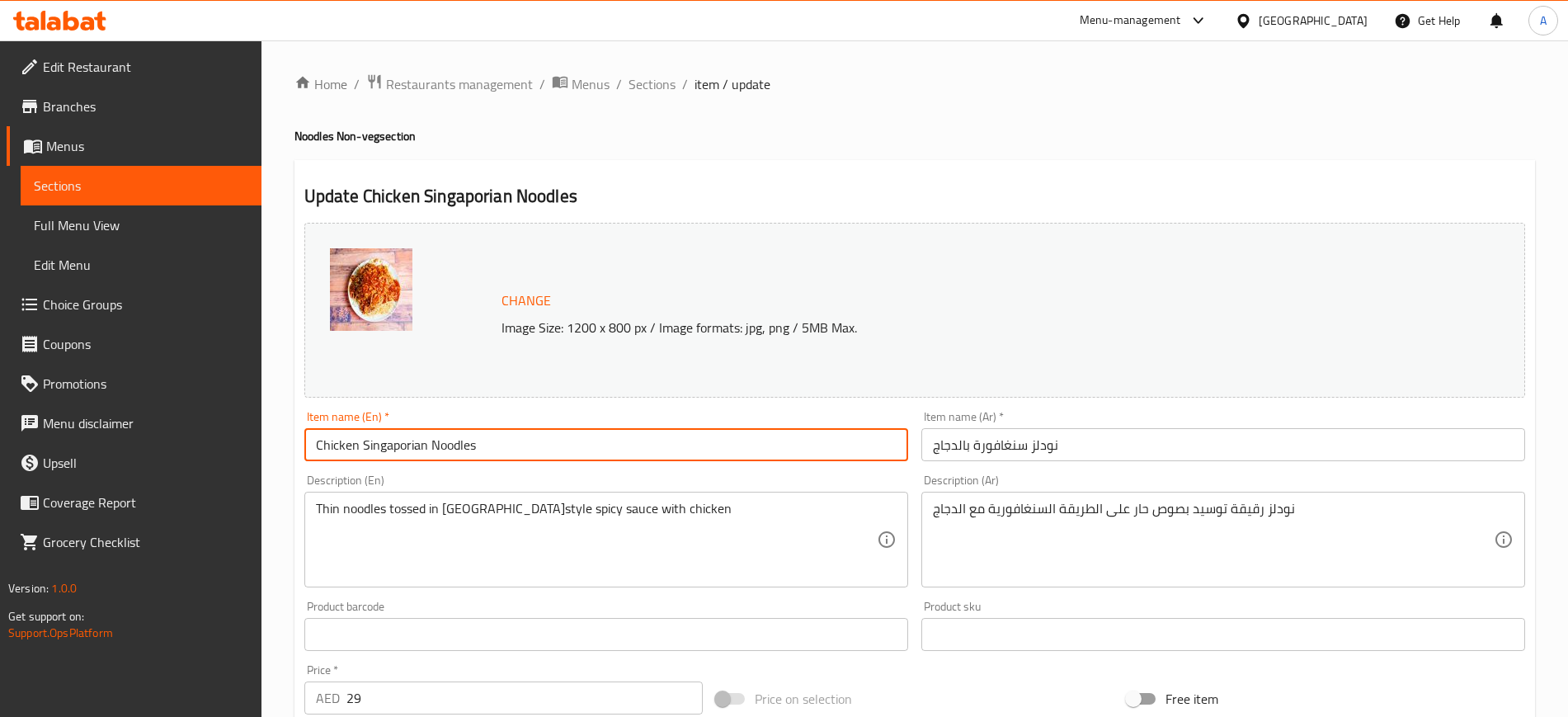
click at [397, 437] on input "Chicken Singaporian Noodles" at bounding box center [606, 445] width 604 height 33
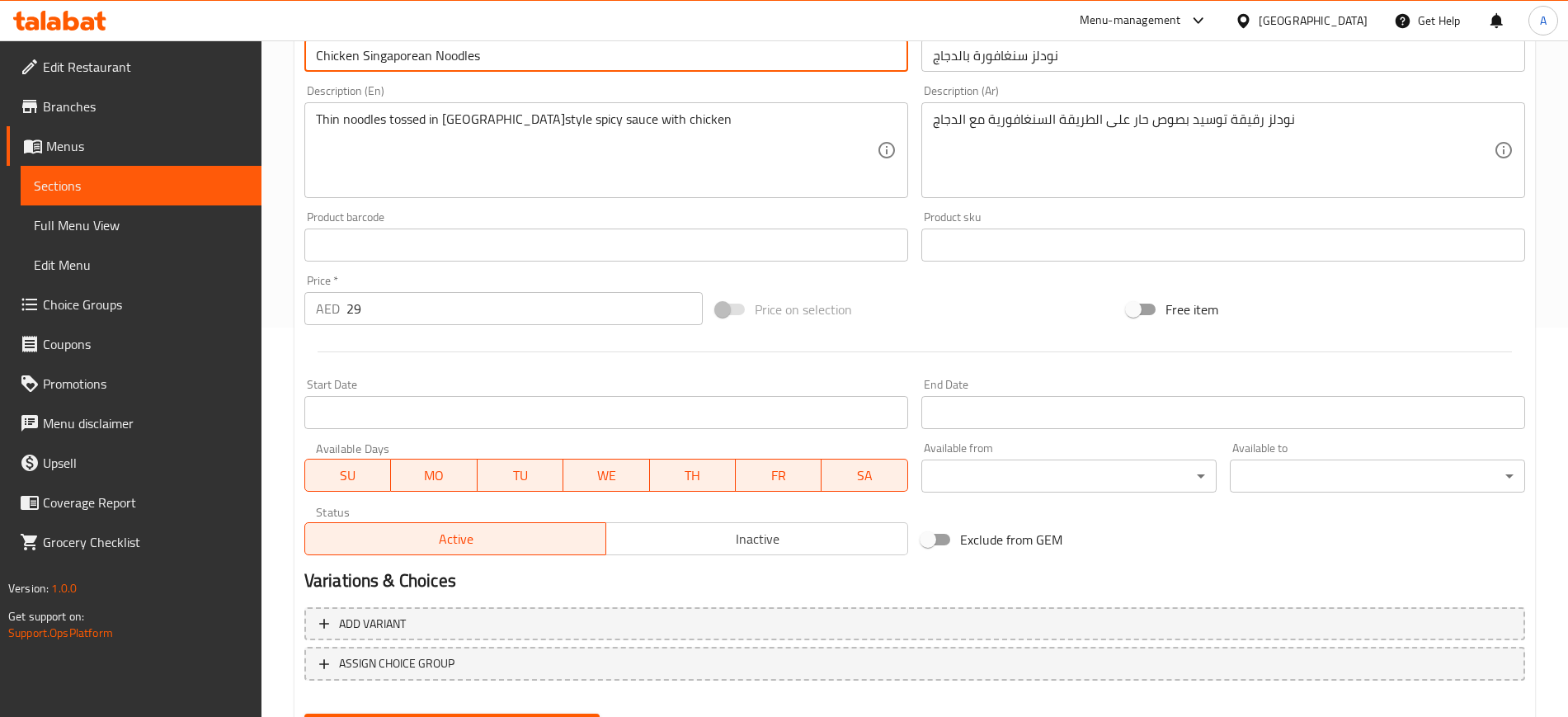
scroll to position [473, 0]
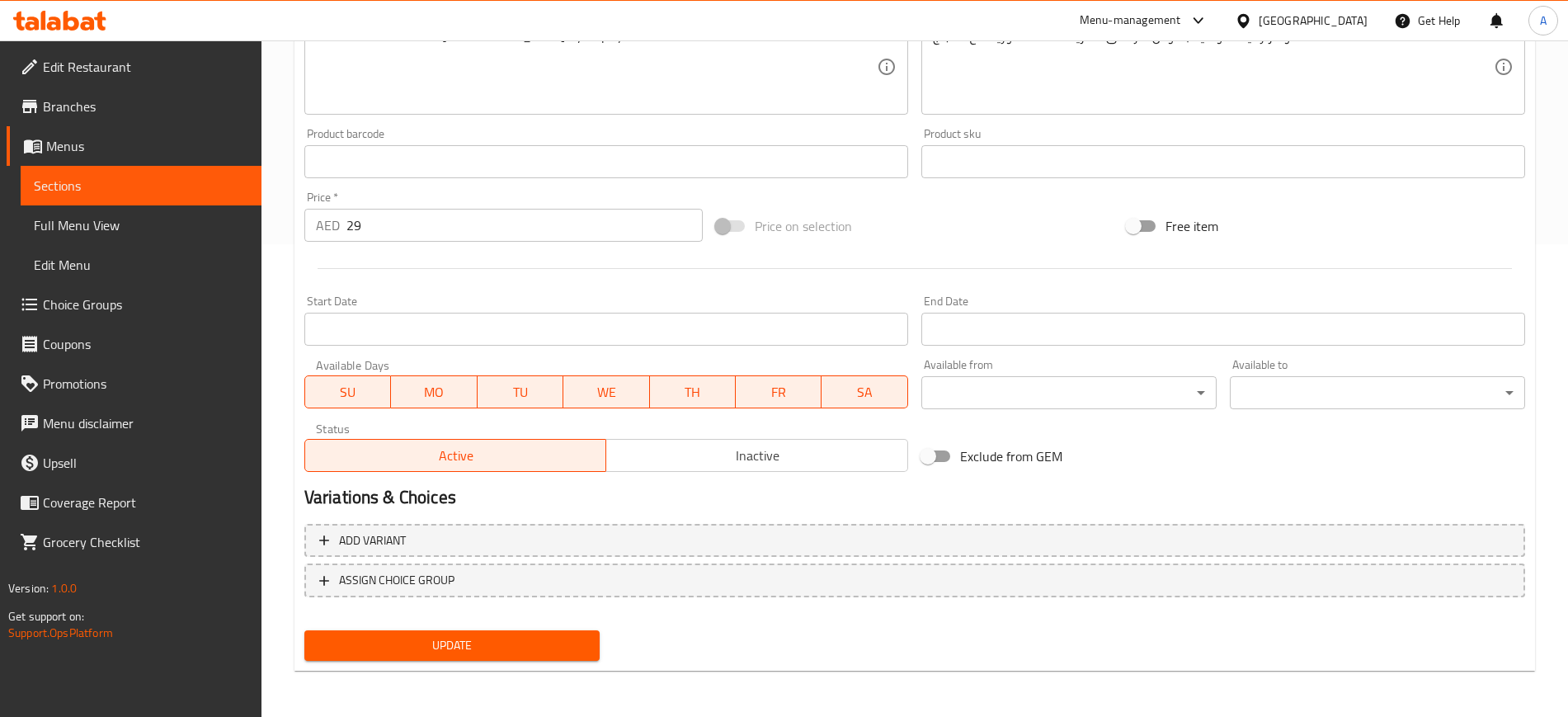
type input "Chicken Singaporean Noodles"
click at [463, 643] on span "Update" at bounding box center [452, 645] width 269 height 20
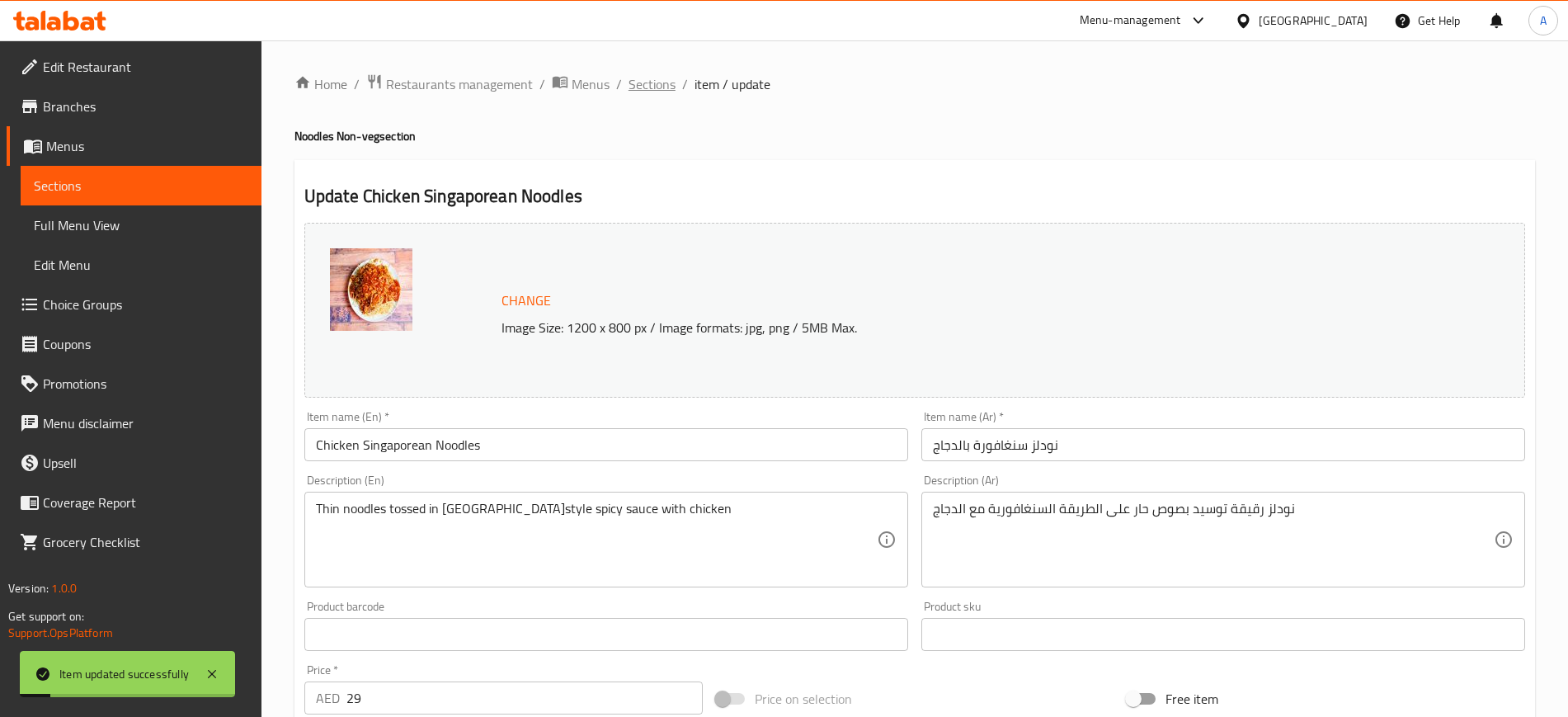
click at [650, 88] on span "Sections" at bounding box center [651, 84] width 47 height 20
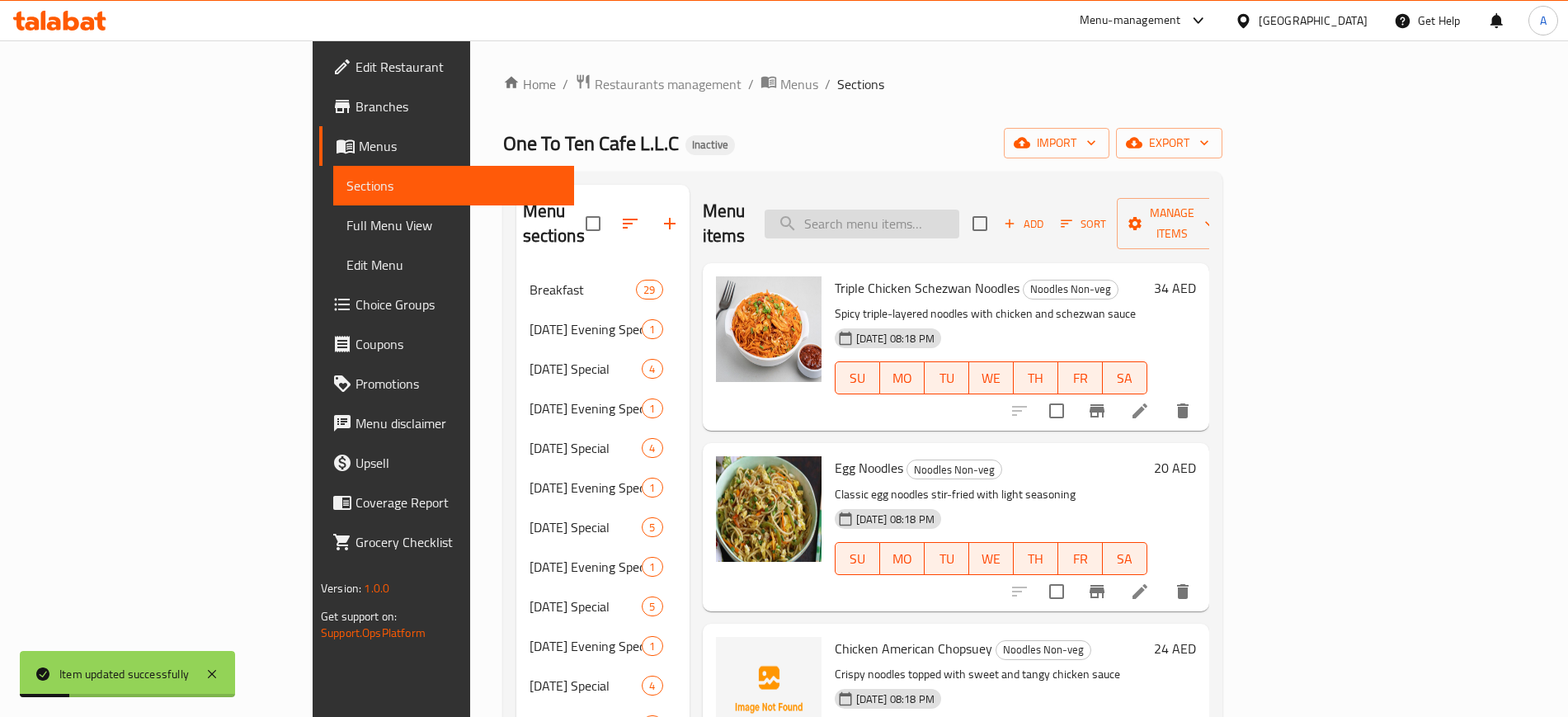
paste input "Singaporian"
click at [946, 209] on input "Singaporian" at bounding box center [862, 224] width 194 height 29
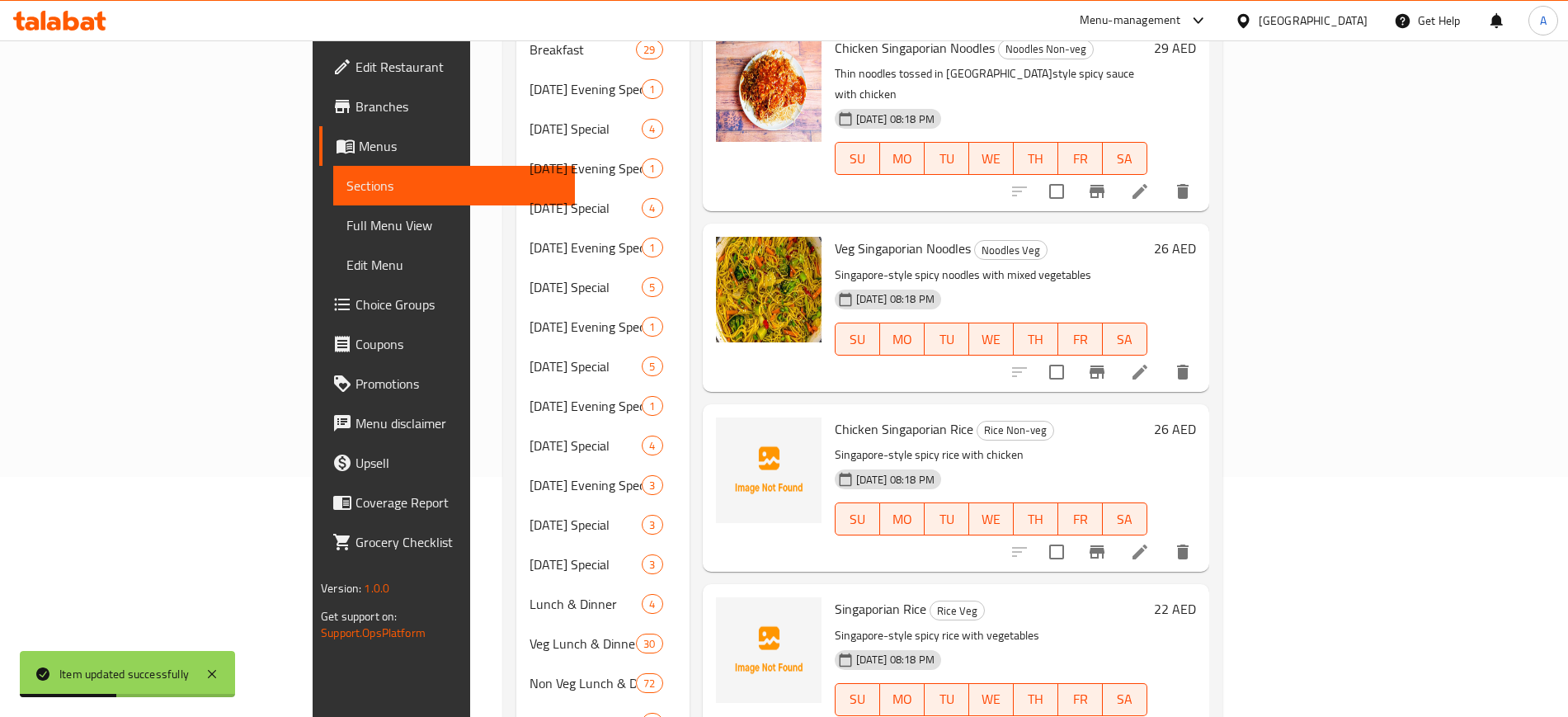
scroll to position [242, 0]
type input "Singaporian"
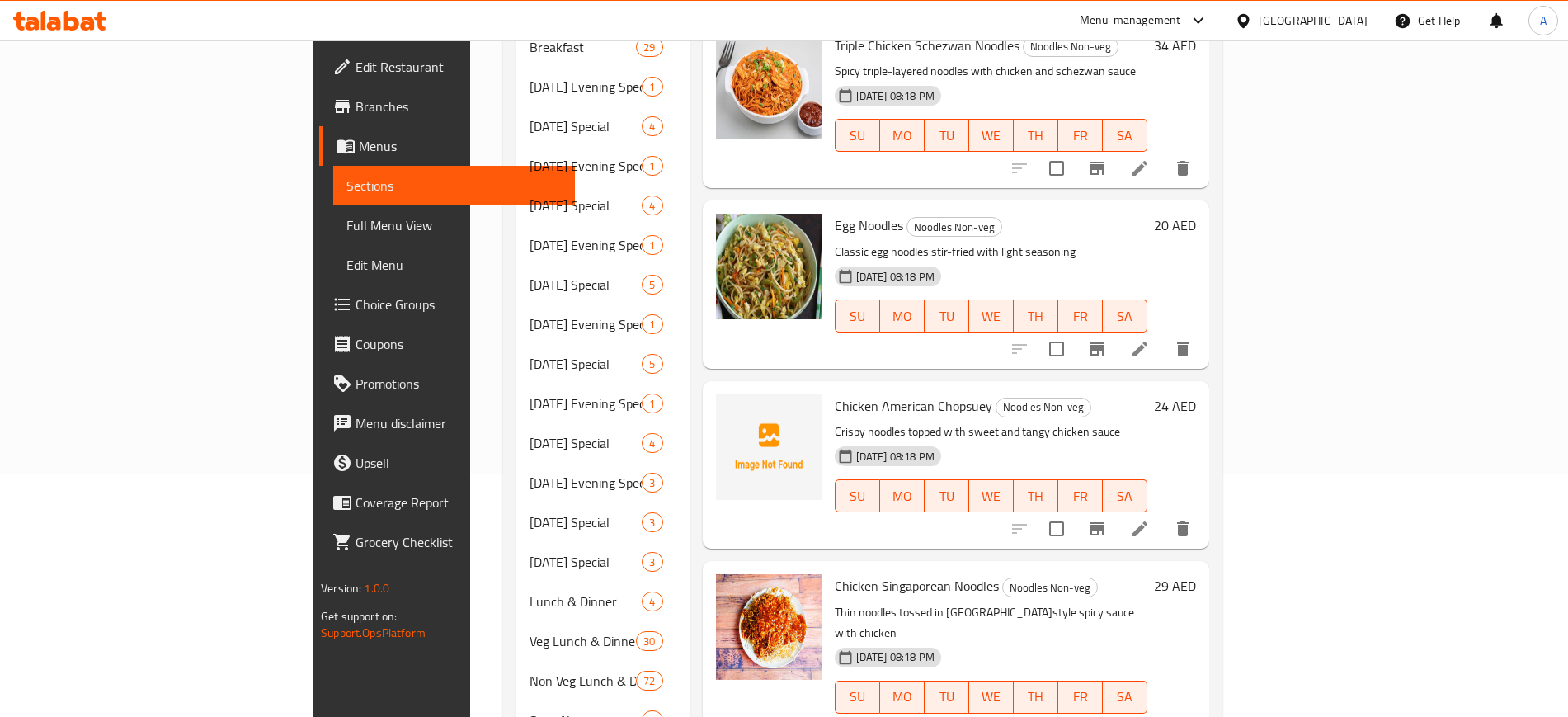
drag, startPoint x: 1432, startPoint y: 505, endPoint x: 1082, endPoint y: 392, distance: 367.8
click at [1082, 394] on h6 "Chicken American Chopsuey Noodles Non-veg" at bounding box center [991, 406] width 312 height 23
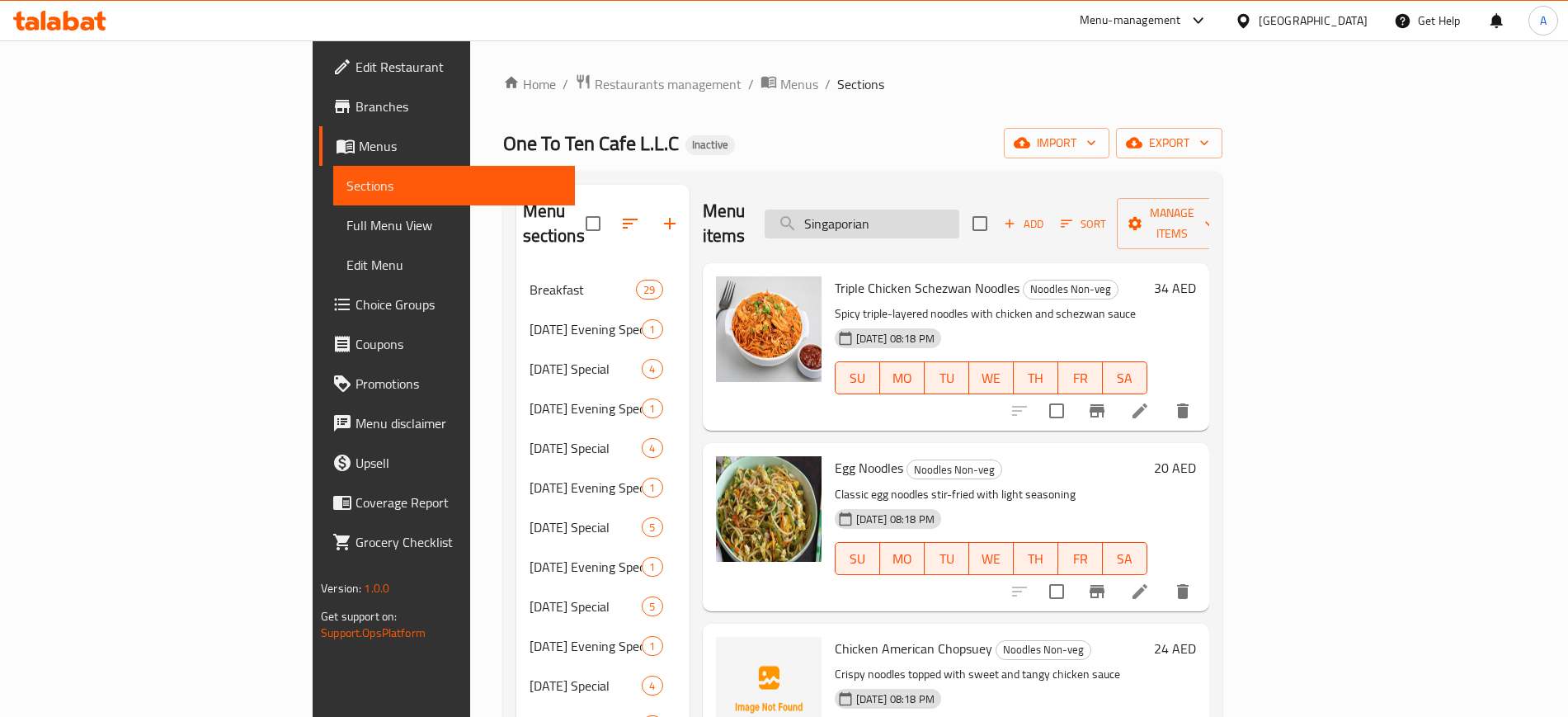
click at [945, 218] on input "Singaporian" at bounding box center [862, 224] width 194 height 29
click at [945, 218] on input "search" at bounding box center [862, 224] width 194 height 29
paste input "Singaporian"
type input "Singaporian"
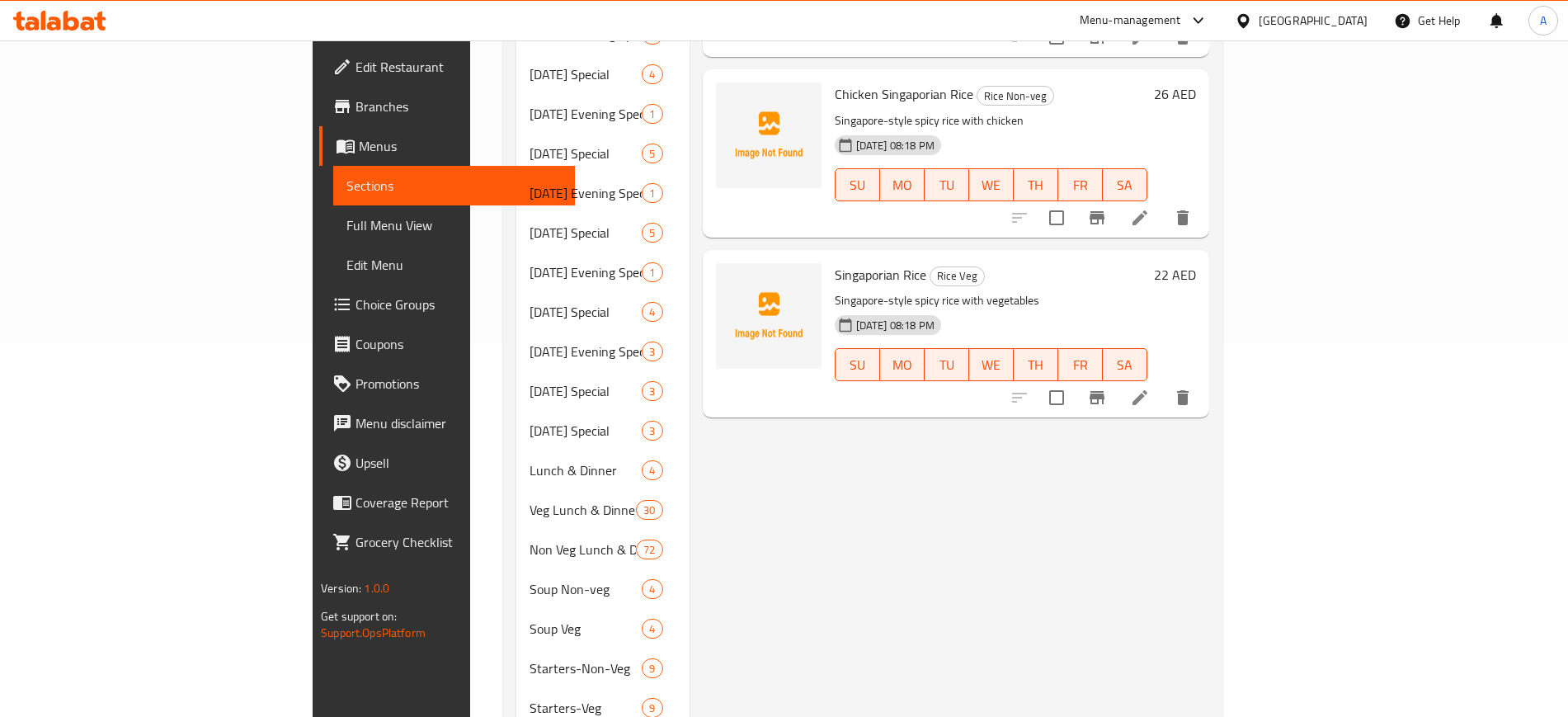
scroll to position [374, 0]
click at [1147, 390] on icon at bounding box center [1139, 397] width 15 height 15
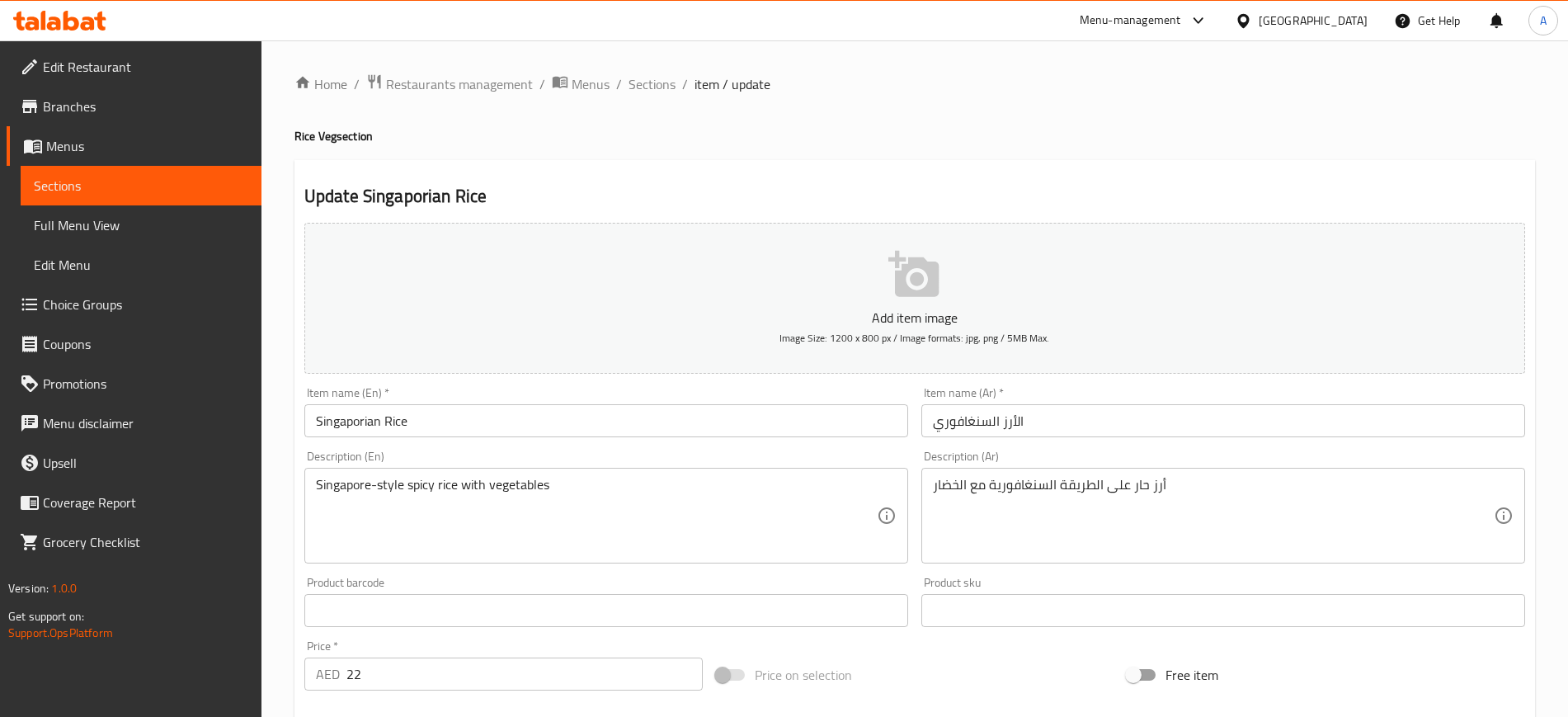
click at [331, 425] on input "Singaporian Rice" at bounding box center [606, 421] width 604 height 33
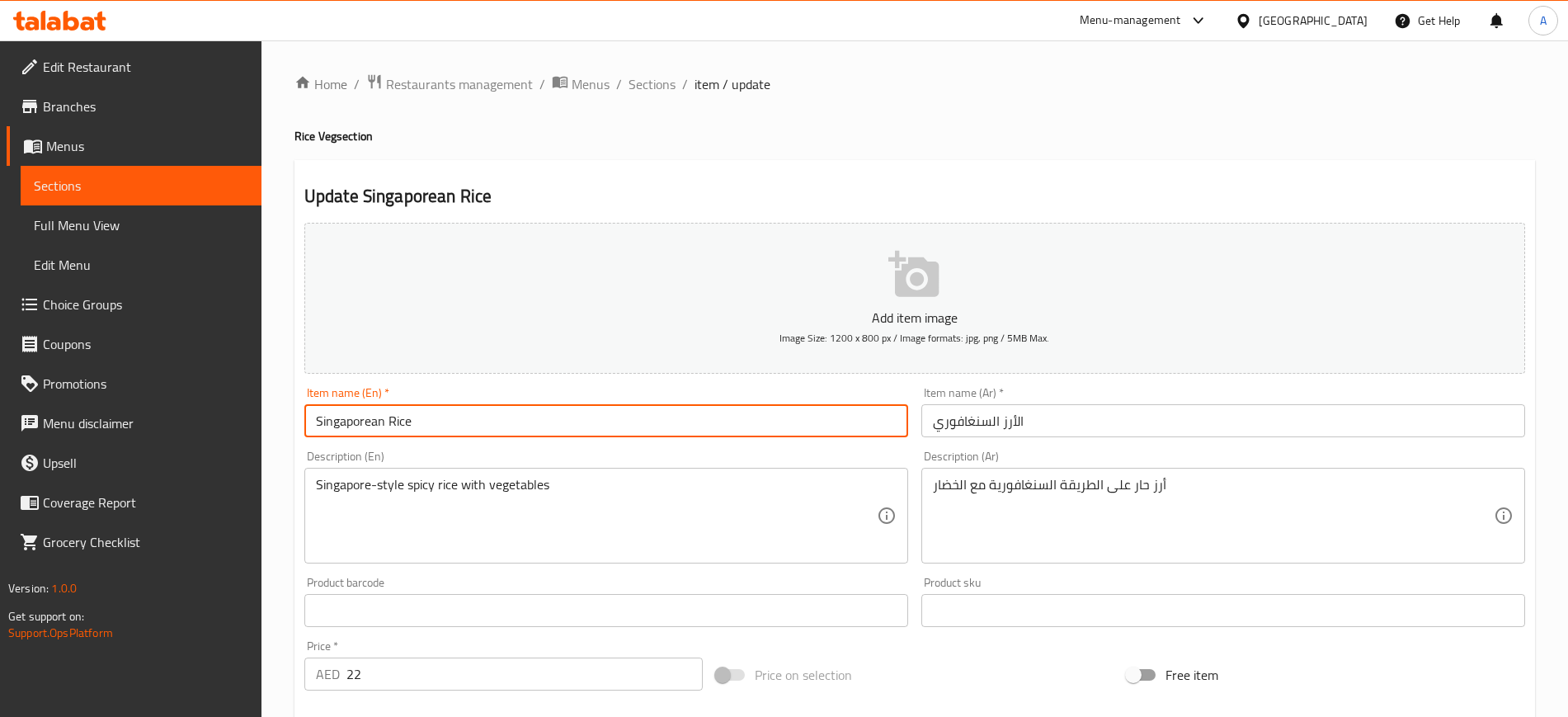
scroll to position [449, 0]
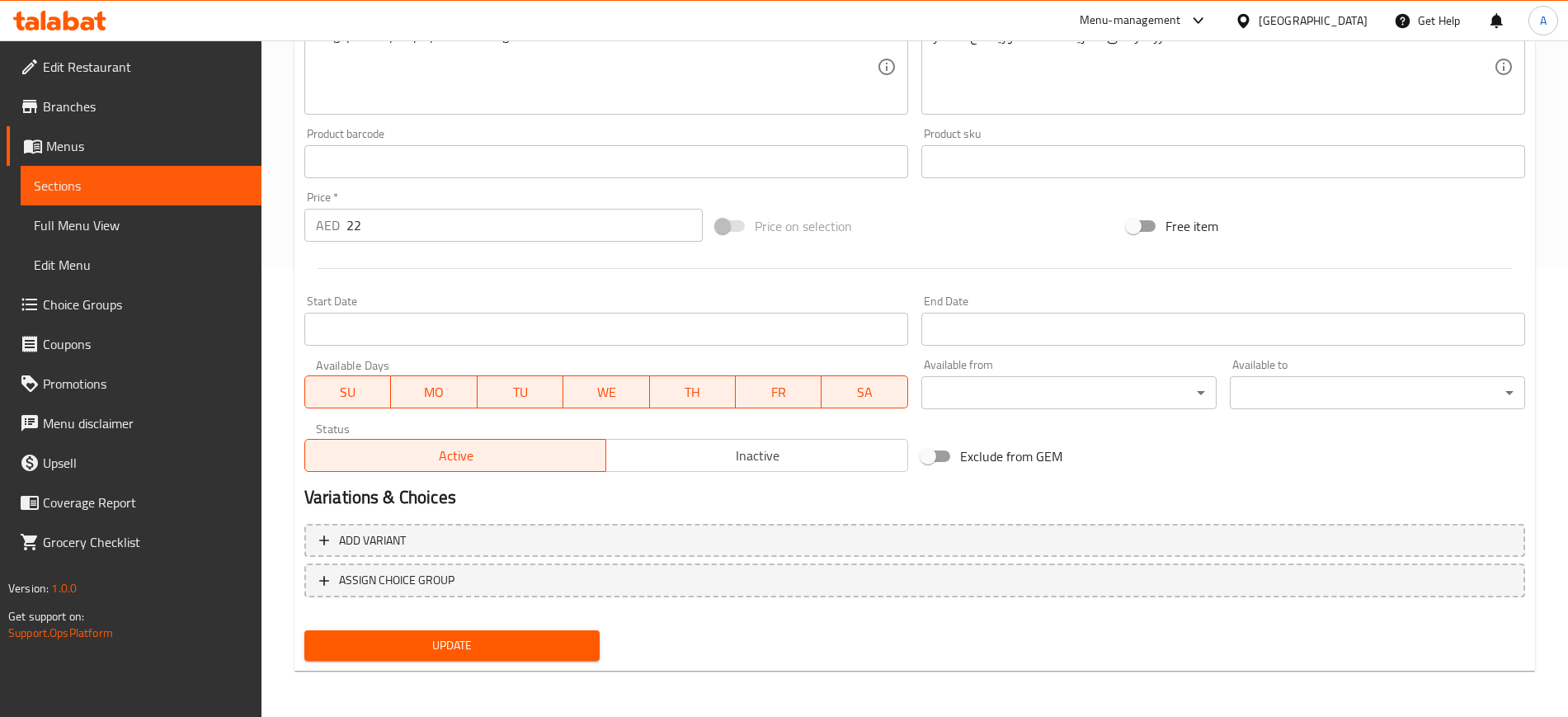
type input "Singaporean Rice"
click at [472, 655] on span "Update" at bounding box center [452, 645] width 269 height 20
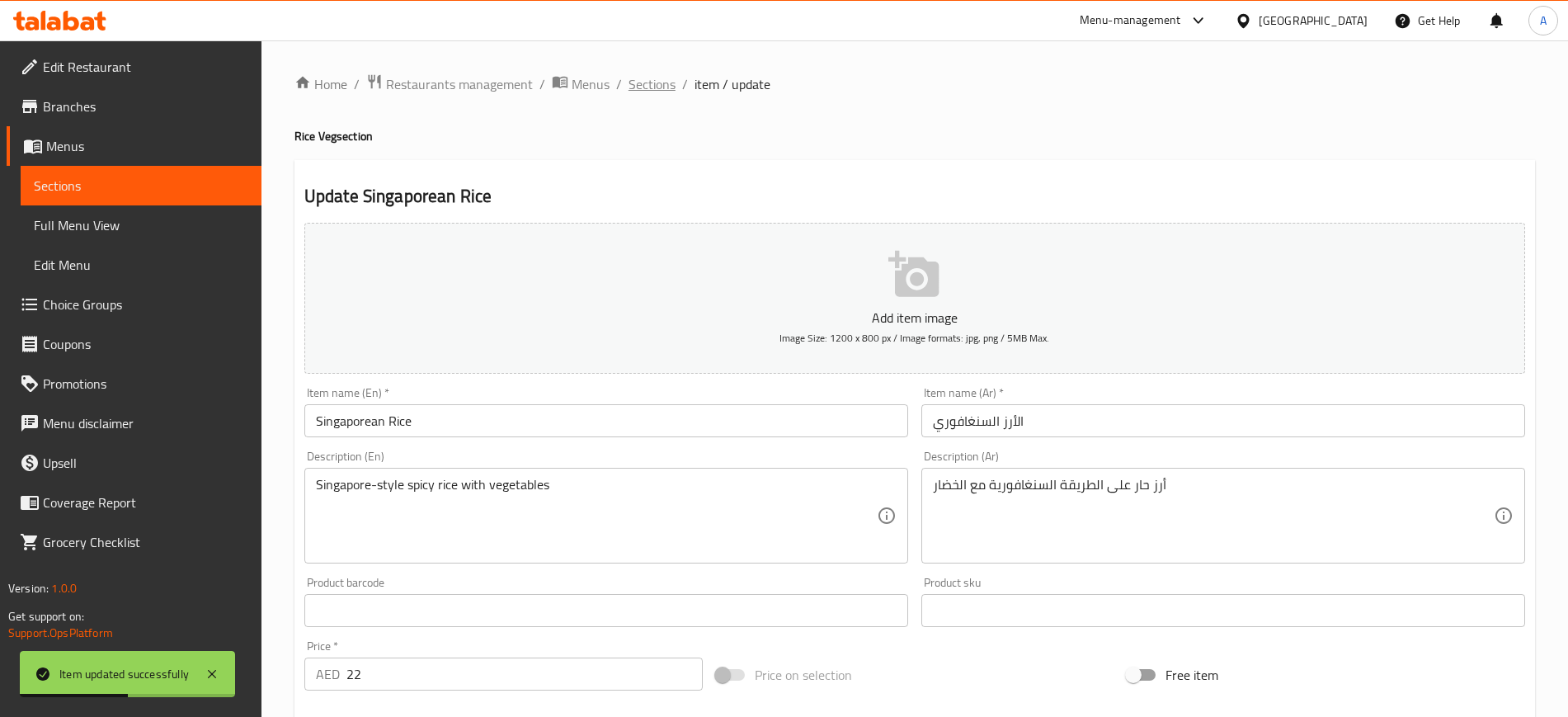
click at [651, 85] on span "Sections" at bounding box center [651, 84] width 47 height 20
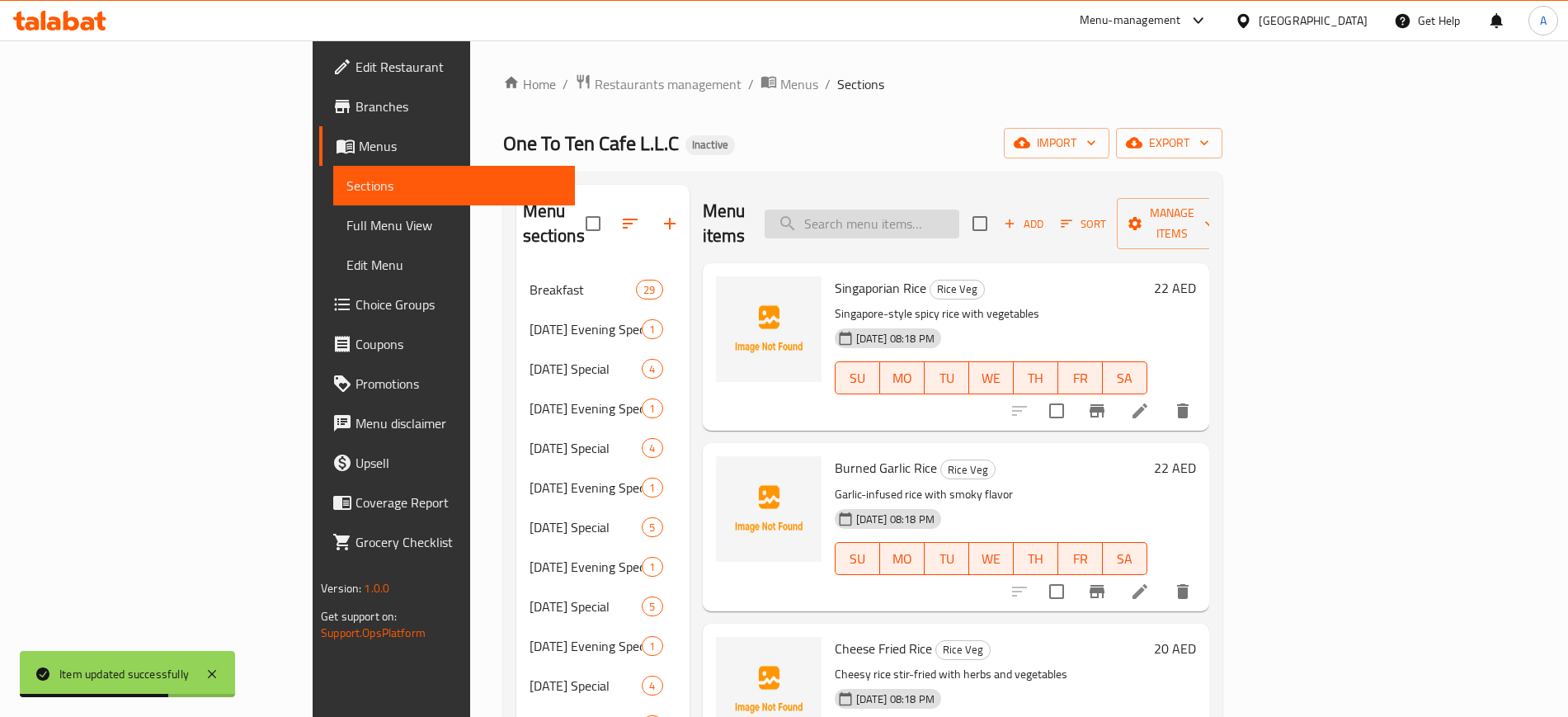
paste input "Burned"
click at [959, 221] on input "Burned" at bounding box center [862, 224] width 194 height 29
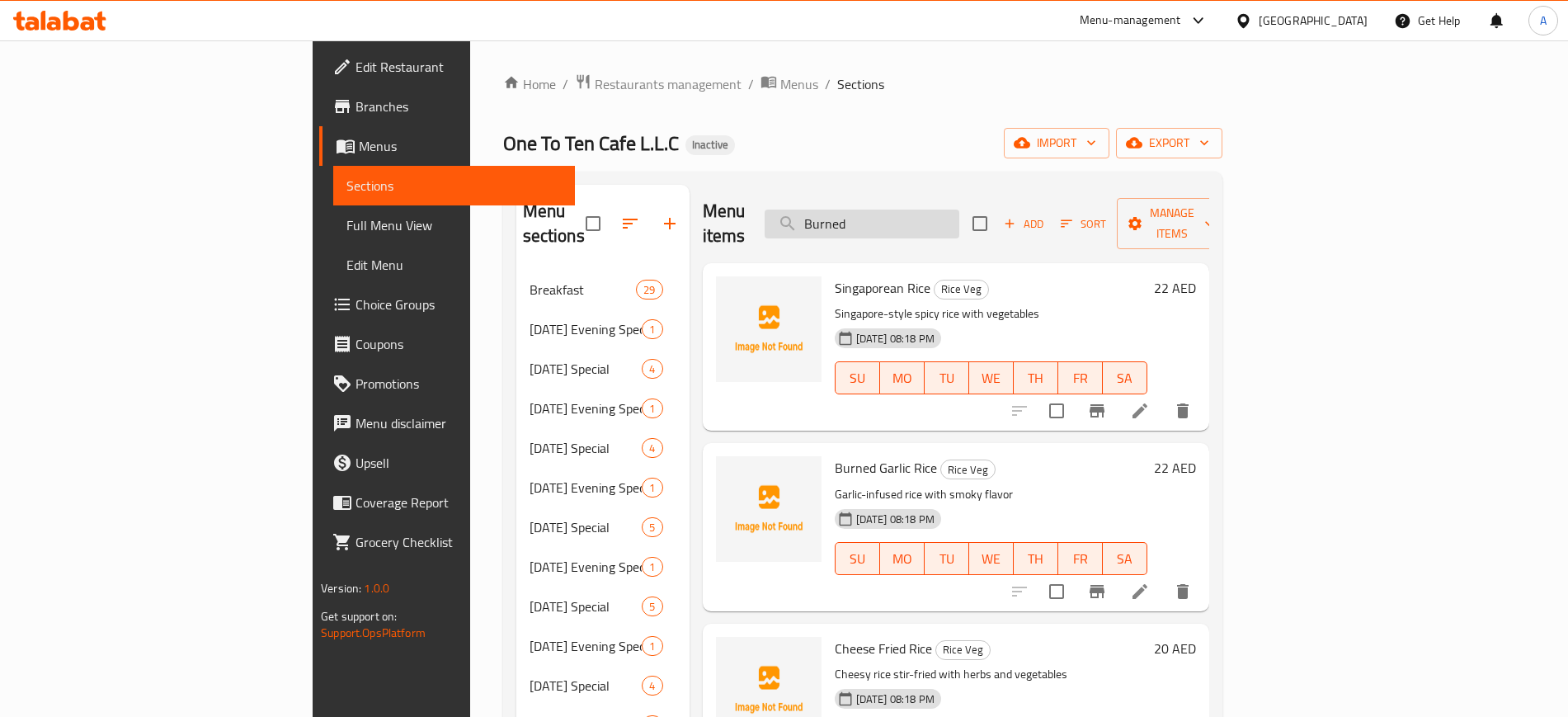
click at [940, 209] on input "Burned" at bounding box center [862, 224] width 194 height 29
paste input "Spl"
click at [940, 209] on input "Spl" at bounding box center [862, 224] width 194 height 29
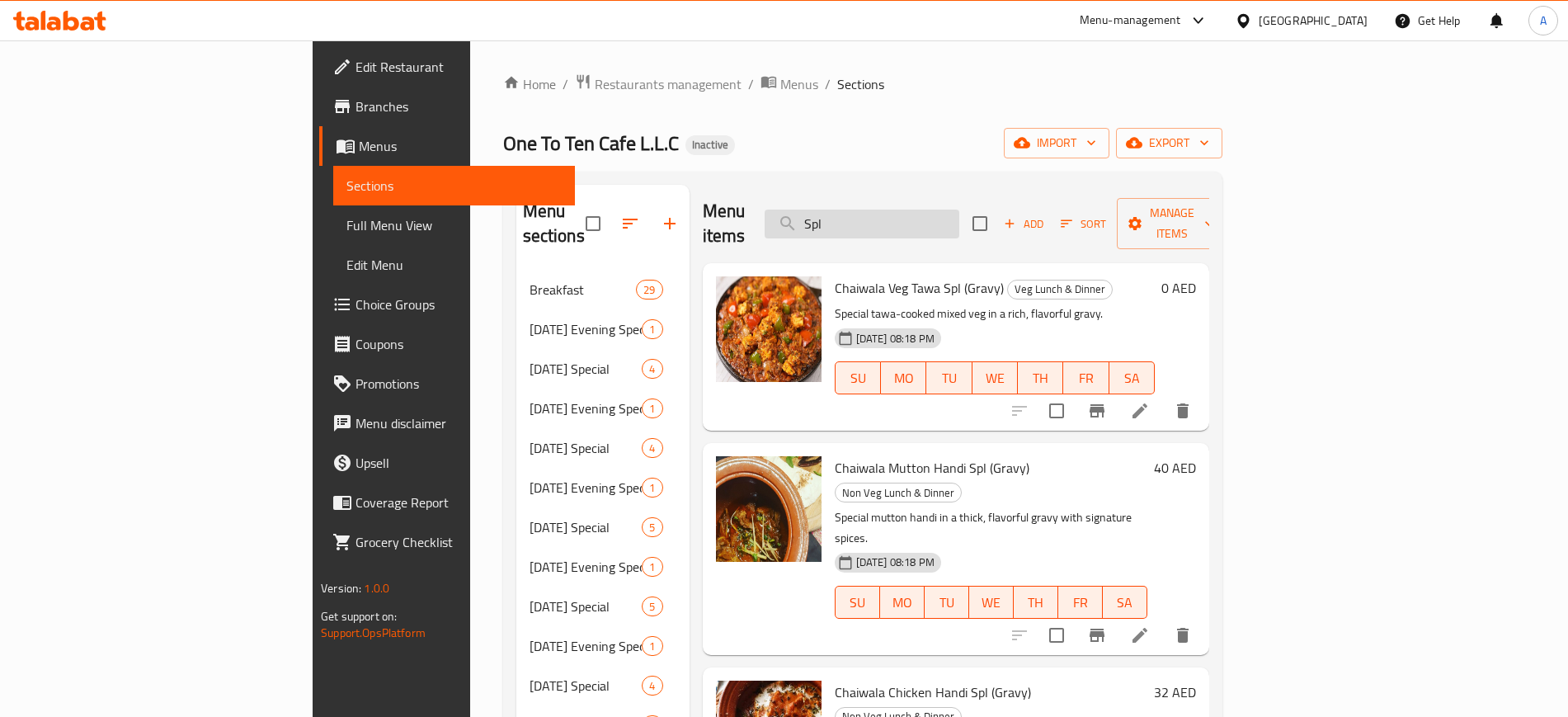
click at [943, 209] on input "Spl" at bounding box center [862, 224] width 194 height 29
paste input "ulamani"
click at [943, 209] on input "Sulamani" at bounding box center [862, 224] width 194 height 29
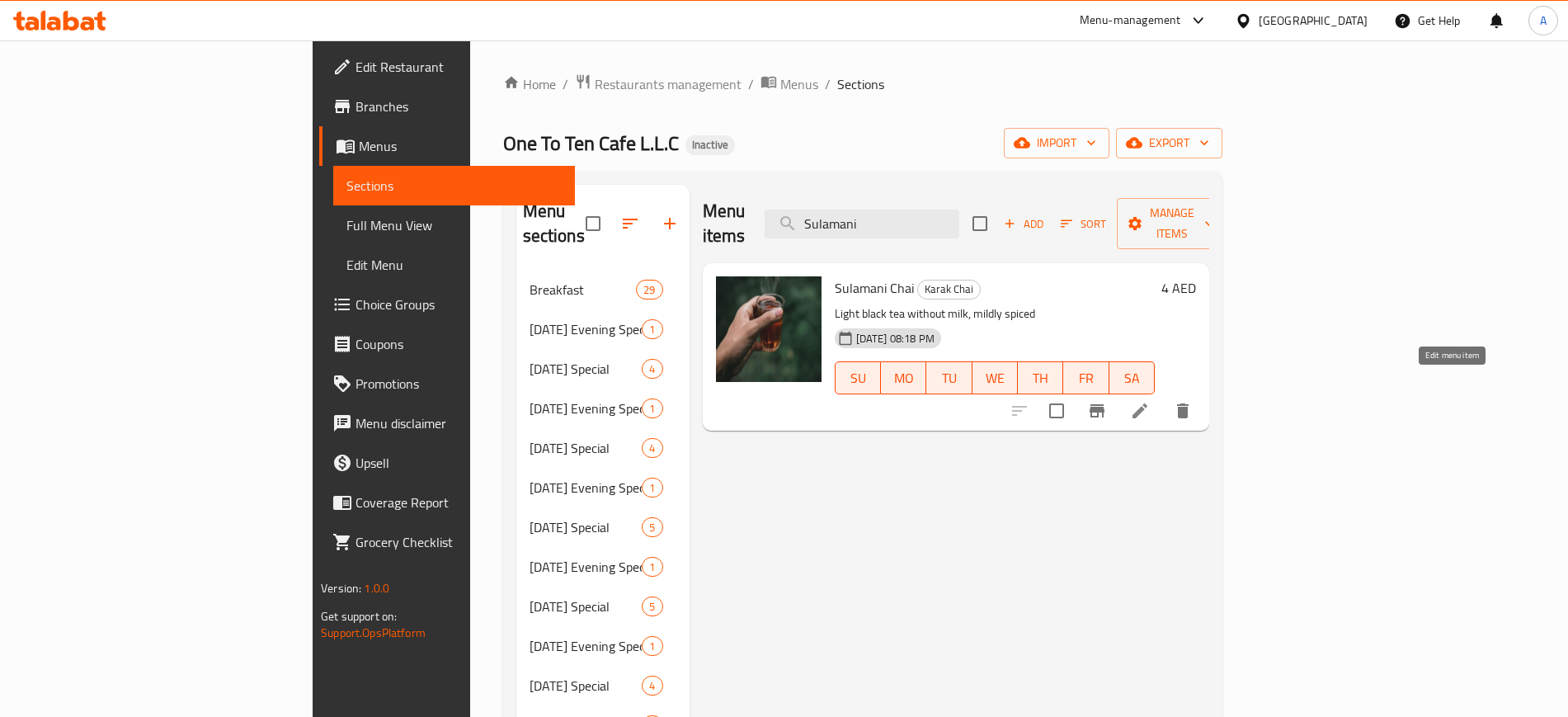
type input "Sulamani"
click at [1150, 401] on icon at bounding box center [1140, 411] width 20 height 20
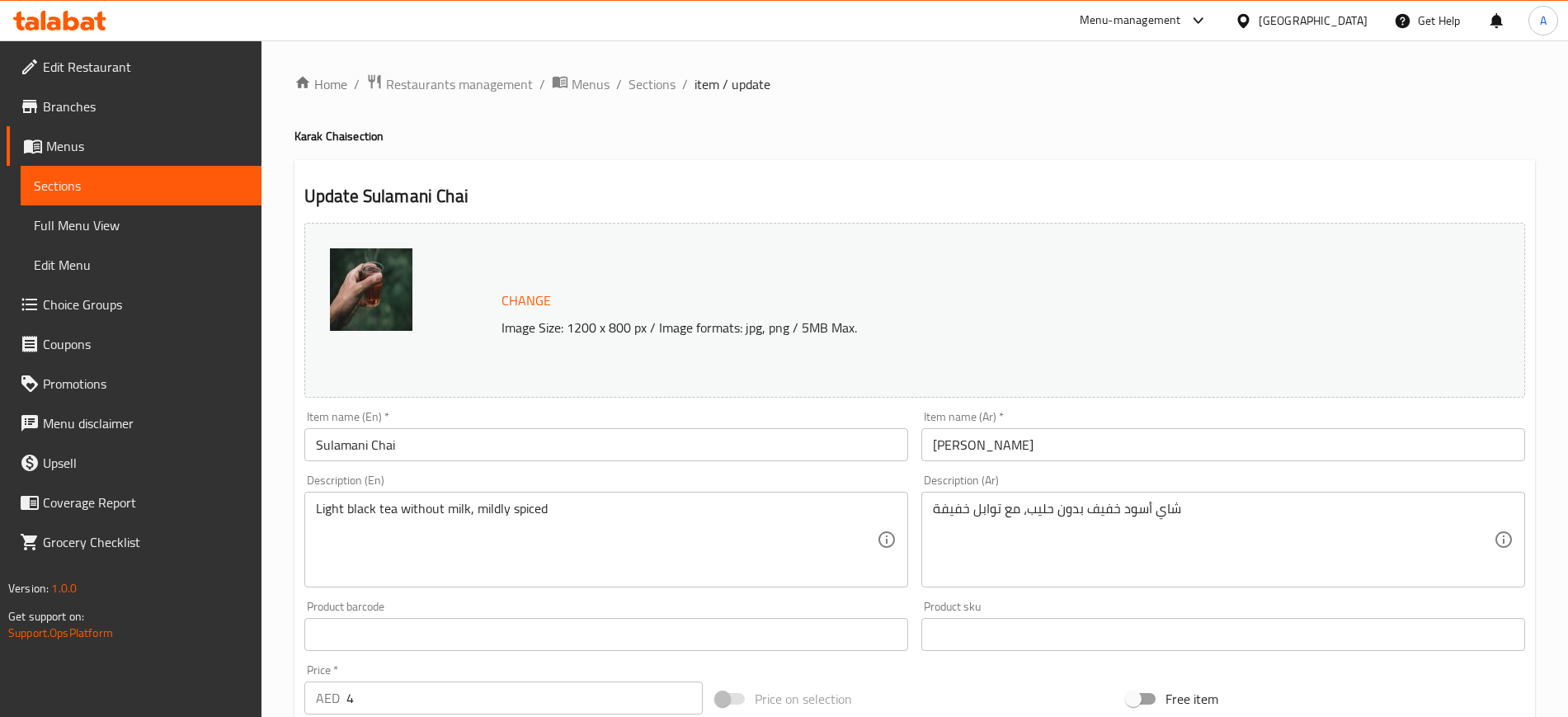
click at [335, 442] on input "Sulamani Chai" at bounding box center [606, 445] width 604 height 33
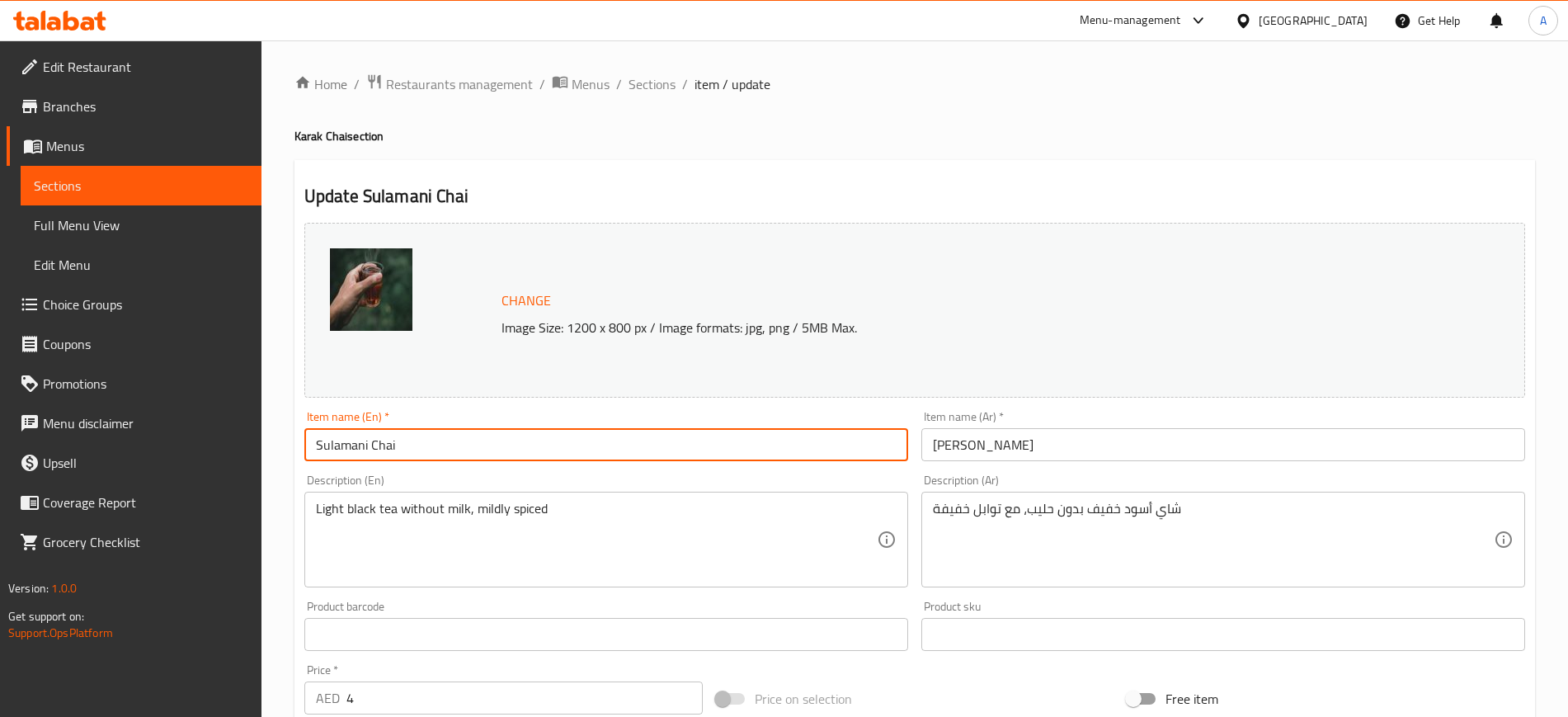
click at [335, 442] on input "Sulamani Chai" at bounding box center [606, 445] width 604 height 33
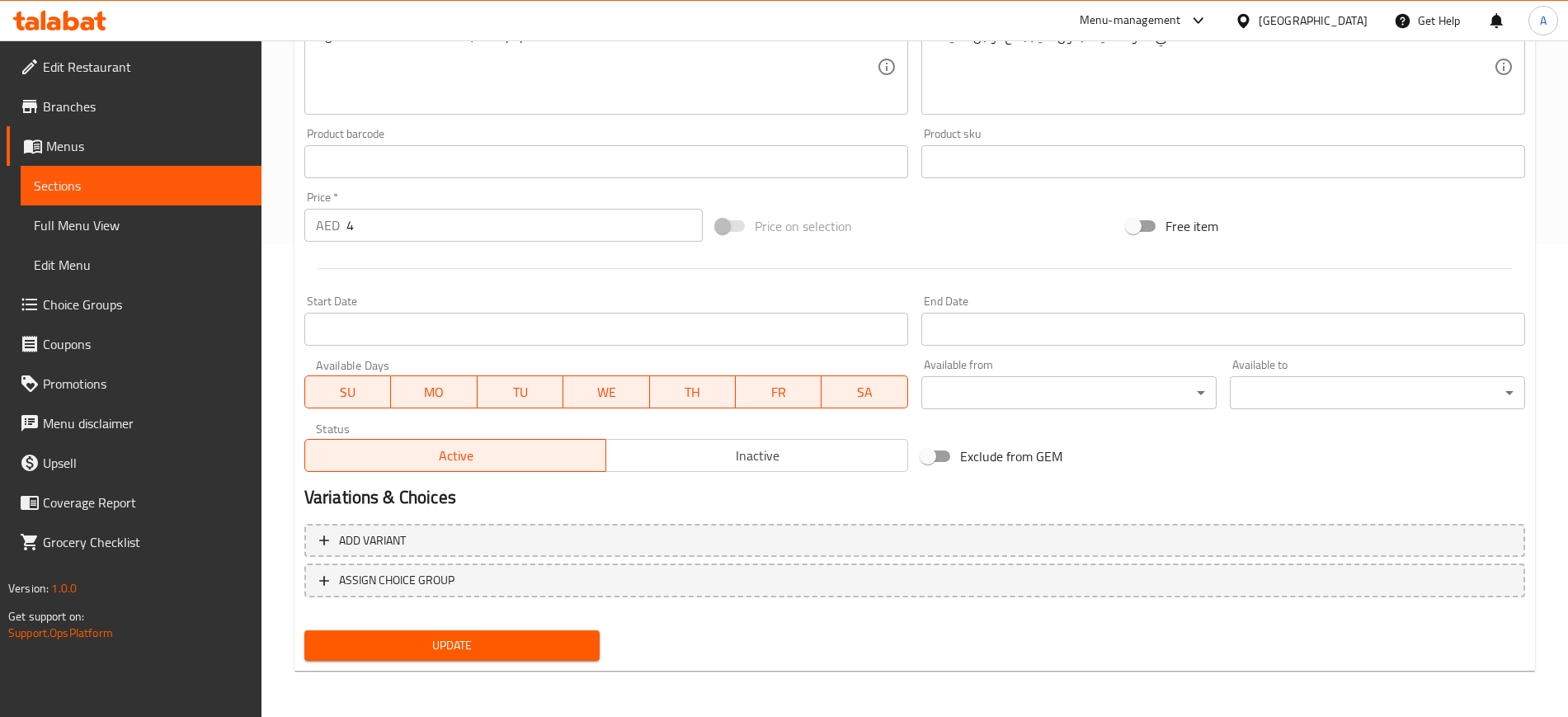
type input "[PERSON_NAME]"
click at [460, 642] on span "Update" at bounding box center [452, 645] width 269 height 20
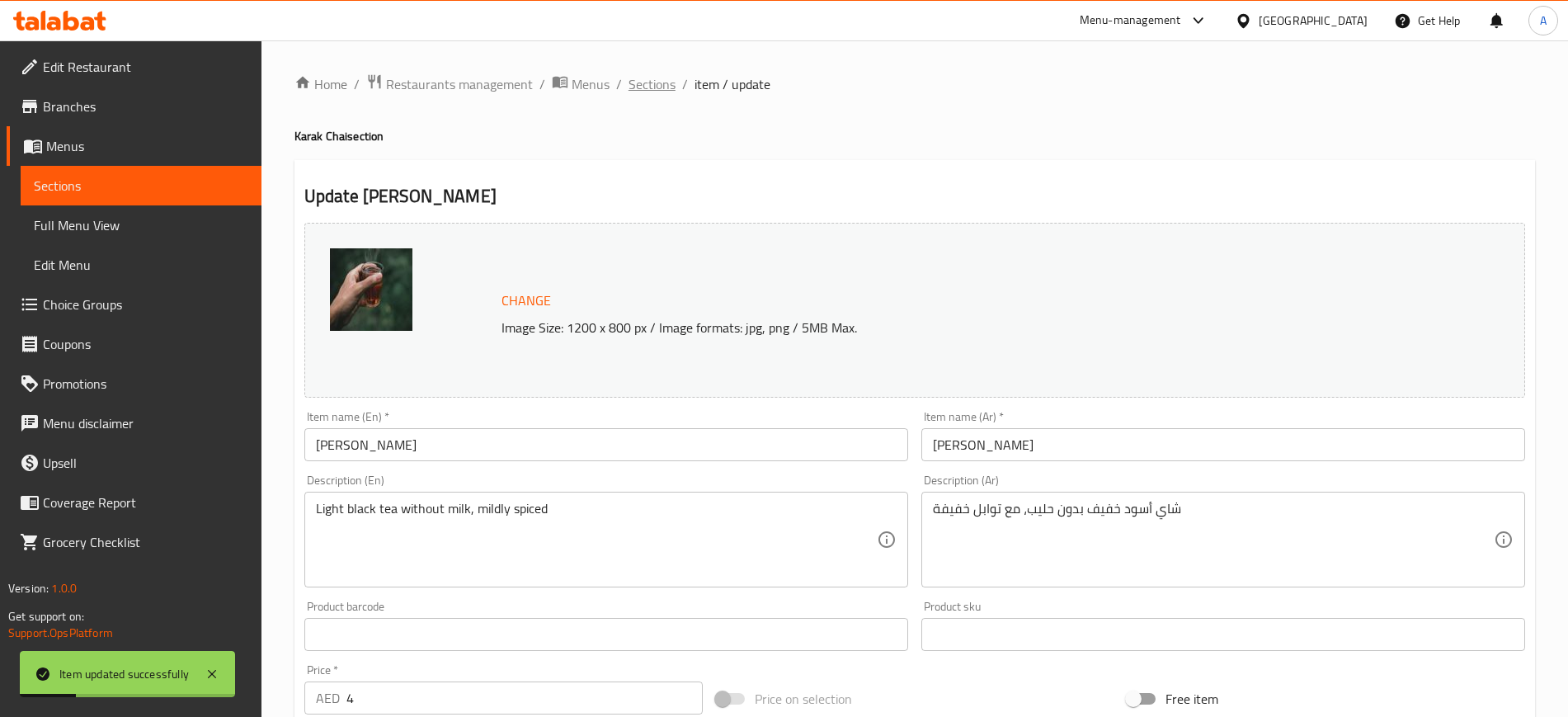
click at [652, 86] on span "Sections" at bounding box center [651, 84] width 47 height 20
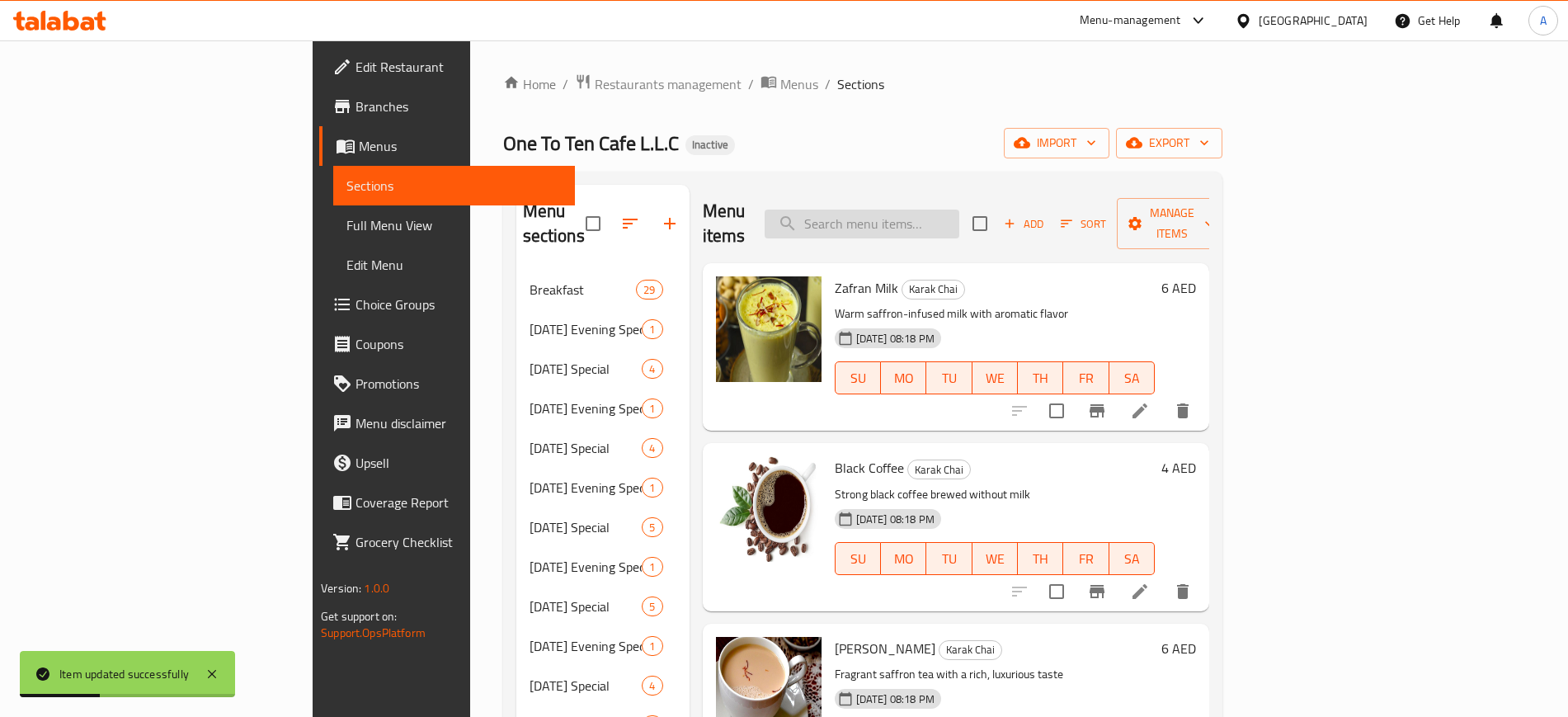
click at [959, 209] on input "search" at bounding box center [862, 224] width 194 height 29
paste input "الياشي"
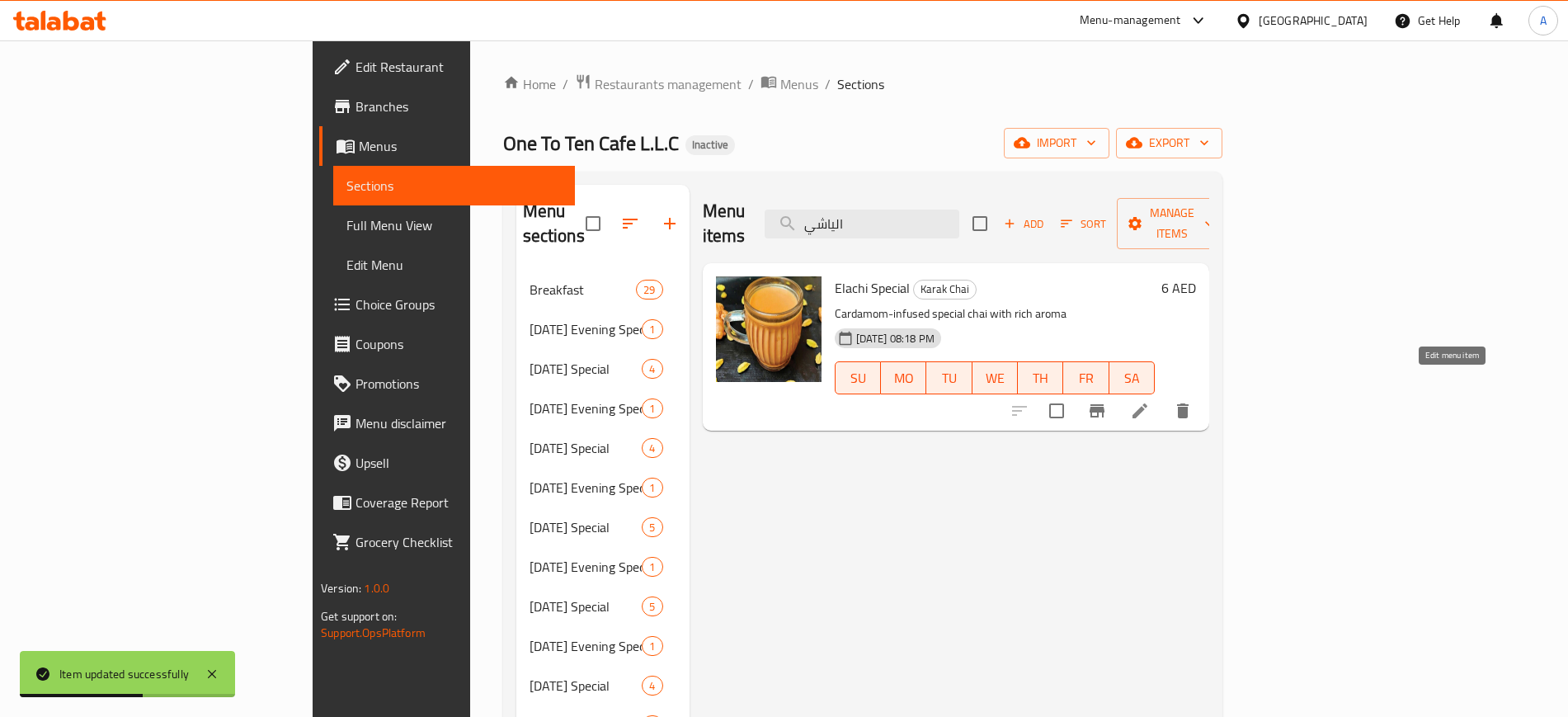
type input "الياشي"
click at [1150, 401] on icon at bounding box center [1140, 411] width 20 height 20
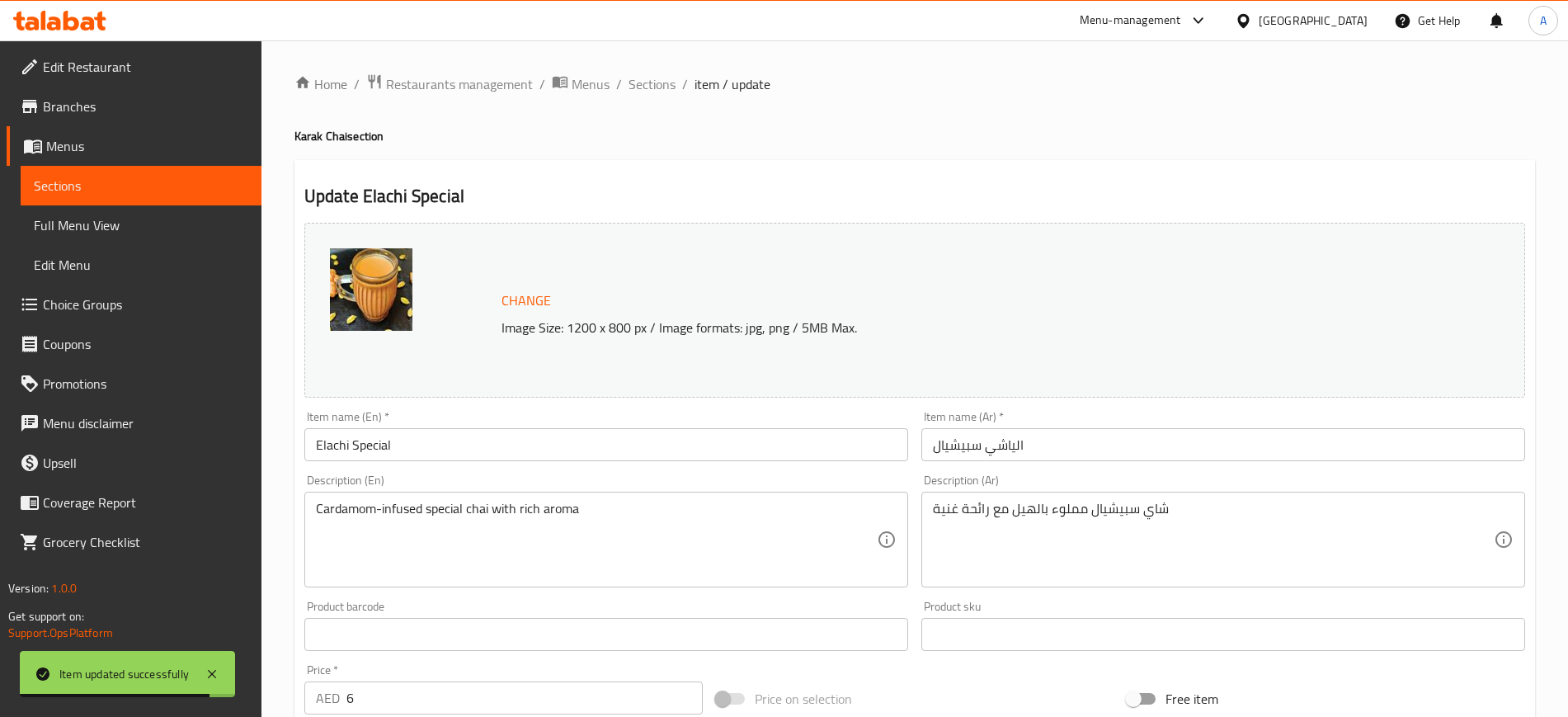
click at [1016, 441] on input "الياشي سبيشيال" at bounding box center [1223, 445] width 604 height 33
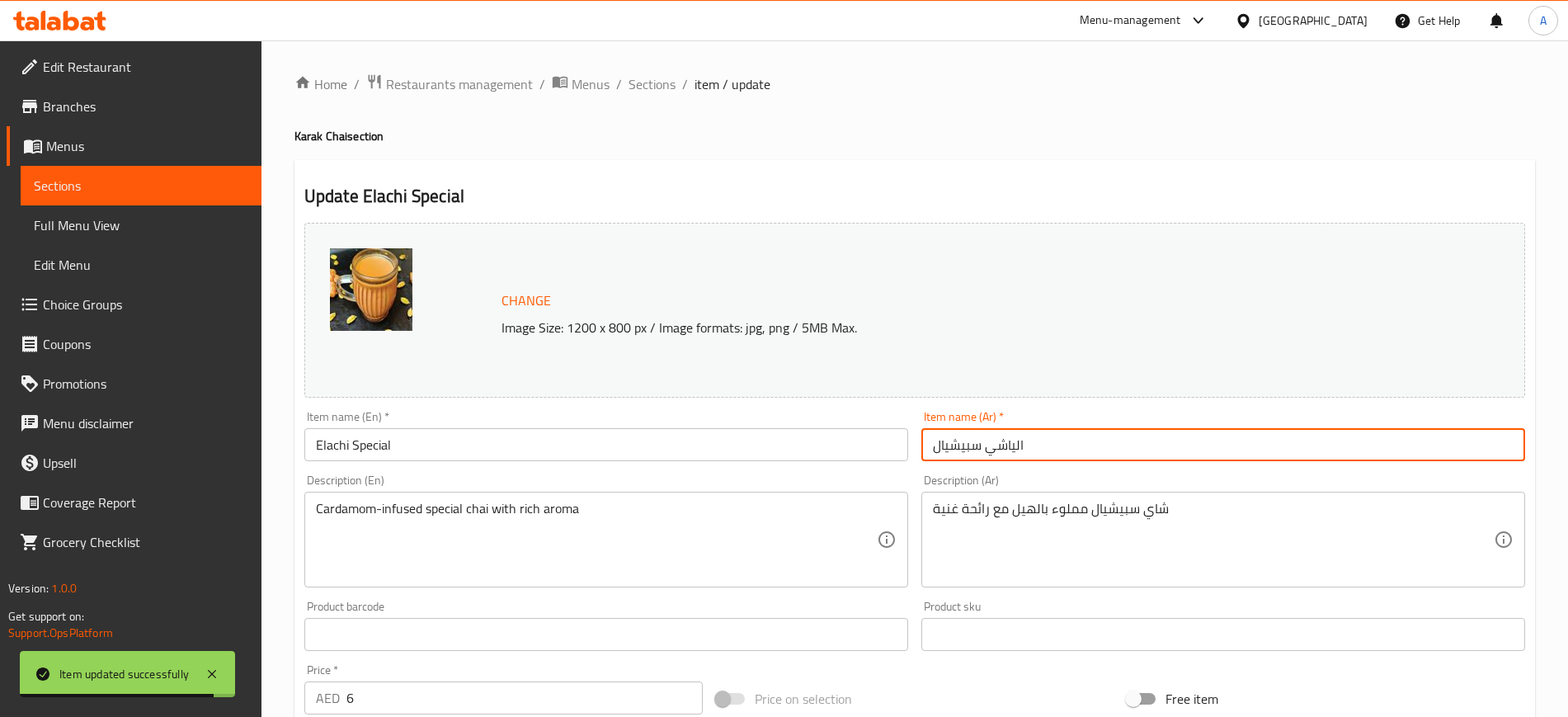
click at [1016, 441] on input "الياشي سبيشيال" at bounding box center [1223, 445] width 604 height 33
paste input "لاتشي"
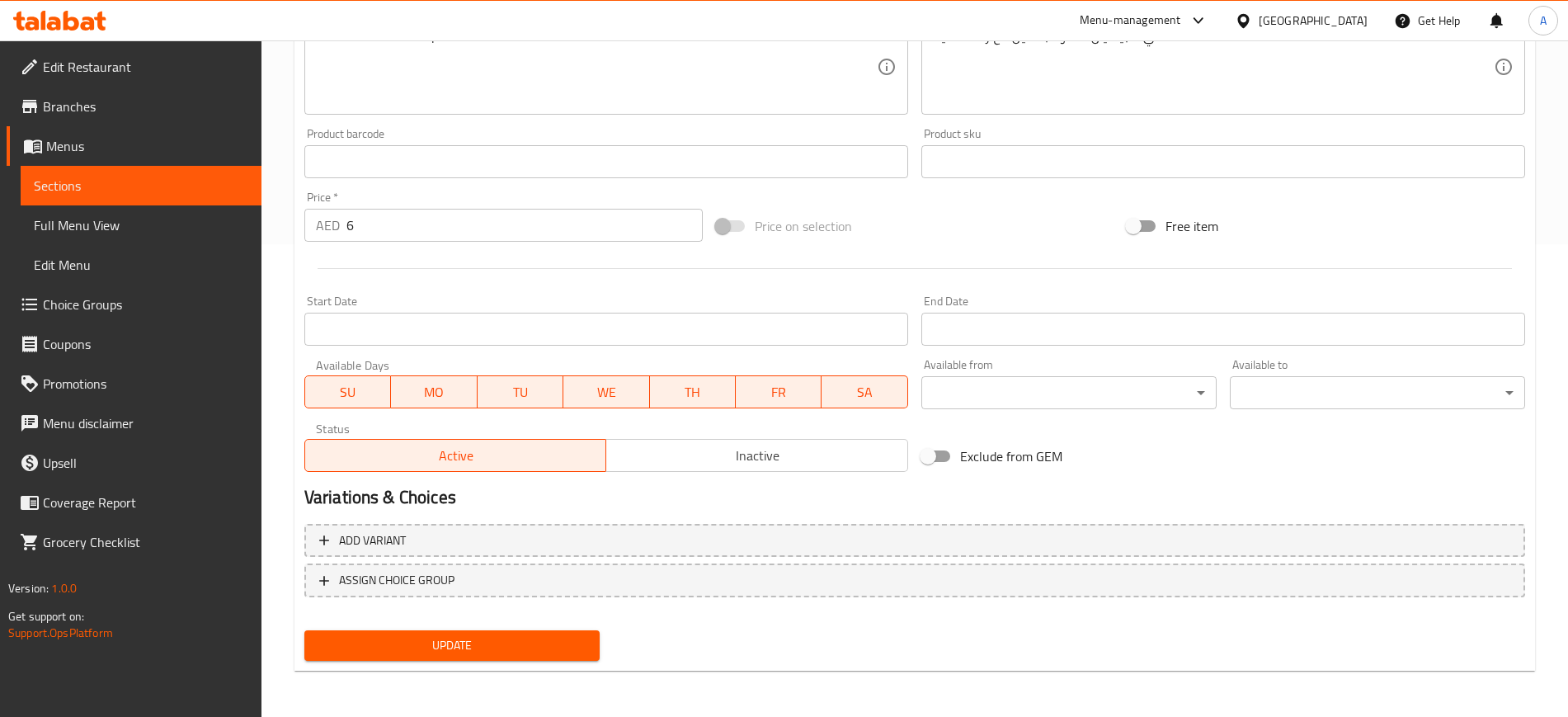
type input "إلاتشي سبيشيال"
click at [484, 634] on button "Update" at bounding box center [452, 645] width 295 height 30
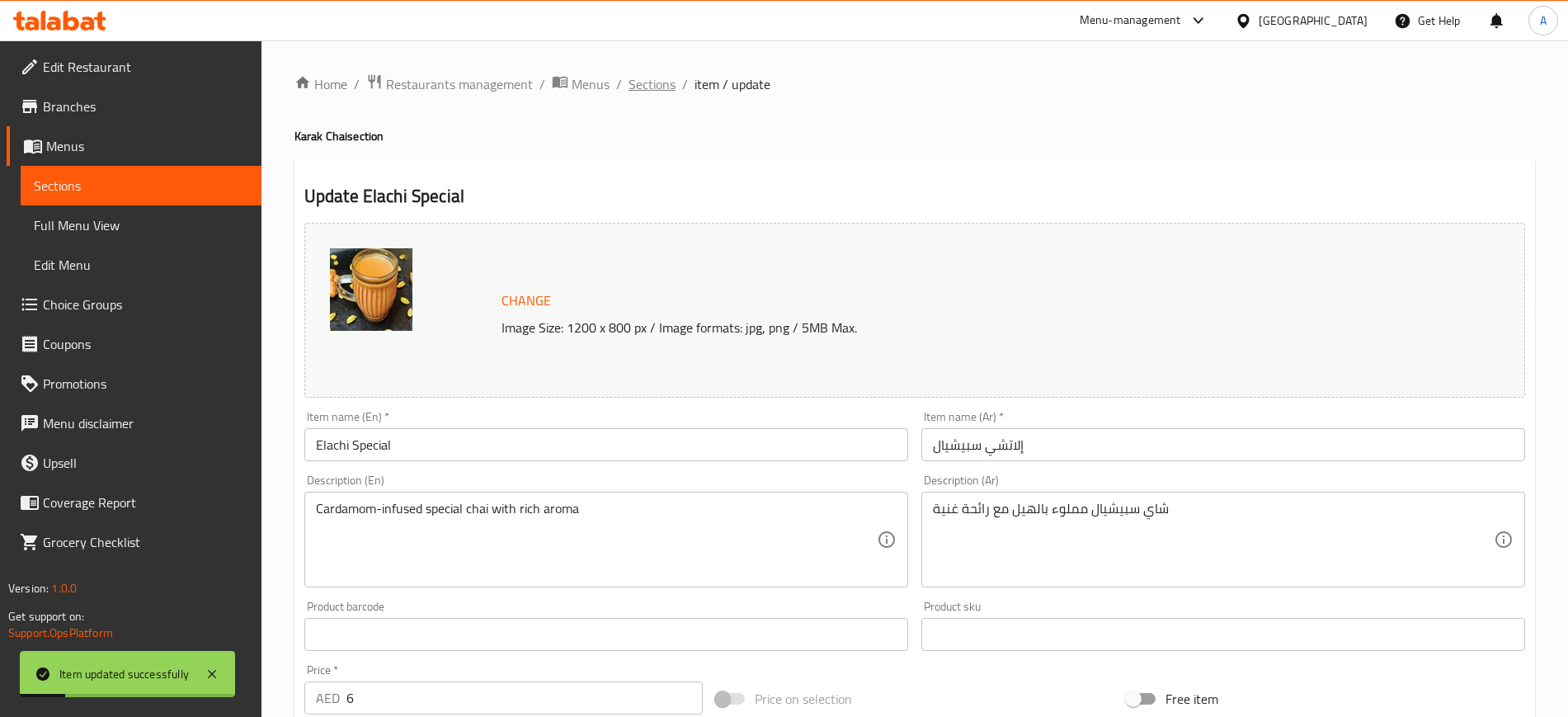
click at [642, 89] on span "Sections" at bounding box center [651, 84] width 47 height 20
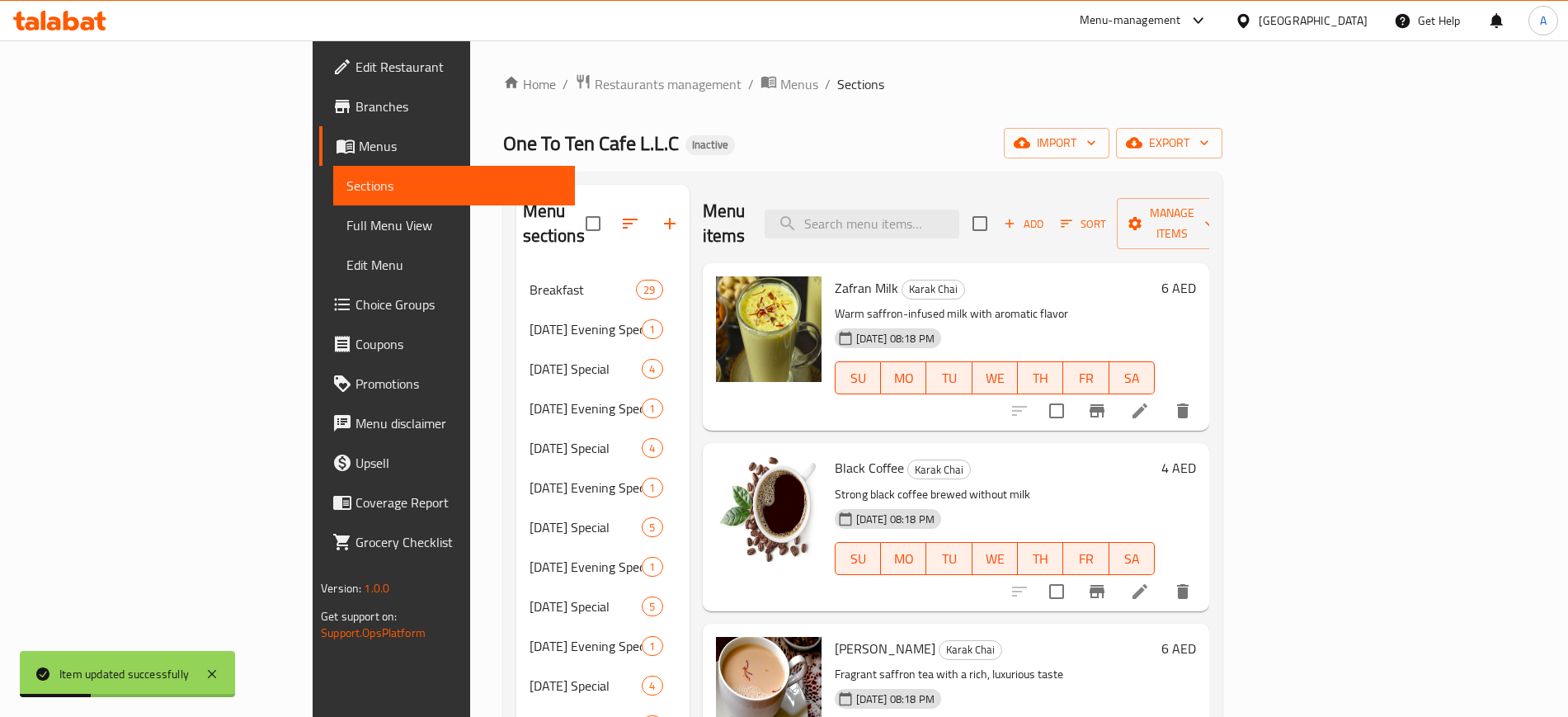
click at [947, 229] on div "Menu items Add Sort Manage items" at bounding box center [956, 224] width 507 height 78
paste input "kasthoori"
click at [959, 219] on input "kasthoori" at bounding box center [862, 224] width 194 height 29
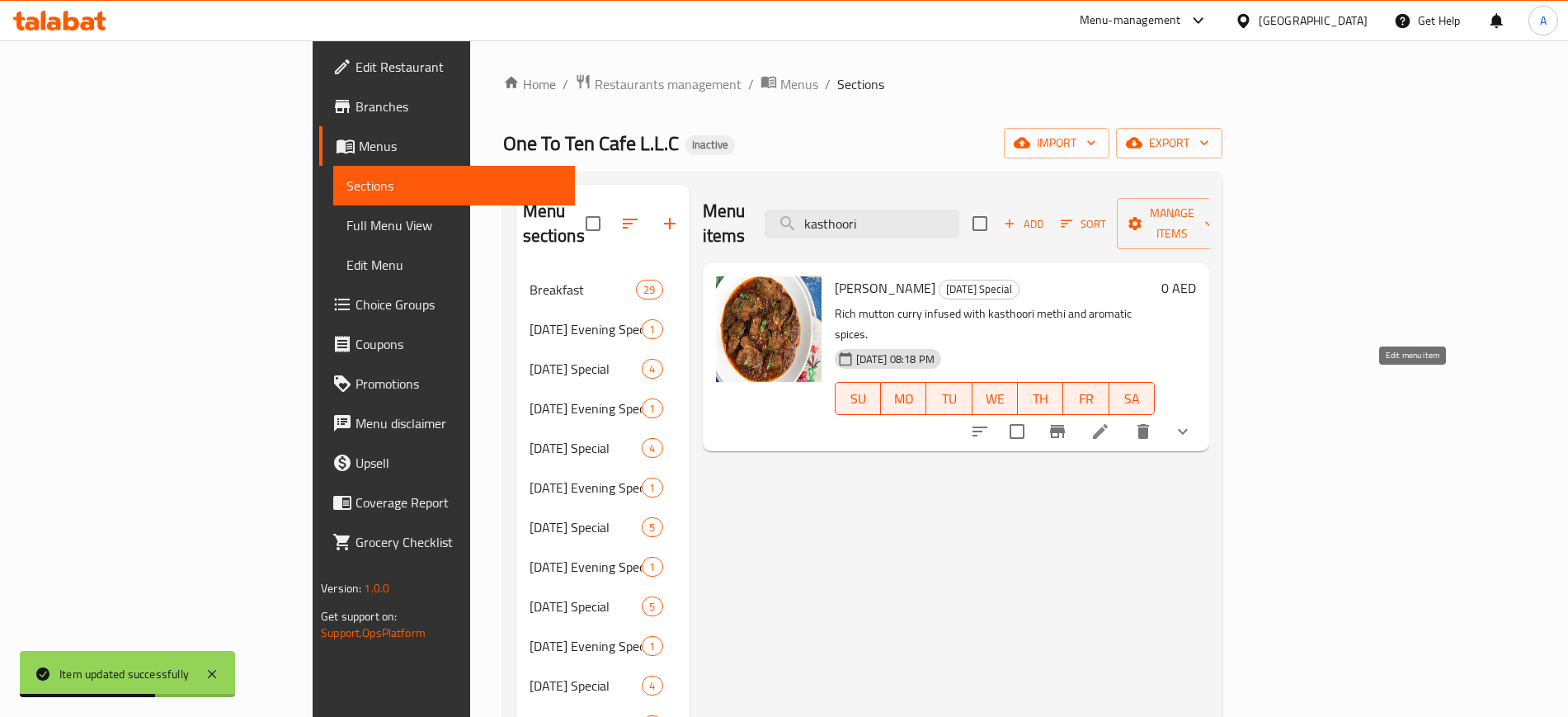
type input "kasthoori"
click at [1108, 424] on icon at bounding box center [1100, 431] width 15 height 15
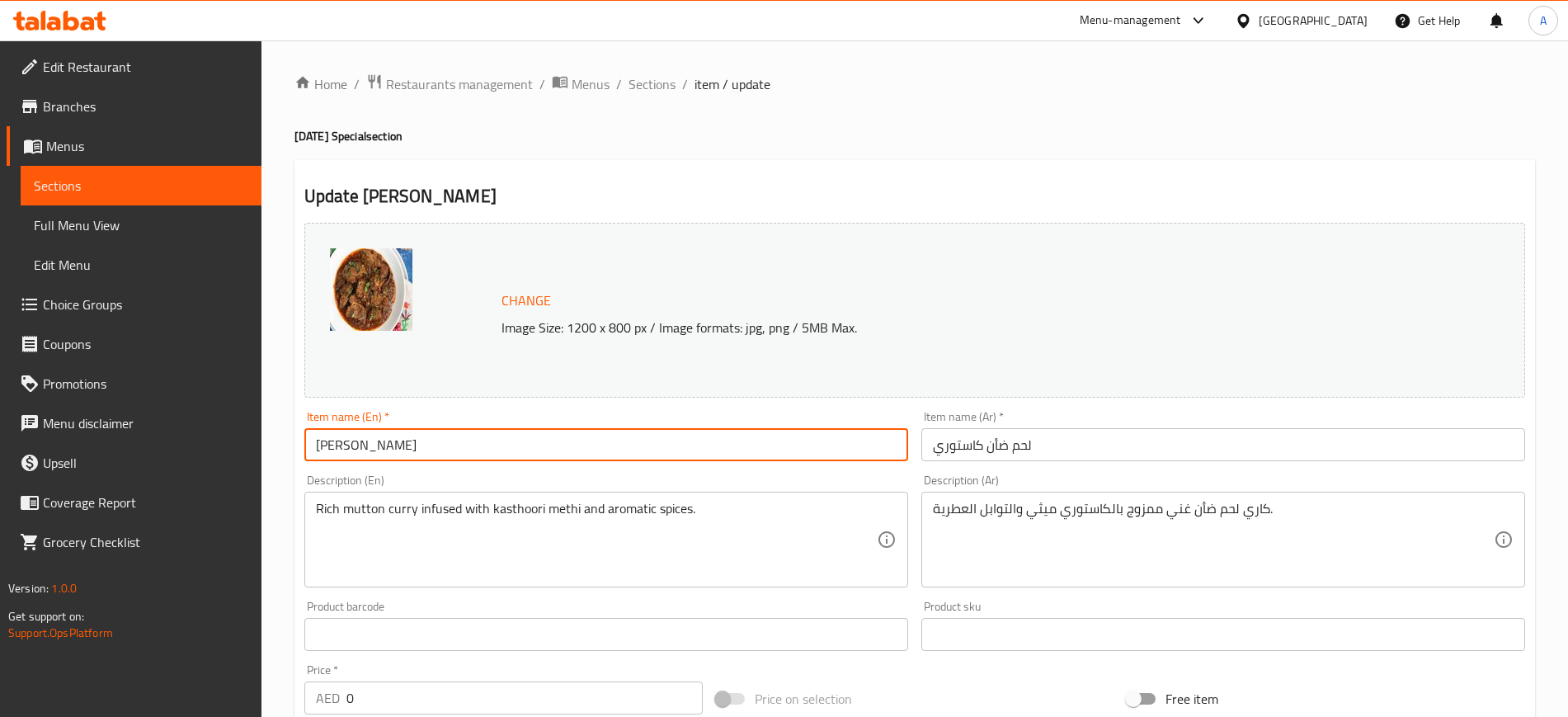
click at [340, 437] on input "Kasthoori Mutton" at bounding box center [606, 445] width 604 height 33
paste input "kas"
click at [334, 444] on input "kasoori Mutton" at bounding box center [606, 445] width 604 height 33
click at [434, 443] on input "kasoori Mutton" at bounding box center [606, 445] width 604 height 33
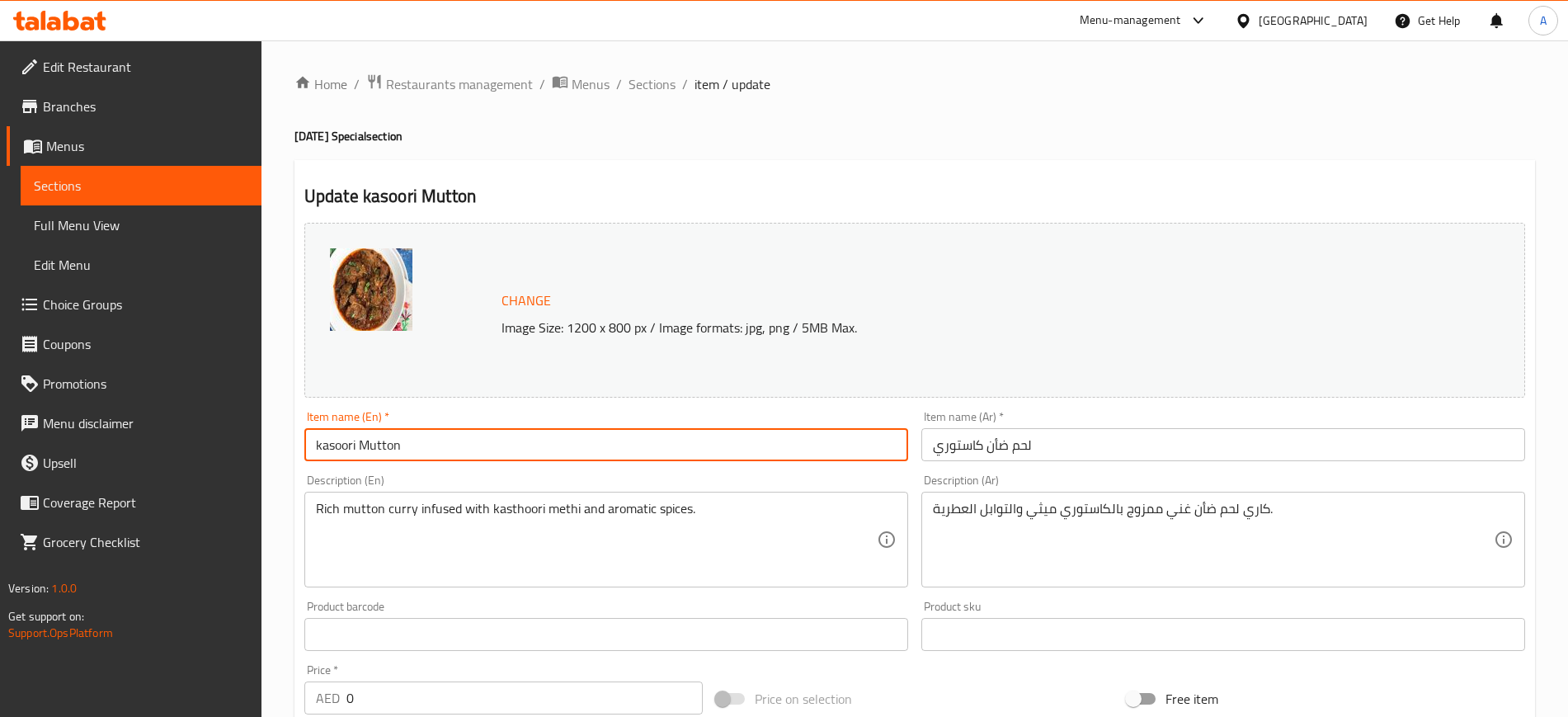
click at [332, 445] on input "kasoori Mutton" at bounding box center [606, 445] width 604 height 33
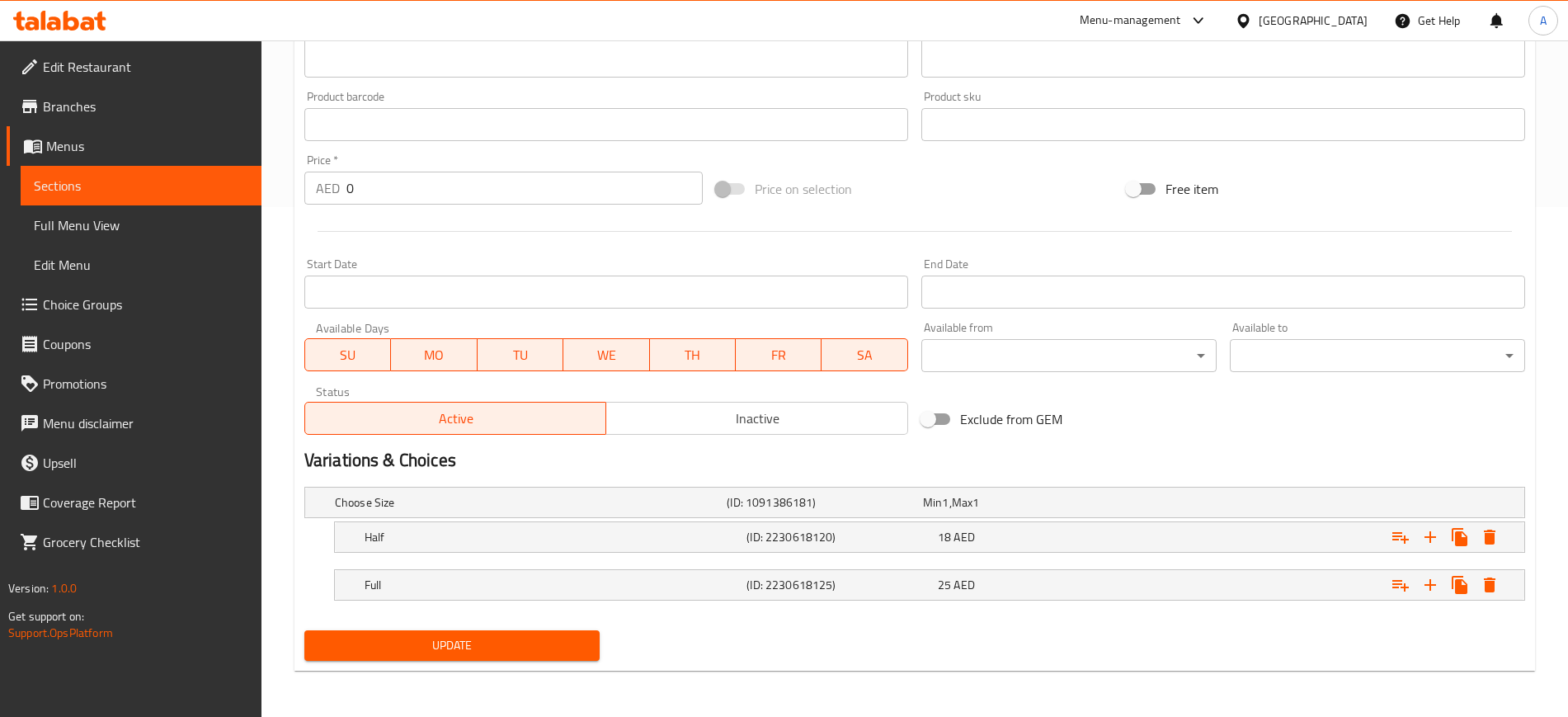
type input "kastoori Mutton"
click at [443, 642] on span "Update" at bounding box center [452, 645] width 269 height 20
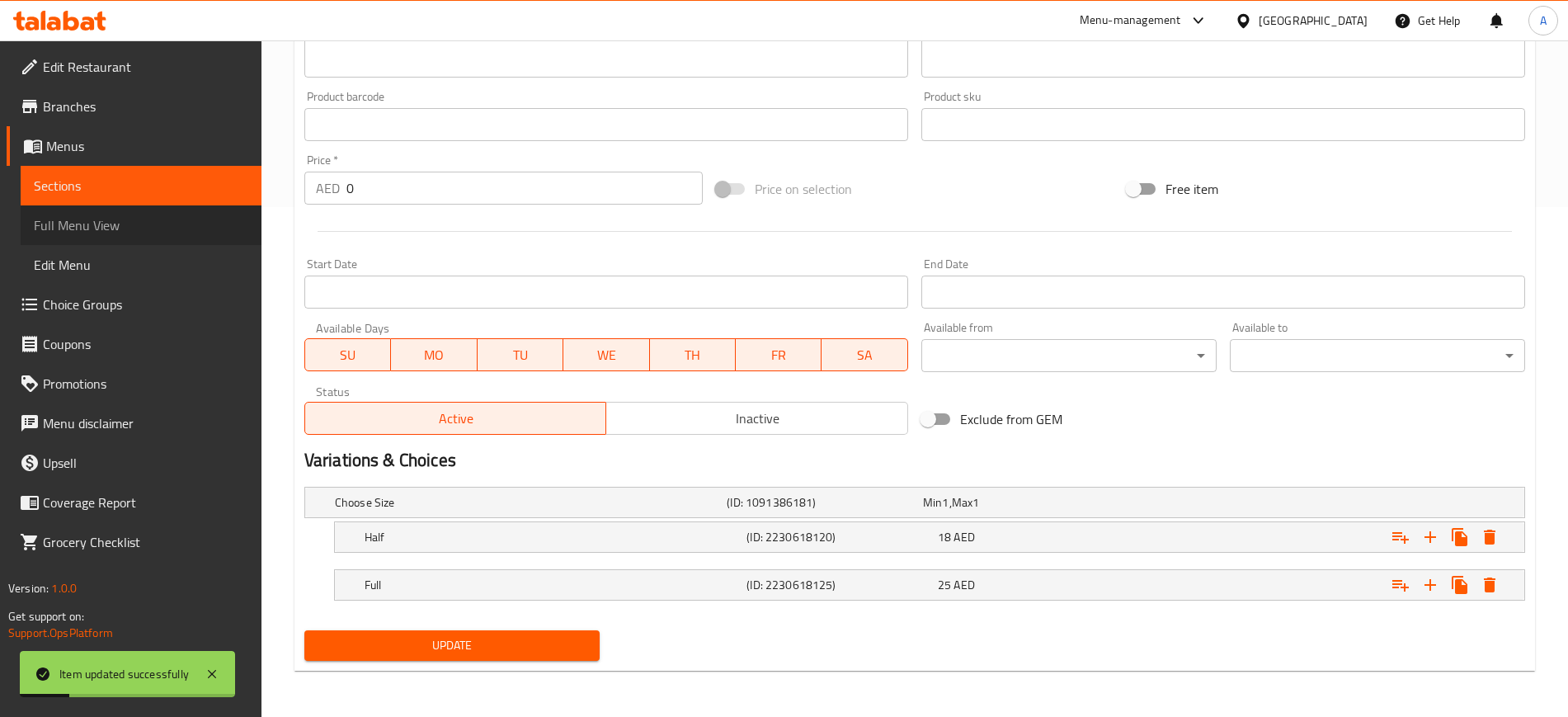
click at [87, 225] on span "Full Menu View" at bounding box center [141, 225] width 215 height 20
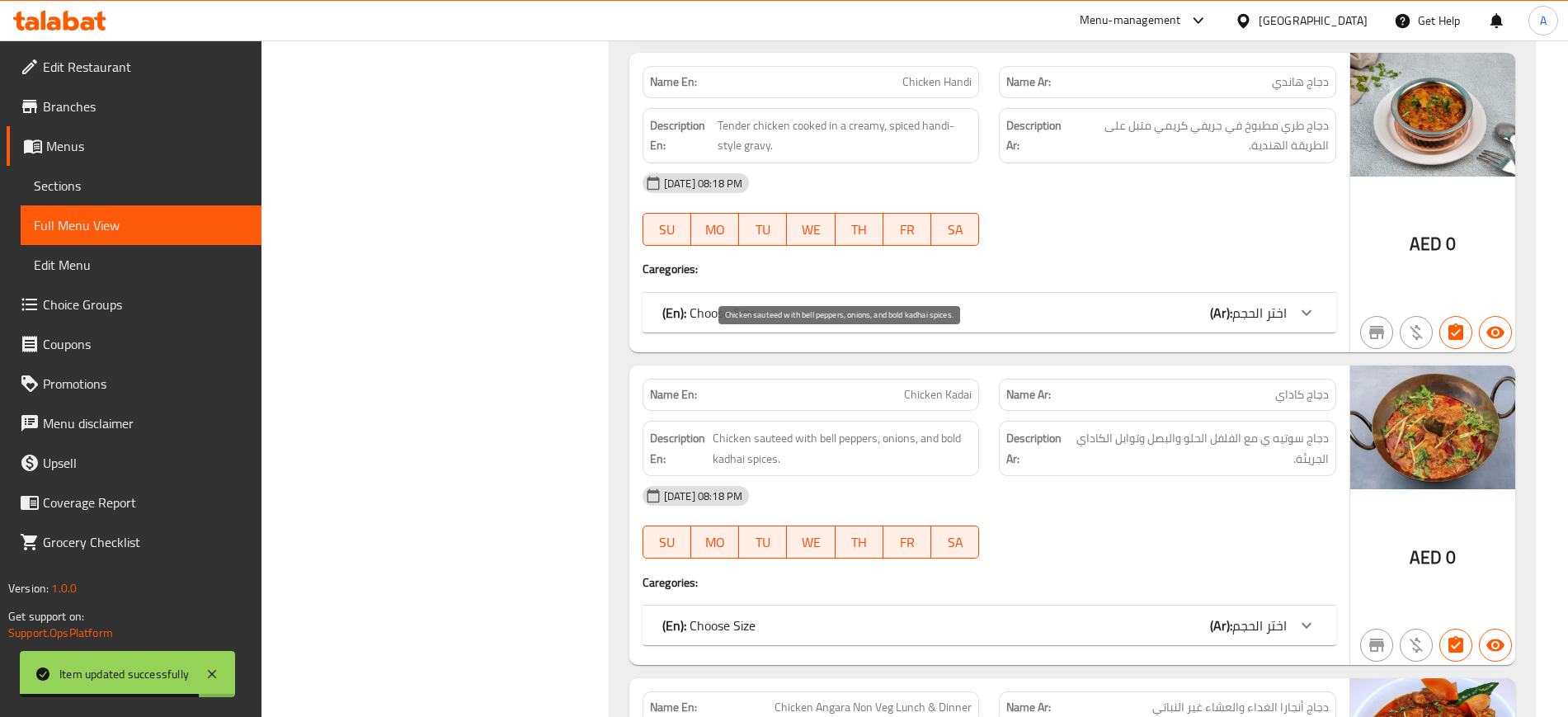
click at [863, 429] on span "Chicken sauteed with bell peppers, onions, and bold kadhai spices." at bounding box center [842, 449] width 259 height 41
copy span "Chicken sauteed with bell peppers, onions, and bold kadhai spices."
click at [863, 429] on span "Chicken sauteed with bell peppers, onions, and bold kadhai spices." at bounding box center [842, 449] width 259 height 41
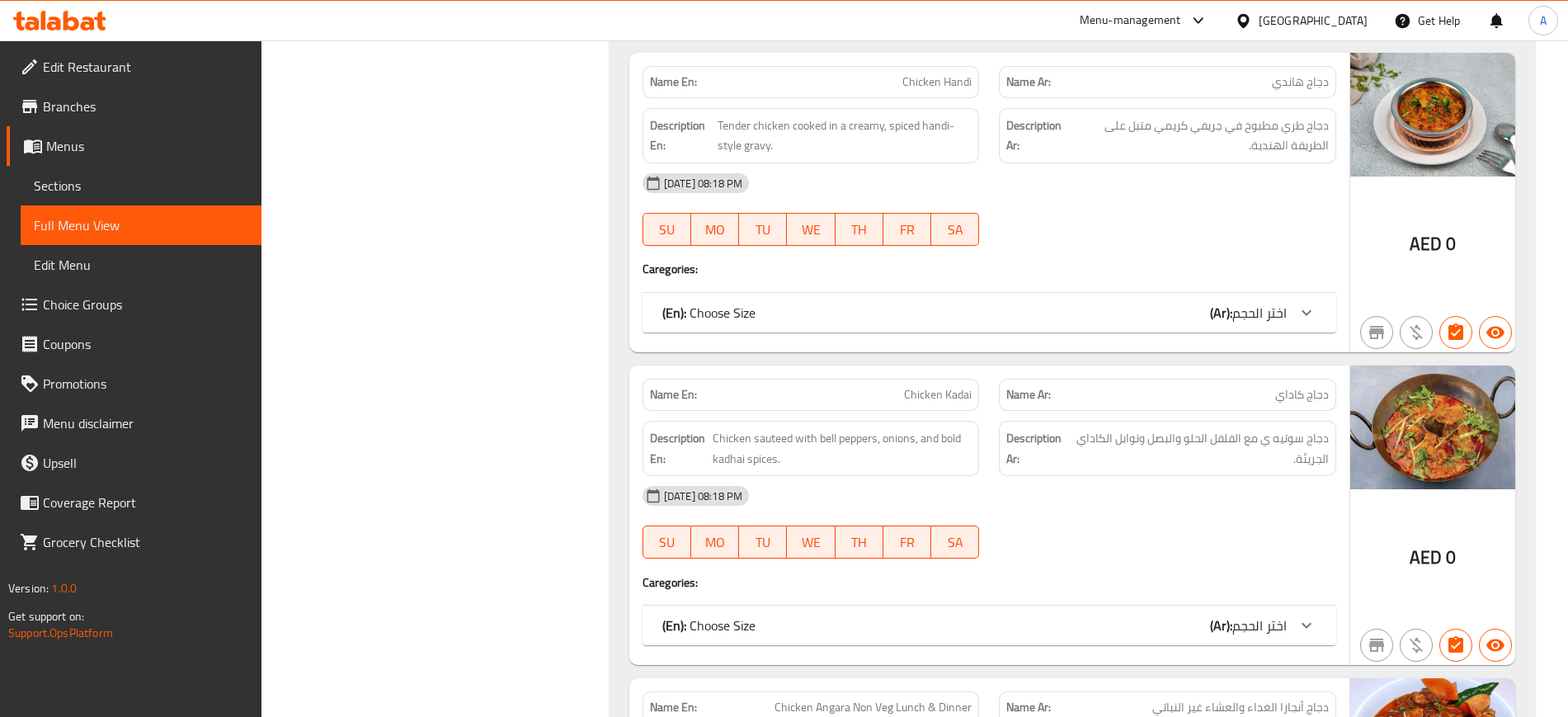
copy span "Chicken"
copy span "Chicken Kadai"
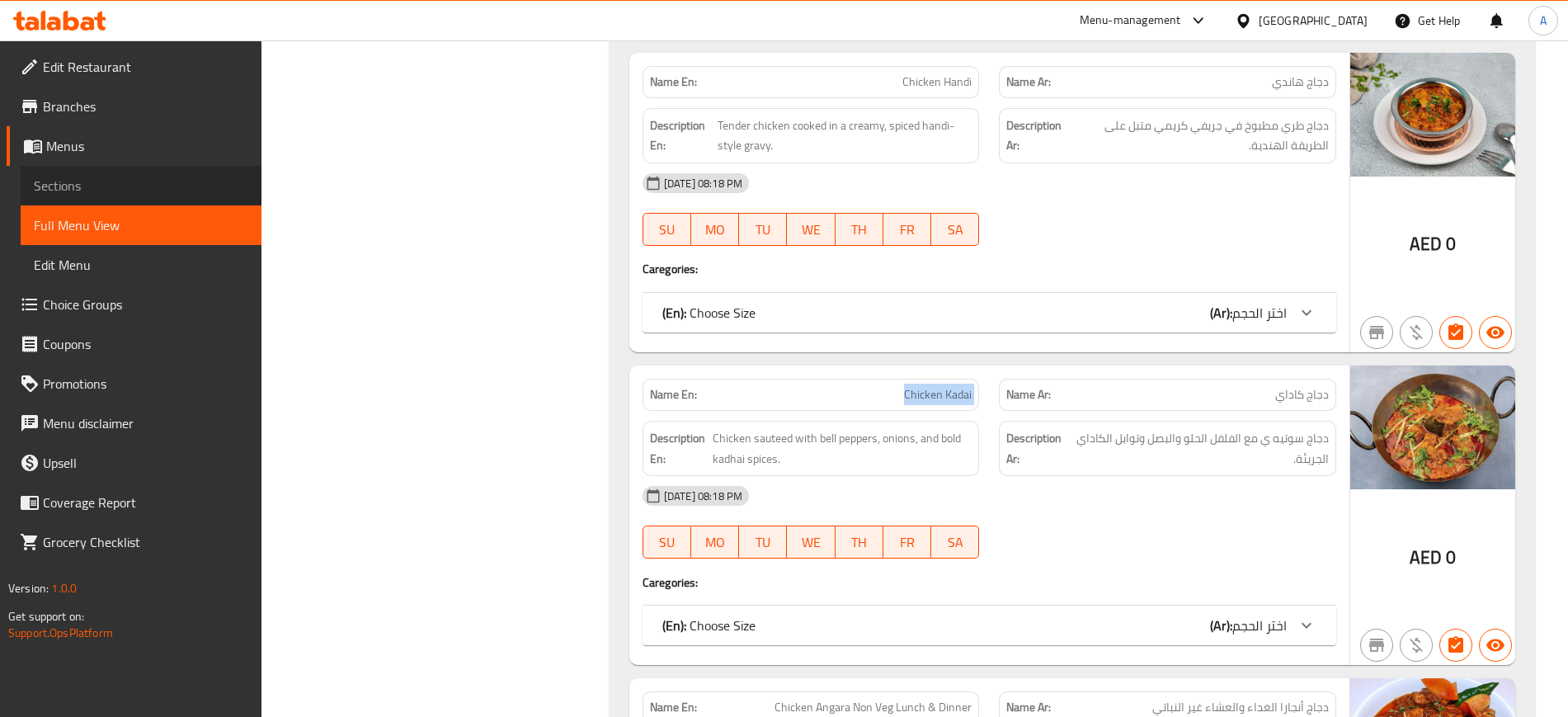
click at [117, 203] on link "Sections" at bounding box center [140, 185] width 240 height 40
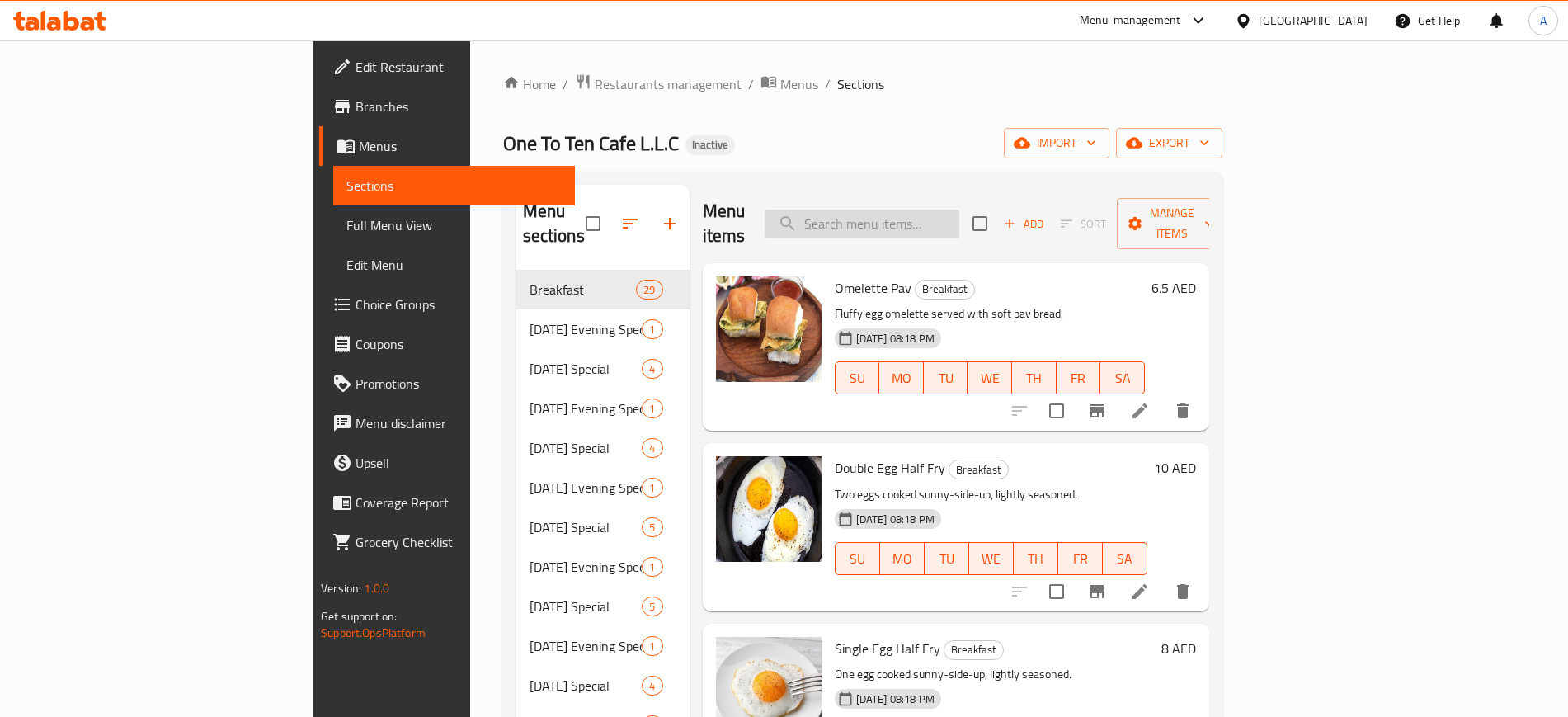
paste input "Chicken Kadai"
click at [959, 219] on input "Chicken Kadai" at bounding box center [862, 224] width 194 height 29
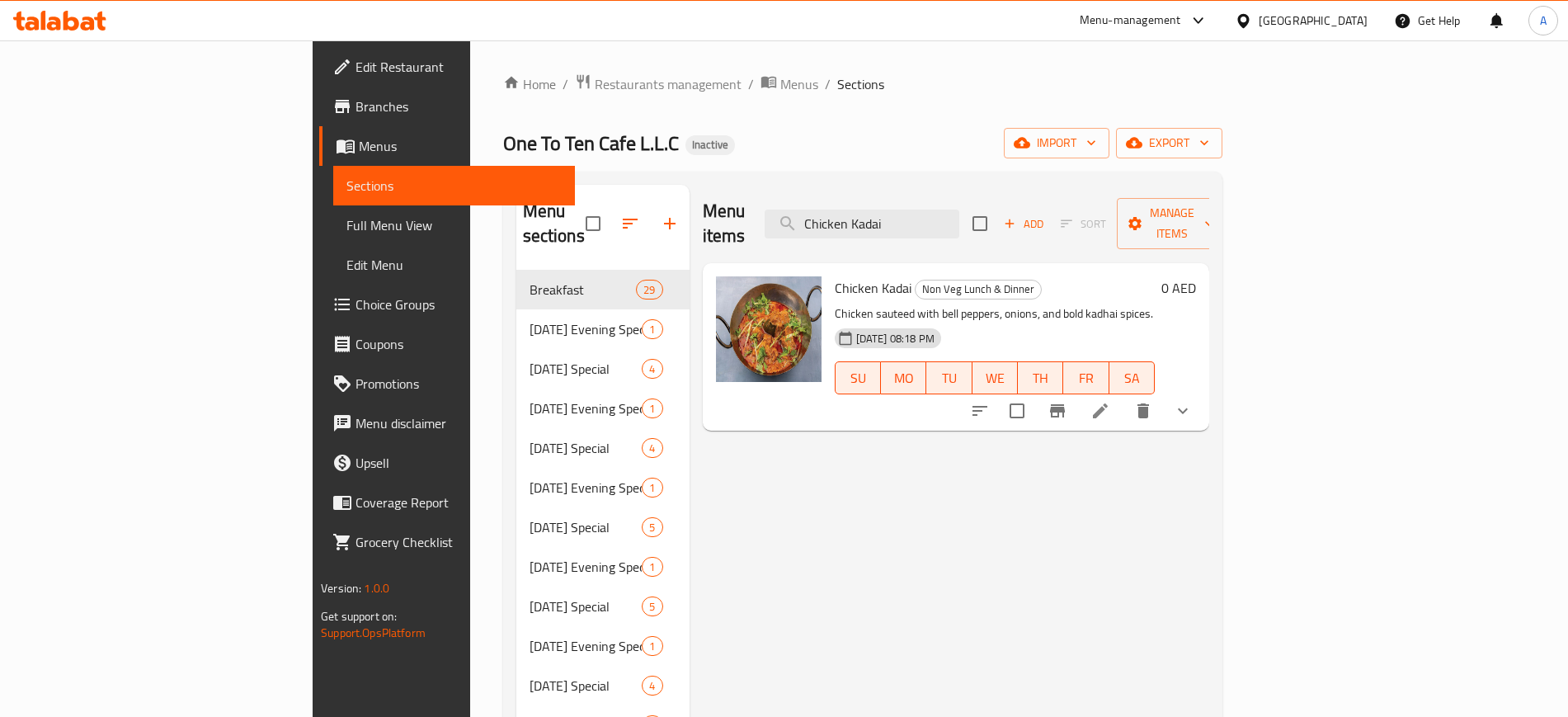
type input "Chicken Kadai"
click at [1110, 401] on icon at bounding box center [1100, 411] width 20 height 20
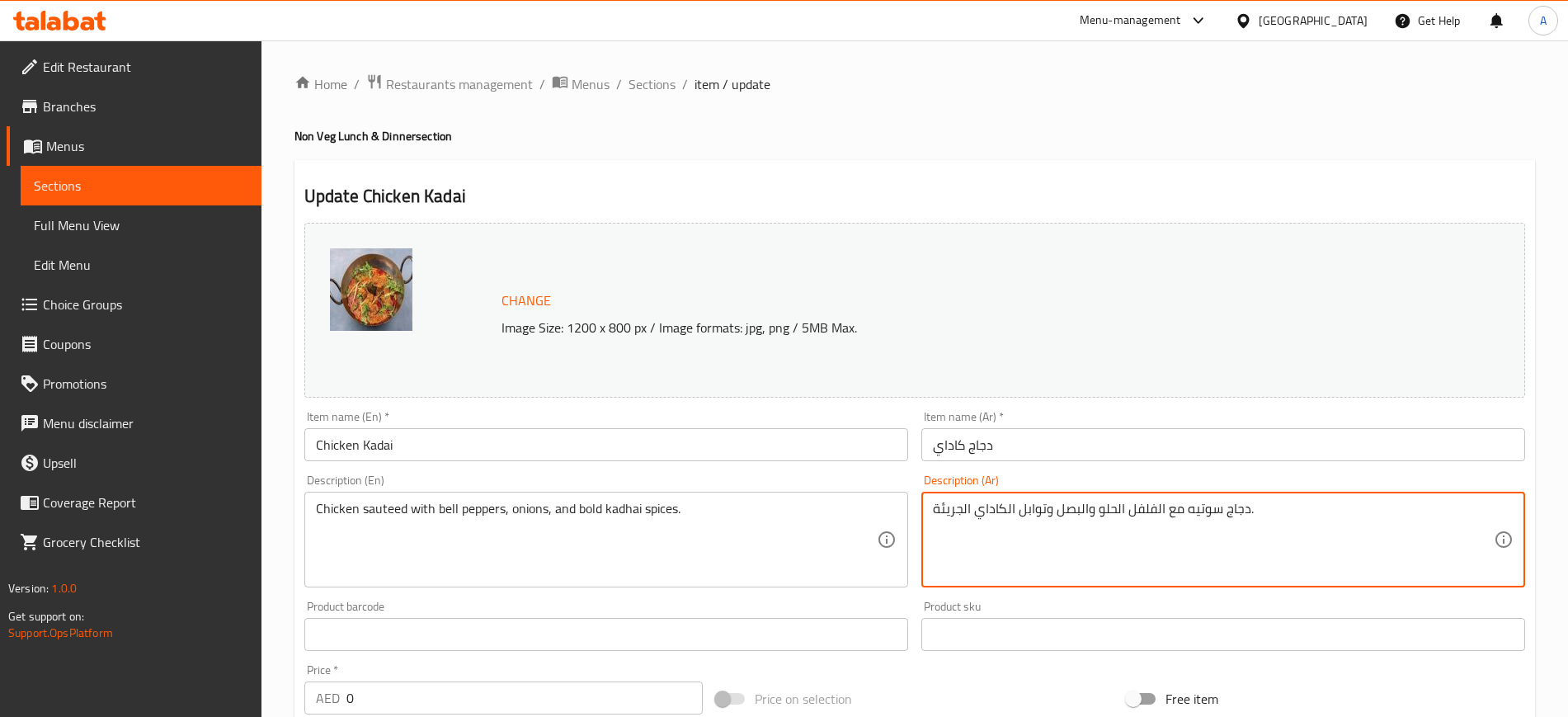
scroll to position [510, 0]
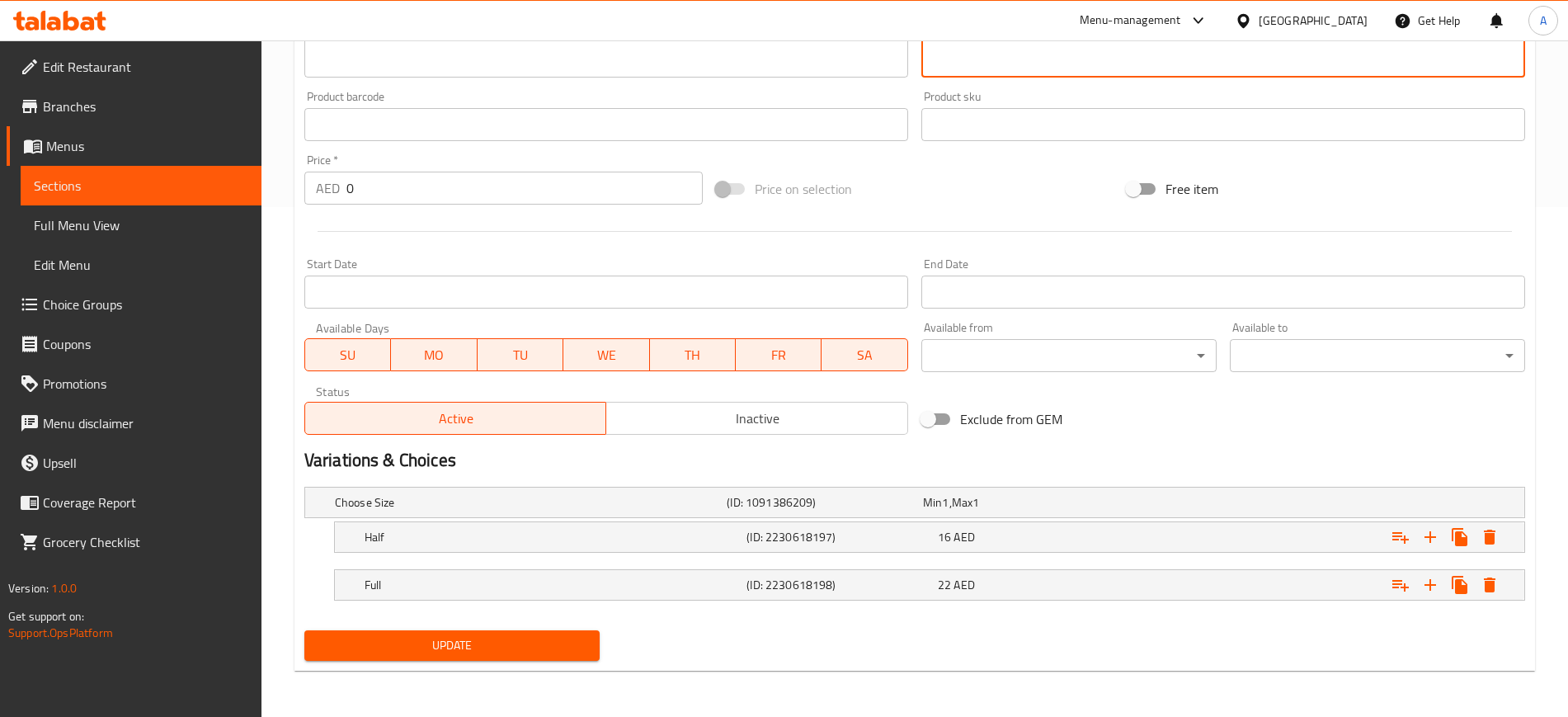
type textarea "دجاج سوتيه مع الفلفل الحلو والبصل وتوابل الكاداي الجريئة."
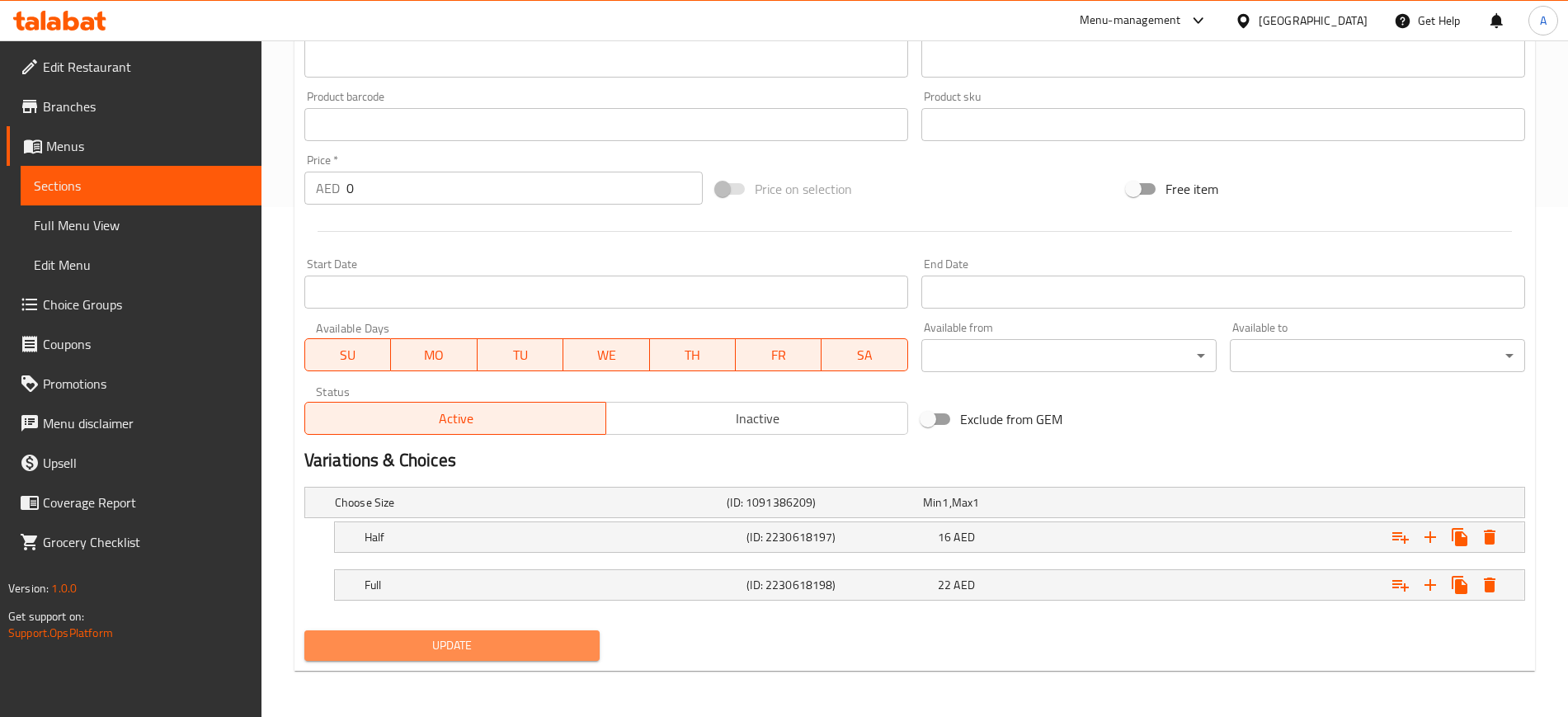
click at [443, 640] on span "Update" at bounding box center [452, 645] width 269 height 20
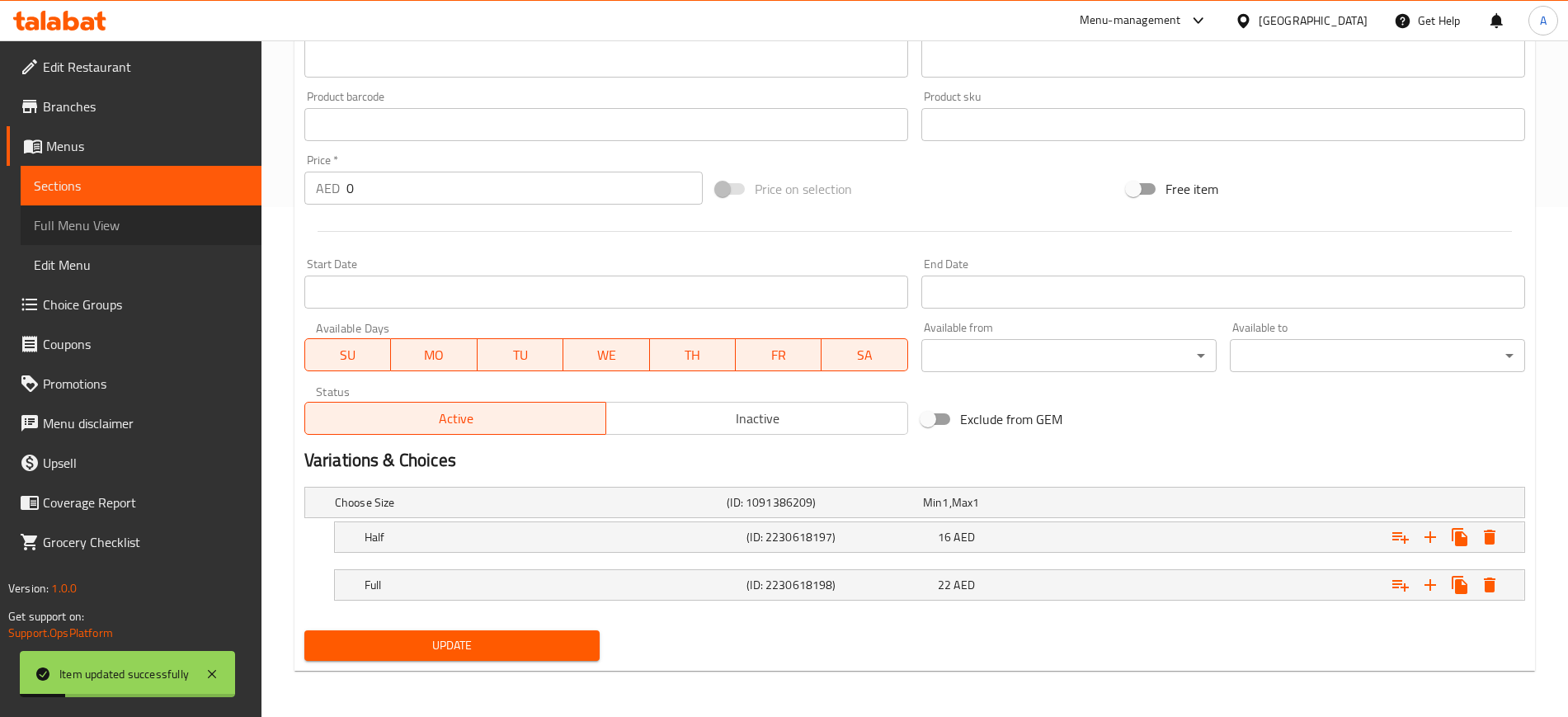
click at [98, 222] on span "Full Menu View" at bounding box center [141, 225] width 215 height 20
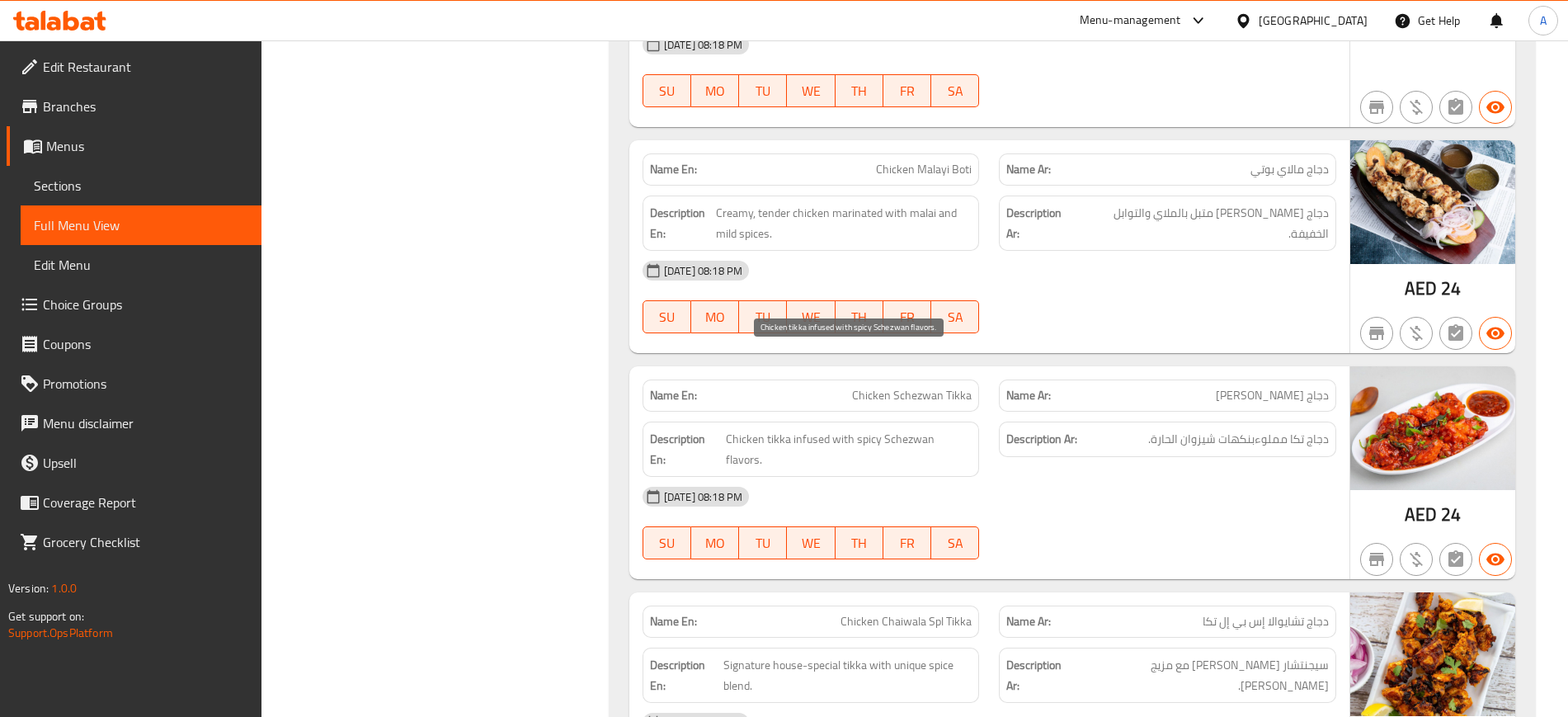
click at [841, 429] on span "Chicken tikka infused with spicy Schezwan flavors." at bounding box center [848, 449] width 246 height 41
copy span "Chicken tikka infused with spicy Schezwan flavors."
click at [841, 429] on span "Chicken tikka infused with spicy Schezwan flavors." at bounding box center [848, 449] width 246 height 41
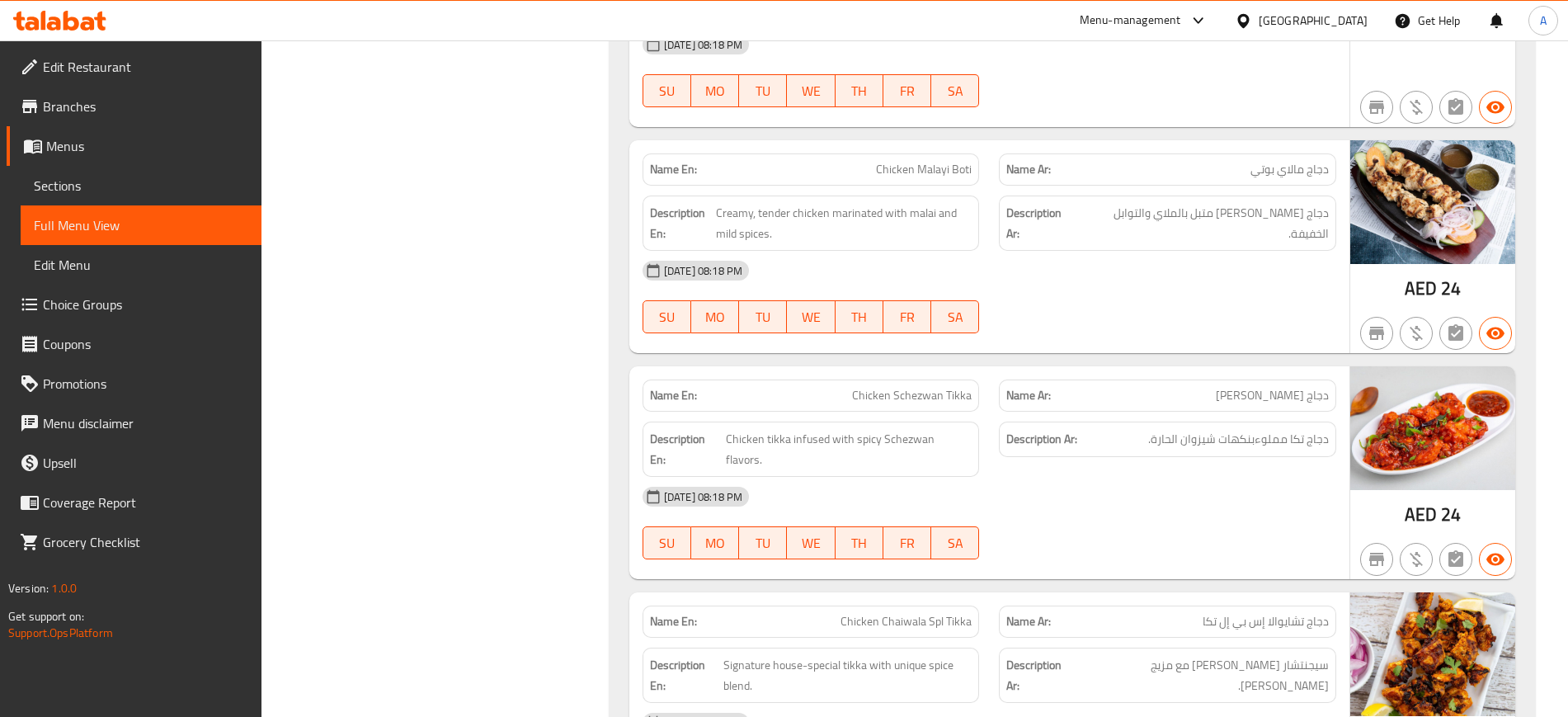
click at [881, 387] on span "Chicken Schezwan Tikka" at bounding box center [911, 396] width 120 height 18
copy span "Chicken"
click at [881, 387] on span "Chicken Schezwan Tikka" at bounding box center [911, 396] width 120 height 18
copy span "Chicken Schezwan Tikka"
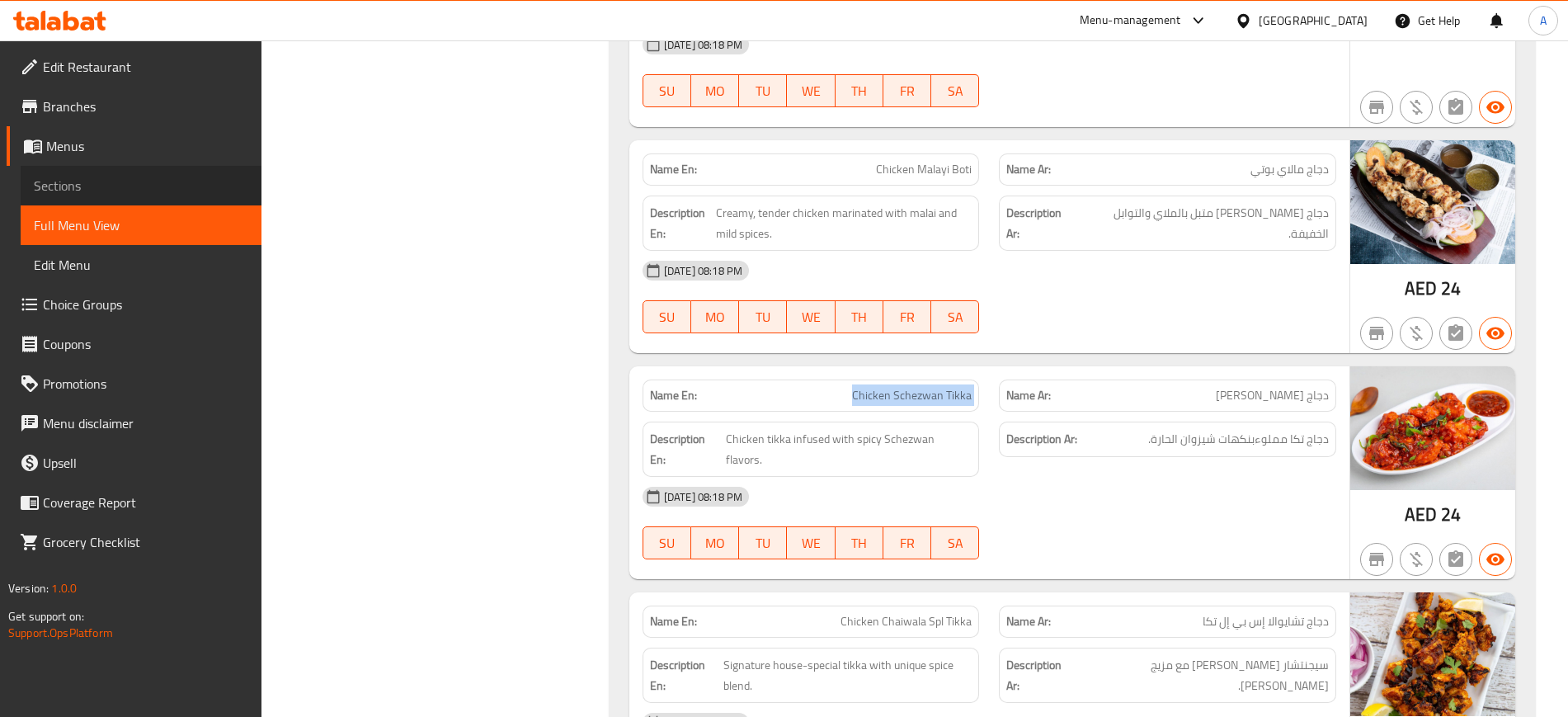
click at [120, 193] on span "Sections" at bounding box center [141, 185] width 215 height 20
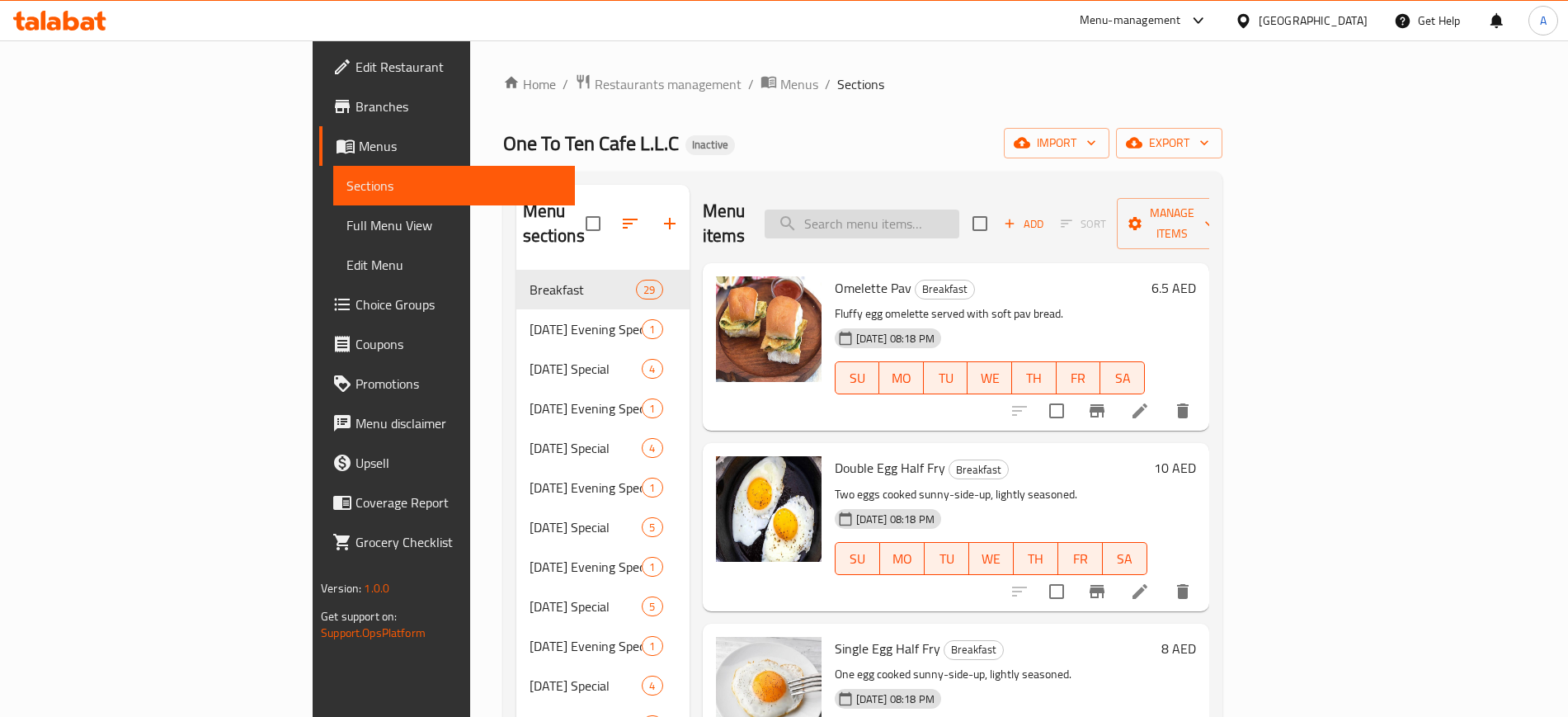
paste input "Chicken Schezwan Tikka"
click at [959, 218] on input "Chicken Schezwan Tikka" at bounding box center [862, 224] width 194 height 29
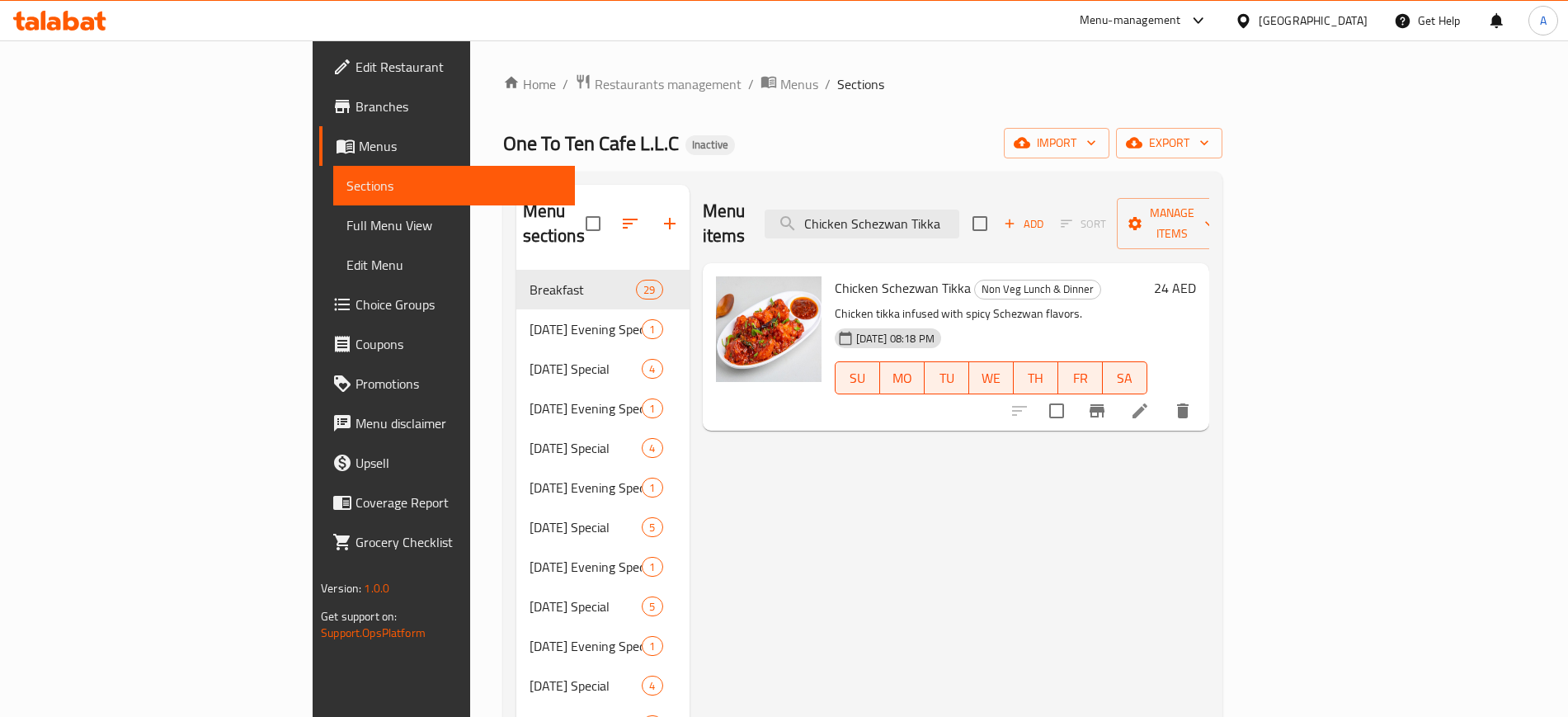
type input "Chicken Schezwan Tikka"
click at [1163, 396] on li at bounding box center [1140, 410] width 46 height 29
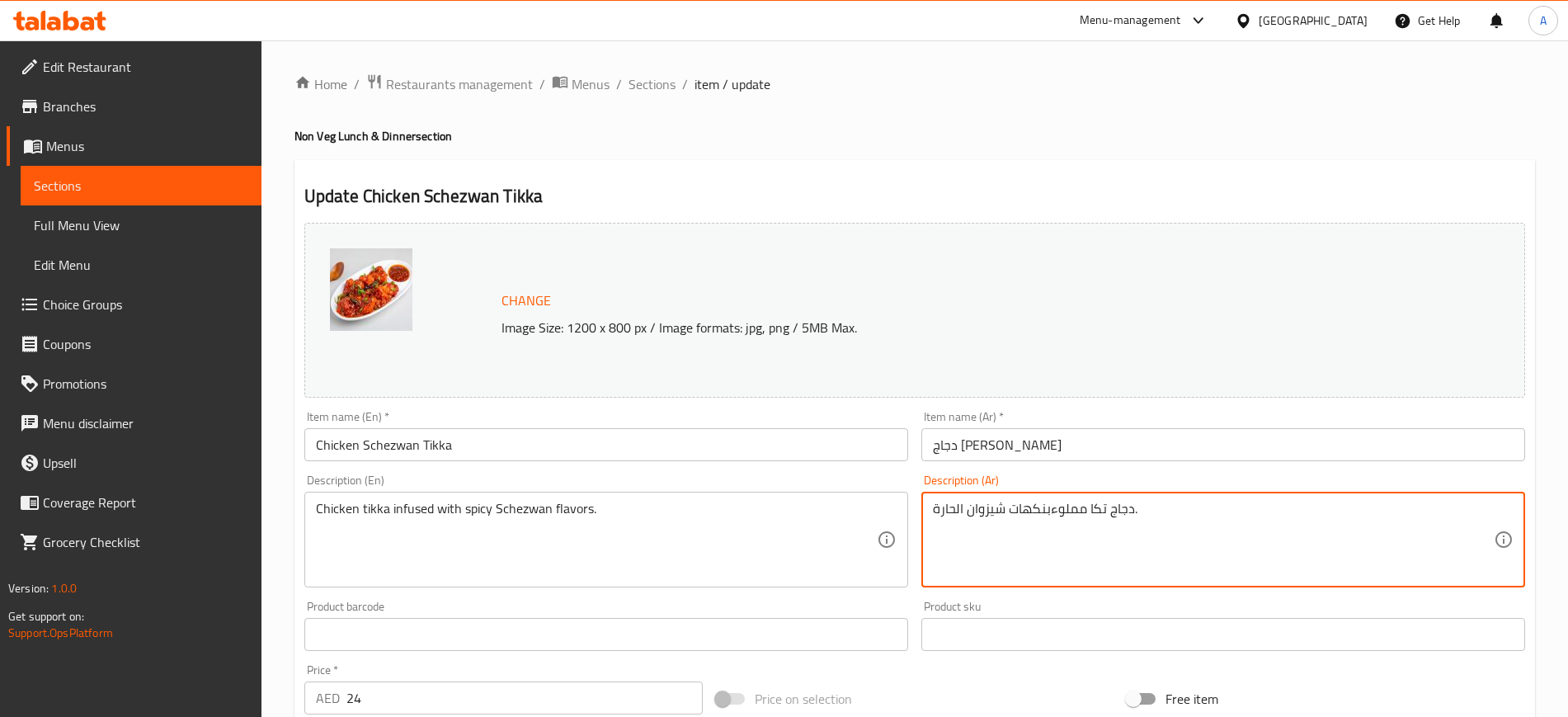
drag, startPoint x: 1050, startPoint y: 511, endPoint x: 1048, endPoint y: 652, distance: 141.0
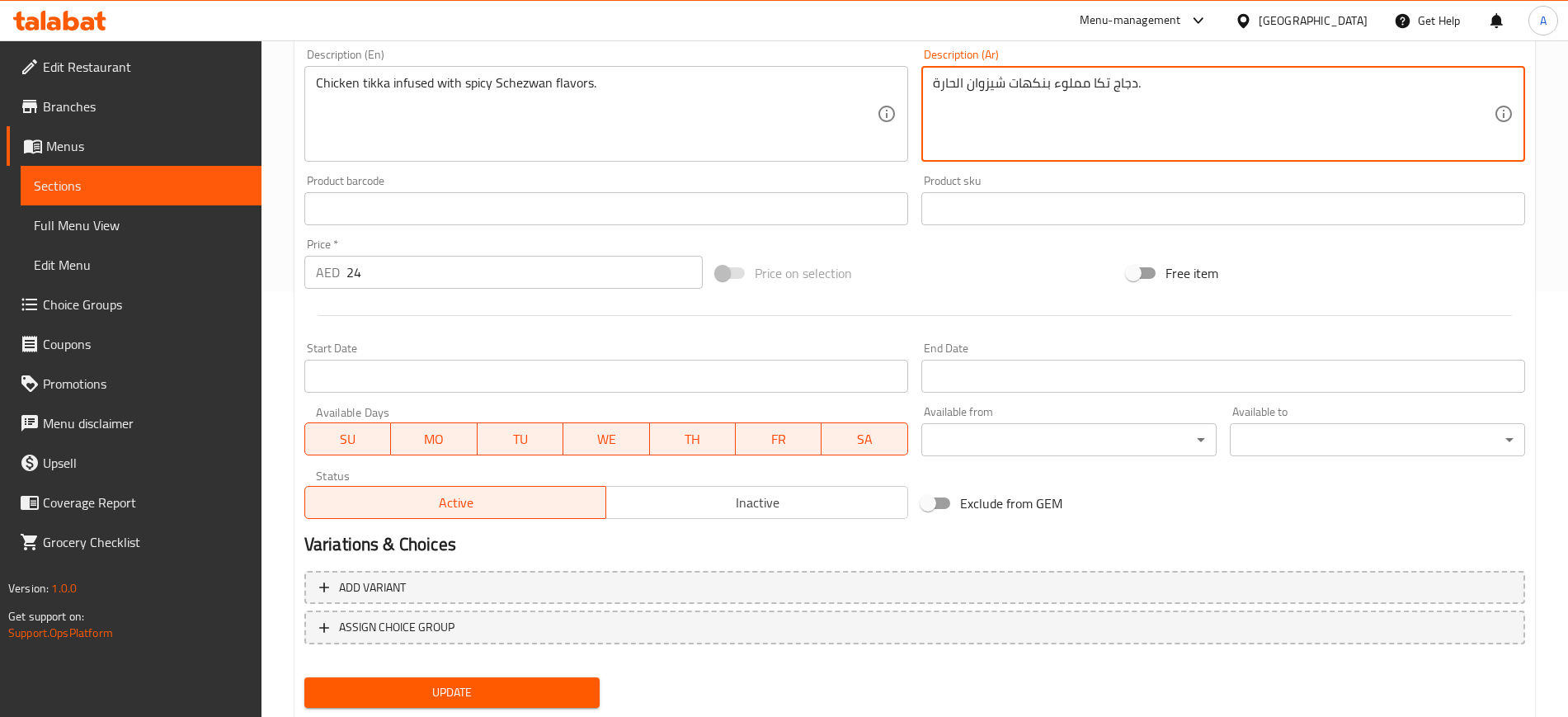
scroll to position [473, 0]
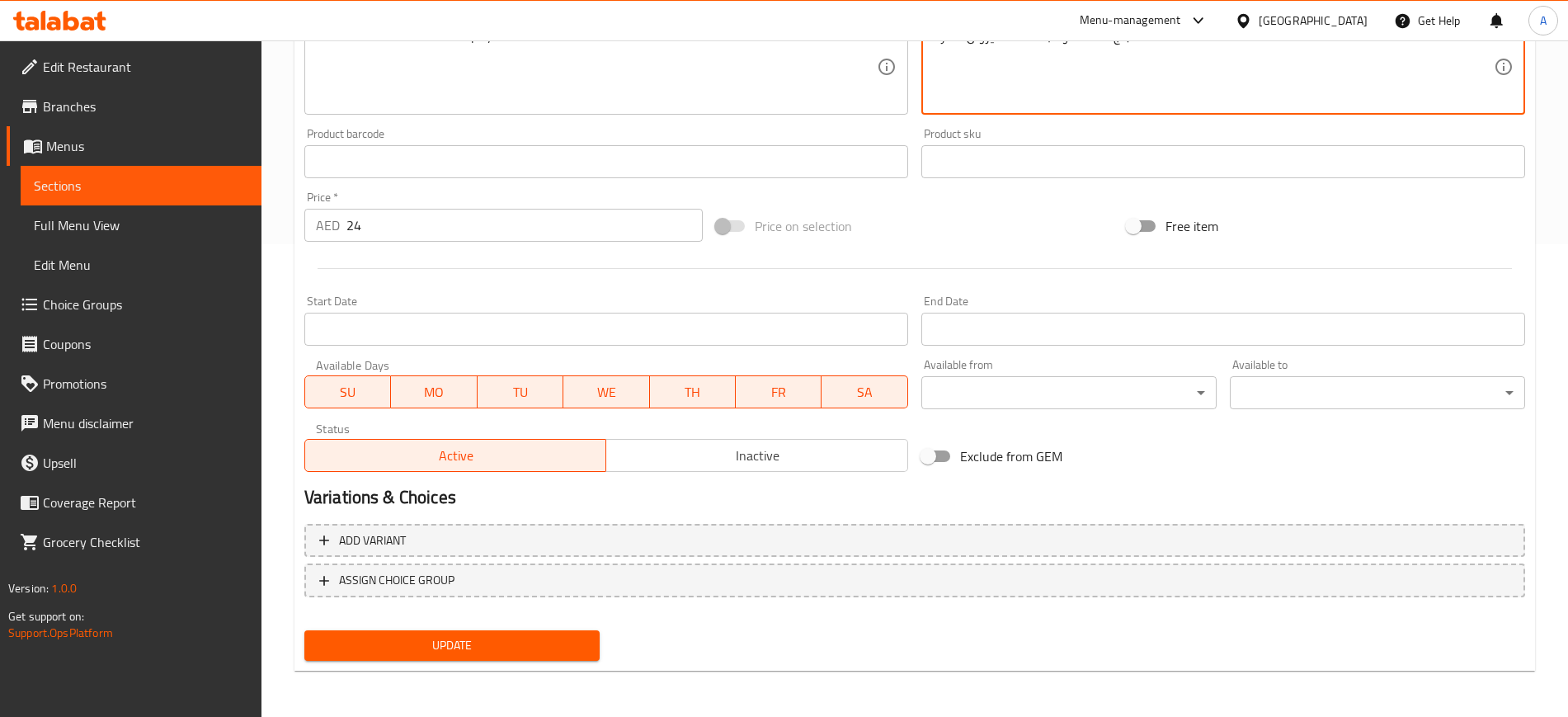
type textarea "دجاج تكا مملوء بنكهات شيزوان الحارة."
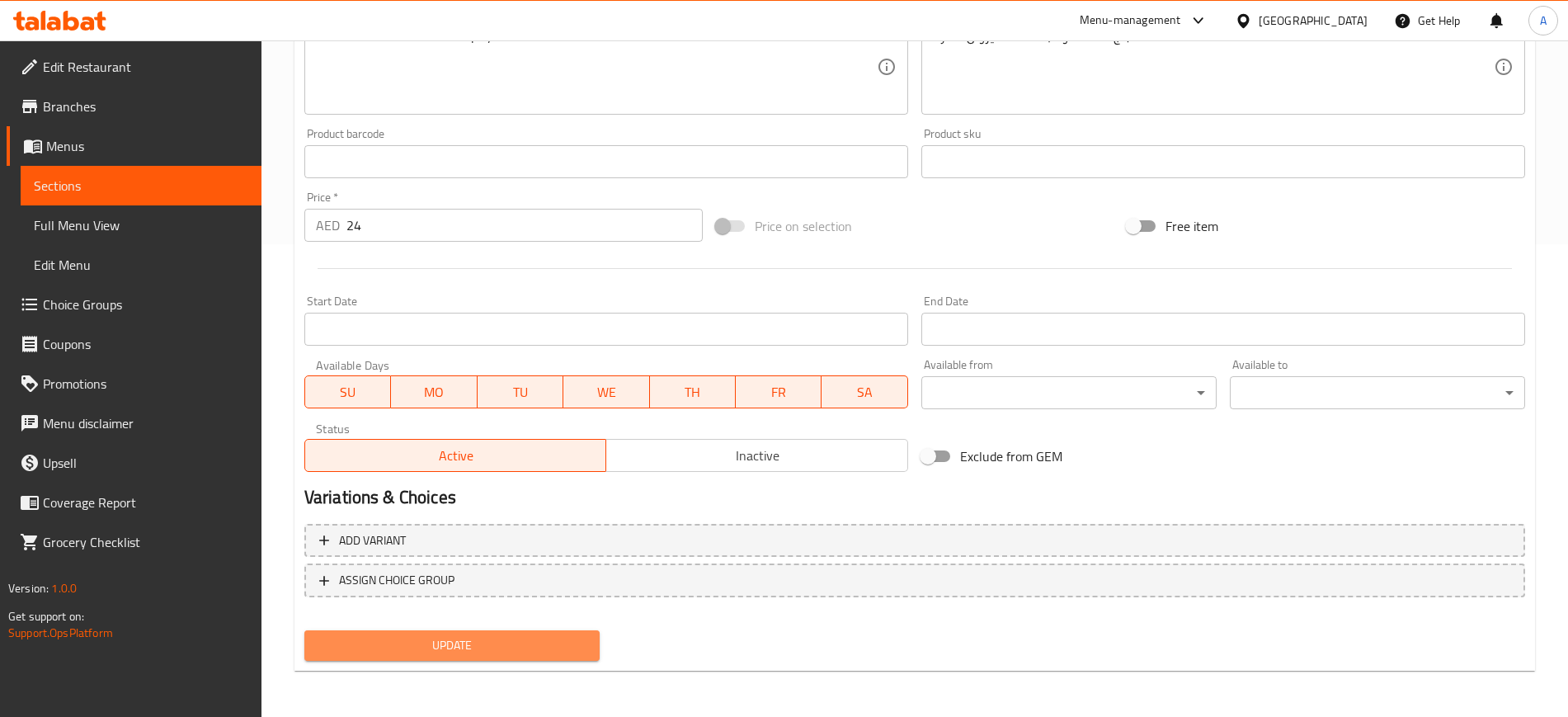
click at [413, 640] on span "Update" at bounding box center [452, 645] width 269 height 20
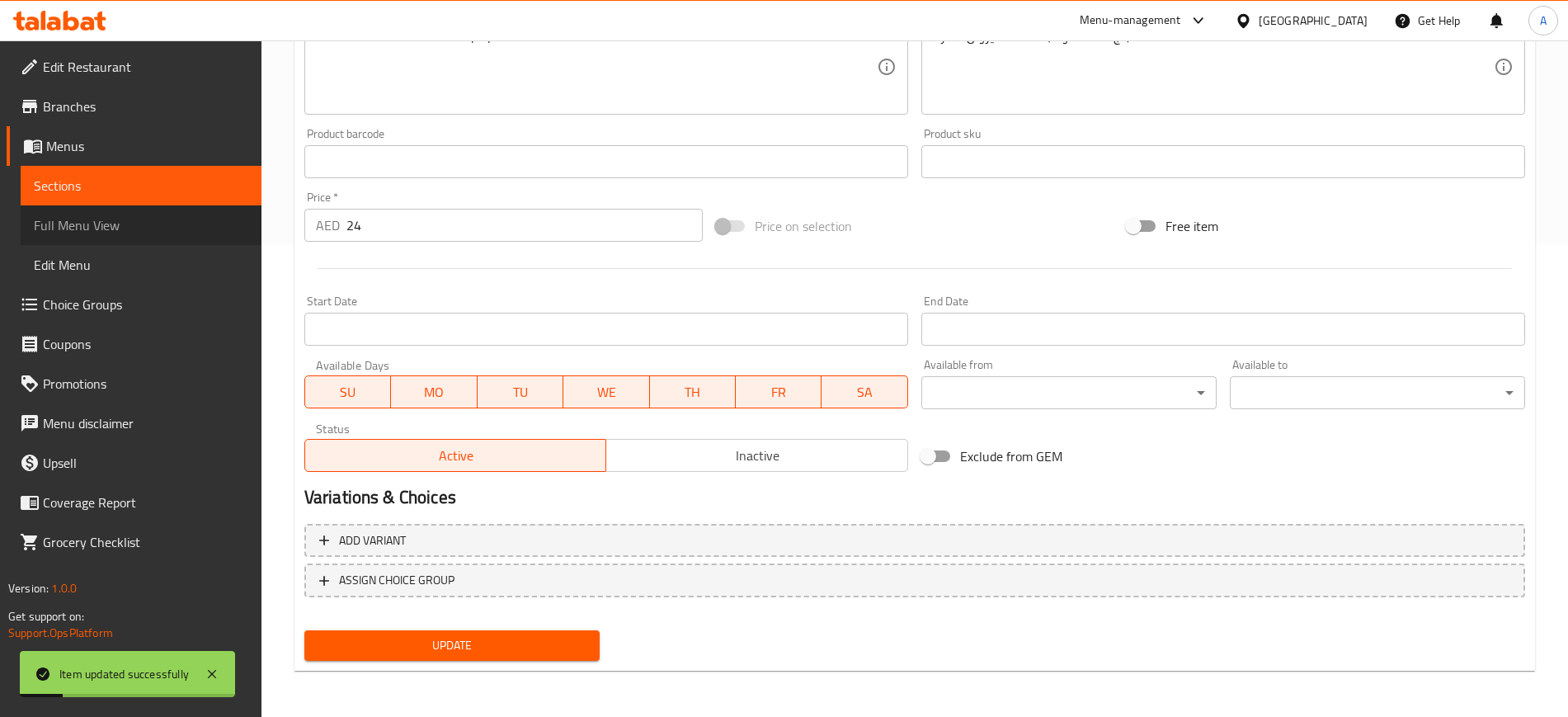
click at [119, 232] on span "Full Menu View" at bounding box center [141, 225] width 215 height 20
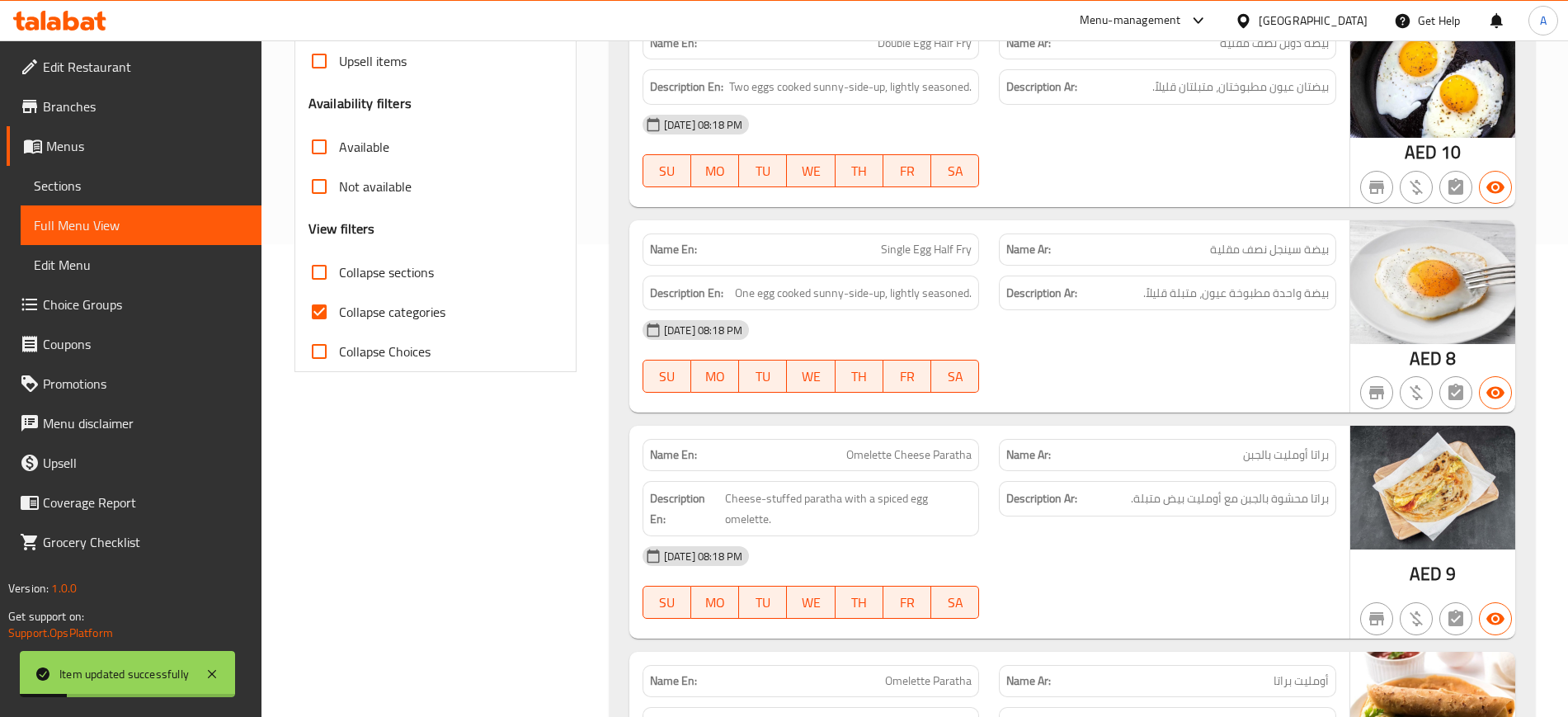
drag, startPoint x: 119, startPoint y: 232, endPoint x: 559, endPoint y: 465, distance: 497.9
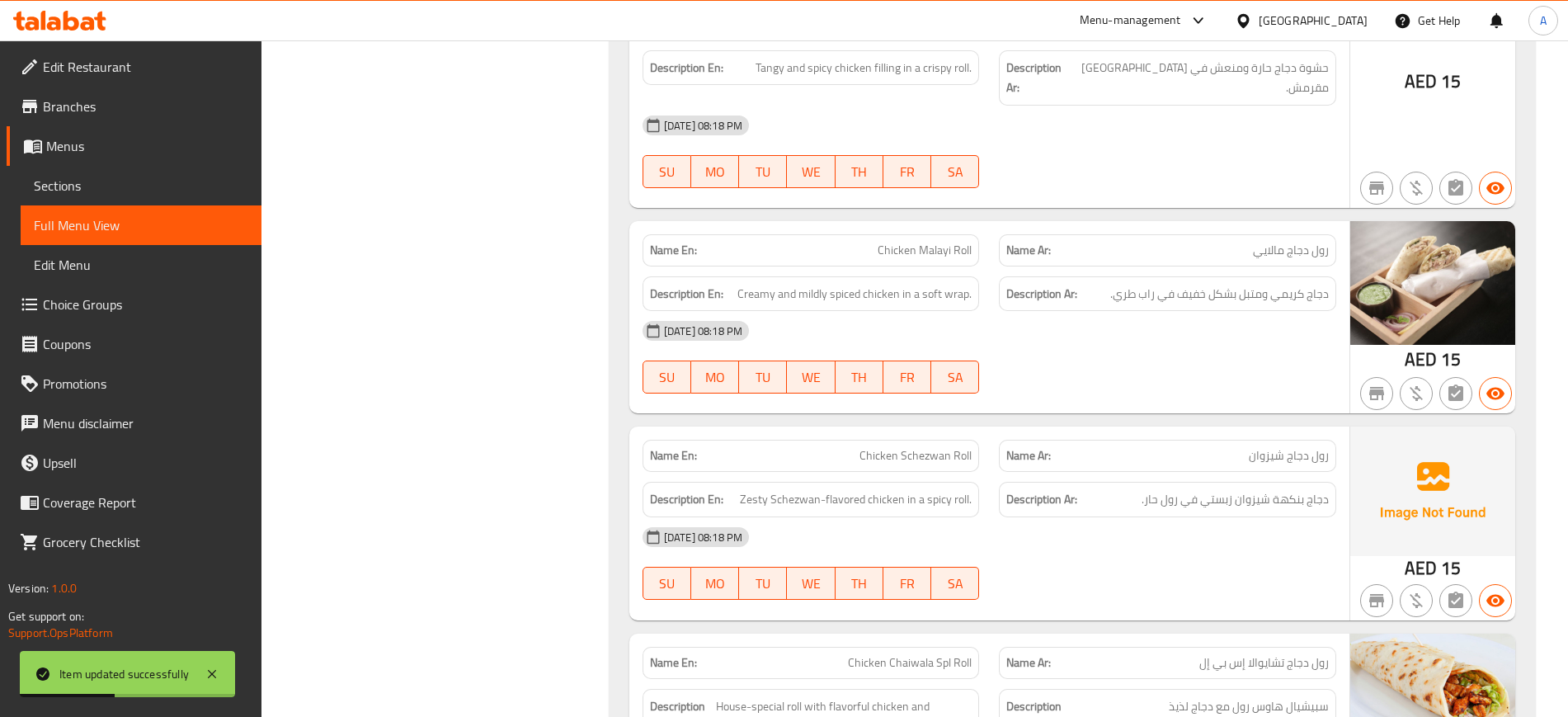
click at [882, 447] on span "Chicken Schezwan Roll" at bounding box center [916, 456] width 112 height 18
copy span "Chicken"
click at [882, 447] on span "Chicken Schezwan Roll" at bounding box center [916, 456] width 112 height 18
click at [110, 182] on span "Sections" at bounding box center [141, 185] width 215 height 20
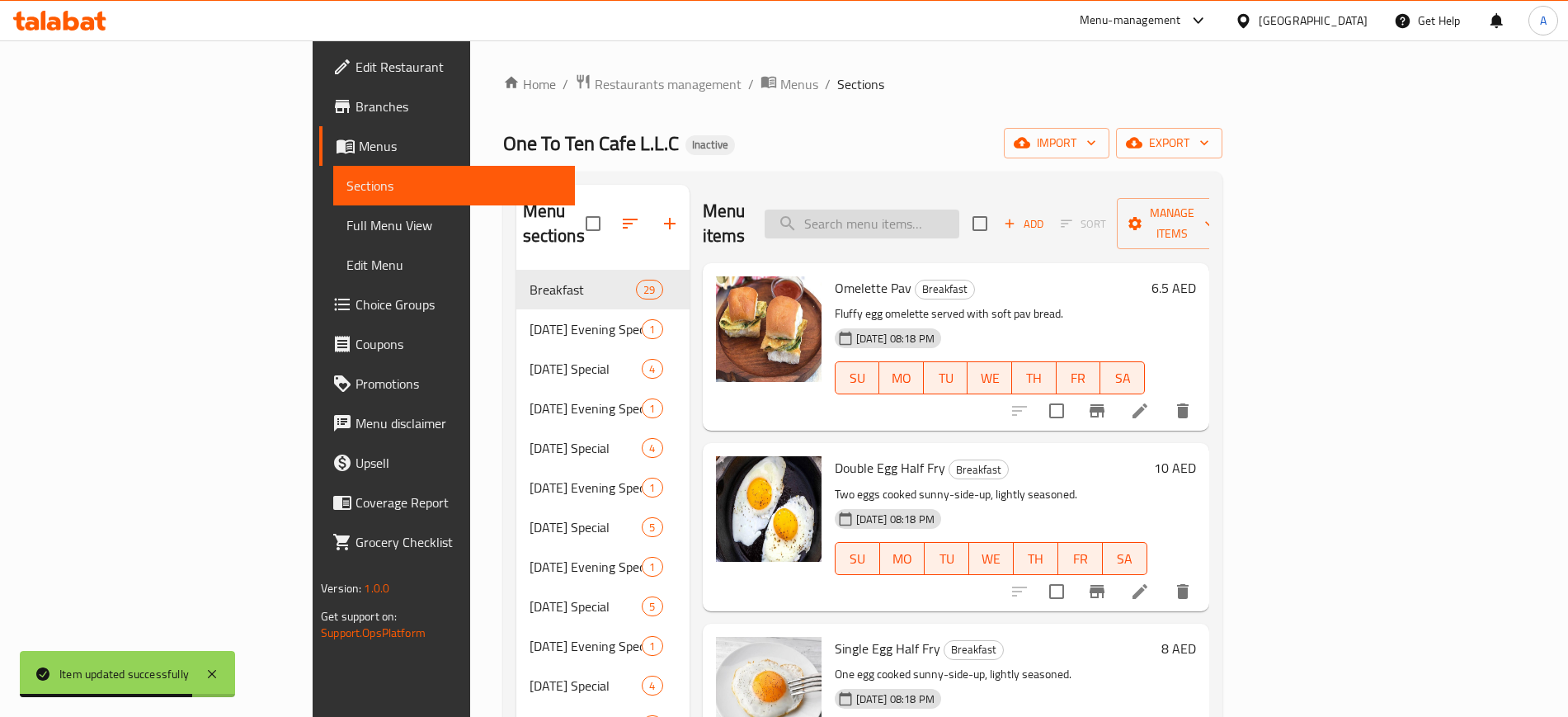
paste input "Chicken Schezwan Roll"
click at [959, 212] on input "Chicken Schezwan Roll" at bounding box center [862, 224] width 194 height 29
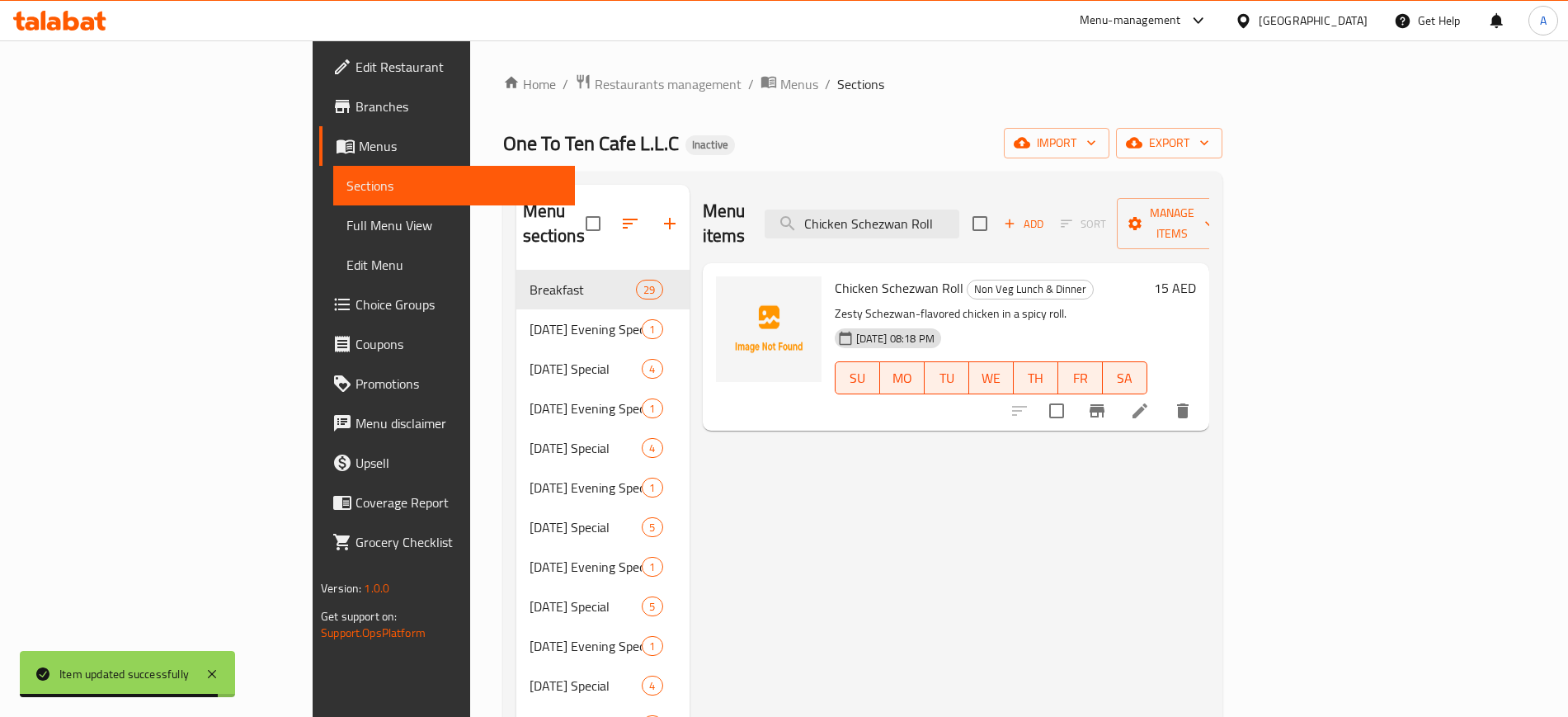
type input "Chicken Schezwan Roll"
click at [1147, 404] on icon at bounding box center [1139, 411] width 15 height 15
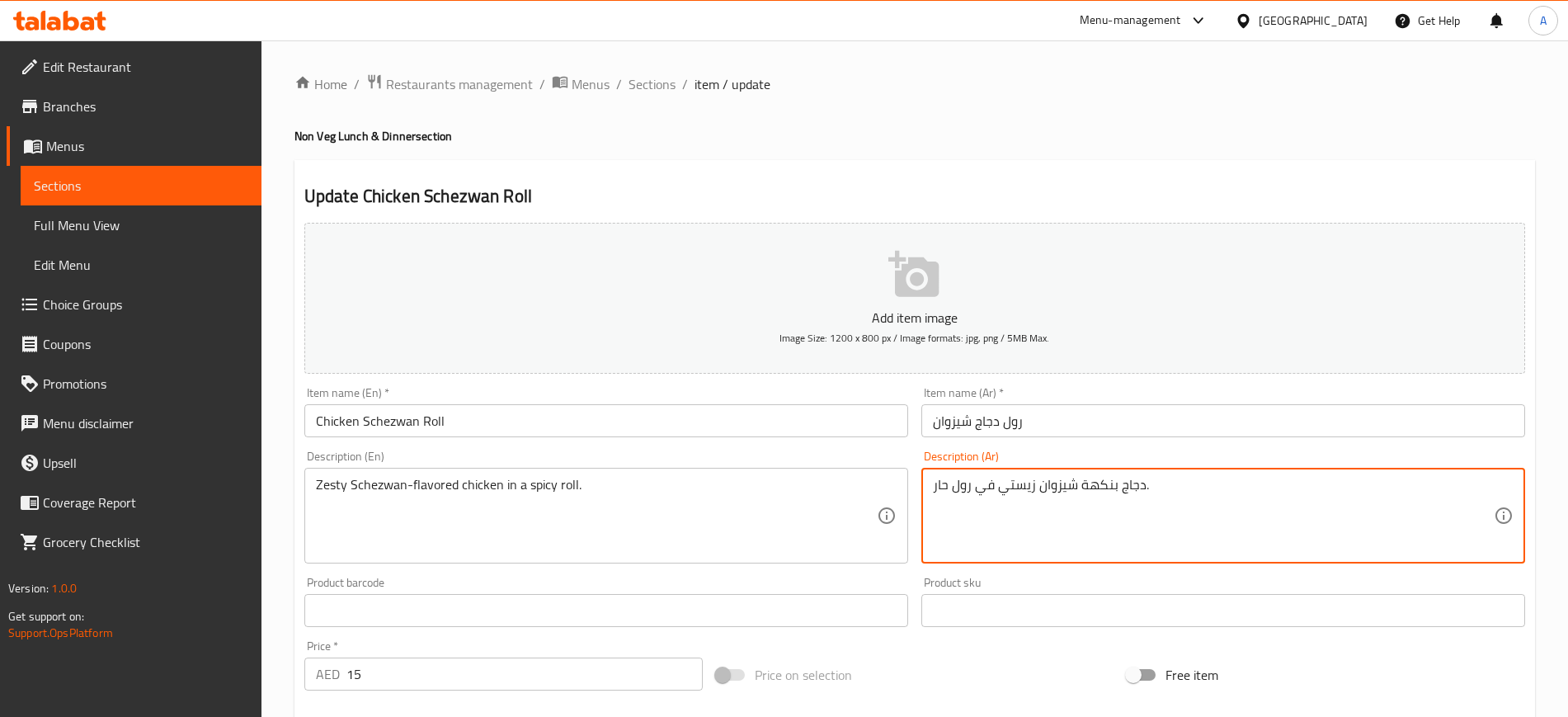
scroll to position [449, 0]
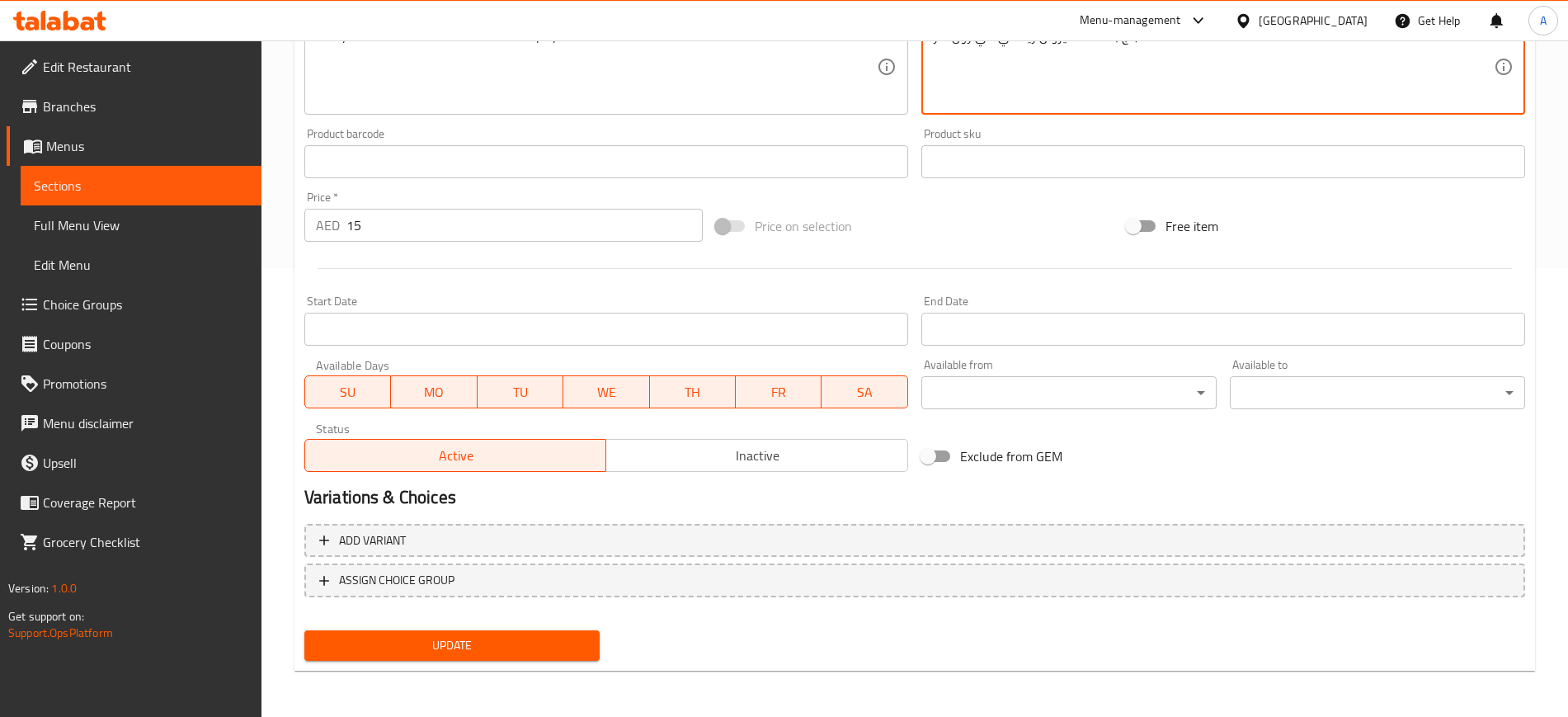
type textarea "دجاج بنكهة شيزوان زيستي في رول حار."
click at [463, 638] on span "Update" at bounding box center [452, 645] width 269 height 20
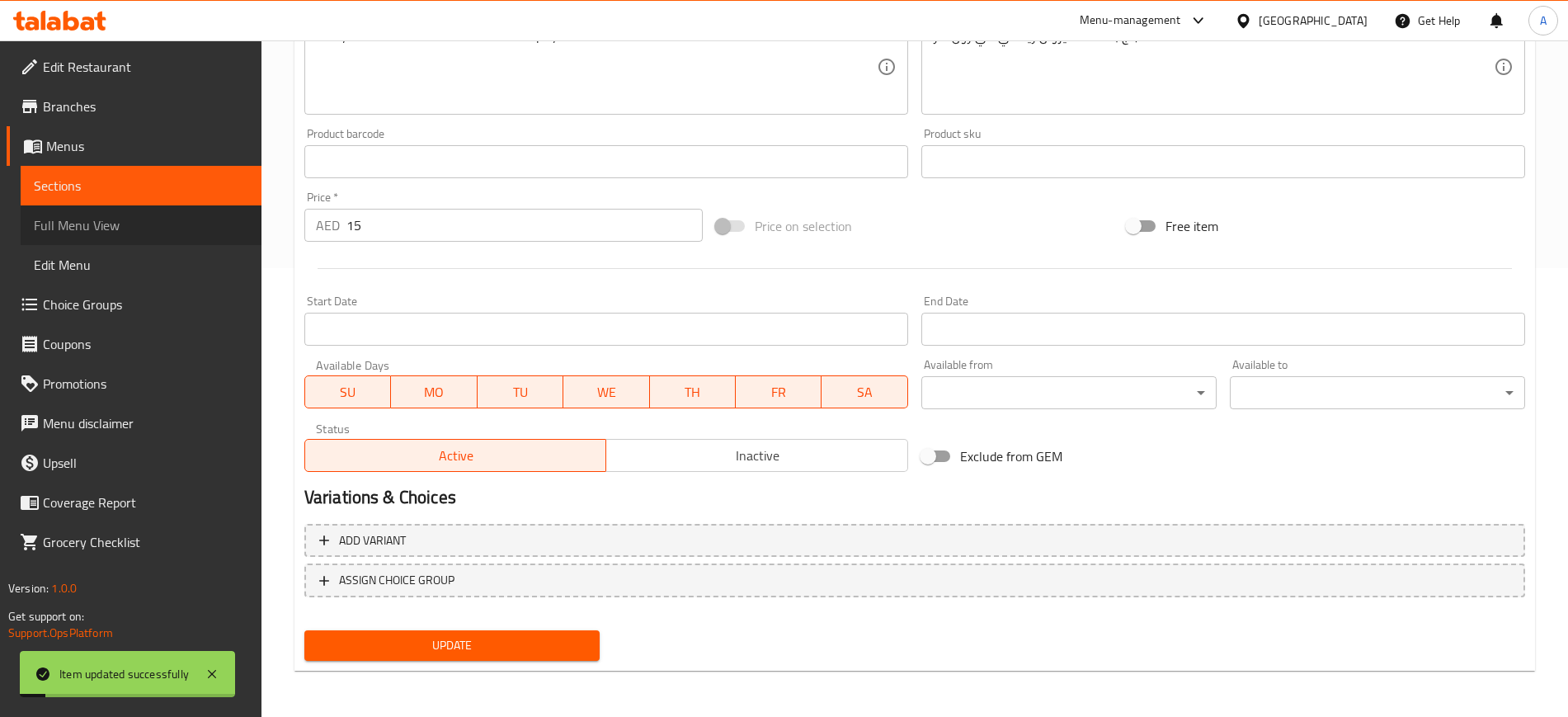
click at [99, 221] on span "Full Menu View" at bounding box center [141, 225] width 215 height 20
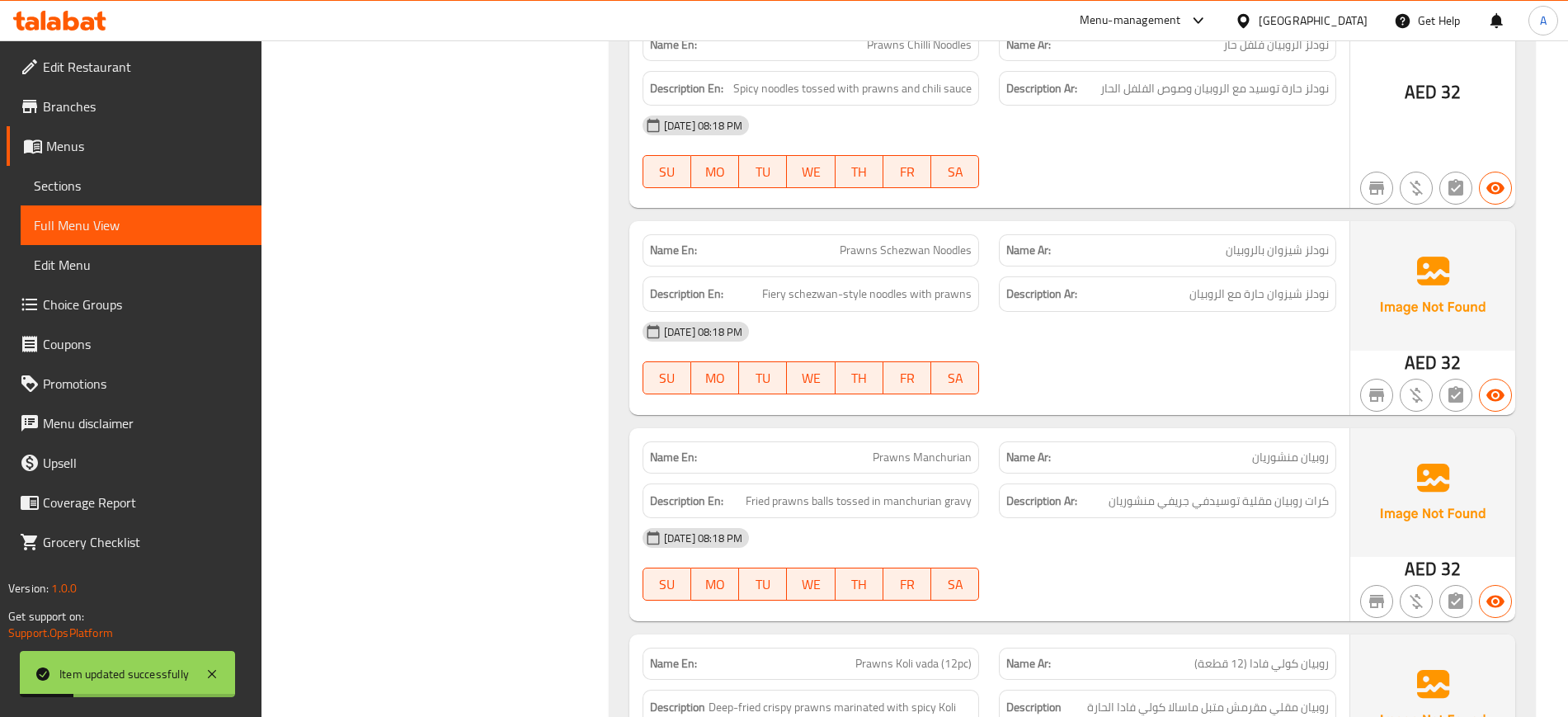
scroll to position [43210, 0]
click at [899, 448] on span "Prawns Manchurian" at bounding box center [923, 457] width 99 height 18
copy span "Prawns"
click at [899, 448] on span "Prawns Manchurian" at bounding box center [923, 457] width 99 height 18
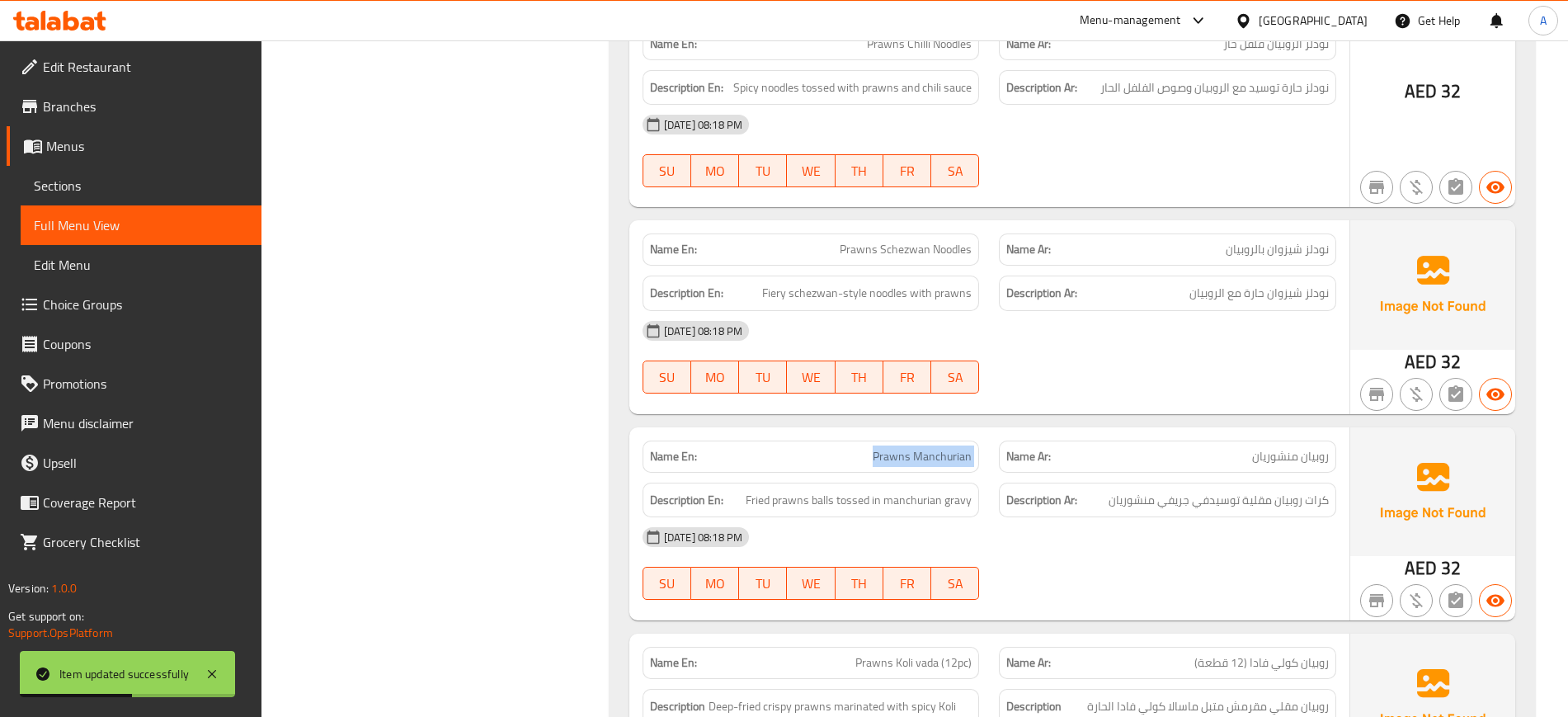
click at [110, 200] on link "Sections" at bounding box center [140, 185] width 240 height 40
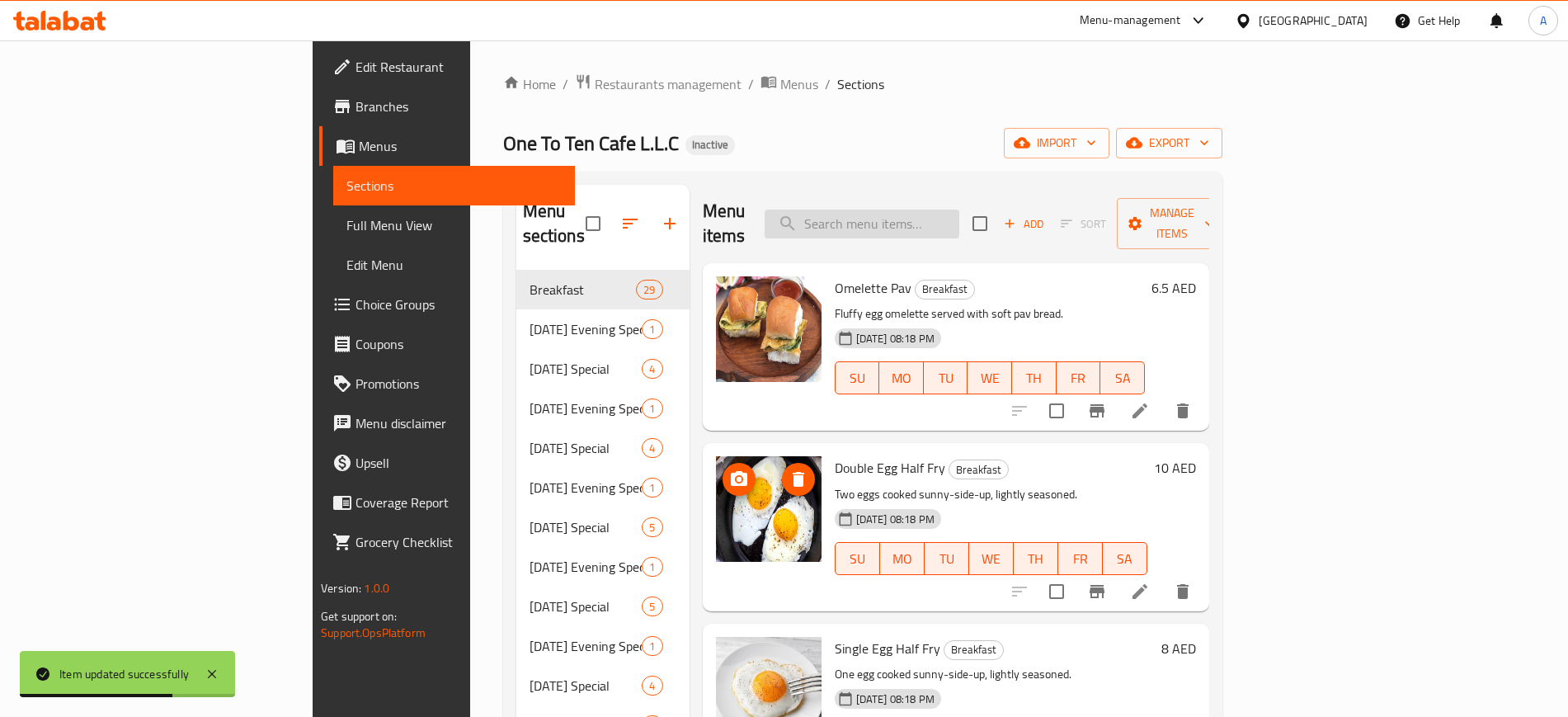
paste input "Prawns Manchurian"
click at [959, 209] on input "Prawns Manchurian" at bounding box center [862, 224] width 194 height 29
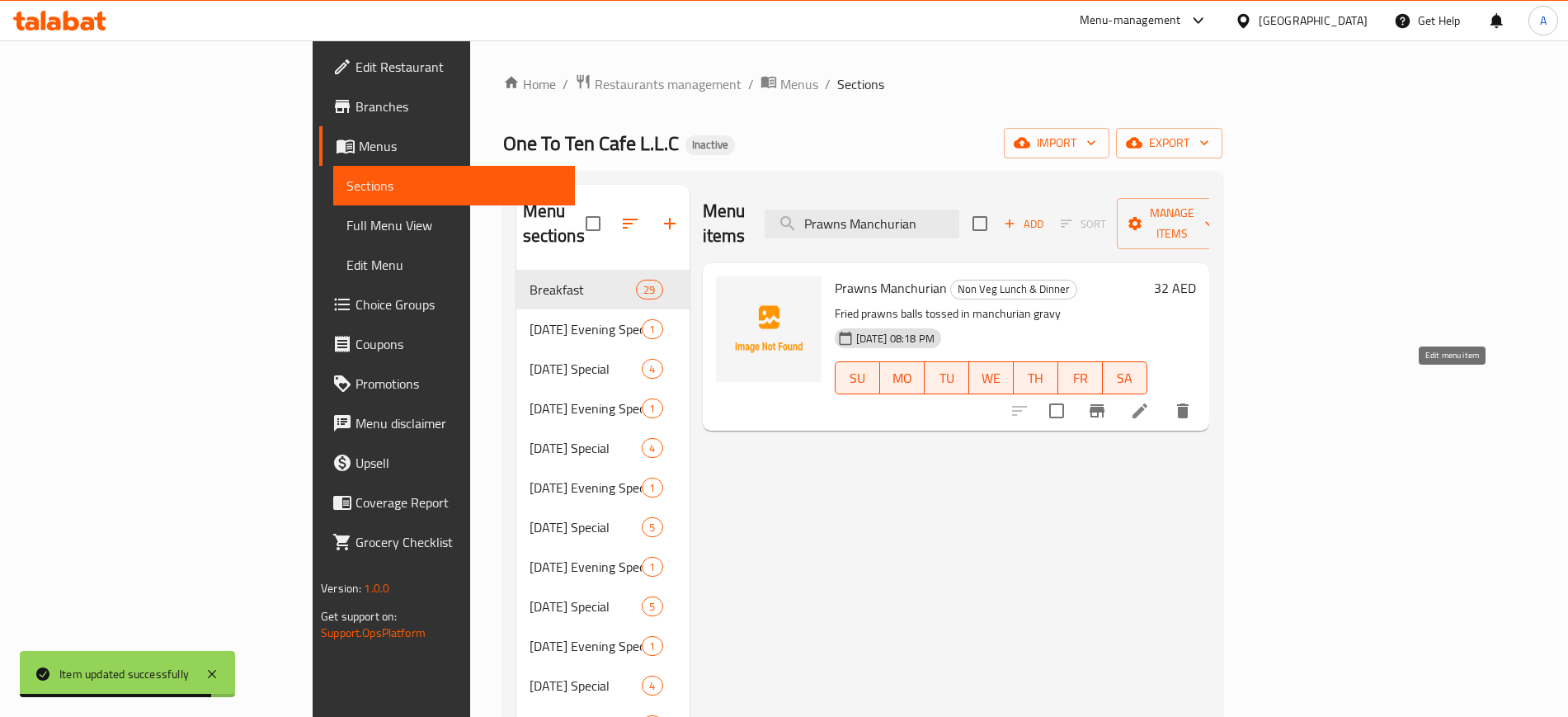
type input "Prawns Manchurian"
click at [1150, 401] on icon at bounding box center [1140, 411] width 20 height 20
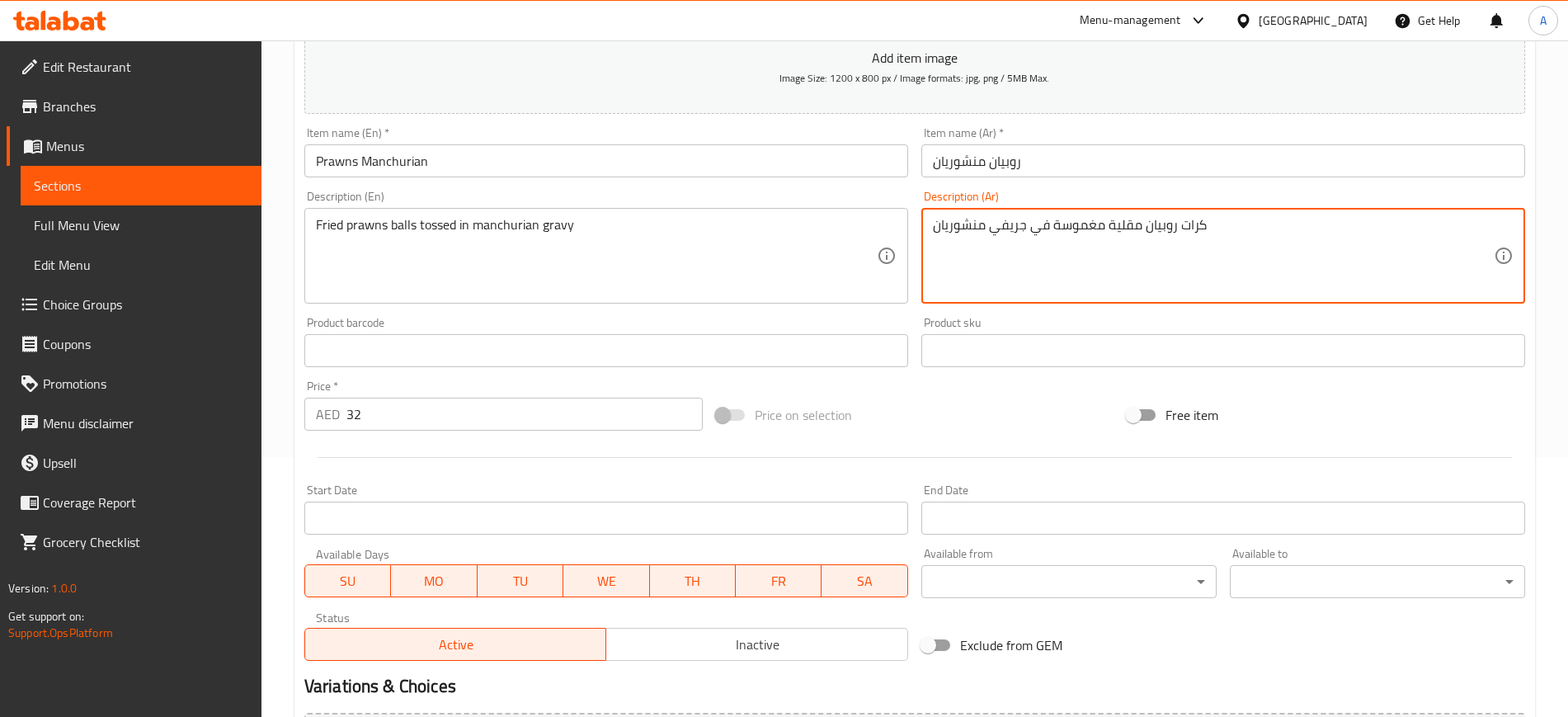
scroll to position [449, 0]
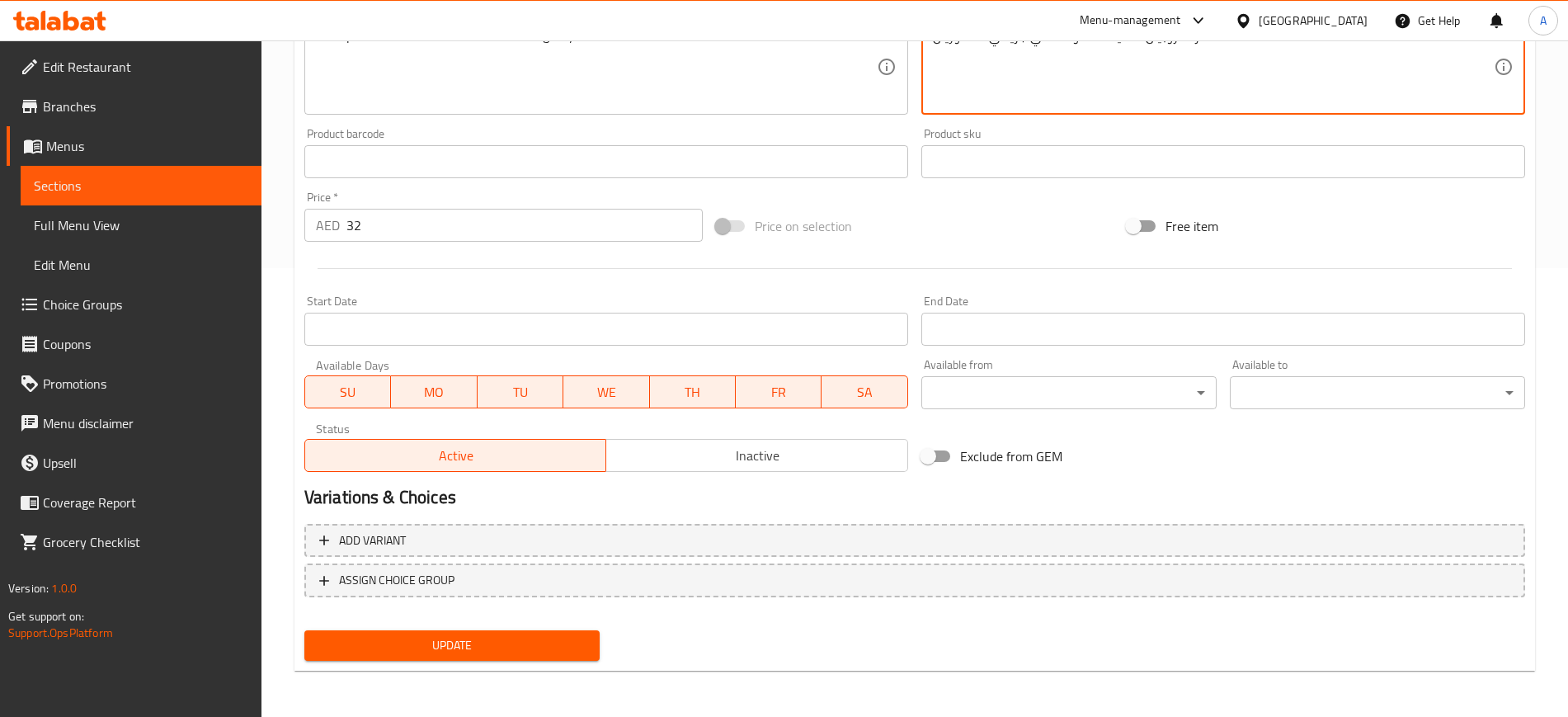
type textarea "كرات روبيان مقلية مغموسة في جريفي منشوريان"
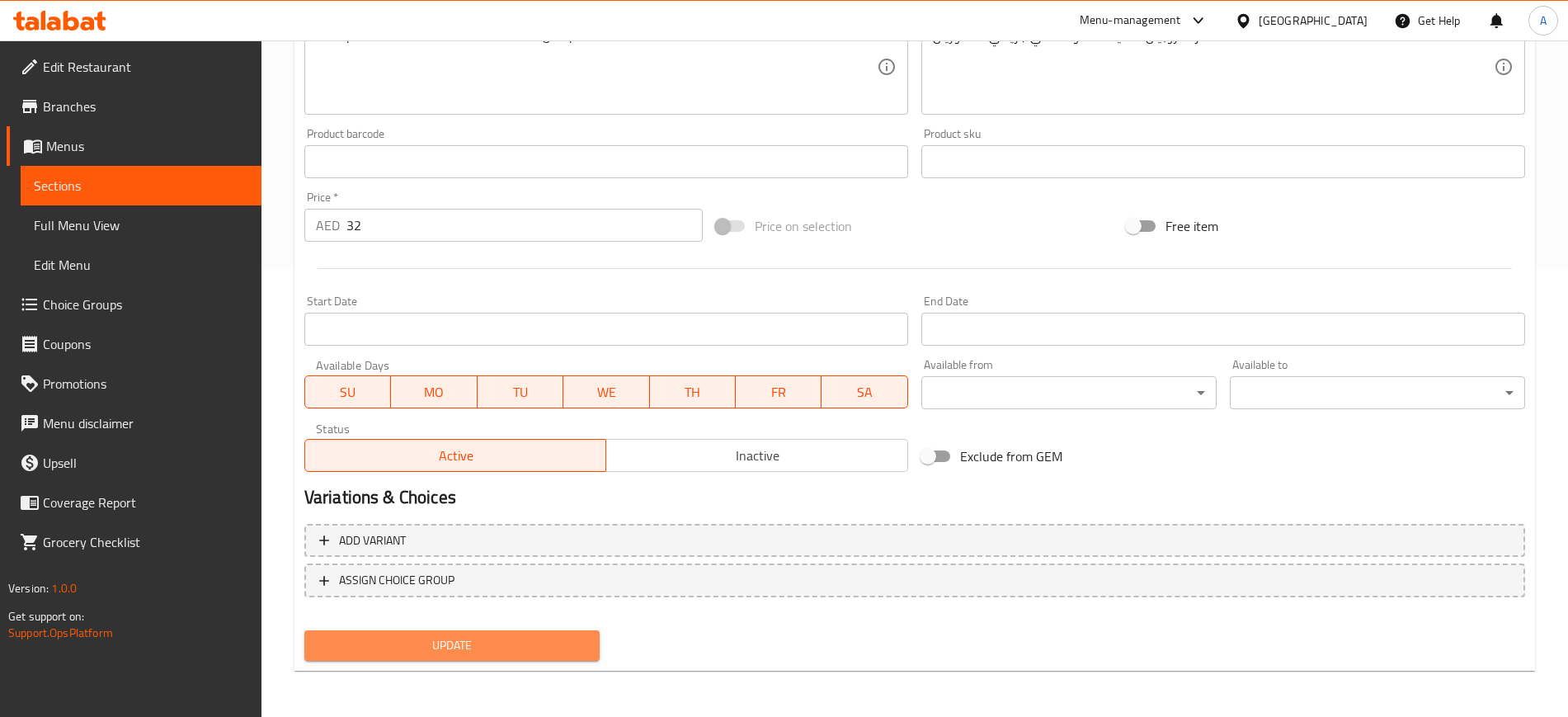
click at [436, 651] on span "Update" at bounding box center [452, 645] width 269 height 20
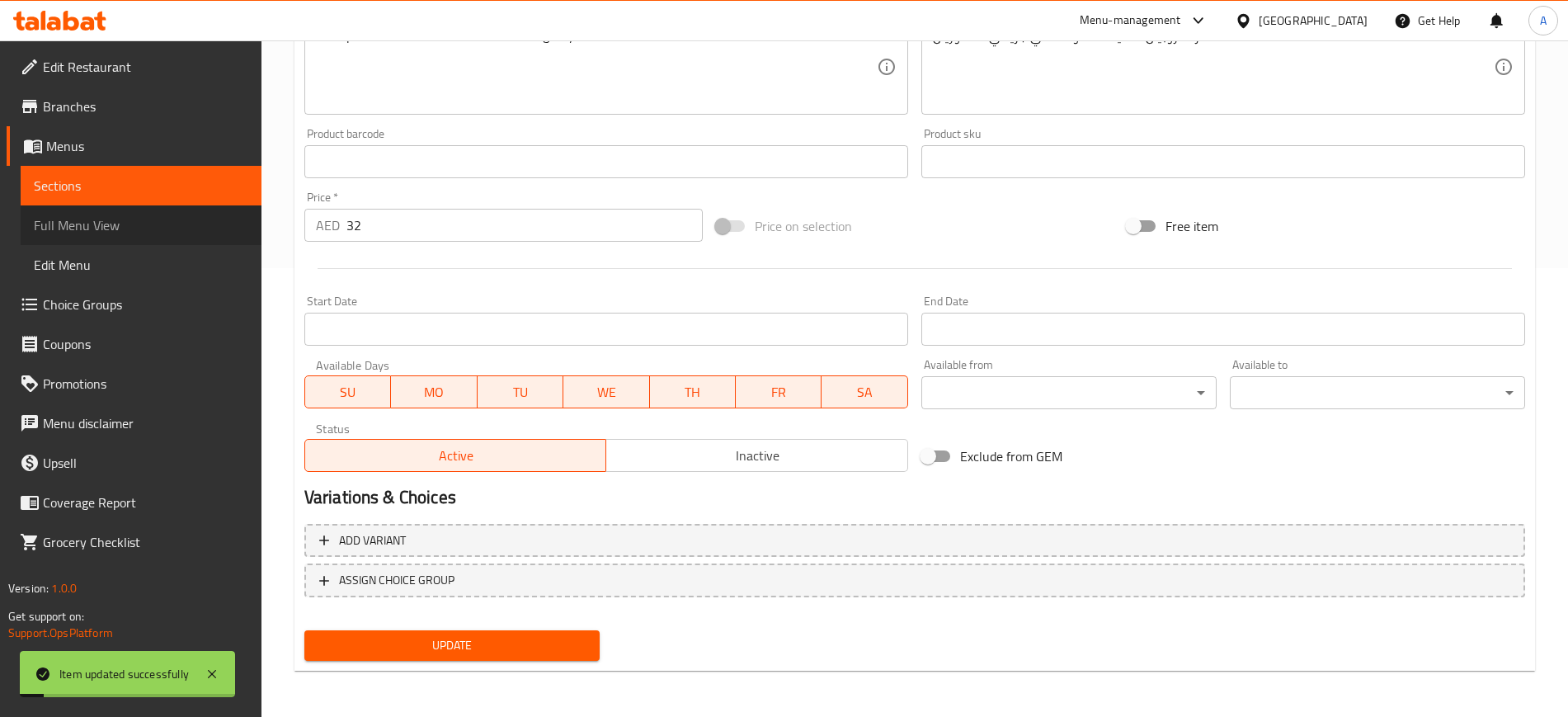
click at [83, 229] on span "Full Menu View" at bounding box center [141, 225] width 215 height 20
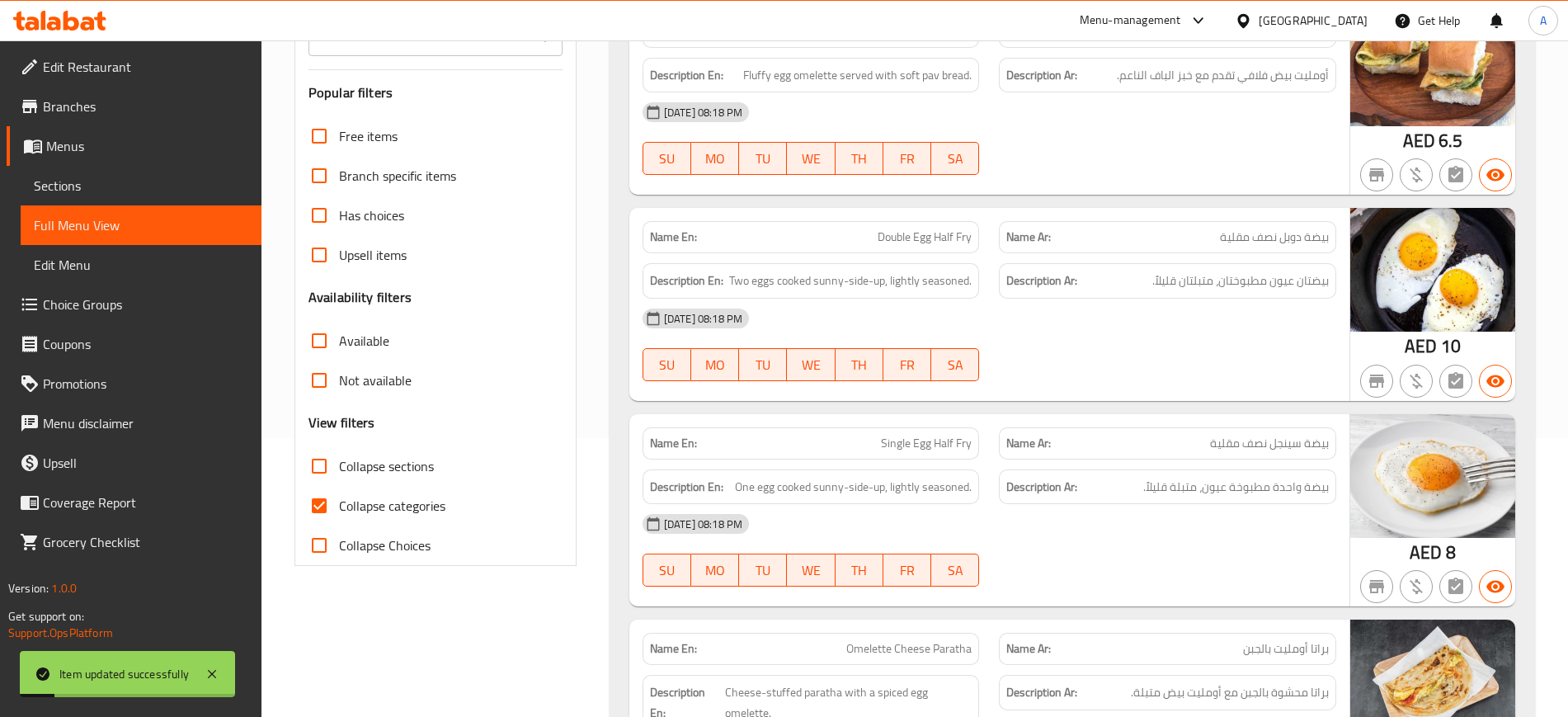
scroll to position [59806, 0]
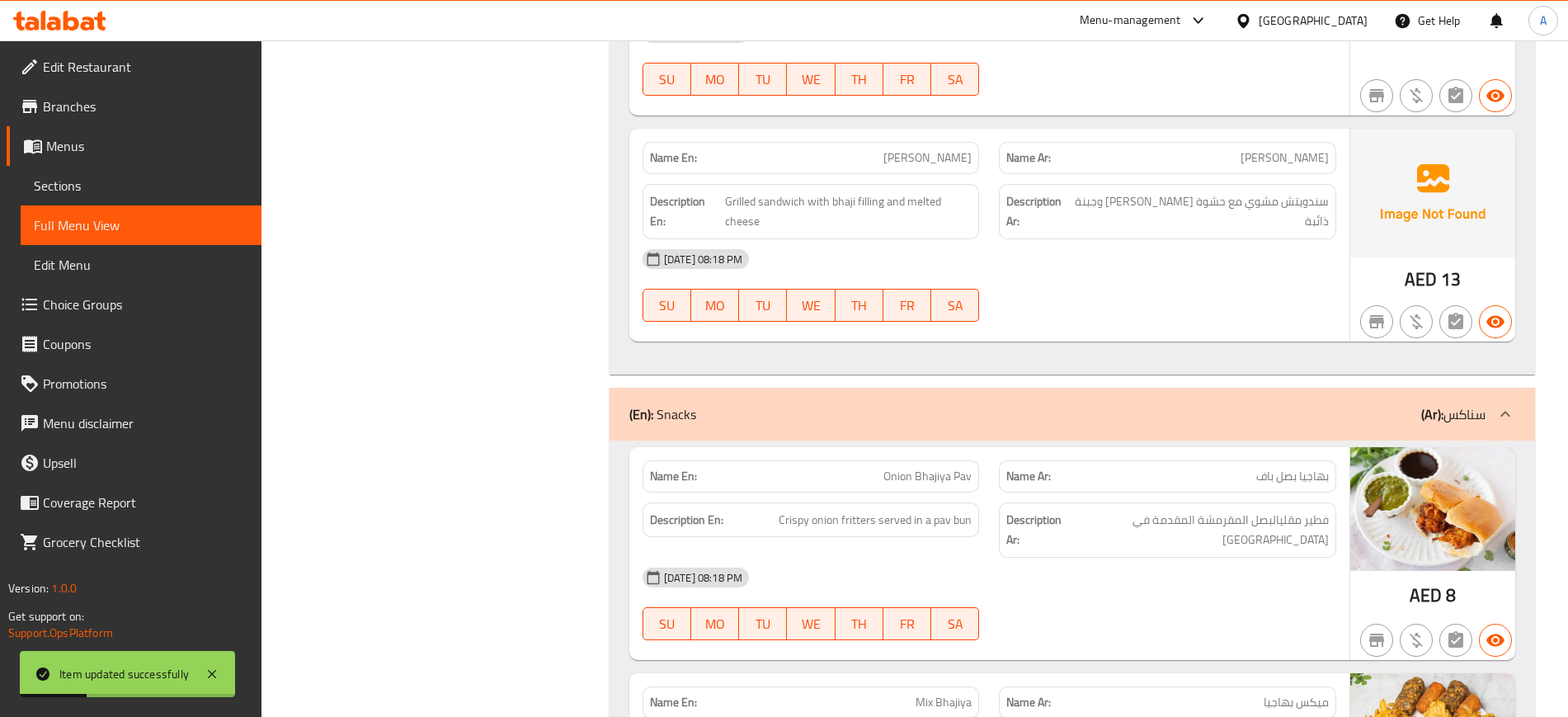
copy span "Onion Bhajiya Pav"
click at [76, 178] on span "Sections" at bounding box center [141, 185] width 215 height 20
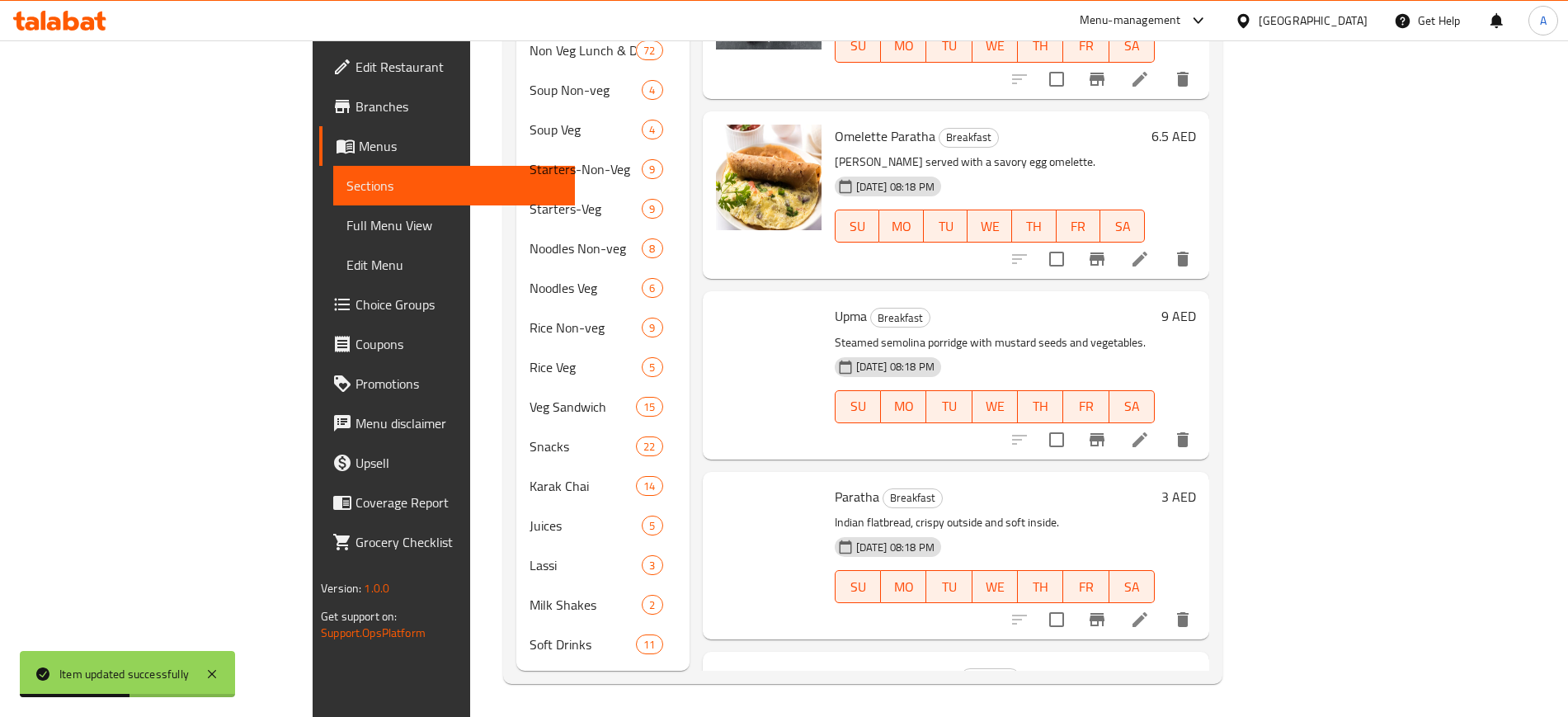
scroll to position [231, 0]
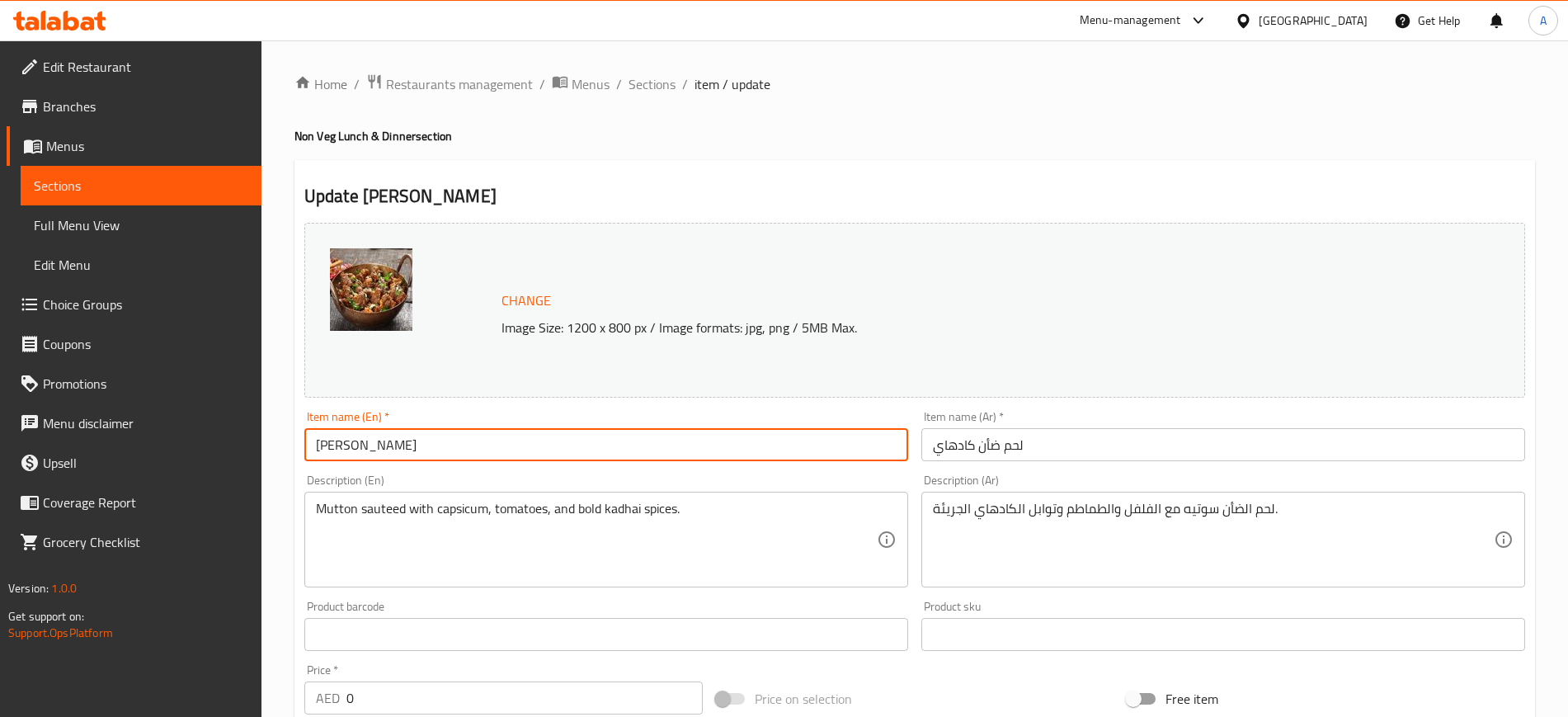
click at [382, 439] on input "[PERSON_NAME]" at bounding box center [606, 445] width 604 height 33
paste input "text"
click at [382, 439] on input "[PERSON_NAME]" at bounding box center [606, 445] width 604 height 33
type input "Mutton Kadai"
click at [945, 445] on input "لحم ضأن كادهاي" at bounding box center [1223, 445] width 604 height 33
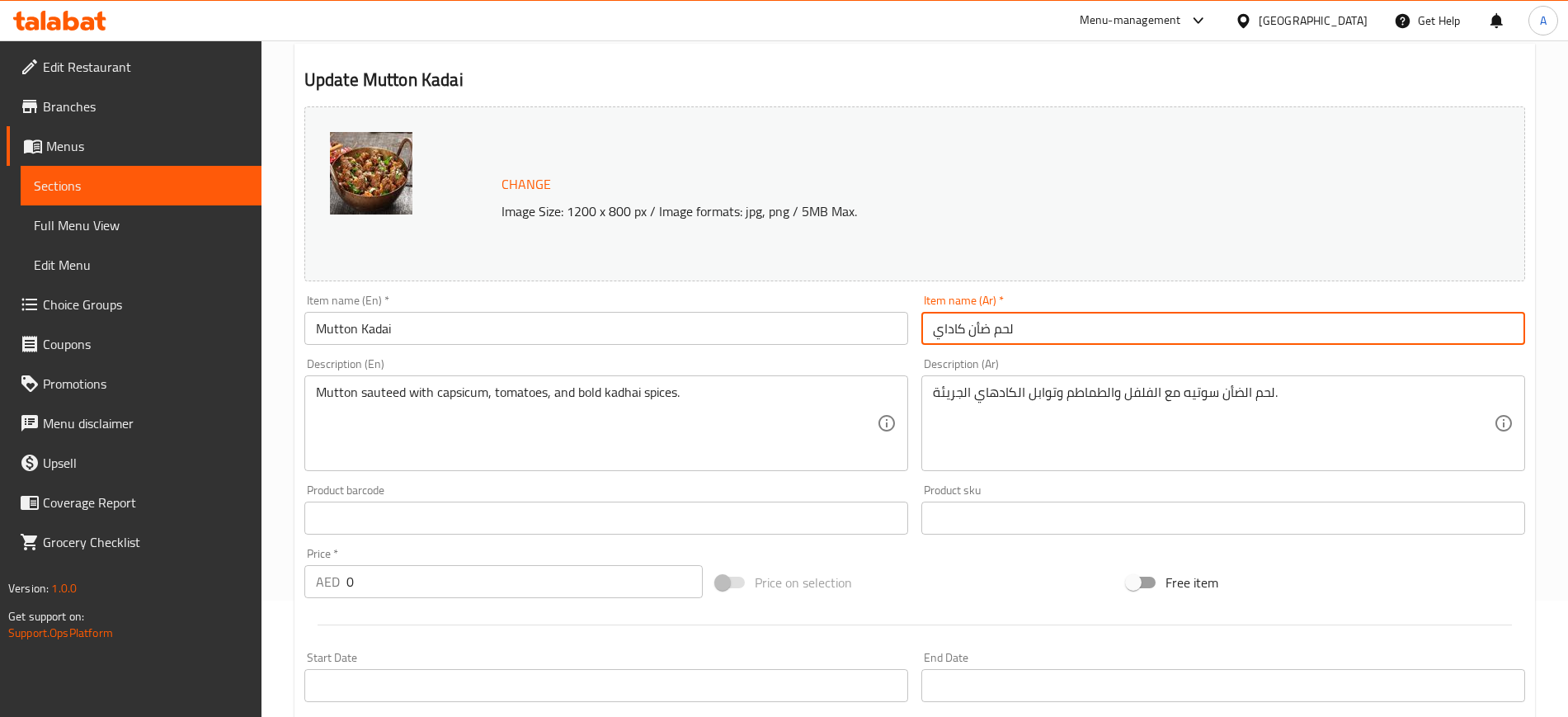
scroll to position [42, 0]
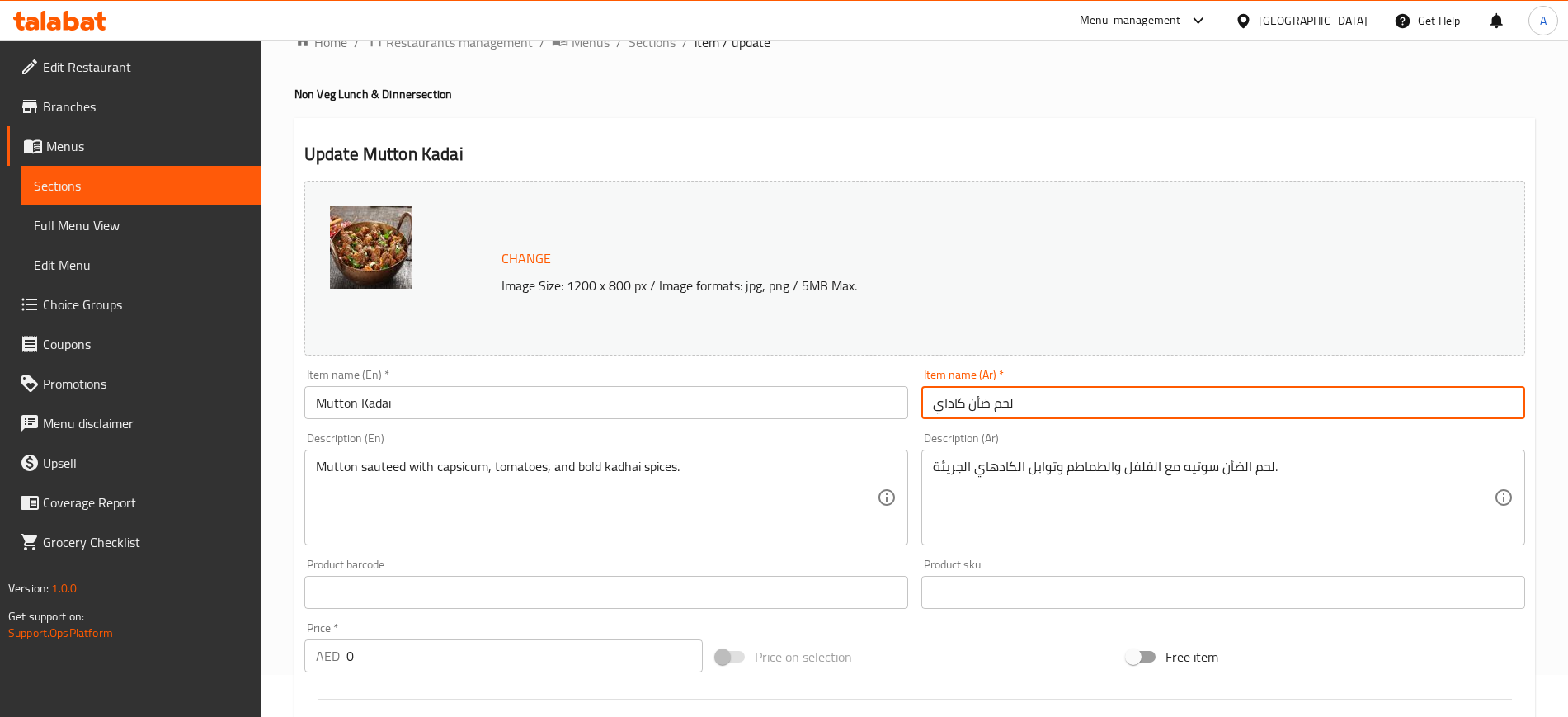
type input "لحم ضأن كاداي"
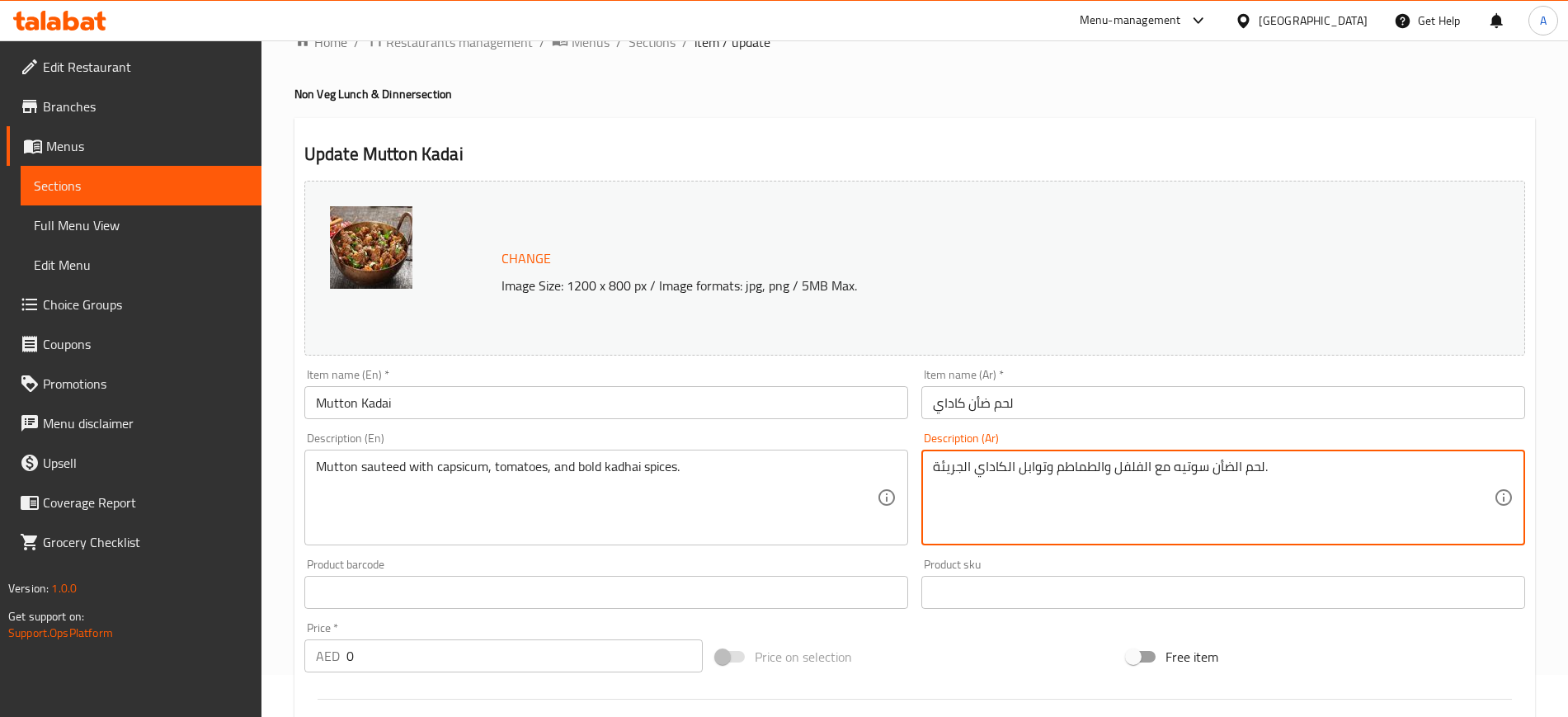
scroll to position [510, 0]
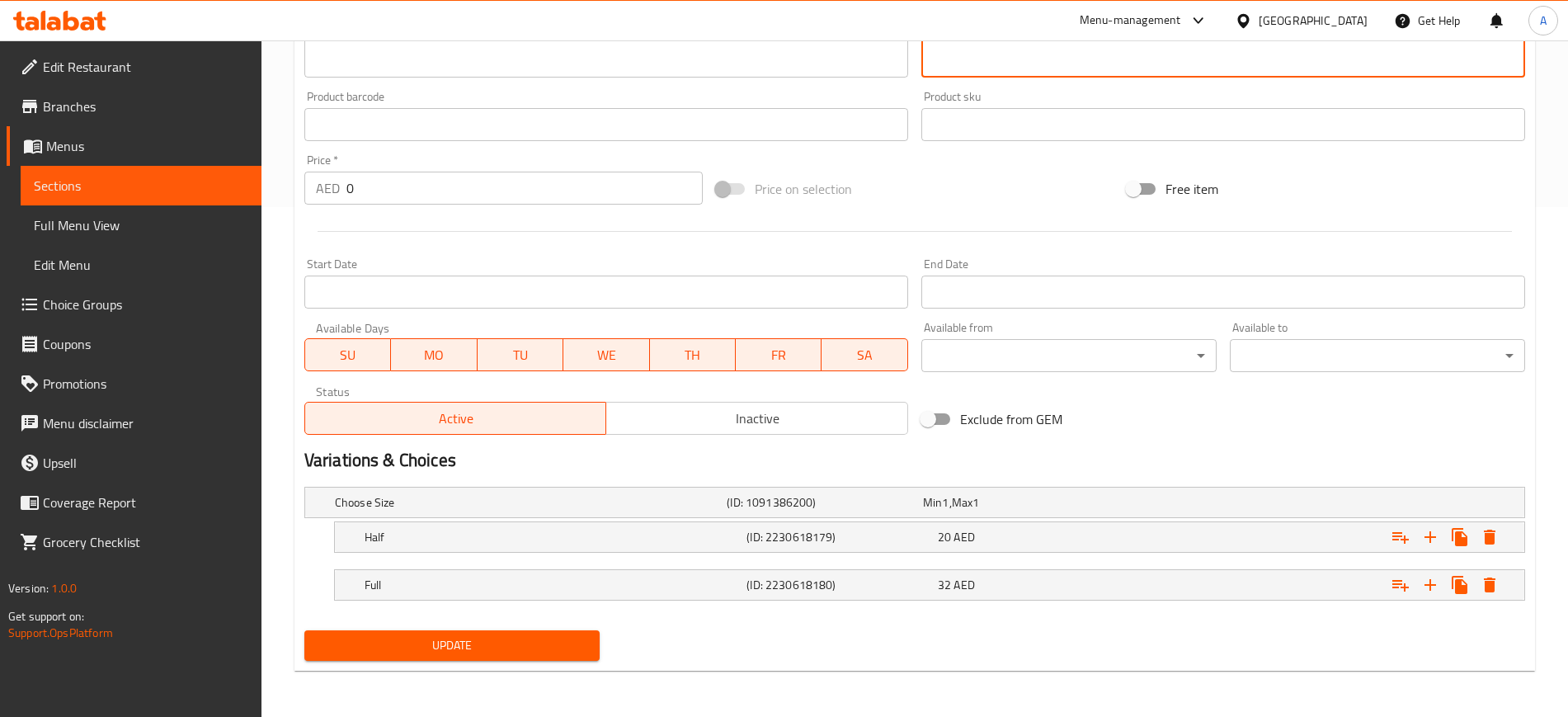
type textarea "لحم الضأن سوتيه مع الفلفل والطماطم وتوابل الكاداي الجريئة."
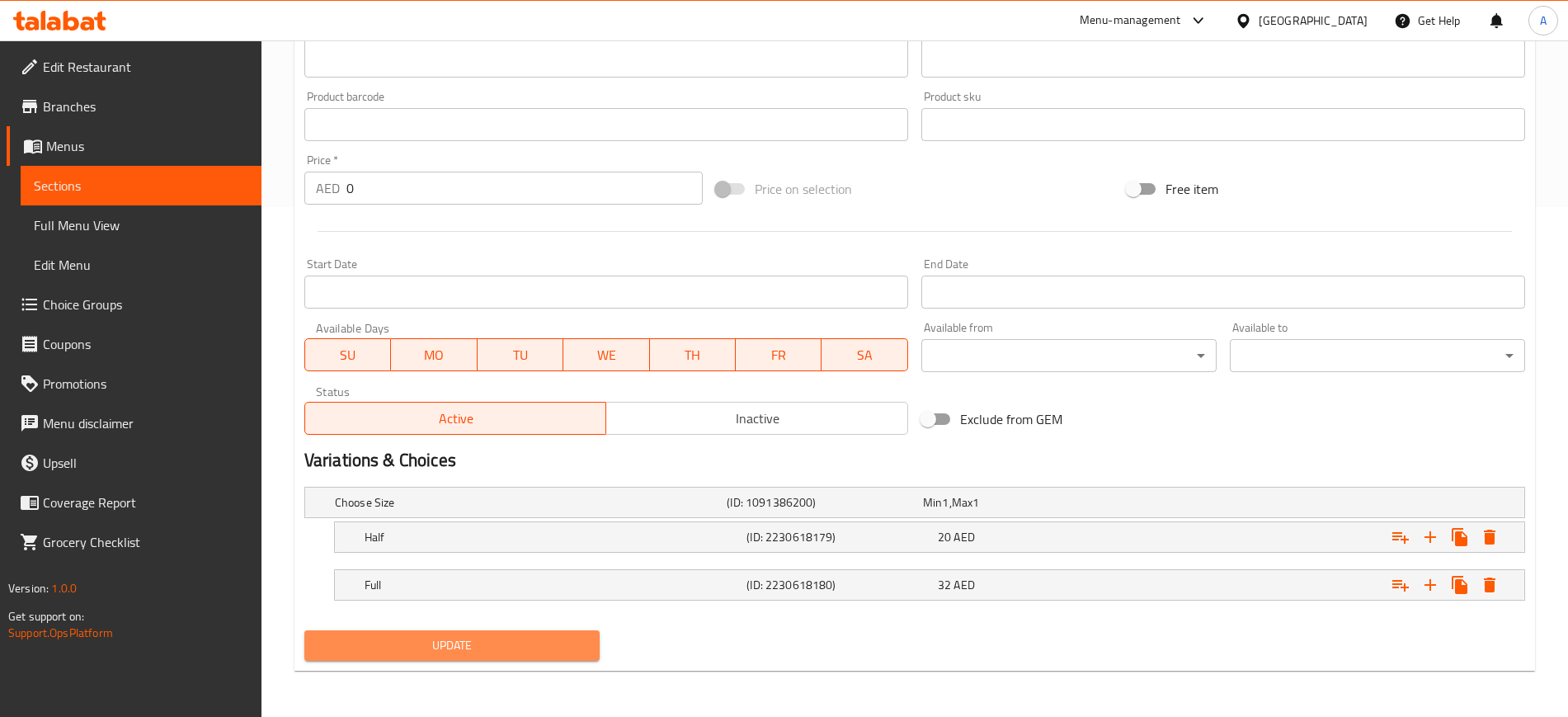
click at [428, 651] on span "Update" at bounding box center [452, 645] width 269 height 20
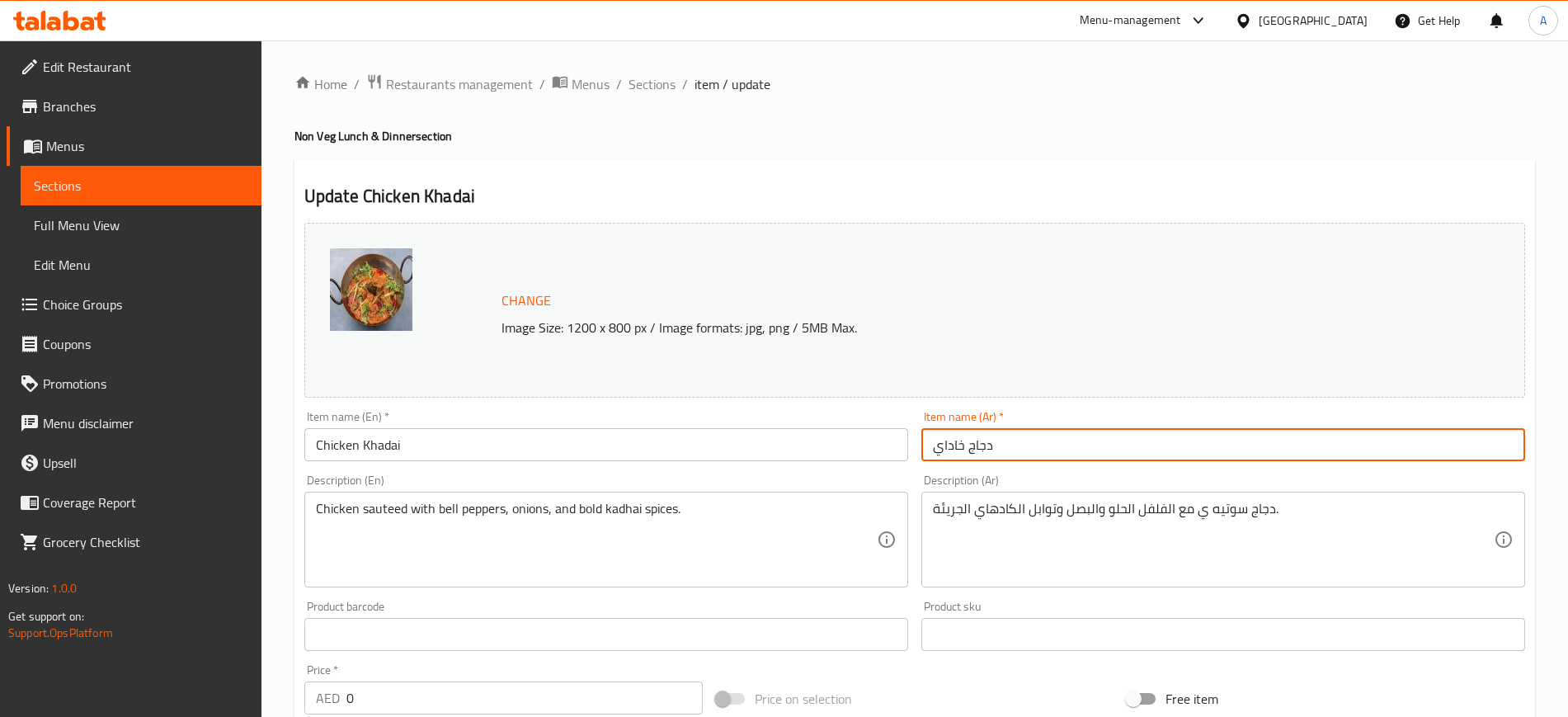
click at [957, 443] on input "دجاج خاداي" at bounding box center [1223, 445] width 604 height 33
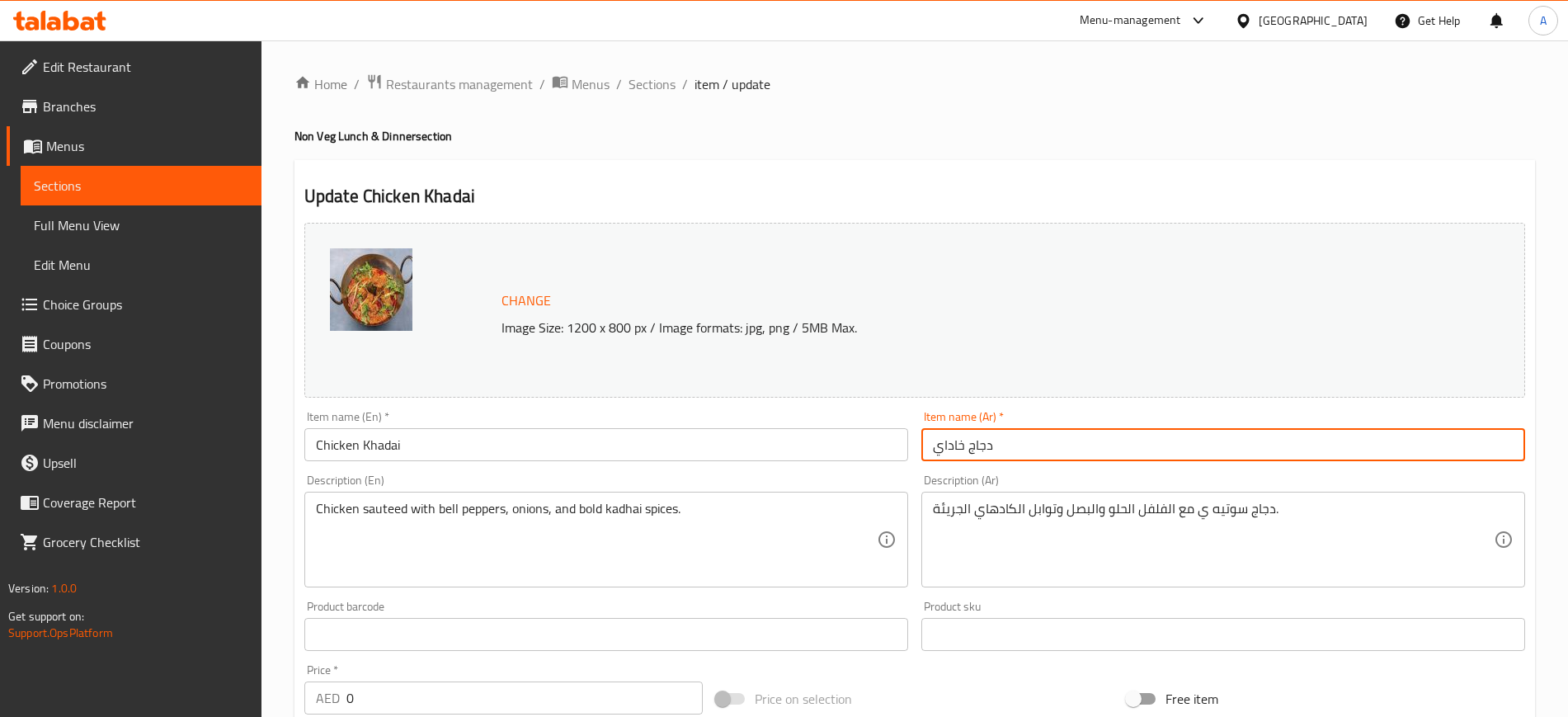
paste input "Kadai"
type input "دجاج خاداي"
click at [384, 442] on input "Chicken Khadai" at bounding box center [606, 445] width 604 height 33
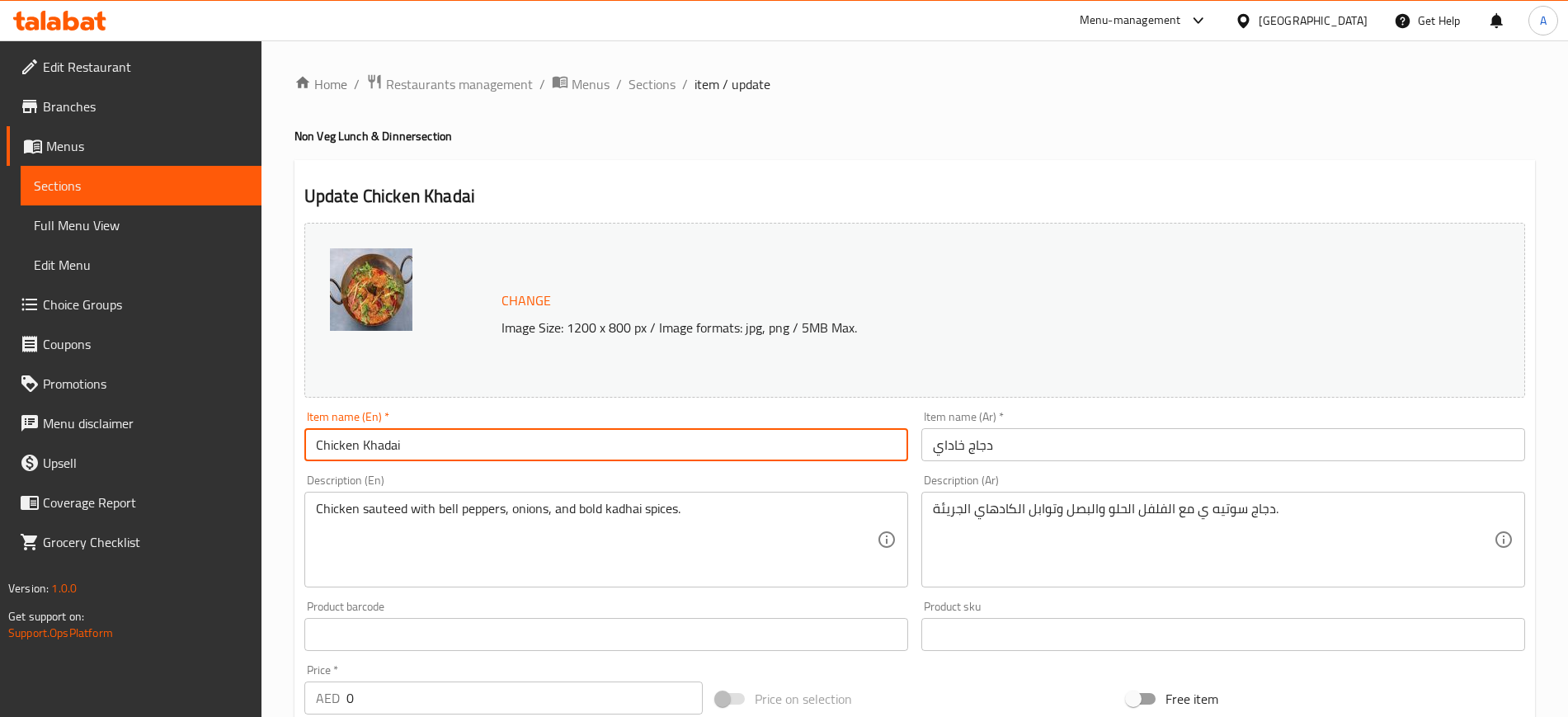
click at [384, 442] on input "Chicken Khadai" at bounding box center [606, 445] width 604 height 33
paste input "text"
type input "Chicken Kadai"
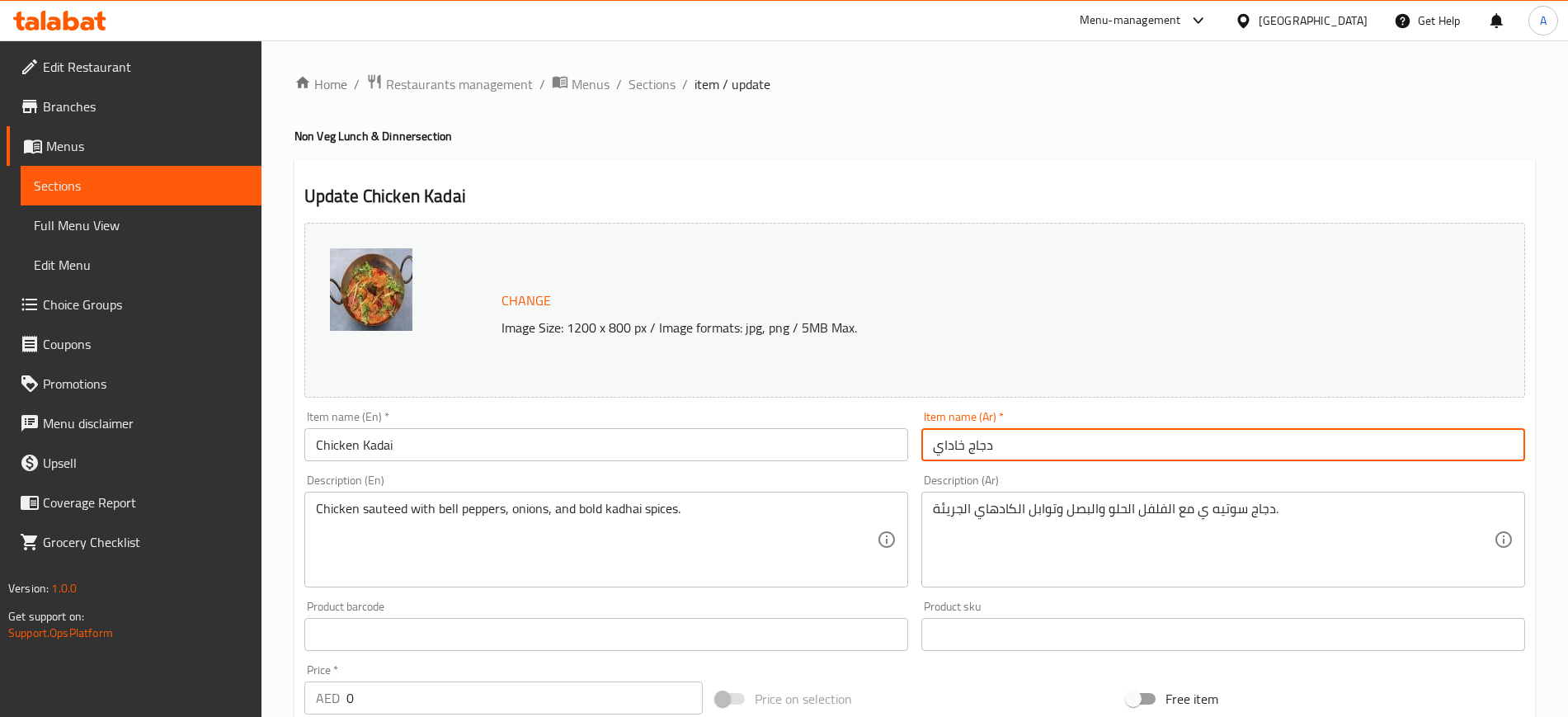
click at [957, 445] on input "دجاج خاداي" at bounding box center [1223, 445] width 604 height 33
type input "دجاج كاداي"
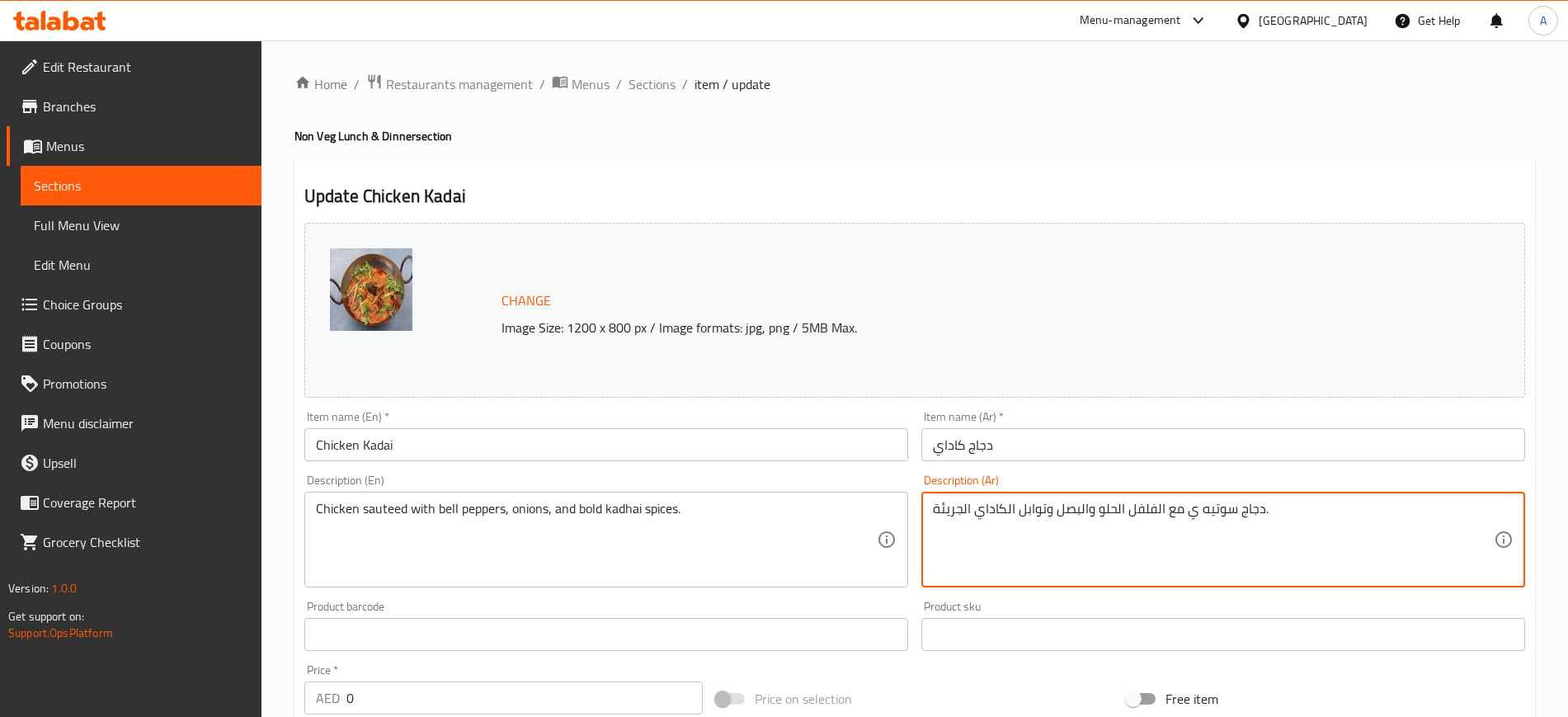
scroll to position [510, 0]
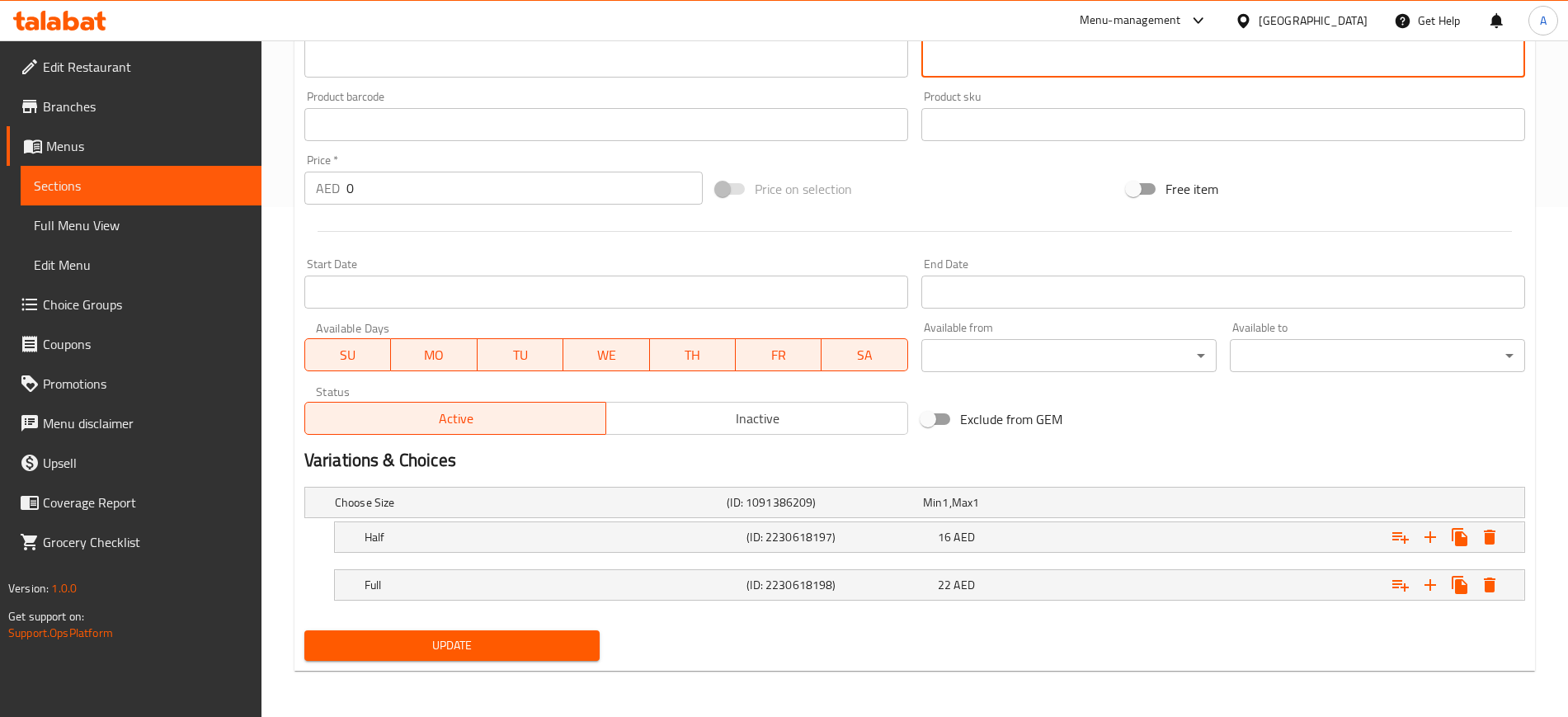
type textarea "دجاج سوتيه ي مع الفلفل الحلو والبصل وتوابل الكاداي الجريئة."
drag, startPoint x: 424, startPoint y: 662, endPoint x: 464, endPoint y: 647, distance: 42.7
click at [464, 647] on div "Update" at bounding box center [453, 645] width 309 height 43
click at [464, 647] on span "Update" at bounding box center [452, 645] width 269 height 20
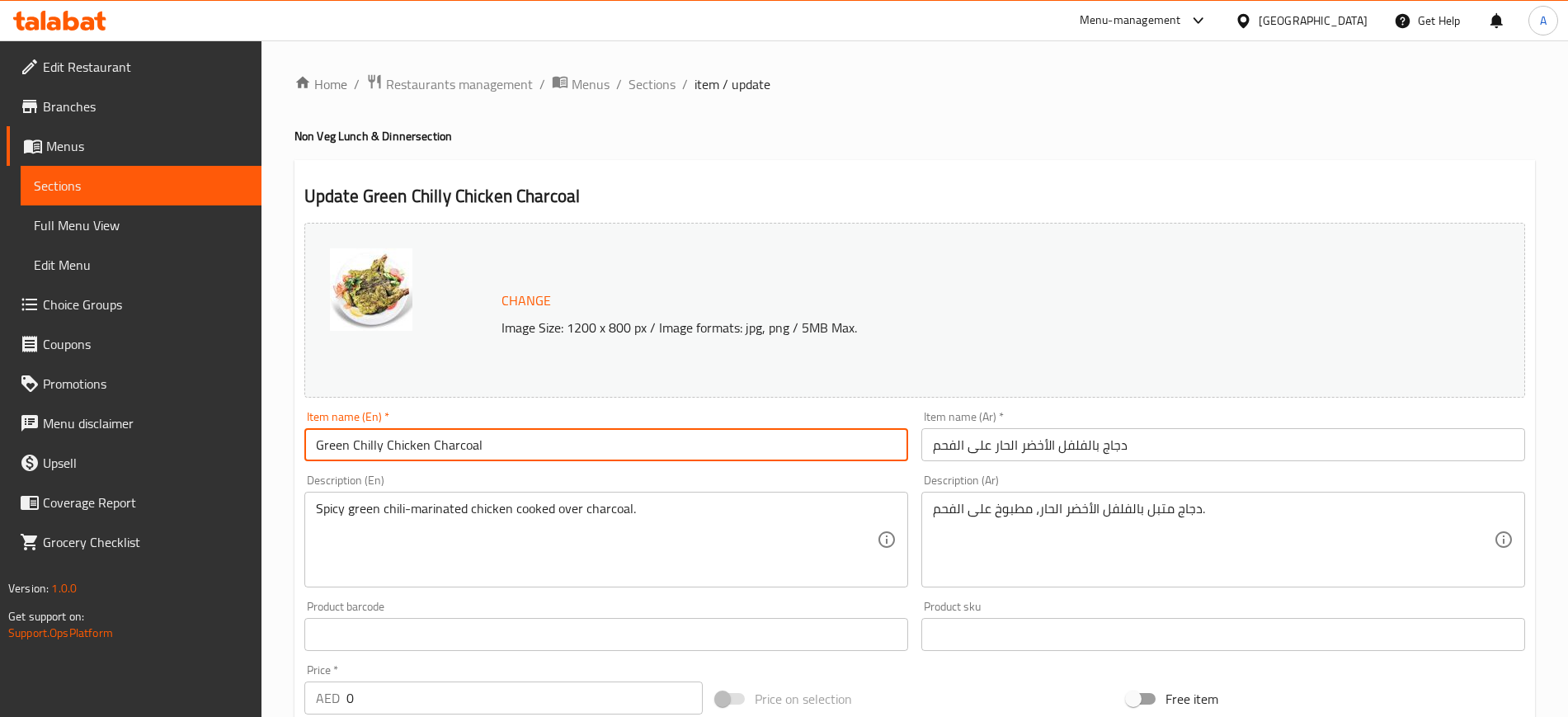
click at [517, 447] on input "Green Chilly Chicken Charcoal" at bounding box center [606, 445] width 604 height 33
type input "Green Chilli Chicken Charcoal"
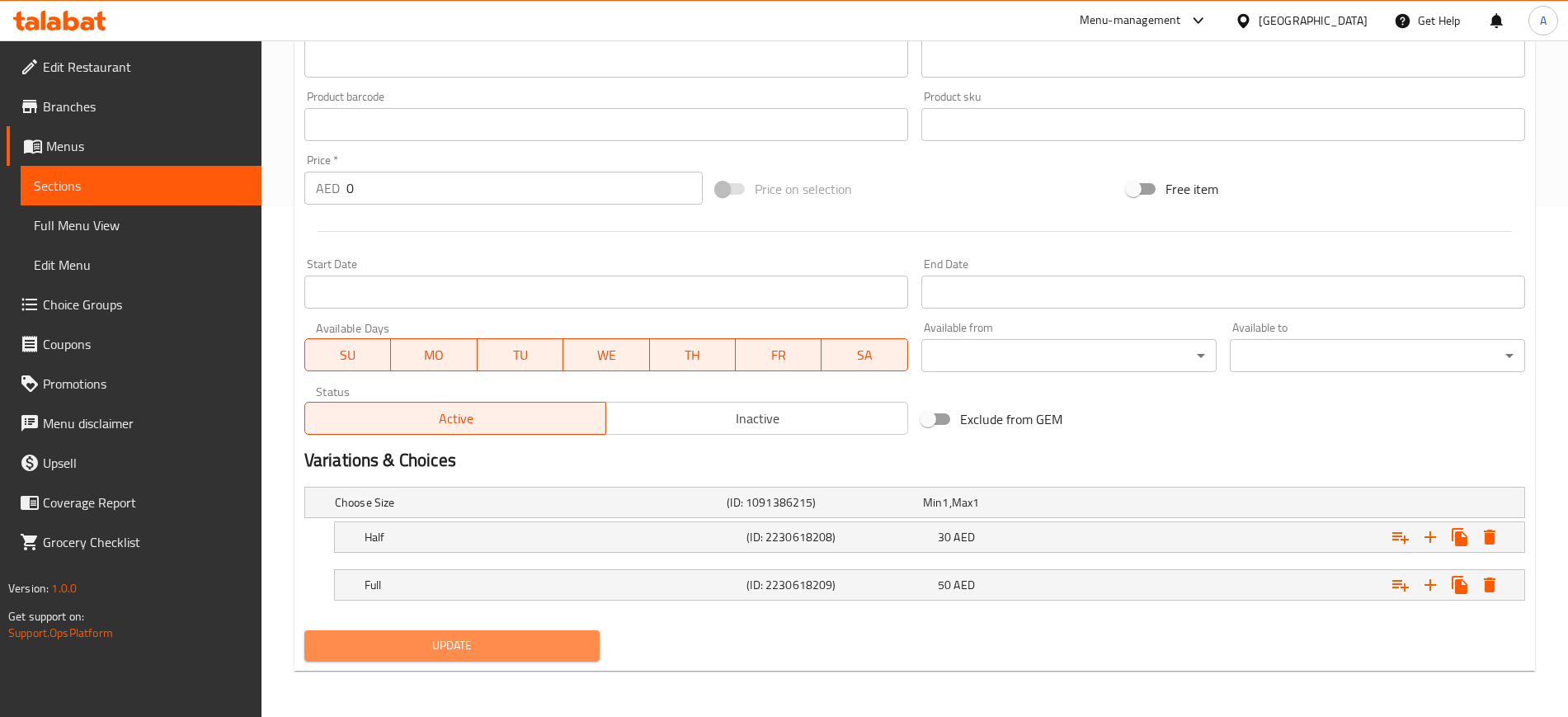
click at [449, 648] on span "Update" at bounding box center [452, 645] width 269 height 20
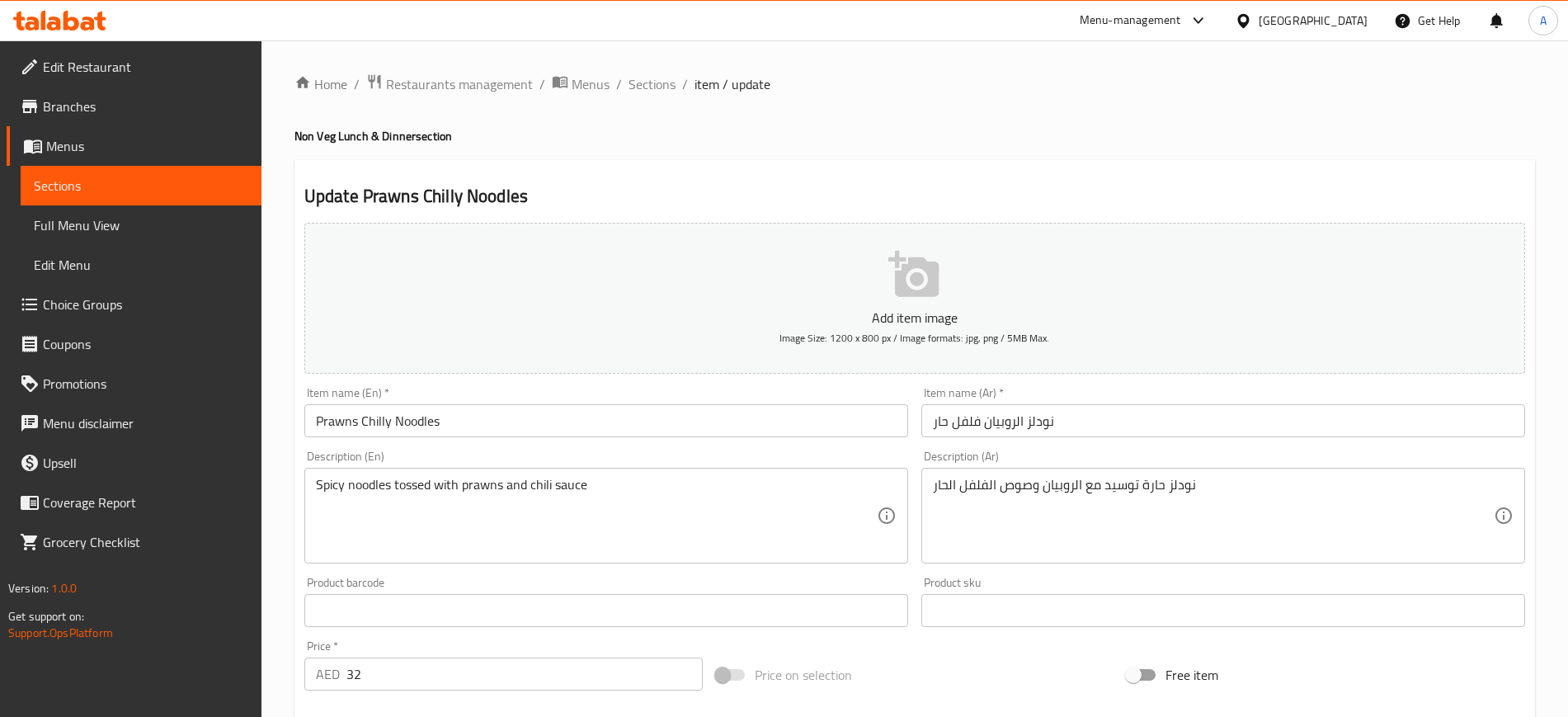
click at [461, 422] on input "Prawns Chilly Noodles" at bounding box center [606, 421] width 604 height 33
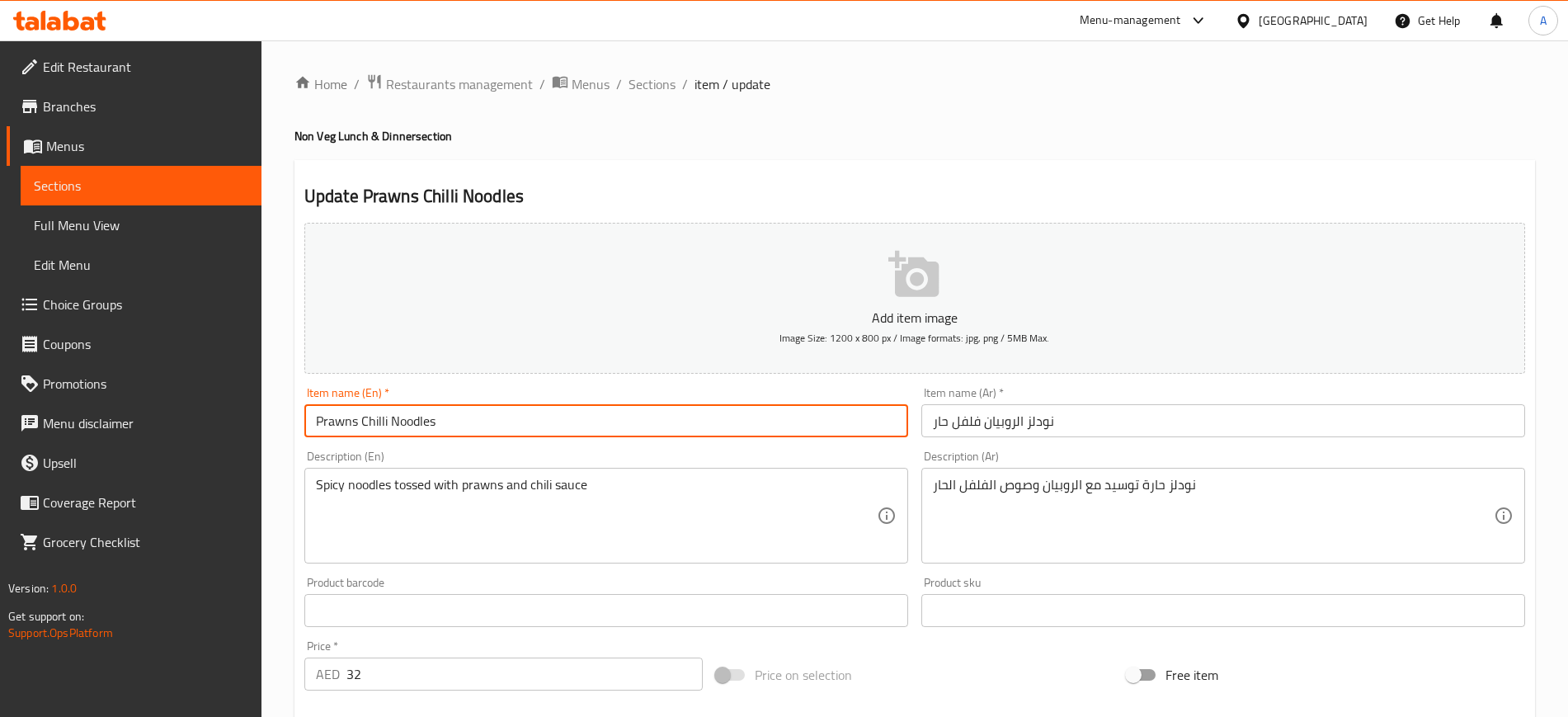
click at [378, 423] on input "Prawns Chilli Noodles" at bounding box center [606, 421] width 604 height 33
click at [438, 414] on input "Prawns Chilli Noodles" at bounding box center [606, 421] width 604 height 33
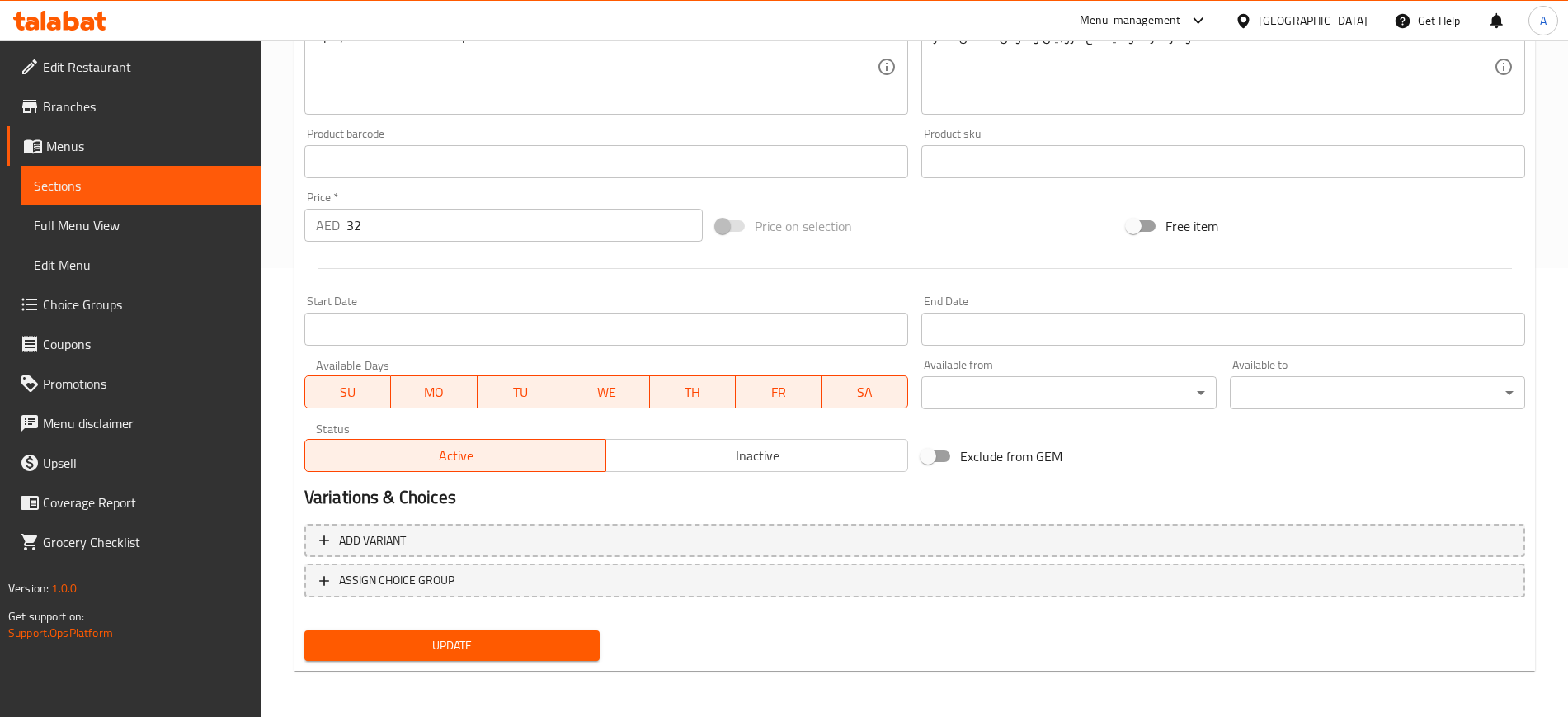
type input "Prawns Chilli Noodles"
click at [447, 630] on button "Update" at bounding box center [452, 645] width 295 height 30
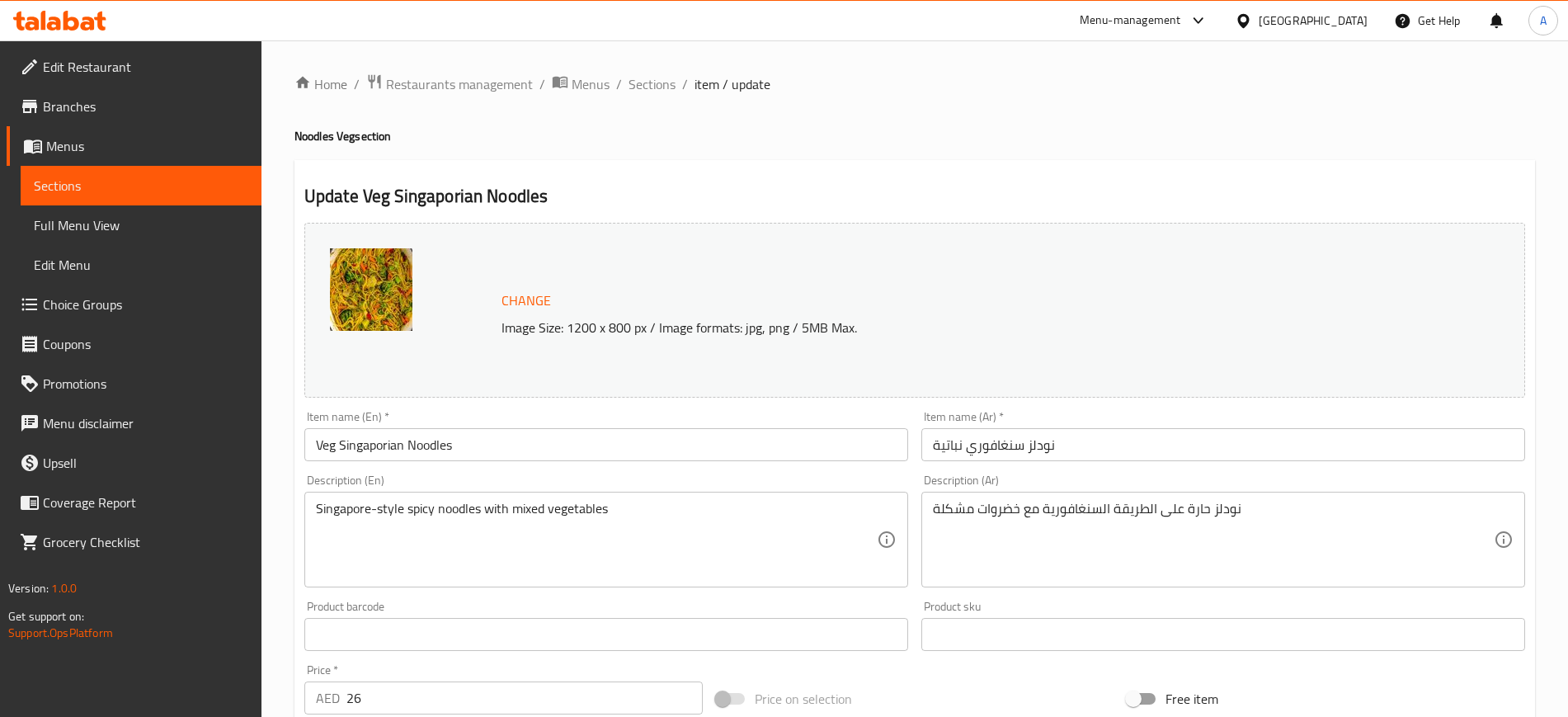
click at [359, 445] on input "Veg Singaporian Noodles" at bounding box center [606, 445] width 604 height 33
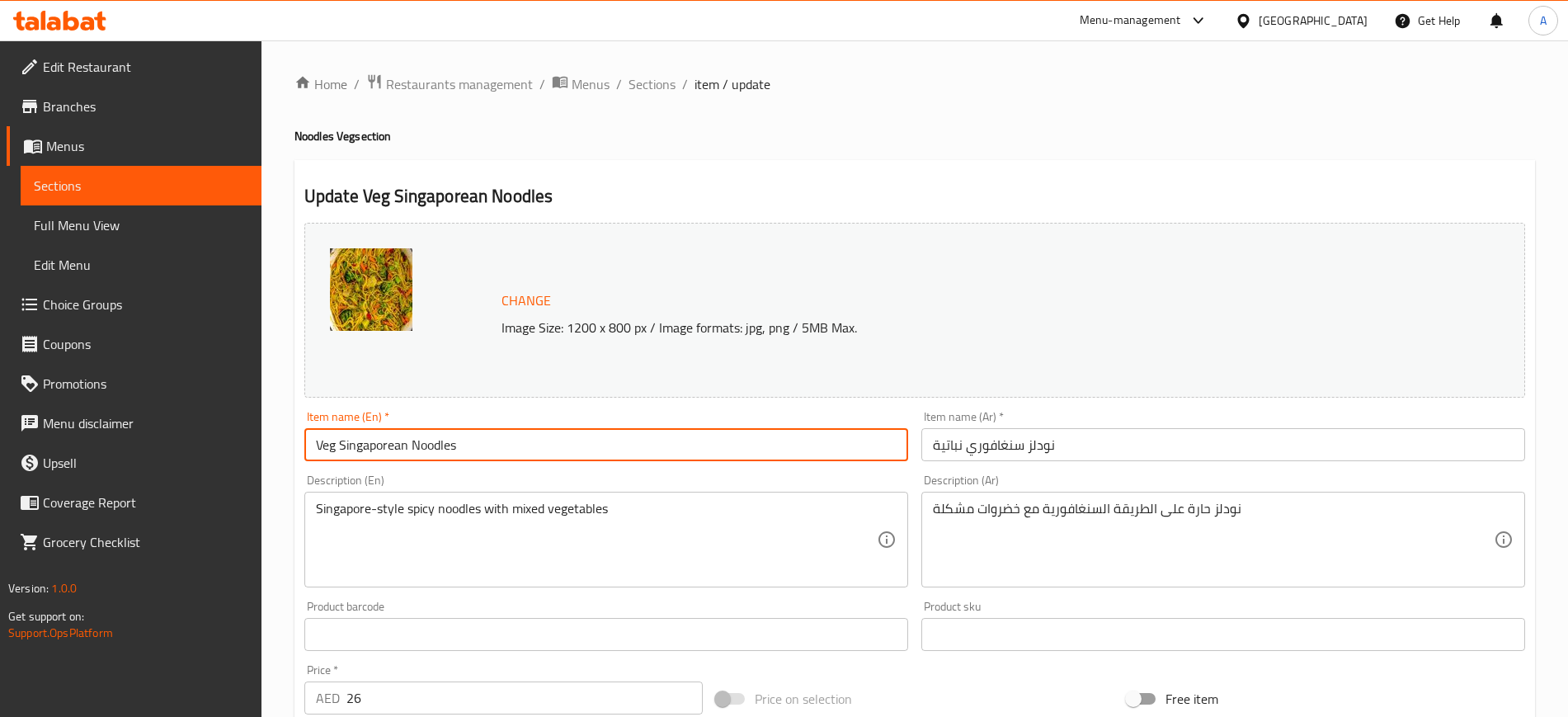
scroll to position [473, 0]
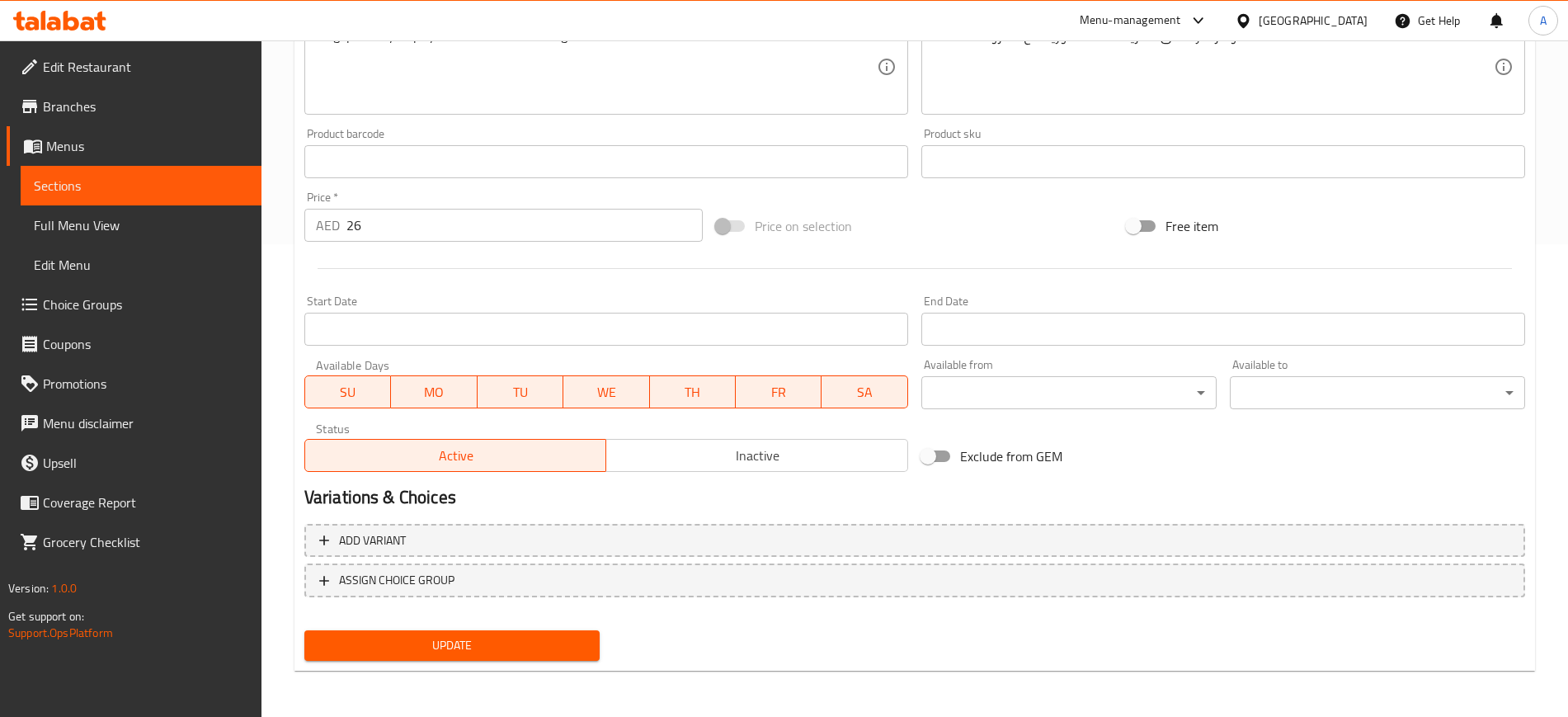
type input "Veg Singaporean Noodles"
click at [448, 640] on span "Update" at bounding box center [452, 645] width 269 height 20
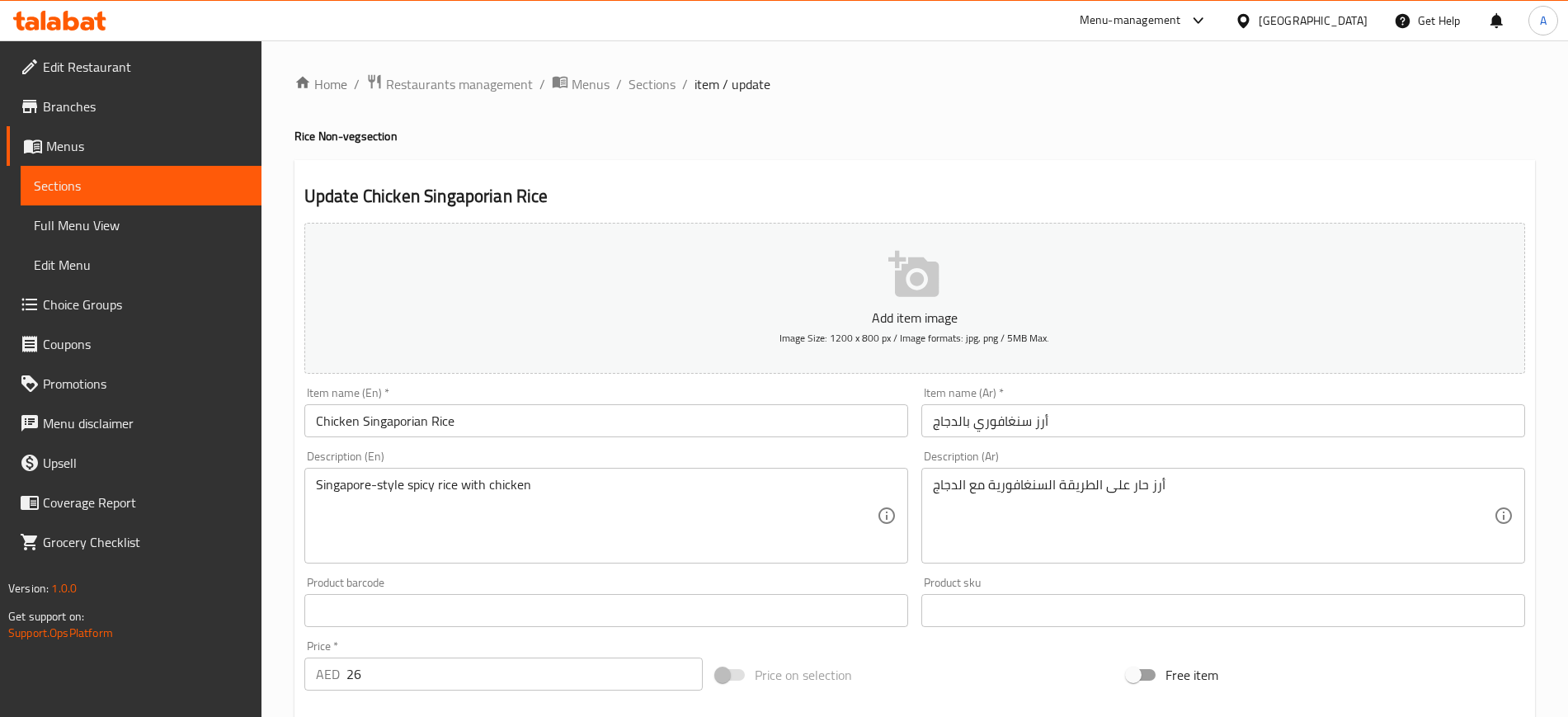
click at [384, 419] on input "Chicken Singaporian Rice" at bounding box center [606, 421] width 604 height 33
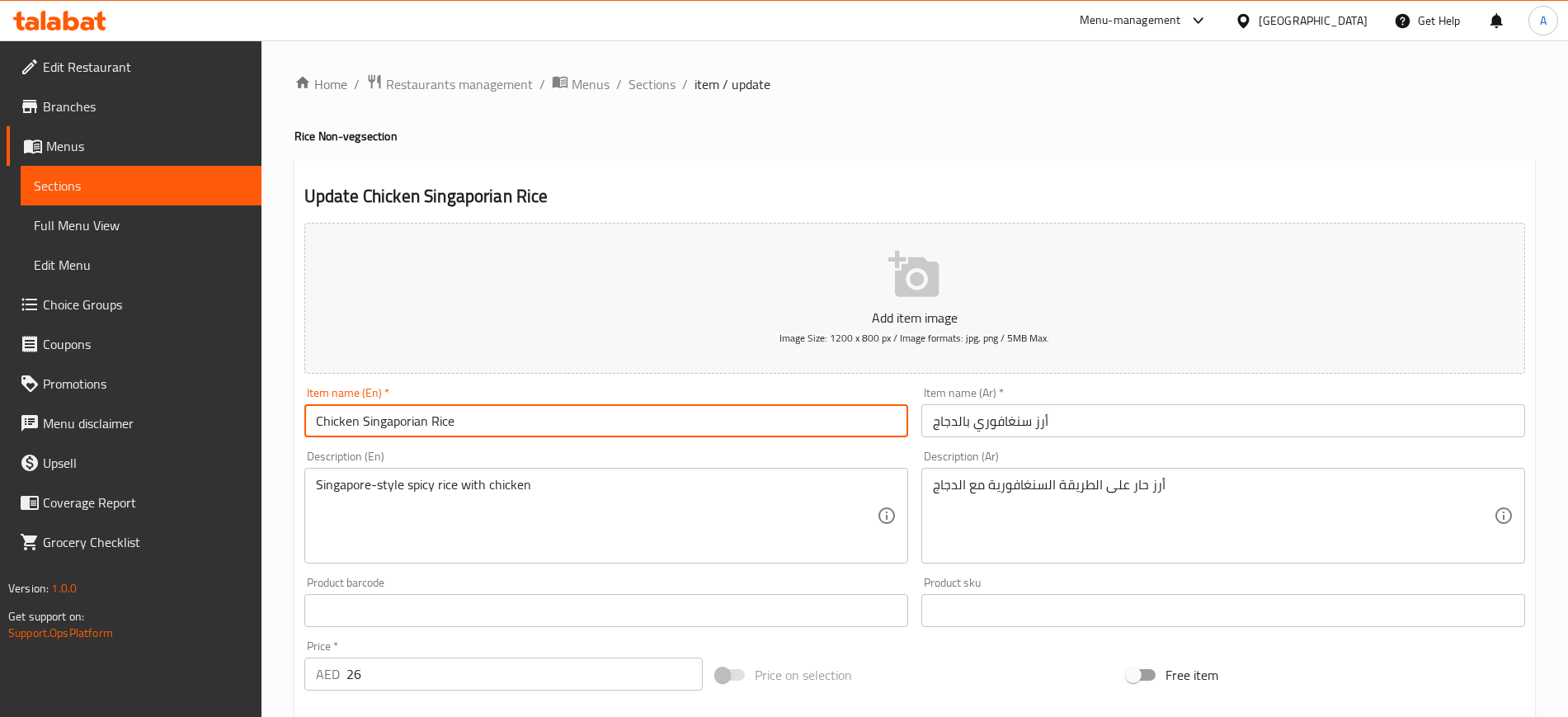
click at [384, 419] on input "Chicken Singaporian Rice" at bounding box center [606, 421] width 604 height 33
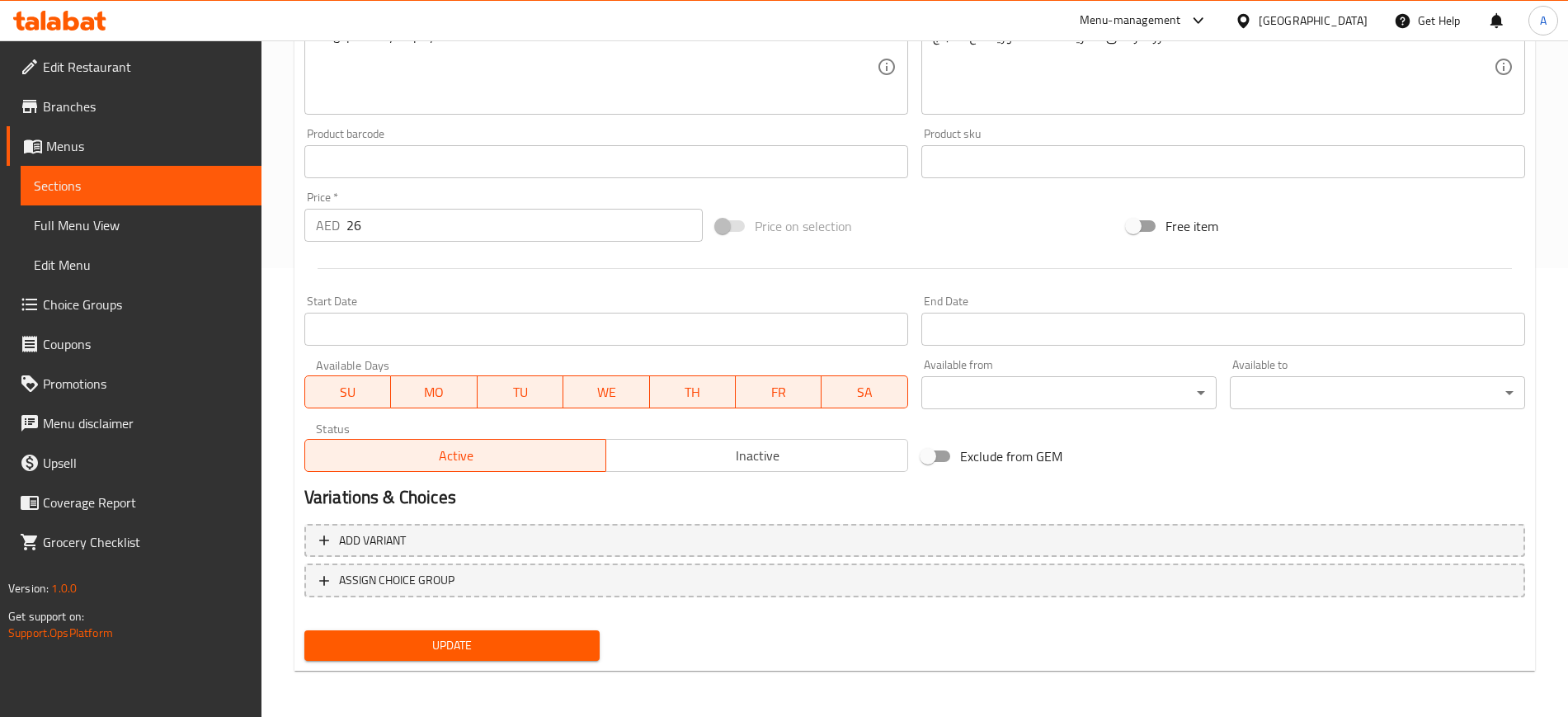
type input "Chicken Singaporean Rice"
click at [444, 648] on span "Update" at bounding box center [452, 645] width 269 height 20
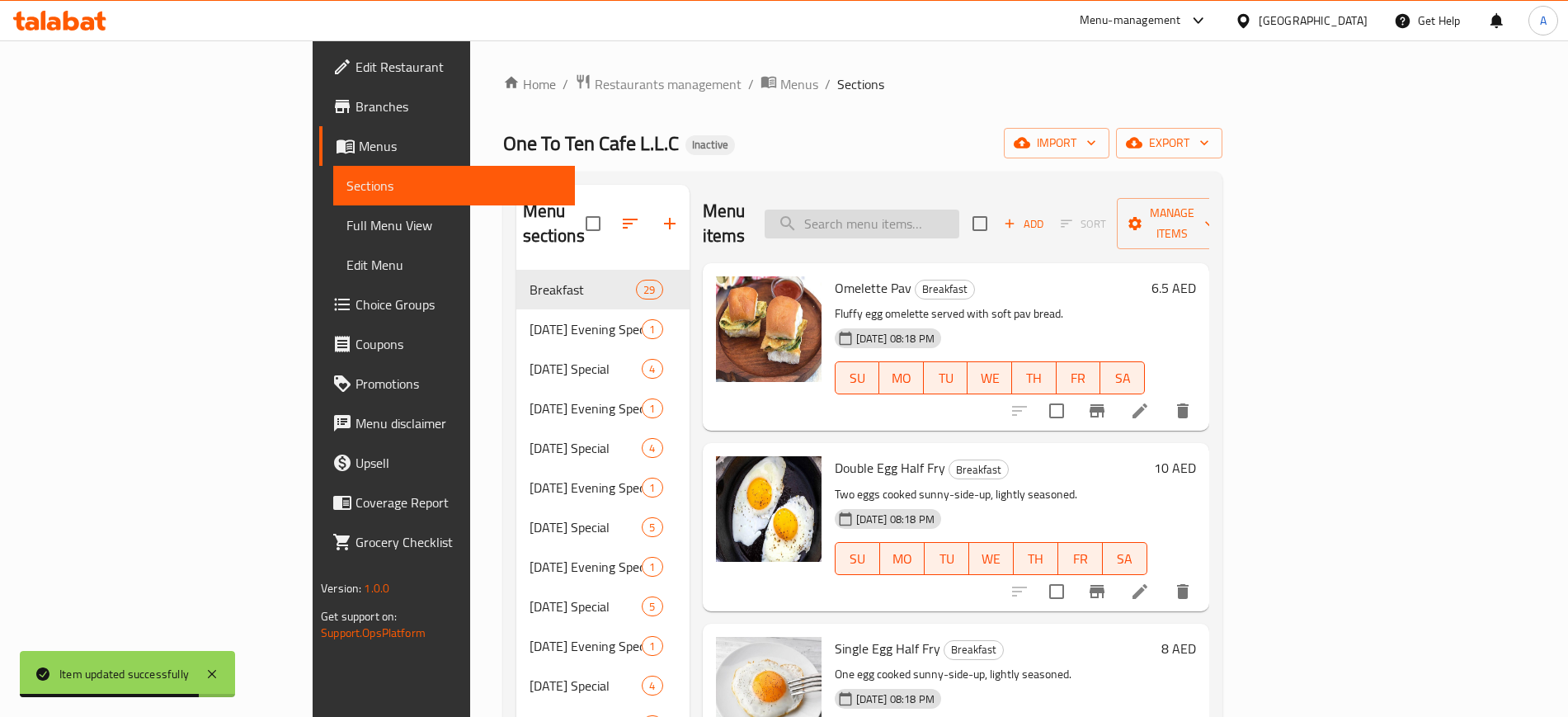
paste input "Onion Bhajiya Pav"
click at [959, 221] on input "Onion Bhajiya Pav" at bounding box center [862, 224] width 194 height 29
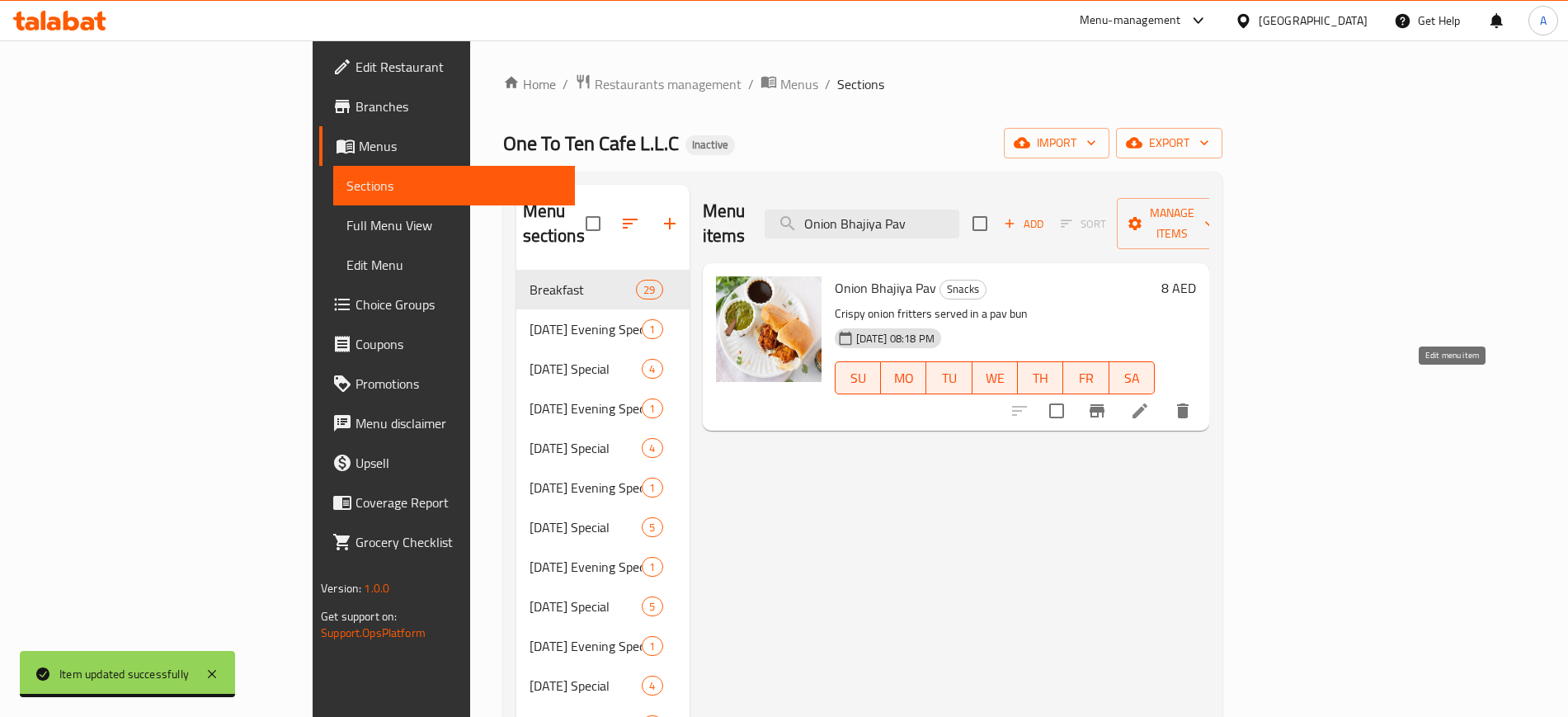
type input "Onion Bhajiya Pav"
click at [1150, 401] on icon at bounding box center [1140, 411] width 20 height 20
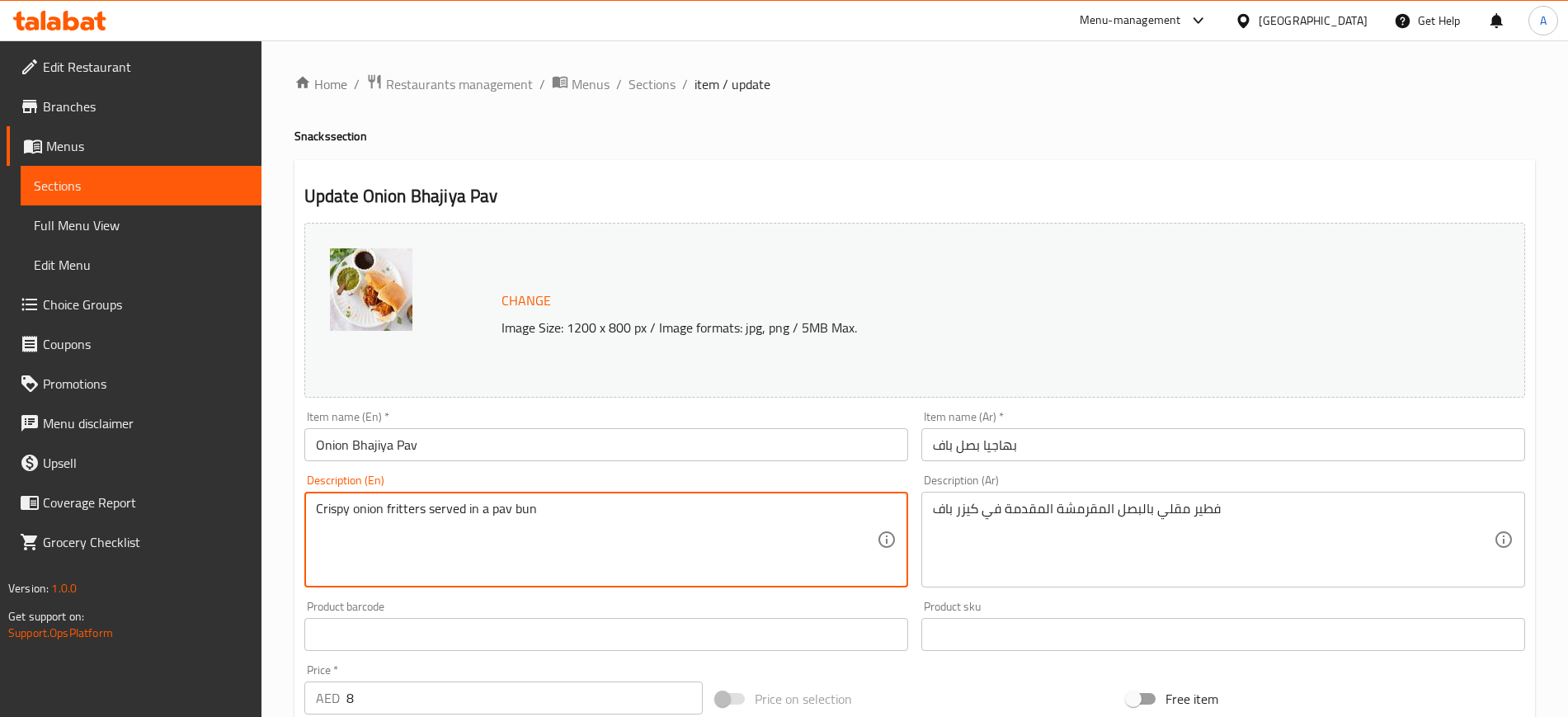
click at [429, 507] on textarea "Crispy onion fritters served in a pav bun" at bounding box center [596, 540] width 561 height 78
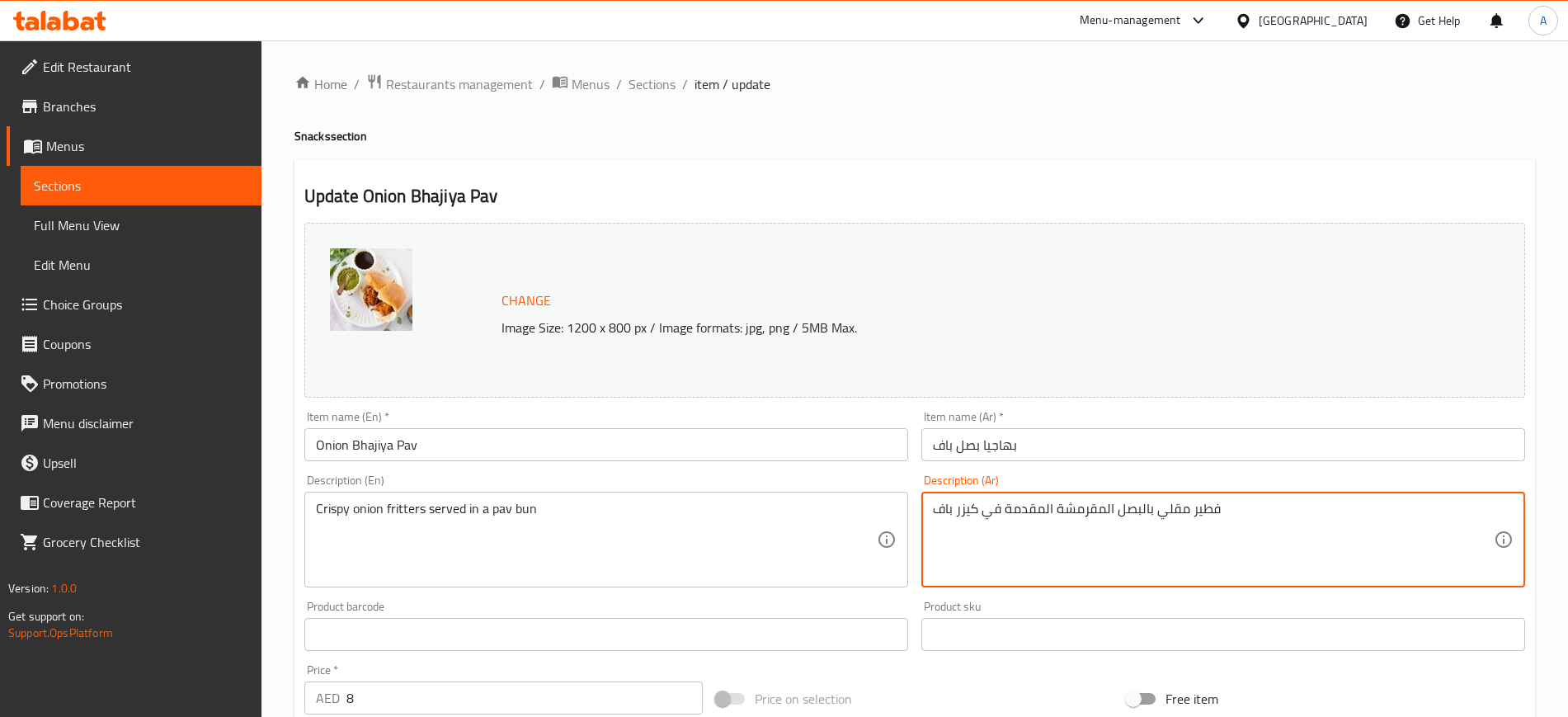
click at [1021, 505] on textarea "فطير مقلي بالبصل المقرمشة المقدمة في كيزر باف" at bounding box center [1214, 540] width 561 height 78
paste textarea "ائر البصل المقرمشة تقدم في [GEOGRAPHIC_DATA] باف"
type textarea "فطائر البصل المقرمشة تقدم في [GEOGRAPHIC_DATA] باف"
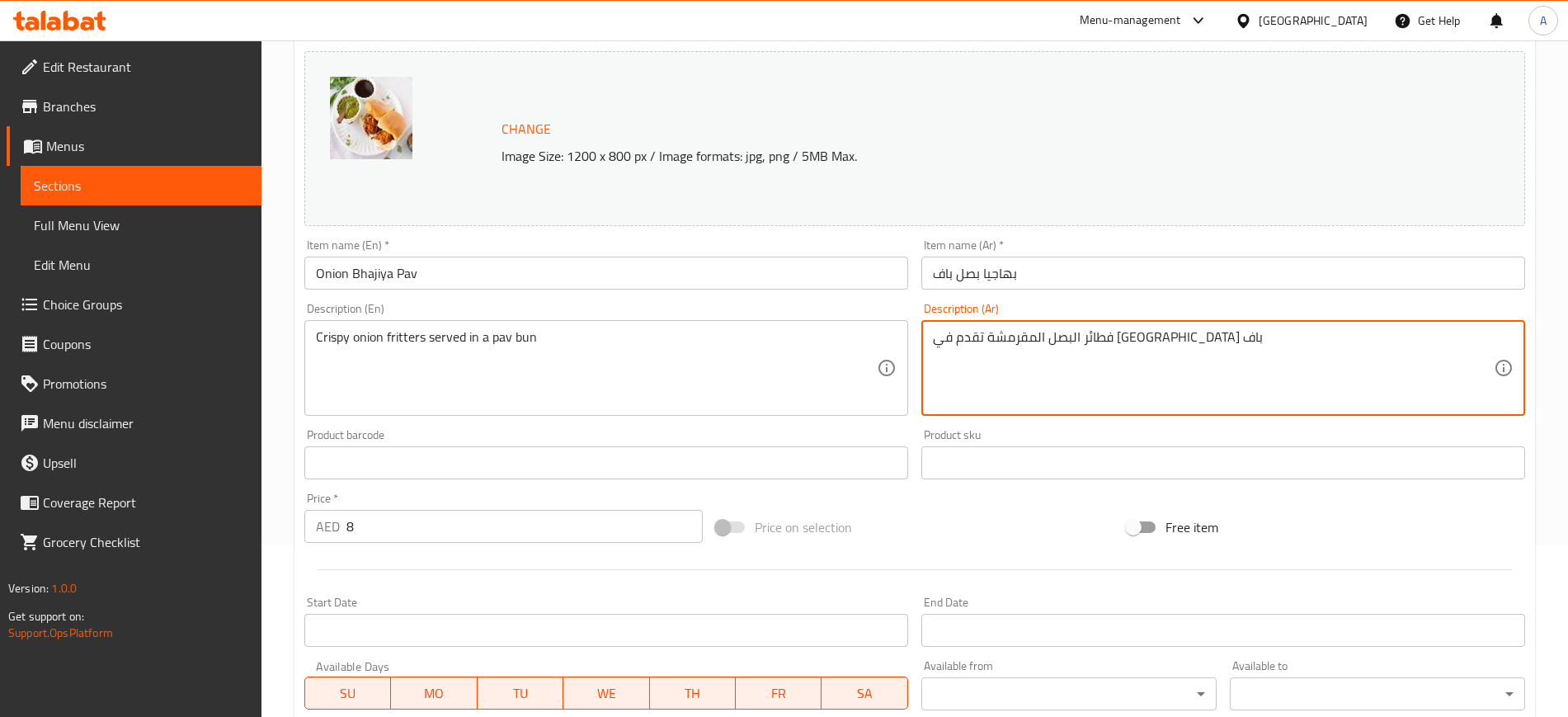
scroll to position [473, 0]
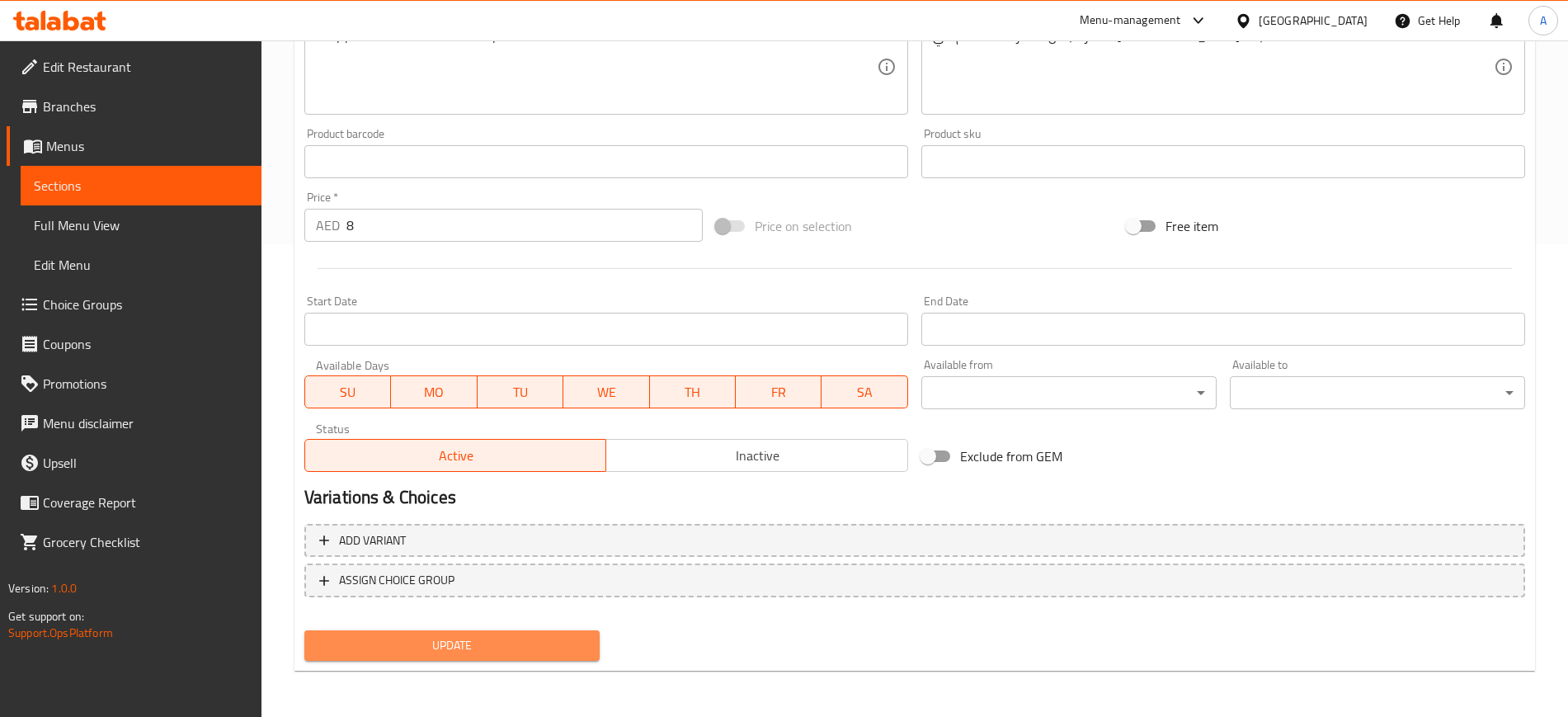
click at [455, 642] on span "Update" at bounding box center [452, 645] width 269 height 20
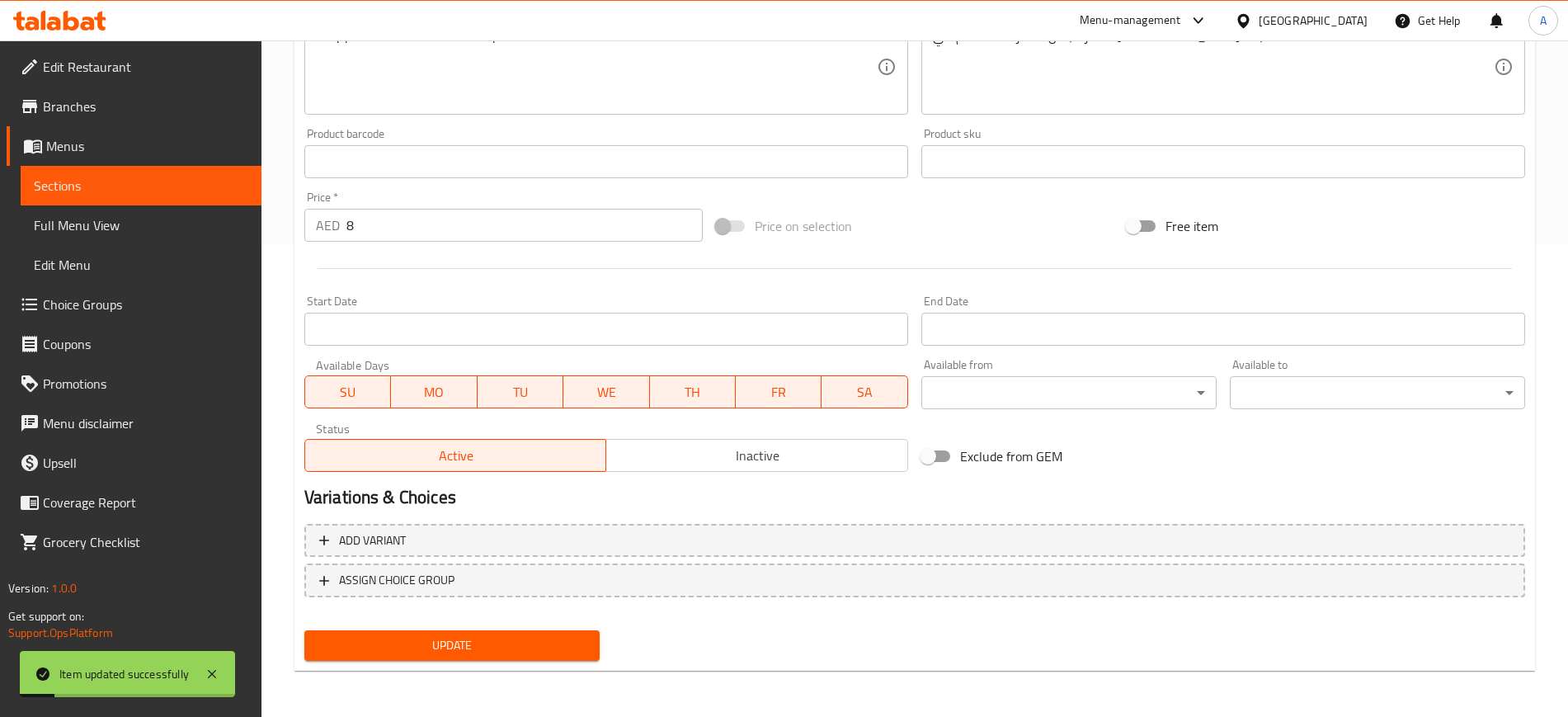
scroll to position [0, 0]
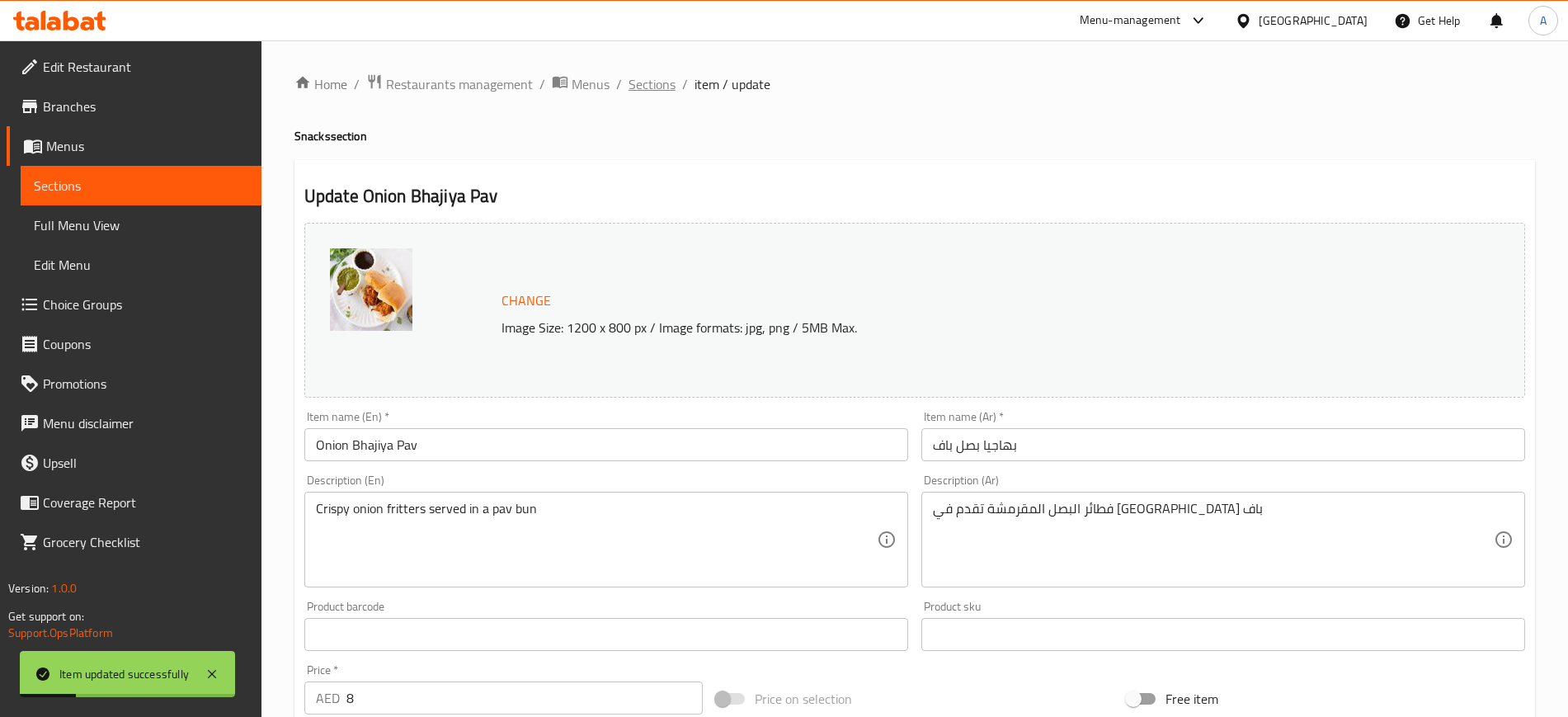
click at [646, 85] on span "Sections" at bounding box center [651, 84] width 47 height 20
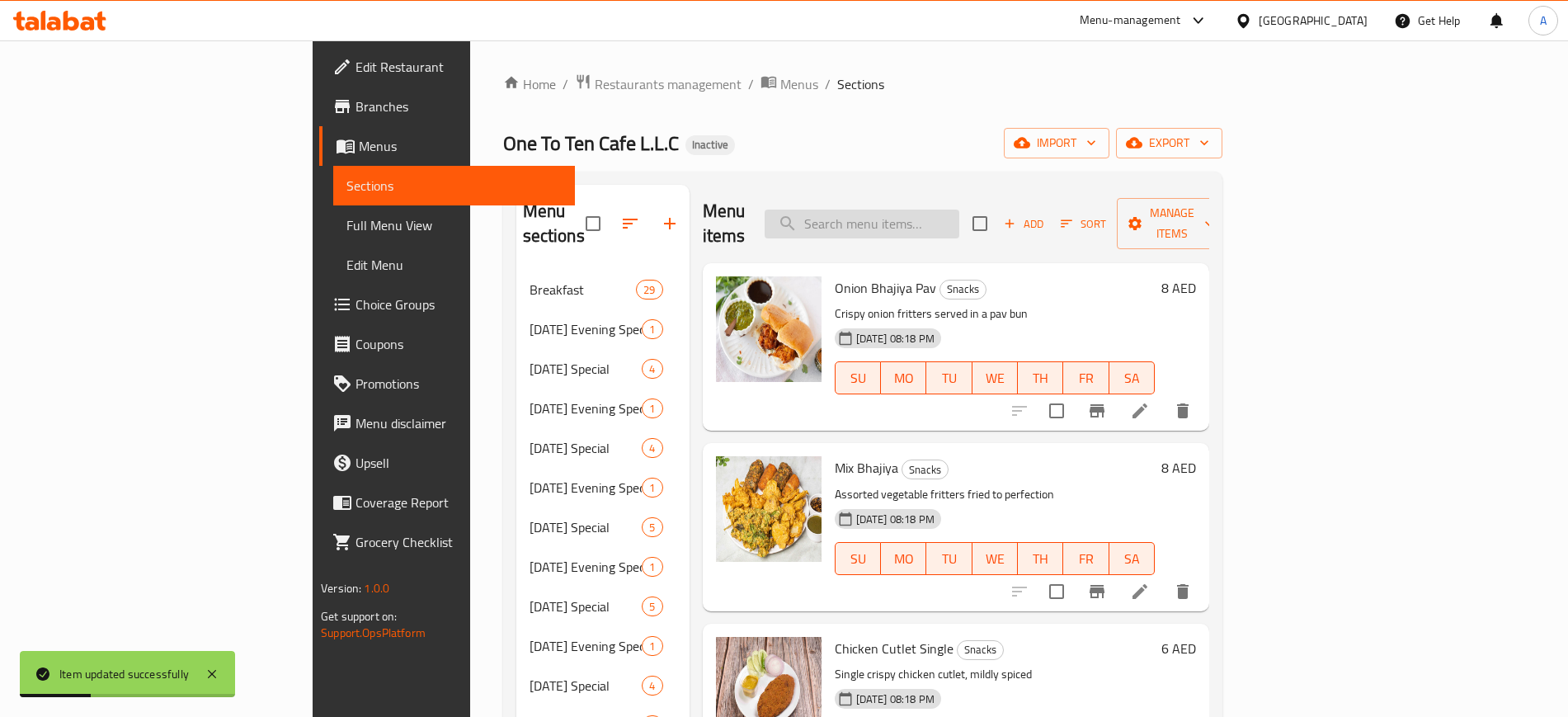
click at [942, 214] on input "search" at bounding box center [862, 224] width 194 height 29
paste input "Baji"
type input "B"
paste input "Baji"
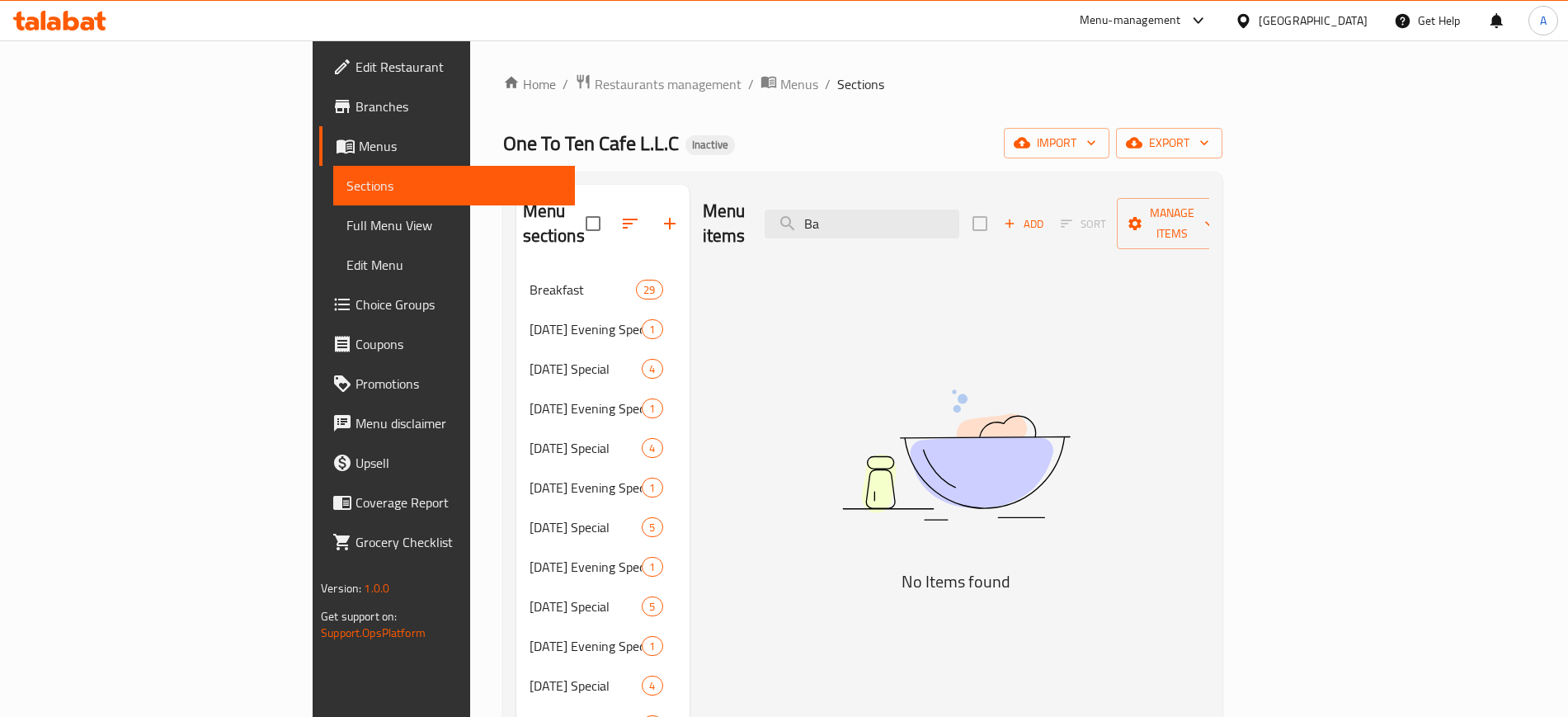
type input "B"
paste input "Baji"
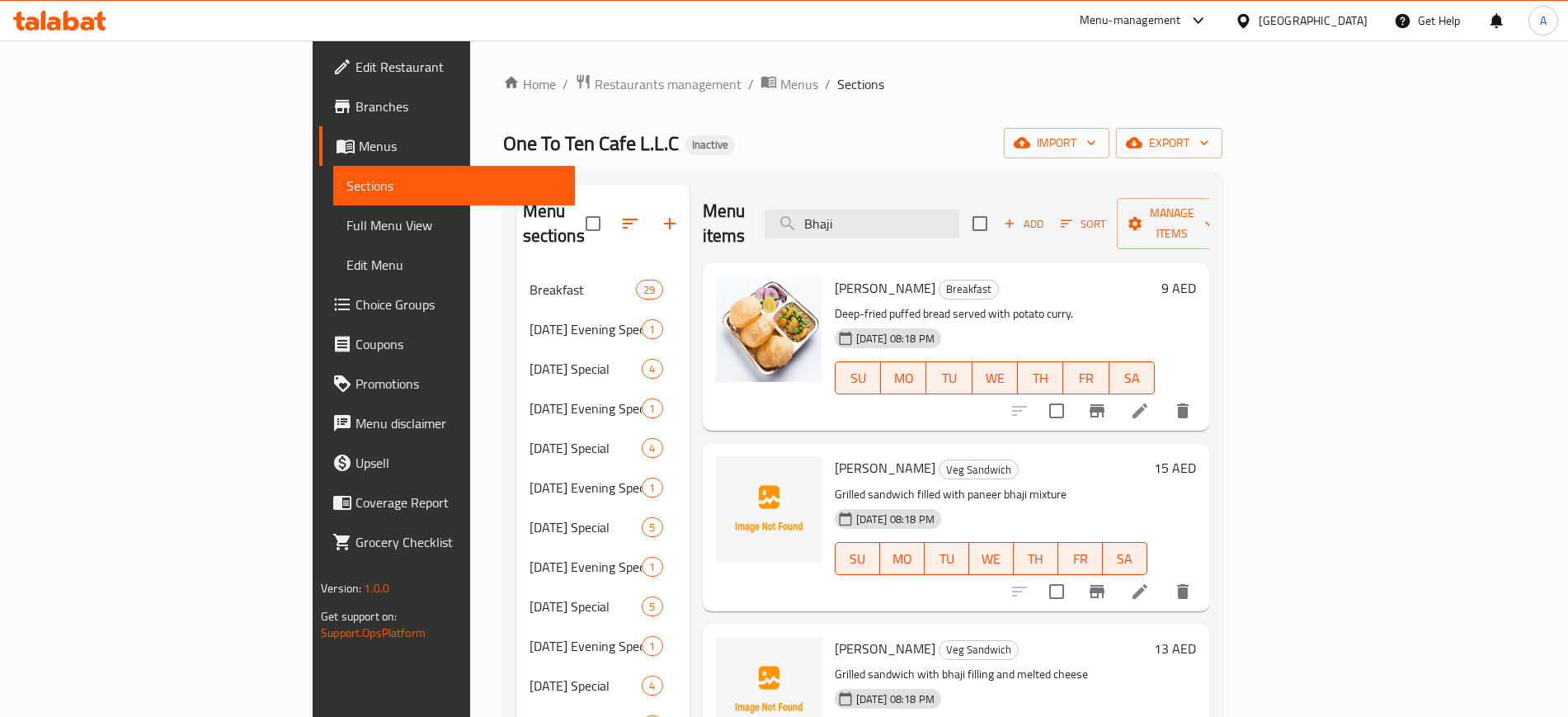
type input "Bhaji"
click at [346, 224] on span "Full Menu View" at bounding box center [453, 225] width 215 height 20
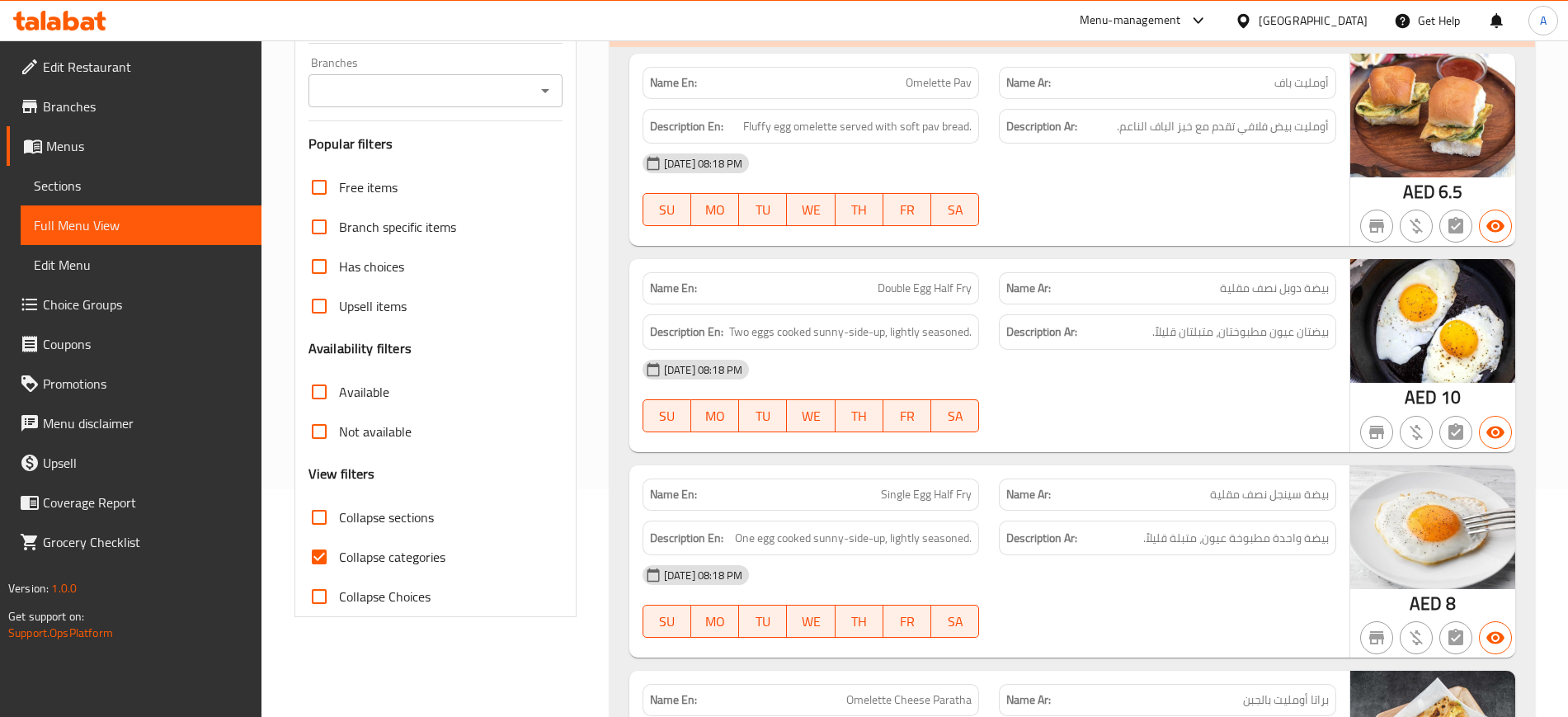
scroll to position [258, 0]
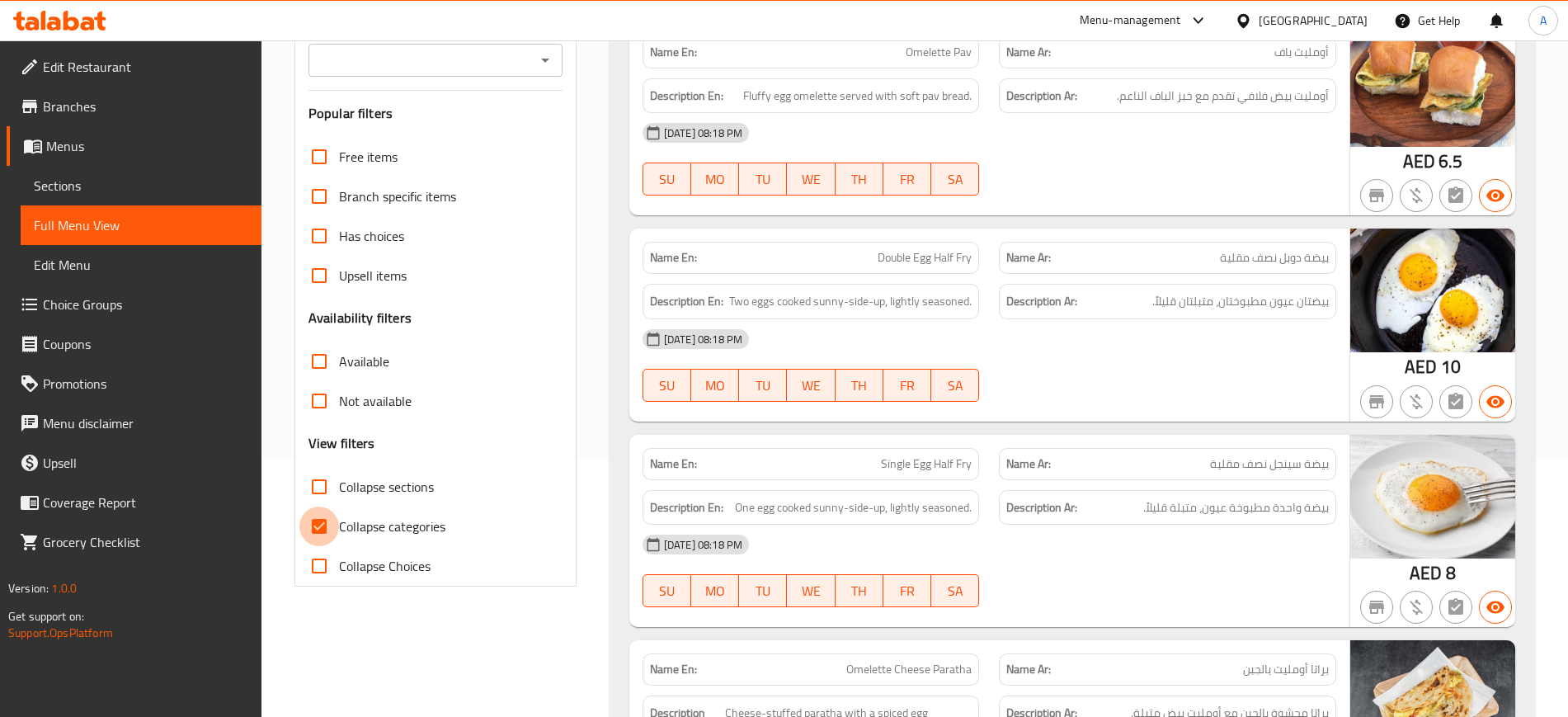
click at [319, 524] on input "Collapse categories" at bounding box center [319, 526] width 40 height 40
click at [311, 528] on input "Collapse categories" at bounding box center [319, 526] width 40 height 40
checkbox input "true"
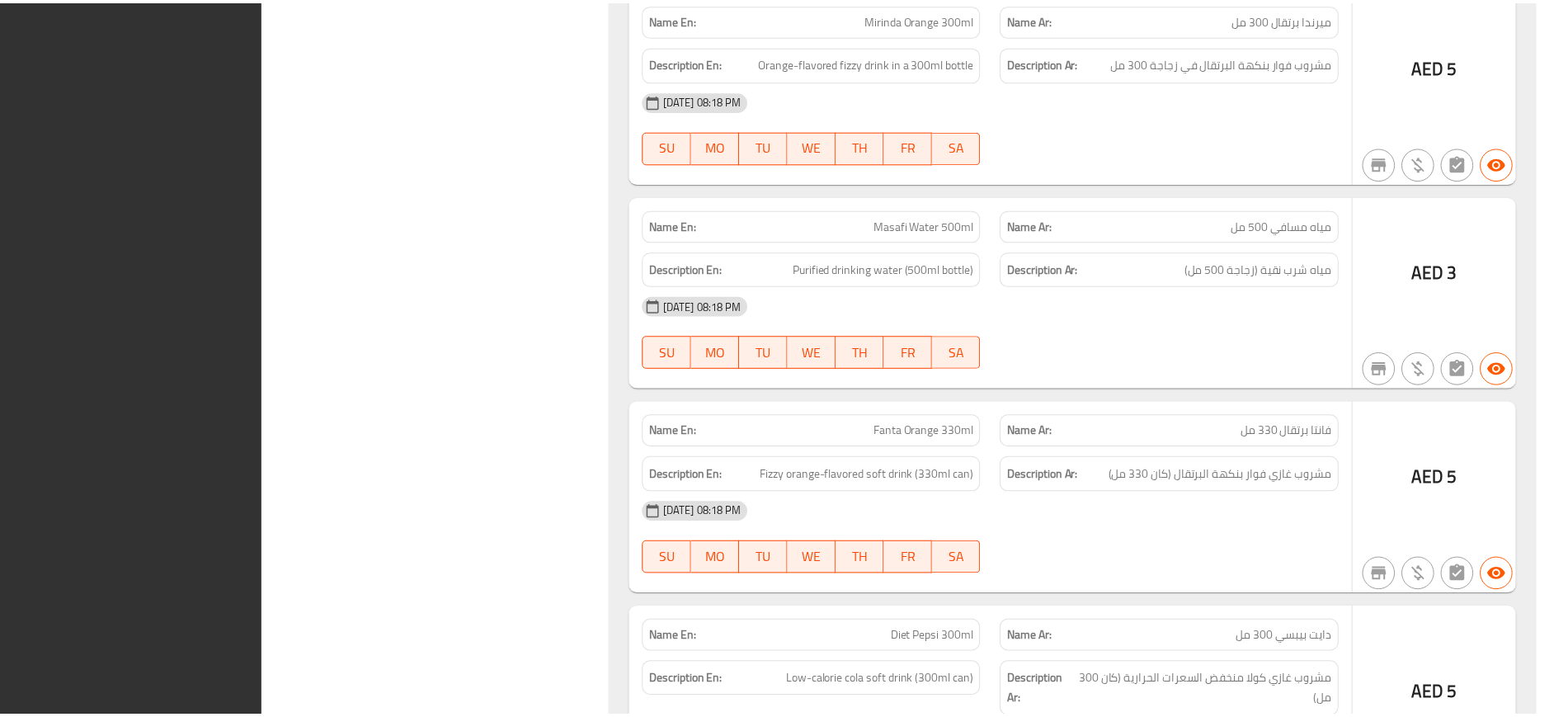
scroll to position [71644, 0]
